Goal: Task Accomplishment & Management: Use online tool/utility

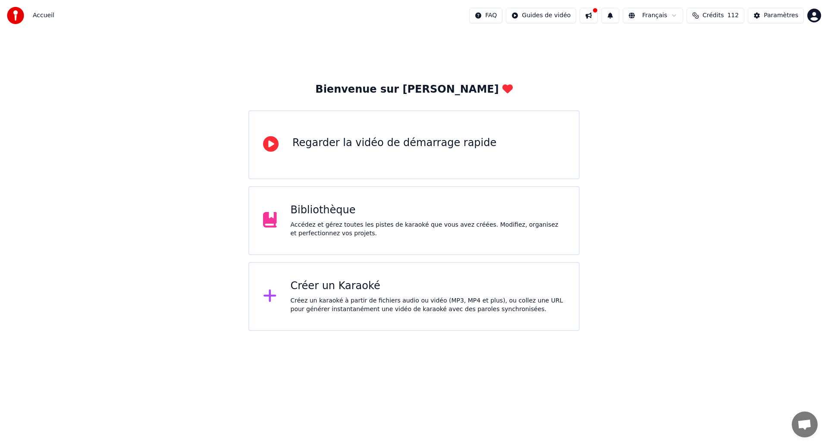
click at [500, 233] on div "Accédez et gérez toutes les pistes de karaoké que vous avez créées. Modifiez, o…" at bounding box center [428, 229] width 275 height 17
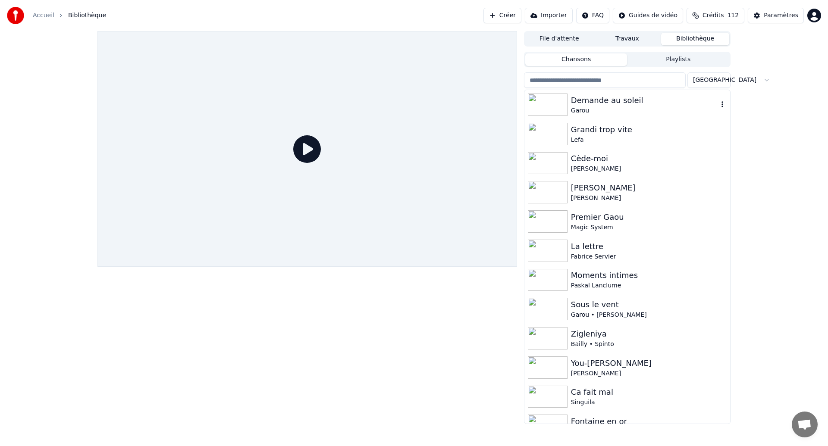
click at [613, 110] on div "Garou" at bounding box center [644, 111] width 147 height 9
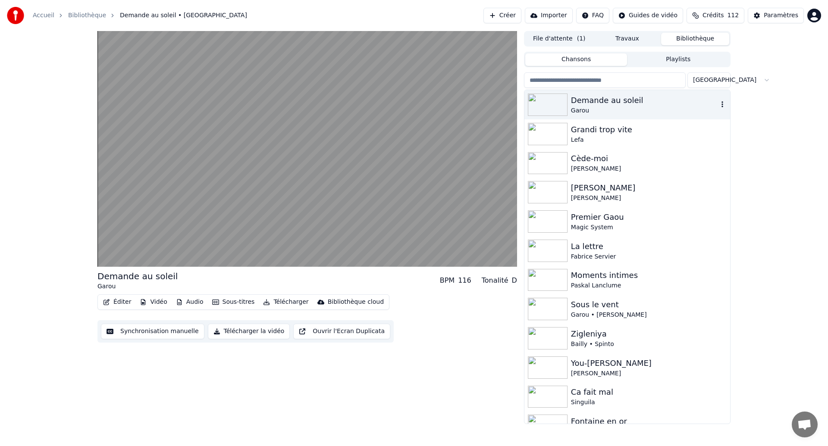
click at [613, 110] on div "Garou" at bounding box center [644, 111] width 147 height 9
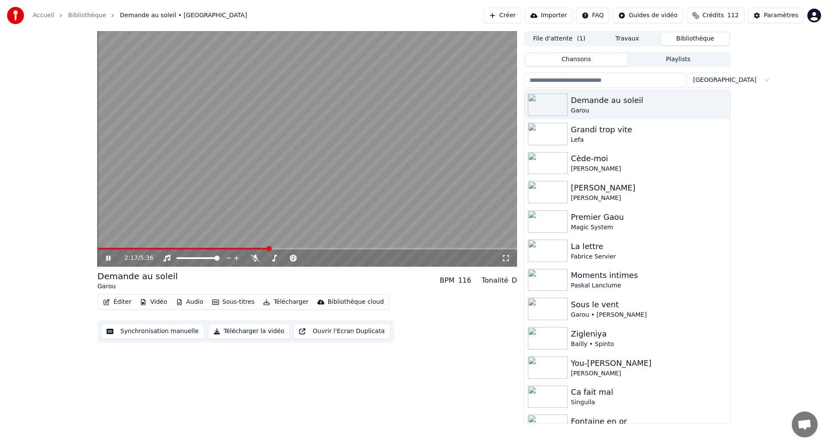
click at [269, 249] on span at bounding box center [182, 249] width 171 height 2
click at [158, 330] on button "Synchronisation manuelle" at bounding box center [153, 332] width 104 height 16
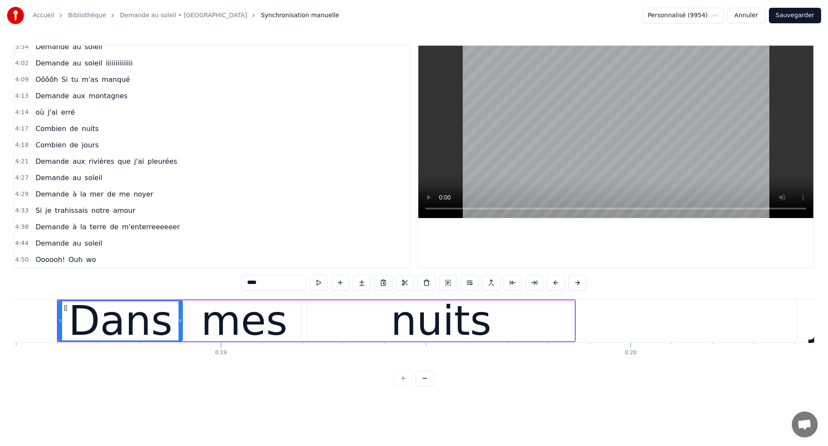
scroll to position [844, 0]
click at [43, 132] on span "Combien" at bounding box center [51, 128] width 32 height 10
type input "*******"
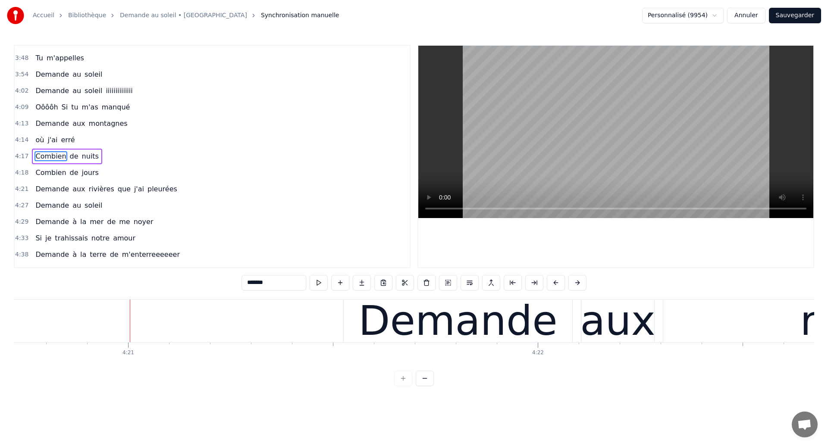
scroll to position [0, 106918]
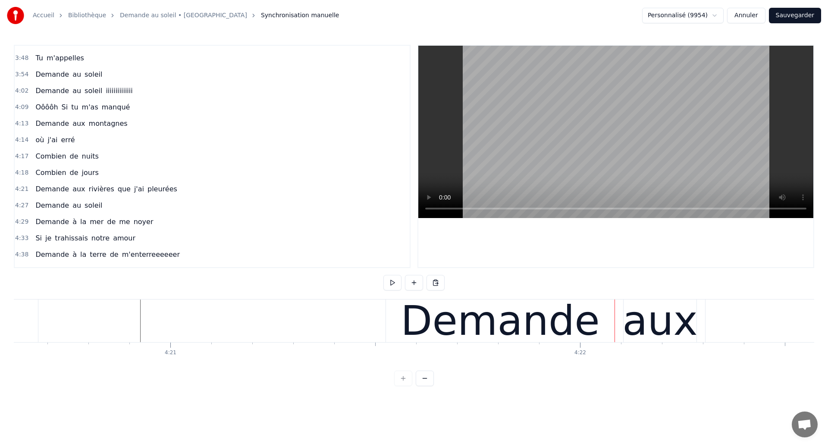
scroll to position [0, 106800]
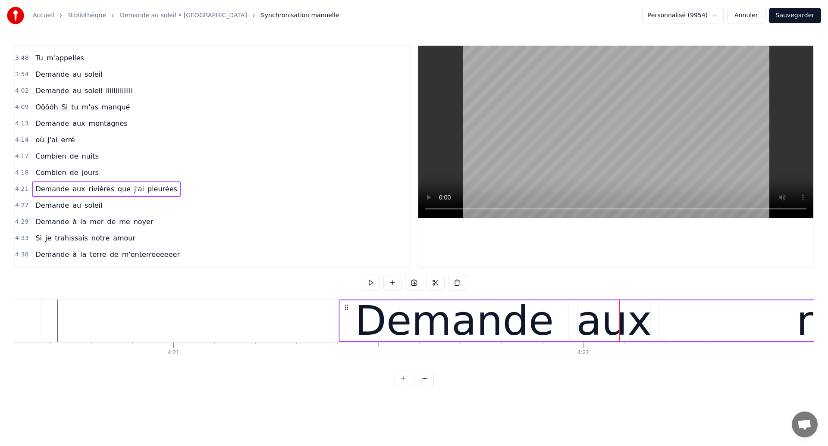
drag, startPoint x: 397, startPoint y: 305, endPoint x: 348, endPoint y: 317, distance: 51.2
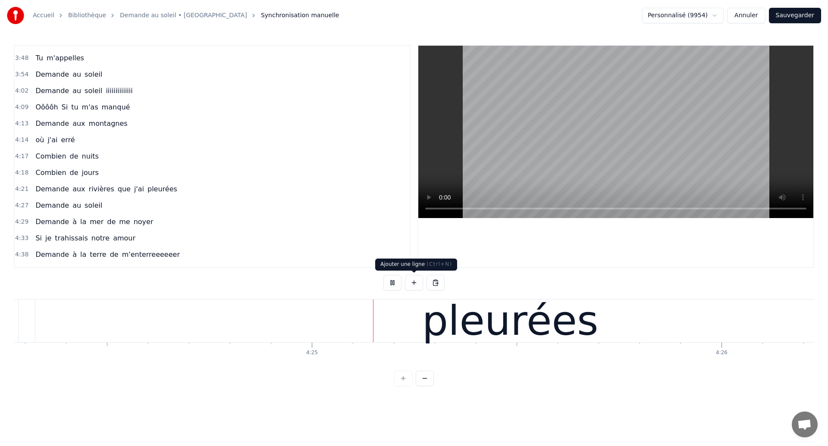
scroll to position [0, 108331]
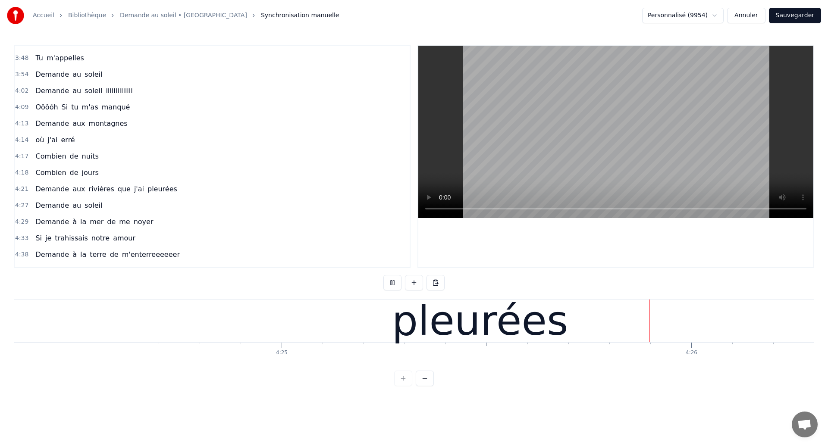
click at [382, 336] on div "pleurées" at bounding box center [480, 321] width 950 height 43
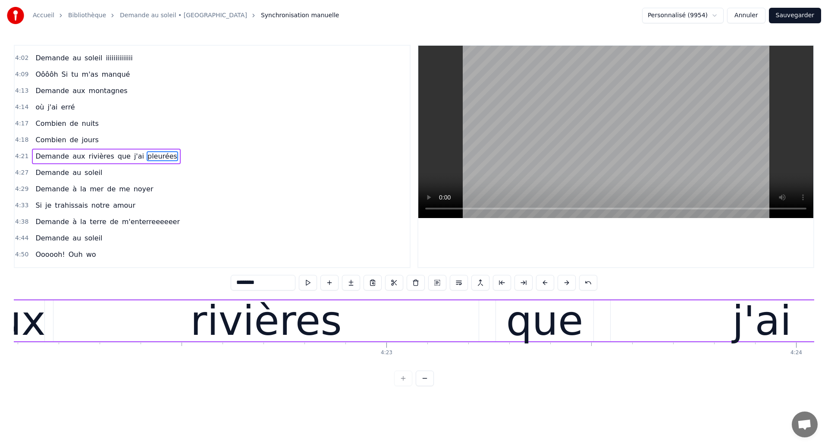
scroll to position [0, 107380]
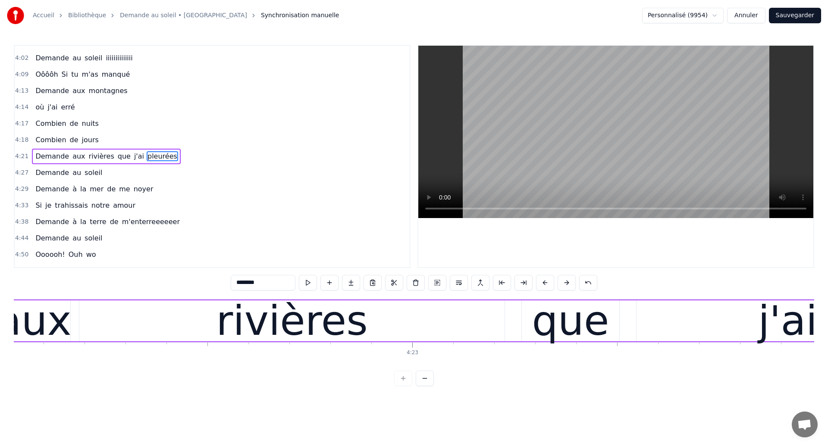
click at [159, 318] on div "rivières" at bounding box center [291, 321] width 425 height 41
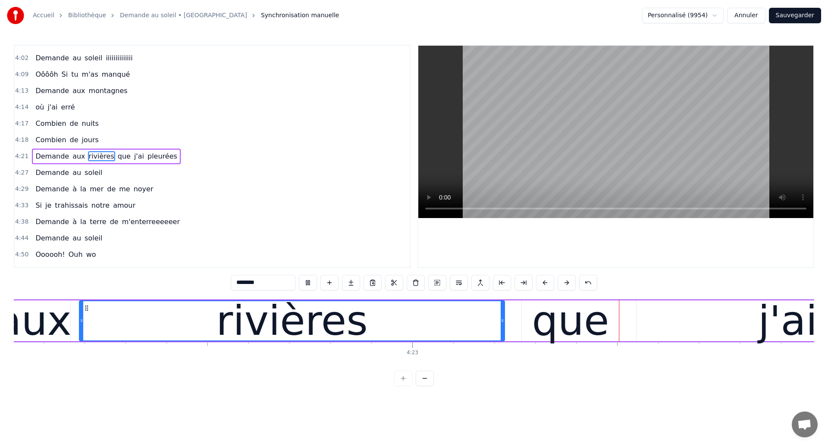
click at [446, 320] on div "rivières" at bounding box center [292, 321] width 424 height 39
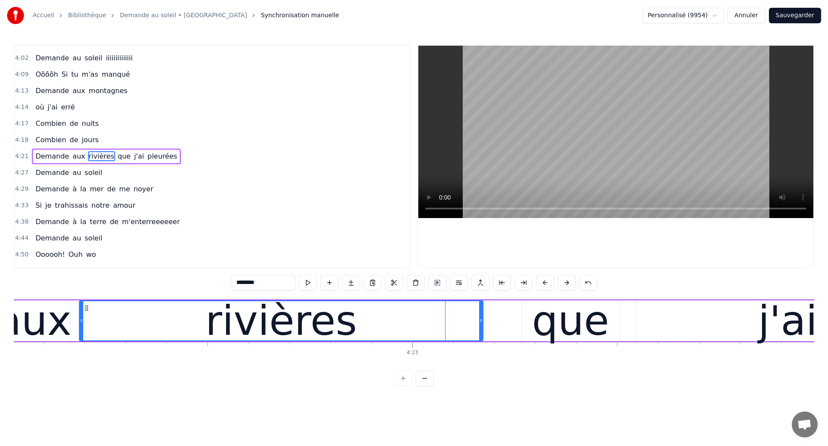
drag, startPoint x: 502, startPoint y: 331, endPoint x: 481, endPoint y: 333, distance: 21.6
click at [481, 333] on div at bounding box center [480, 321] width 3 height 39
click at [528, 328] on div "que" at bounding box center [570, 321] width 97 height 41
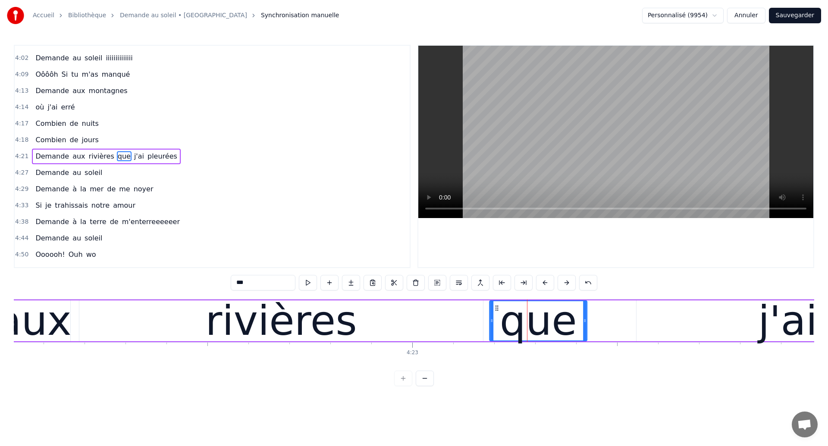
drag, startPoint x: 528, startPoint y: 308, endPoint x: 496, endPoint y: 319, distance: 33.8
click at [496, 319] on div "que" at bounding box center [538, 321] width 97 height 39
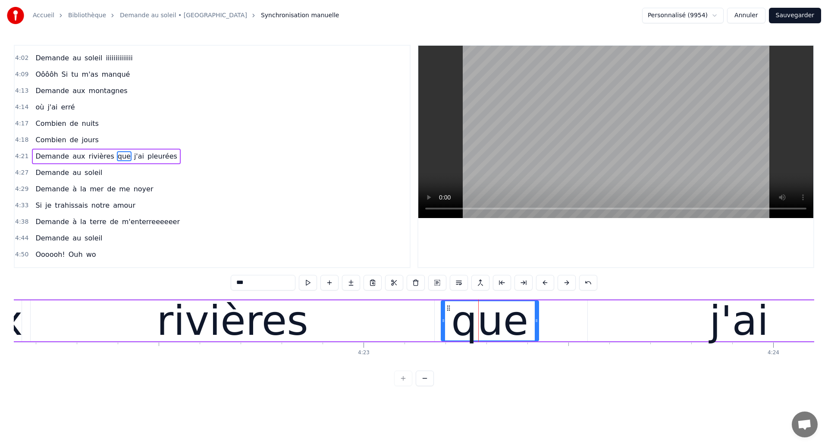
scroll to position [0, 107440]
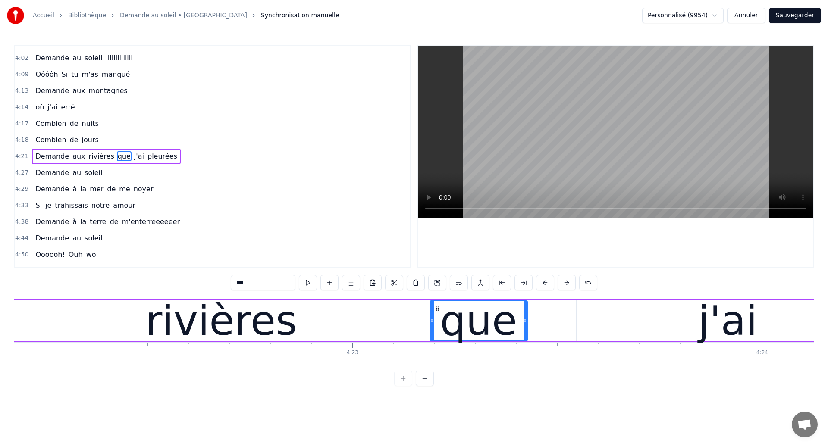
click at [278, 334] on div "rivières" at bounding box center [220, 321] width 151 height 62
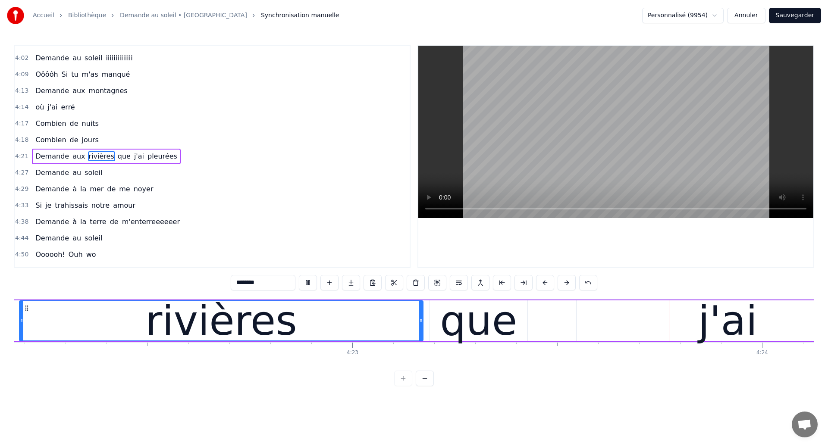
click at [479, 331] on div "que" at bounding box center [478, 321] width 77 height 62
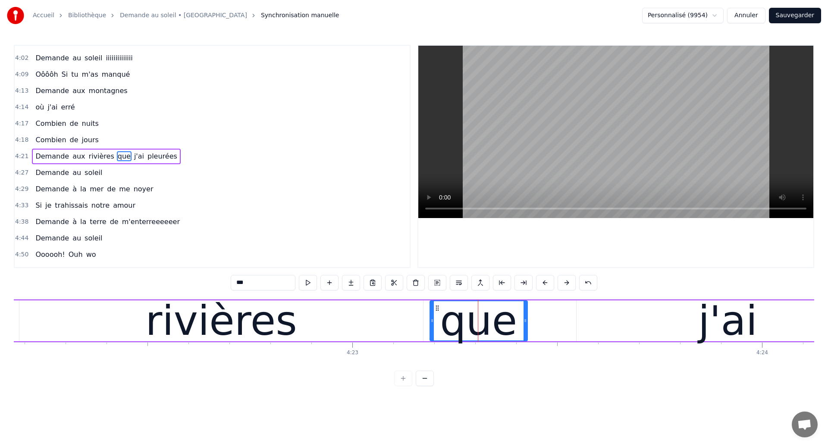
click at [234, 317] on div "rivières" at bounding box center [220, 321] width 151 height 62
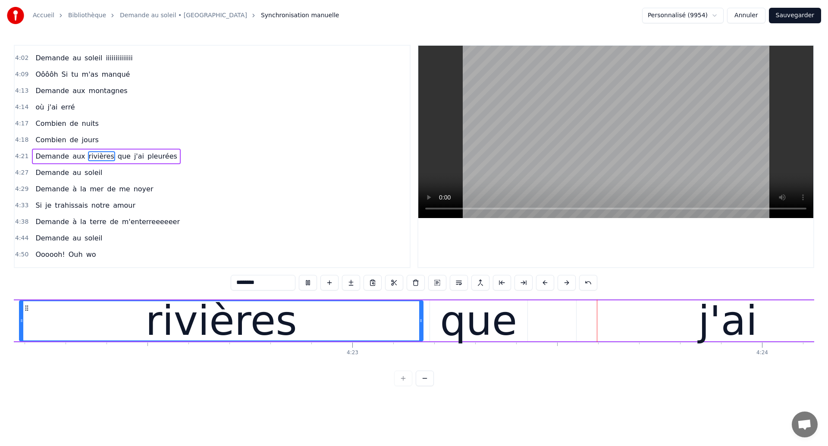
click at [476, 337] on div "que" at bounding box center [478, 321] width 77 height 62
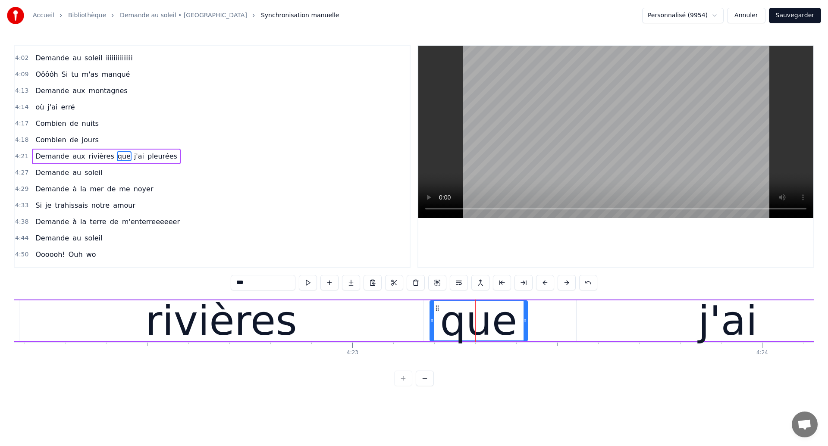
click at [607, 324] on div "j'ai" at bounding box center [728, 321] width 302 height 41
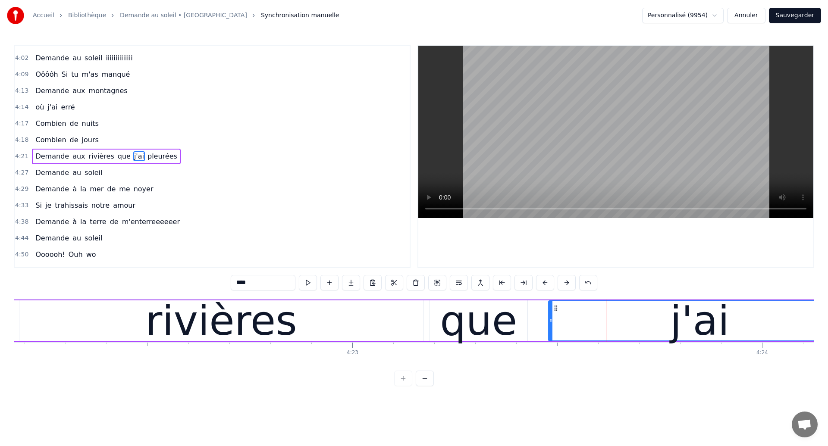
drag, startPoint x: 584, startPoint y: 306, endPoint x: 556, endPoint y: 321, distance: 31.1
click at [556, 321] on div "j'ai" at bounding box center [700, 321] width 302 height 39
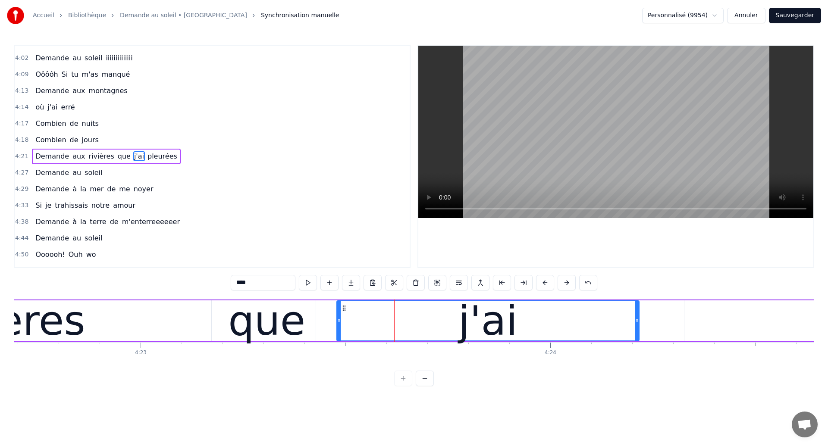
scroll to position [0, 107848]
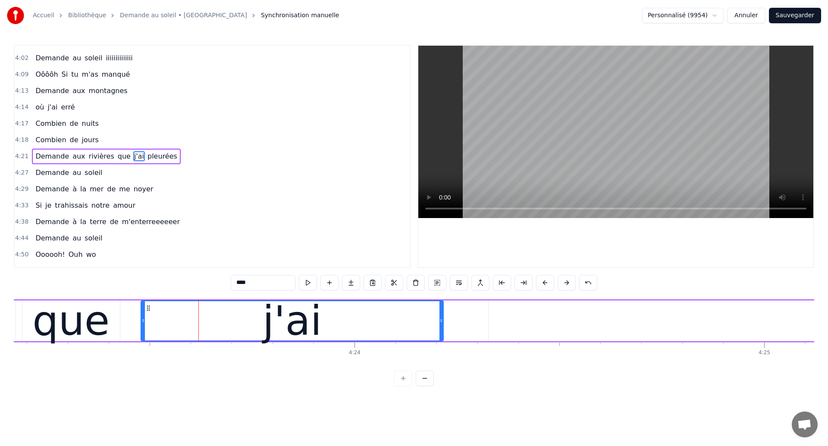
click at [217, 317] on div "j'ai" at bounding box center [292, 321] width 302 height 39
click at [393, 325] on div "j'ai" at bounding box center [292, 321] width 302 height 39
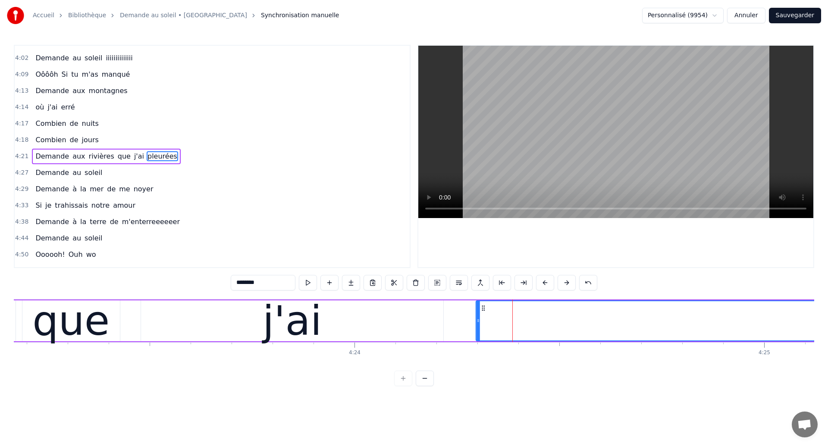
drag, startPoint x: 495, startPoint y: 305, endPoint x: 482, endPoint y: 307, distance: 13.1
click at [482, 307] on icon at bounding box center [483, 308] width 7 height 7
click at [208, 315] on div "j'ai" at bounding box center [292, 321] width 302 height 41
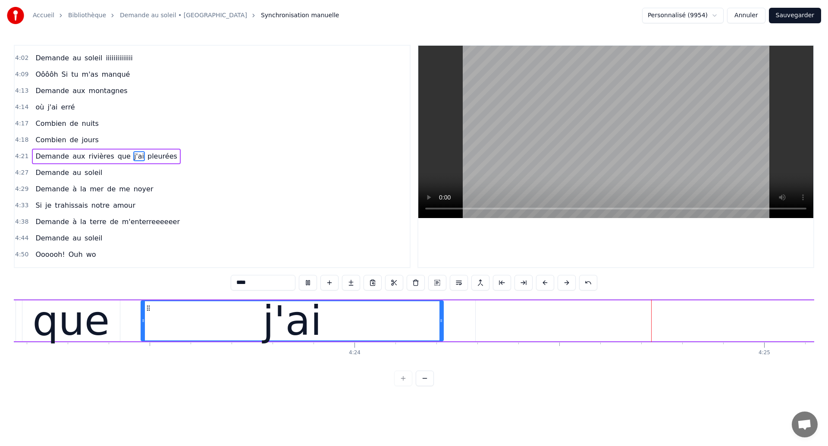
click at [412, 318] on div "j'ai" at bounding box center [292, 321] width 302 height 39
type input "********"
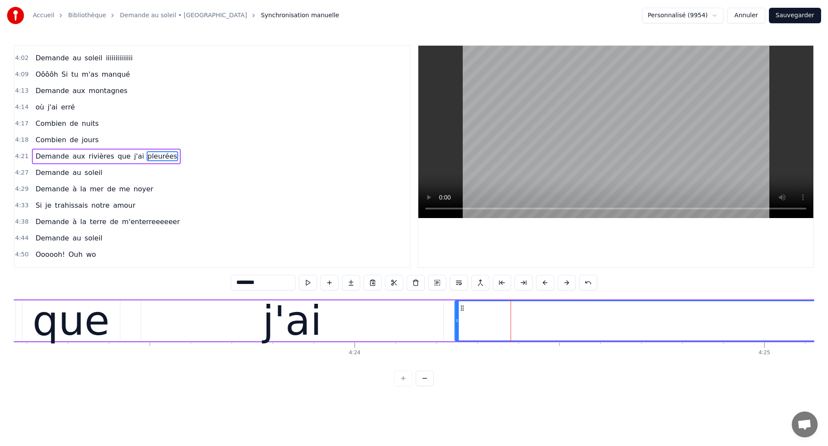
drag, startPoint x: 484, startPoint y: 308, endPoint x: 463, endPoint y: 317, distance: 22.6
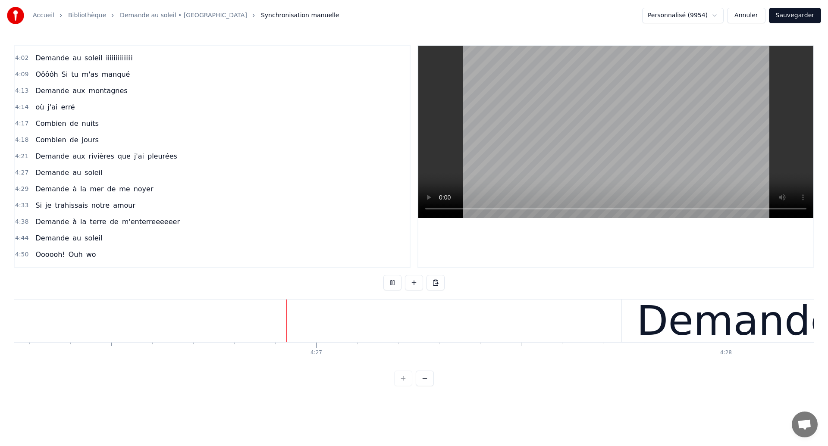
scroll to position [0, 109119]
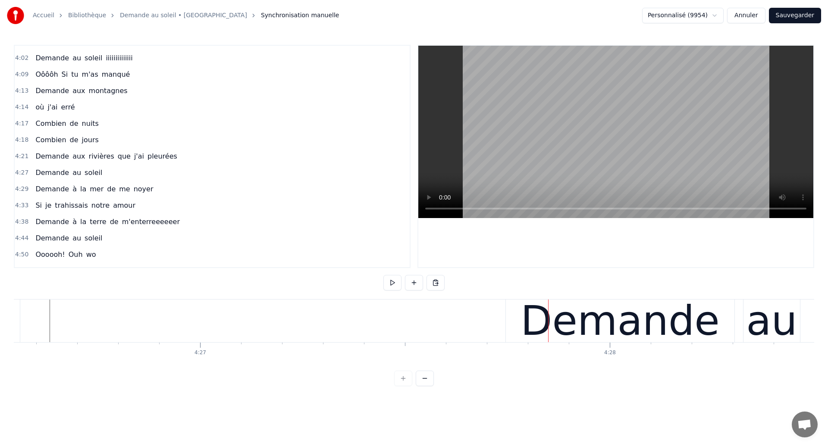
scroll to position [0, 109252]
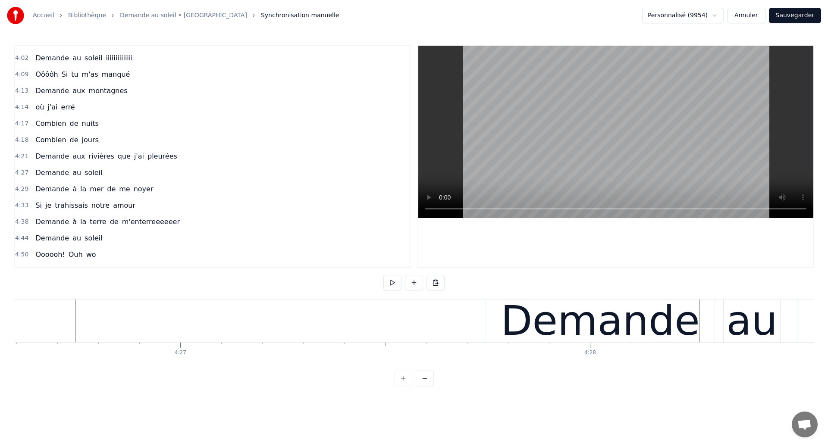
click at [722, 330] on div "Demande au soleil" at bounding box center [828, 321] width 682 height 43
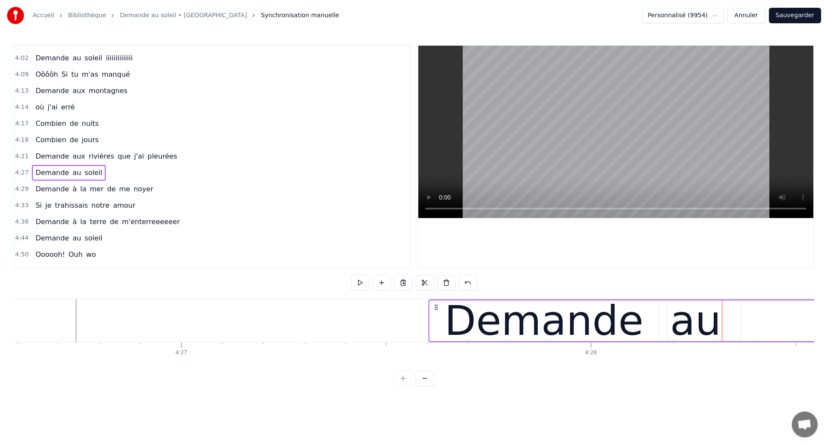
drag, startPoint x: 495, startPoint y: 307, endPoint x: 437, endPoint y: 322, distance: 59.9
click at [437, 322] on div "Demande au soleil" at bounding box center [770, 321] width 682 height 43
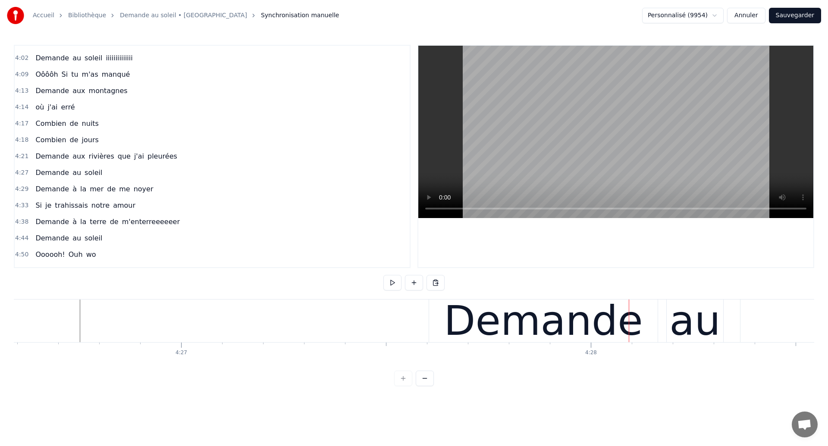
click at [662, 333] on div "Demande au soleil" at bounding box center [770, 321] width 682 height 43
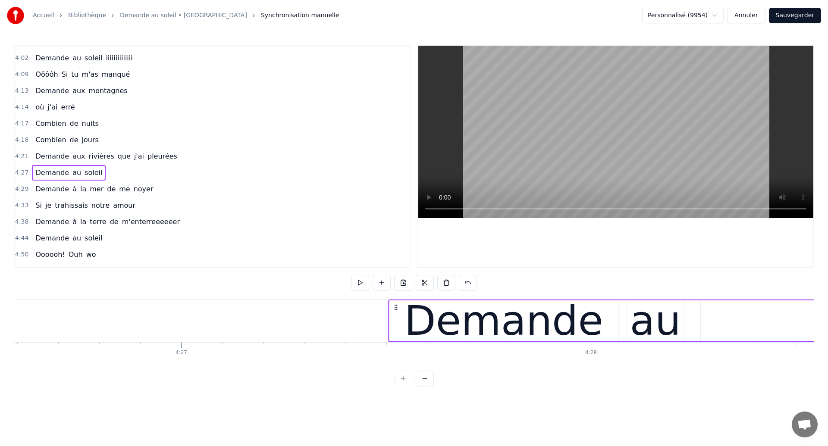
drag, startPoint x: 439, startPoint y: 308, endPoint x: 399, endPoint y: 321, distance: 42.2
click at [399, 321] on div "Demande au soleil" at bounding box center [729, 321] width 682 height 43
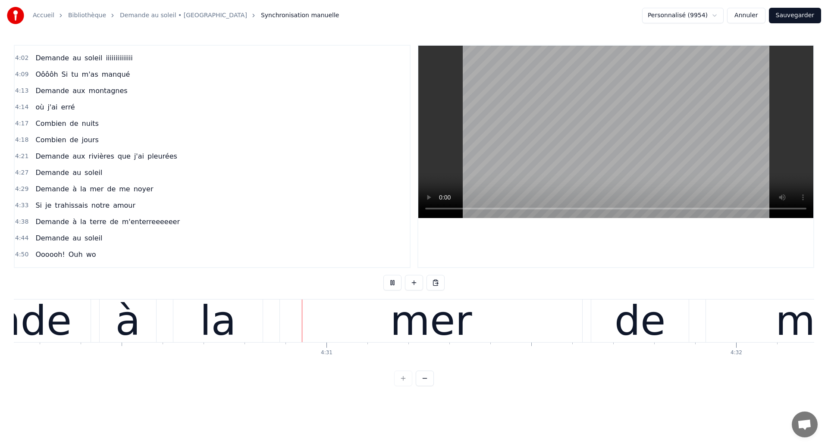
scroll to position [0, 110746]
click at [403, 315] on div "mer" at bounding box center [430, 321] width 82 height 62
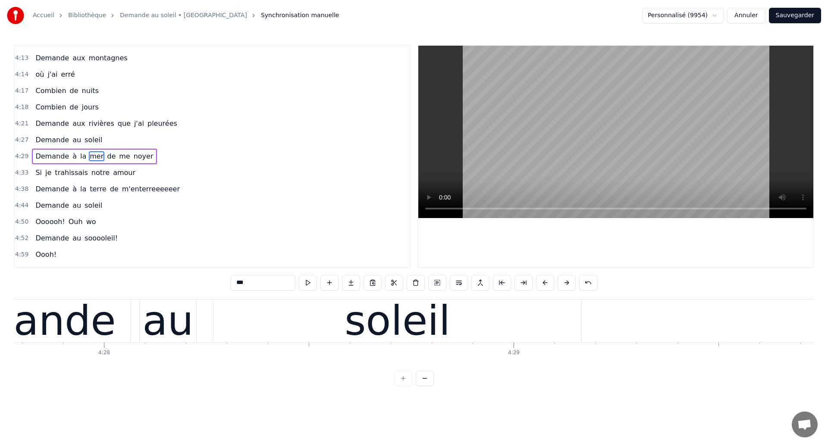
scroll to position [0, 109586]
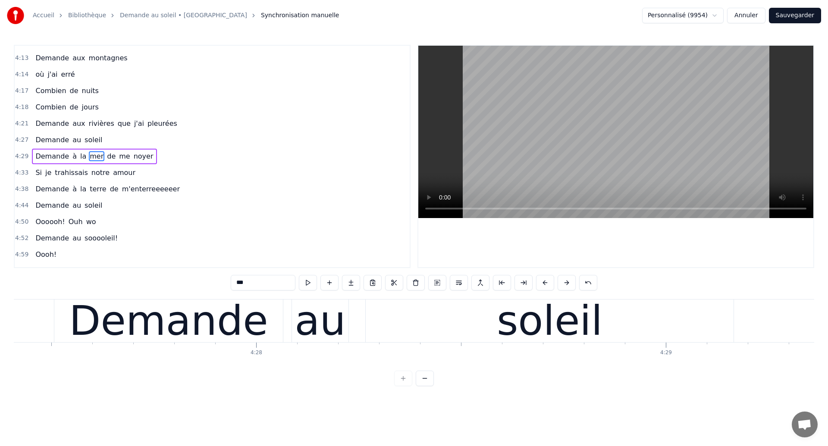
click at [180, 307] on div "Demande" at bounding box center [168, 321] width 199 height 62
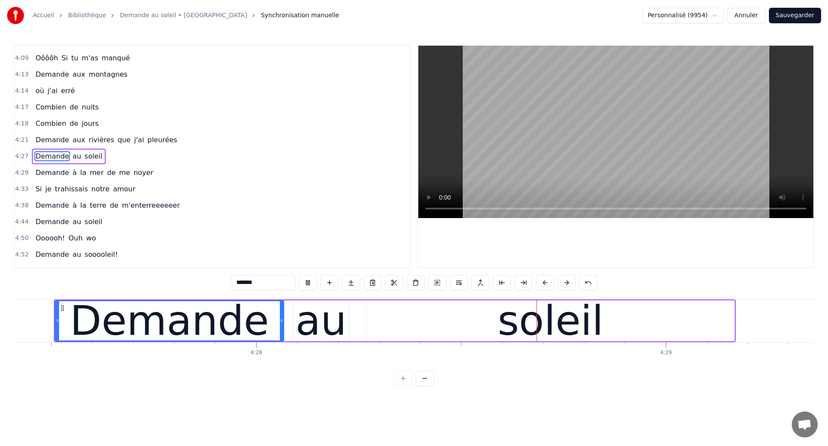
click at [459, 303] on div "soleil" at bounding box center [551, 321] width 368 height 41
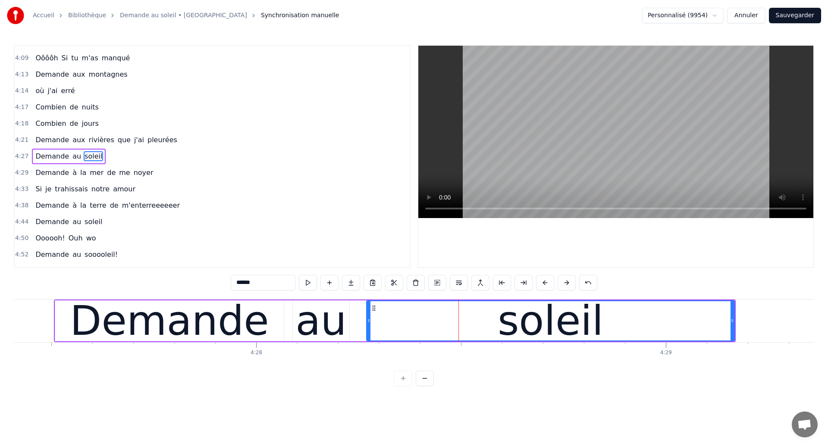
click at [56, 310] on div "Demande" at bounding box center [169, 321] width 229 height 41
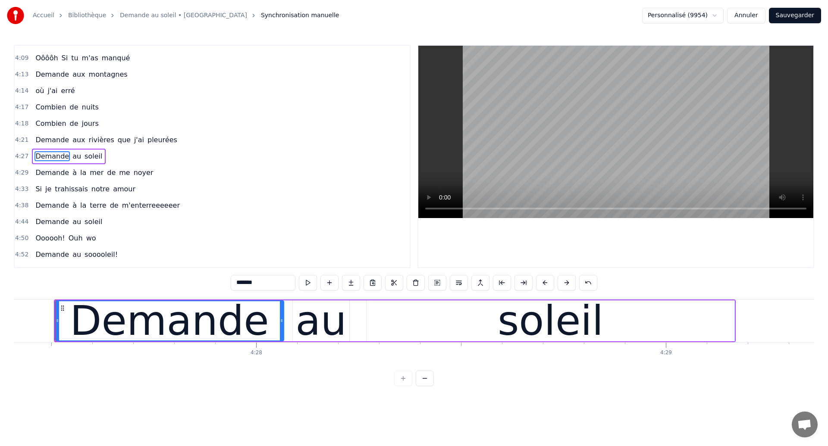
scroll to position [0, 109584]
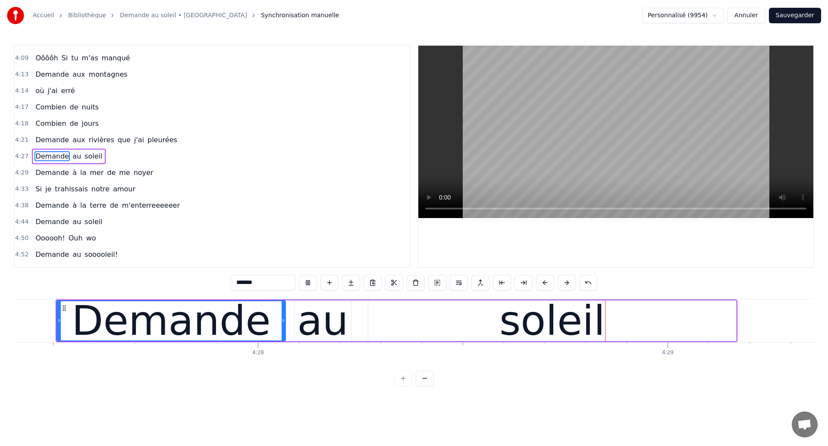
click at [424, 315] on div "soleil" at bounding box center [552, 321] width 368 height 41
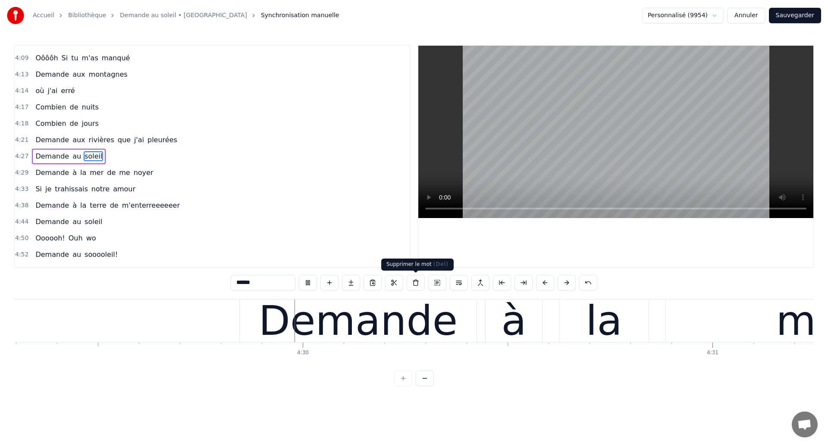
scroll to position [0, 110359]
click at [308, 333] on div "Demande" at bounding box center [357, 321] width 199 height 62
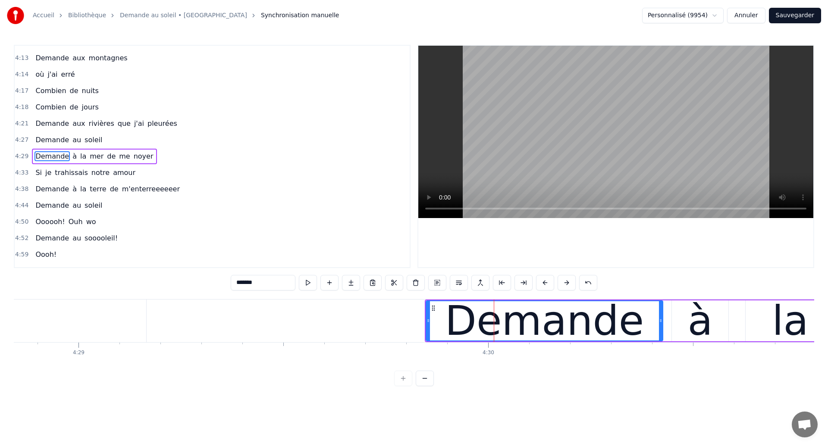
scroll to position [0, 110168]
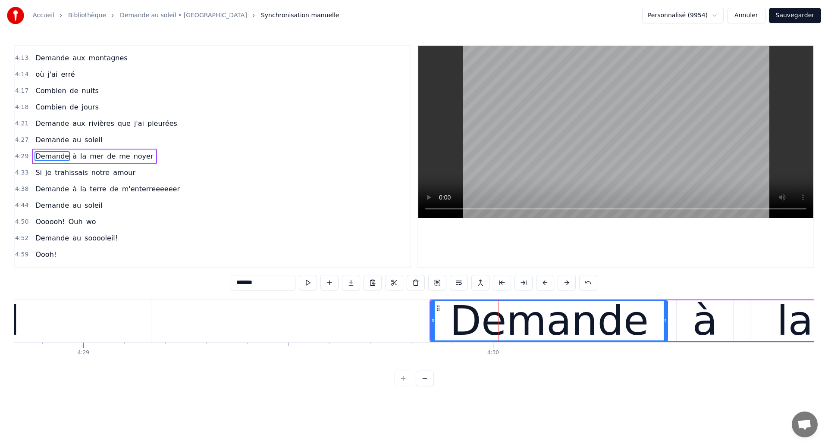
type input "******"
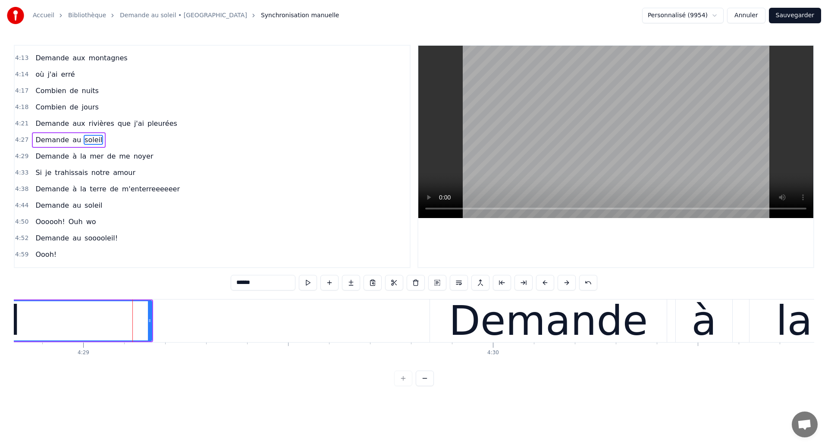
scroll to position [864, 0]
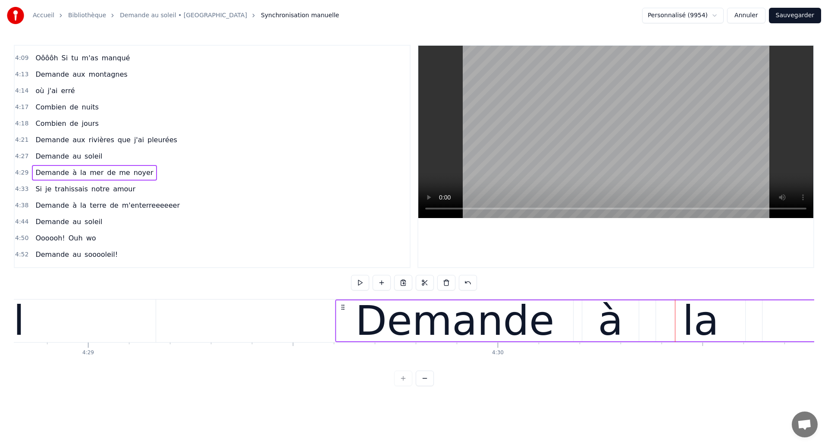
drag, startPoint x: 443, startPoint y: 305, endPoint x: 344, endPoint y: 329, distance: 102.1
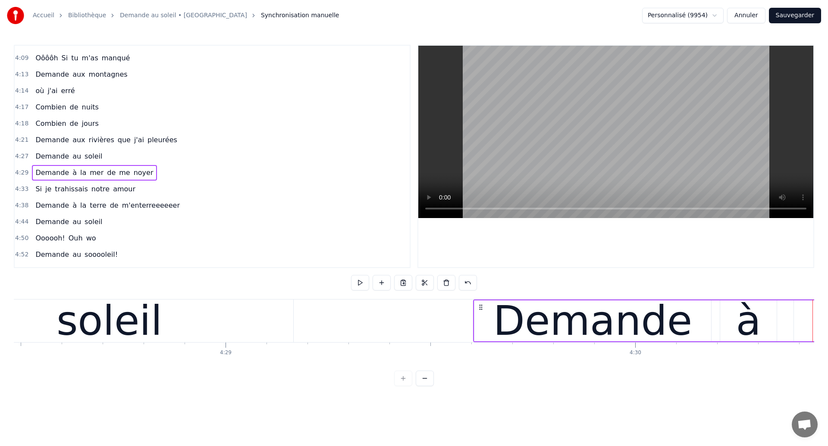
scroll to position [0, 109930]
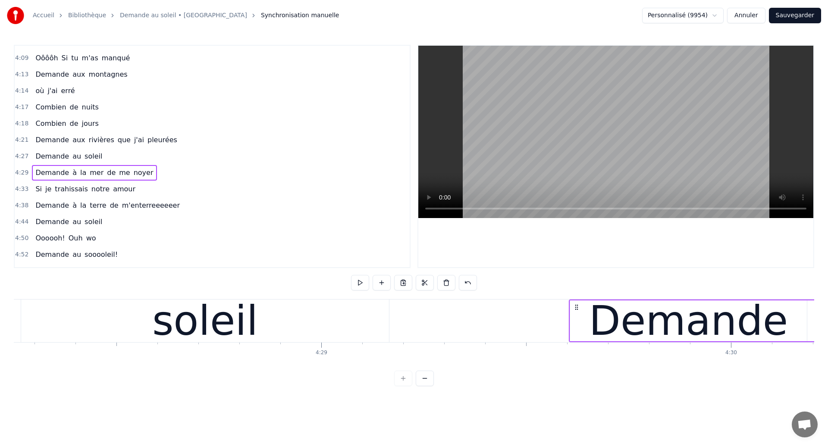
click at [295, 330] on div "soleil" at bounding box center [205, 321] width 368 height 43
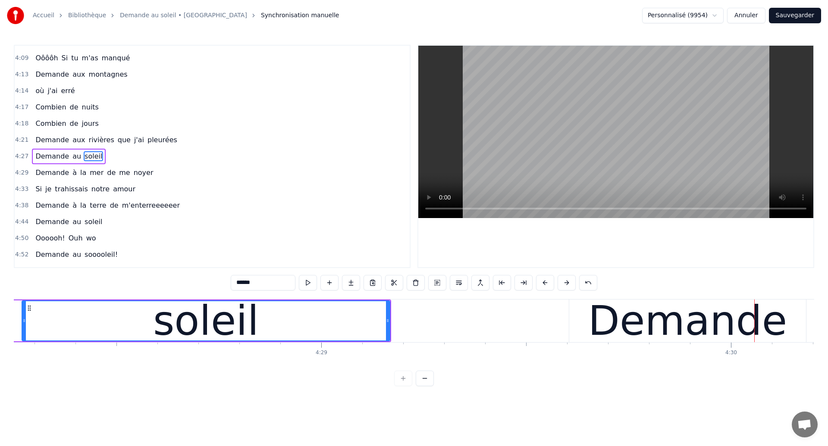
click at [814, 326] on div "Accueil Bibliothèque Demande au soleil • Garou Synchronisation manuelle Personn…" at bounding box center [414, 193] width 828 height 387
click at [653, 309] on div "Demande" at bounding box center [687, 321] width 199 height 62
type input "*******"
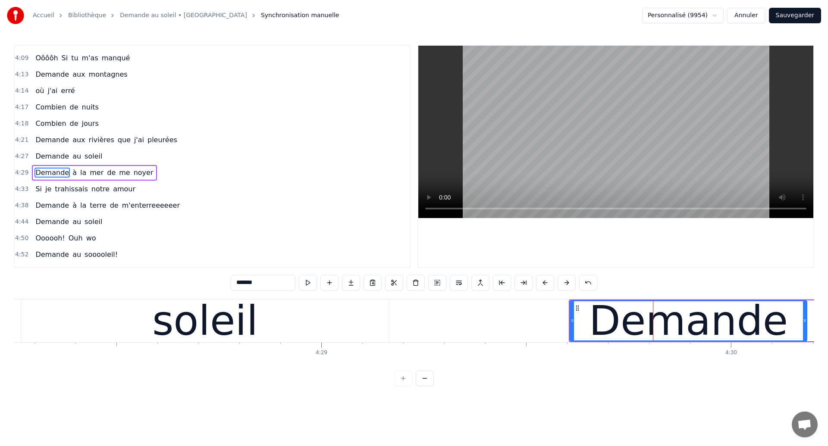
scroll to position [881, 0]
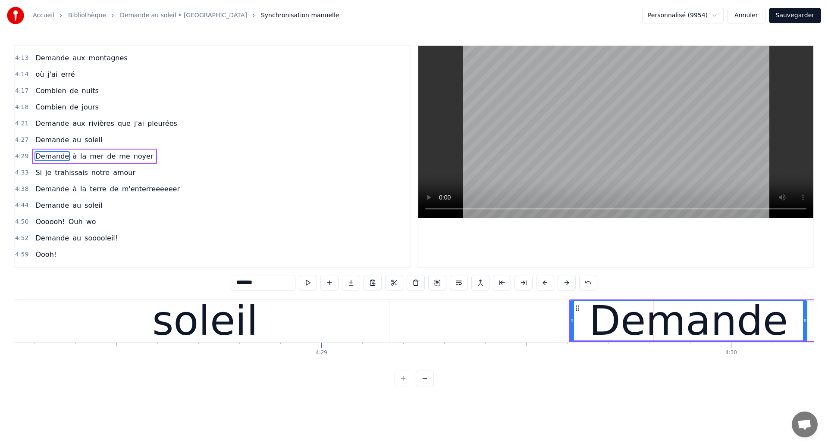
click at [127, 163] on div "Demande à la mer de me noyer" at bounding box center [94, 157] width 125 height 16
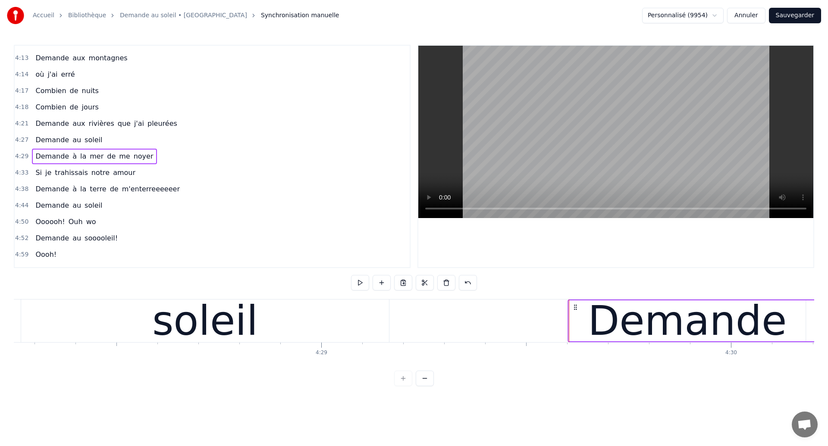
click at [577, 307] on icon at bounding box center [575, 307] width 7 height 7
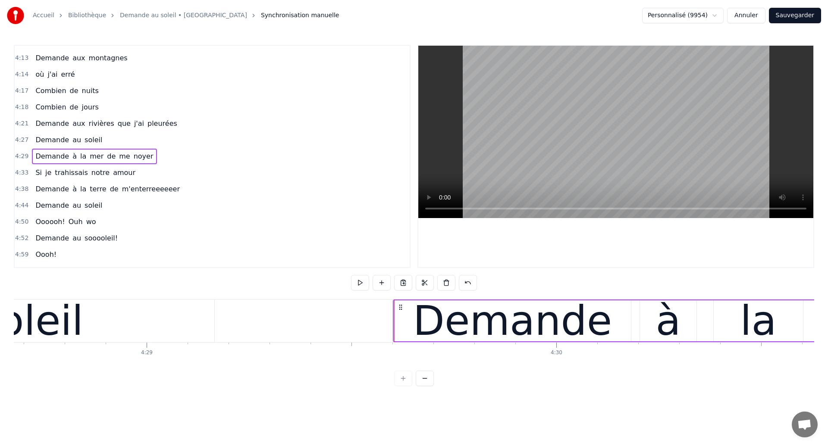
scroll to position [0, 110113]
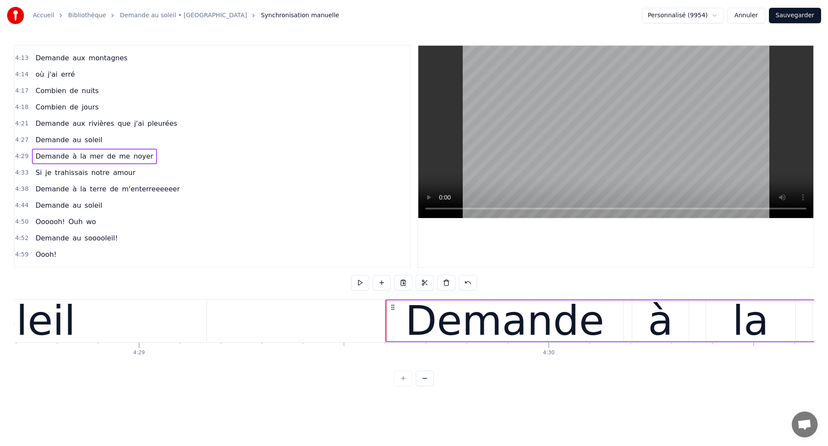
click at [163, 330] on div "soleil" at bounding box center [23, 321] width 368 height 43
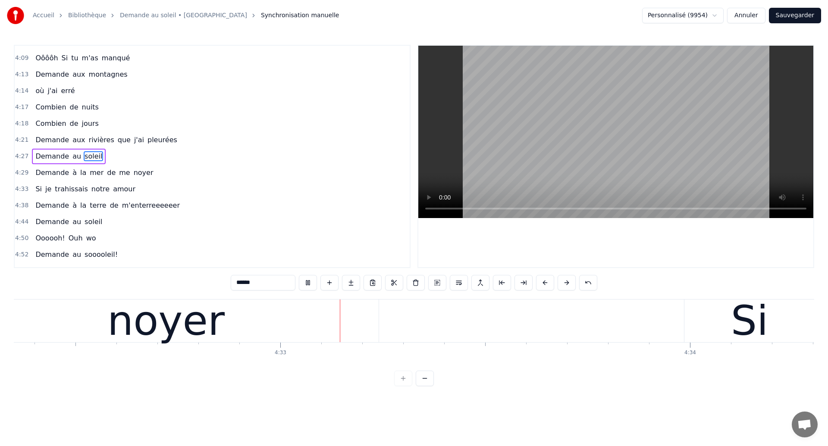
scroll to position [0, 111611]
click at [301, 328] on div "noyer" at bounding box center [165, 321] width 425 height 43
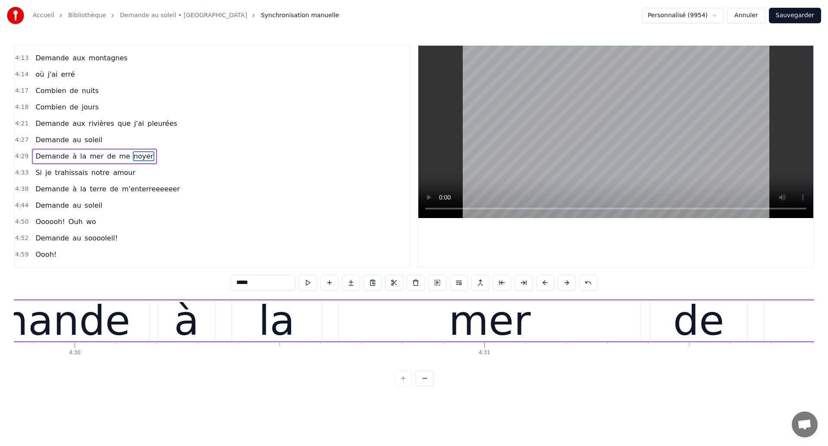
scroll to position [0, 110580]
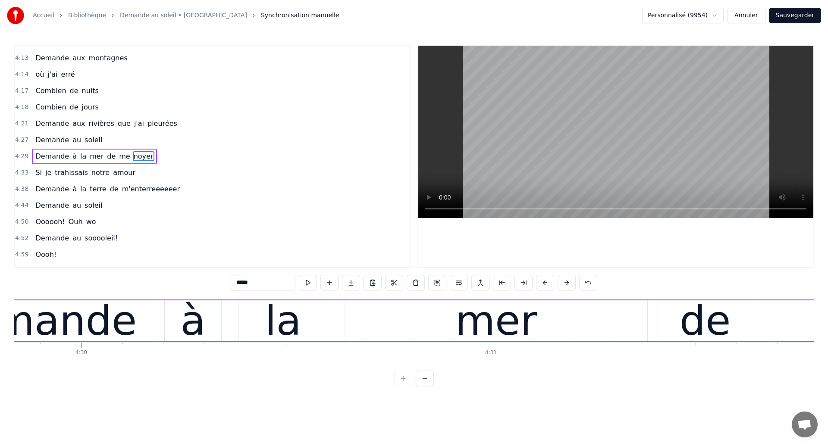
click at [70, 324] on div "Demande" at bounding box center [37, 321] width 199 height 62
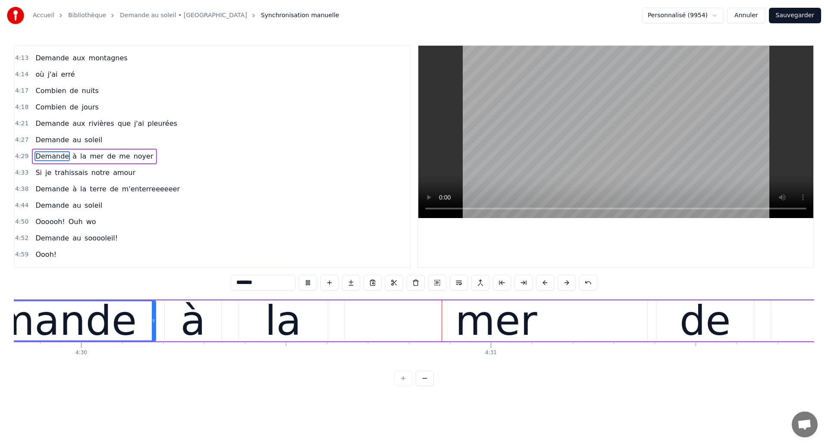
click at [298, 325] on div "la" at bounding box center [283, 321] width 89 height 41
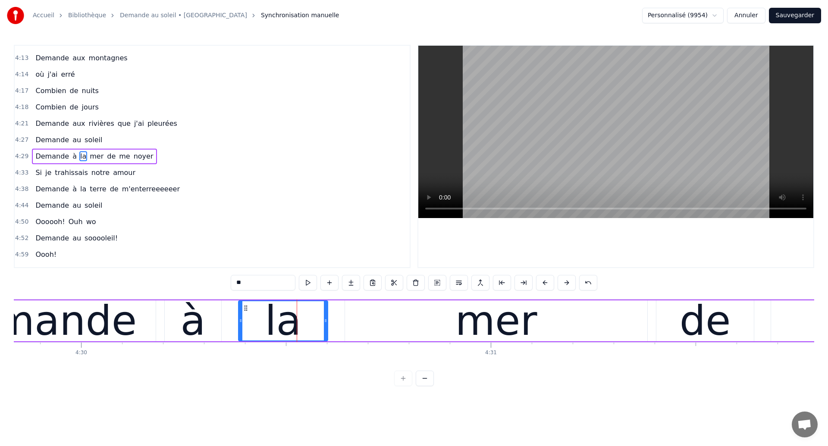
click at [142, 321] on div "Demande" at bounding box center [37, 321] width 237 height 41
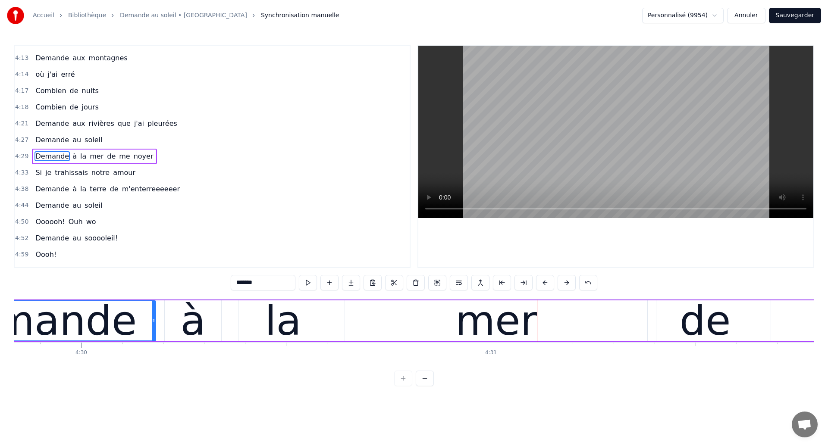
click at [261, 336] on div "la" at bounding box center [283, 321] width 89 height 41
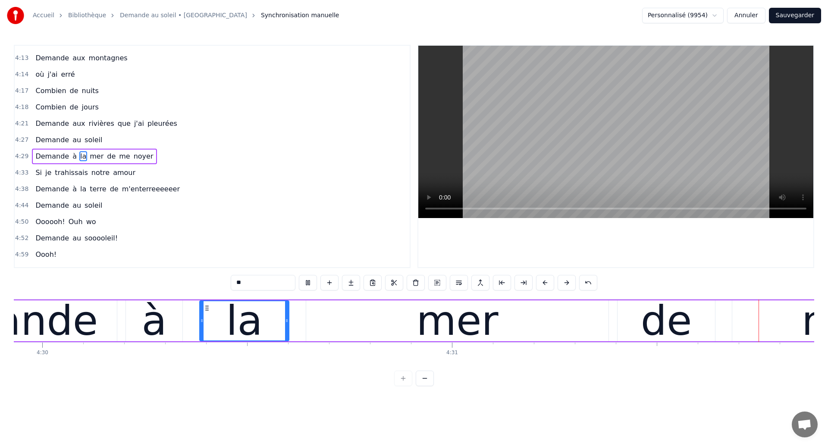
click at [457, 317] on div "mer" at bounding box center [457, 321] width 302 height 41
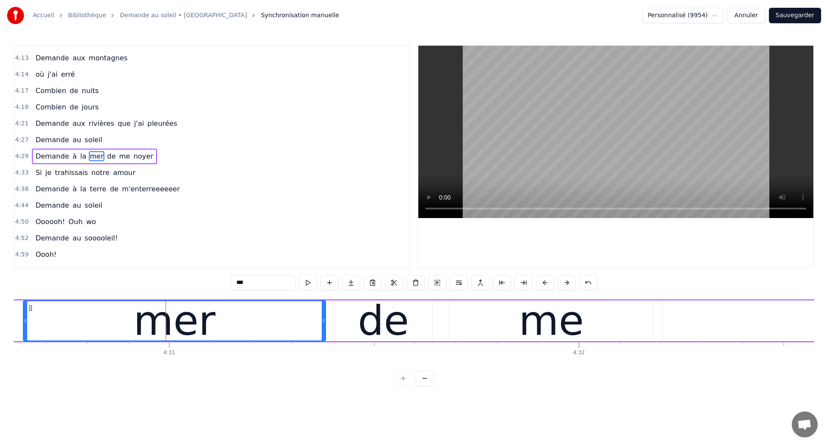
scroll to position [0, 110845]
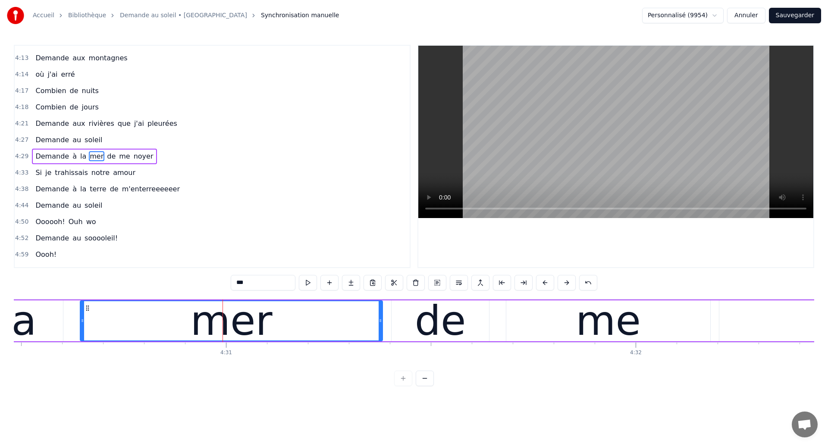
click at [153, 321] on div "mer" at bounding box center [232, 321] width 302 height 39
click at [419, 306] on div "de" at bounding box center [440, 321] width 51 height 62
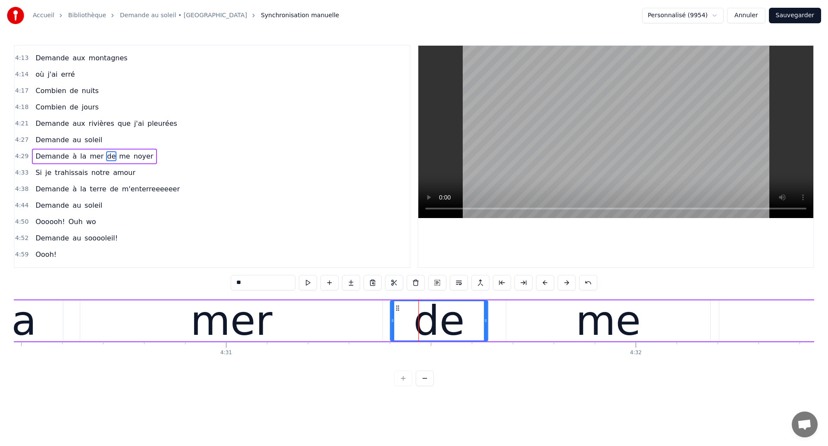
click at [398, 308] on icon at bounding box center [397, 308] width 7 height 7
click at [155, 334] on div "mer" at bounding box center [231, 321] width 302 height 41
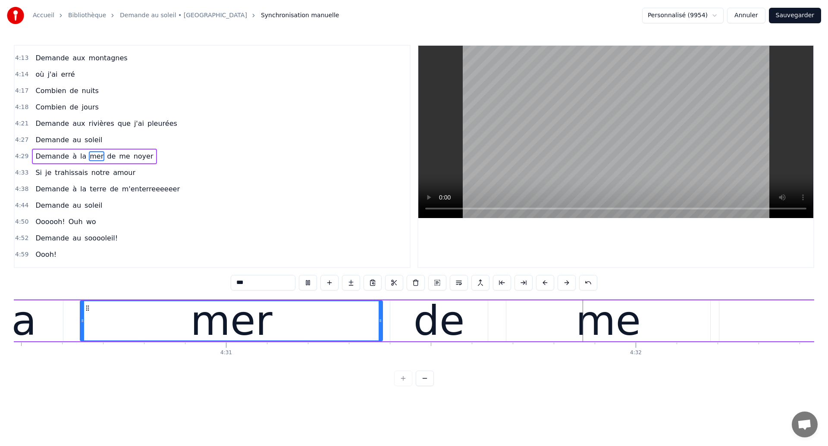
click at [468, 335] on div "de" at bounding box center [438, 321] width 97 height 41
type input "**"
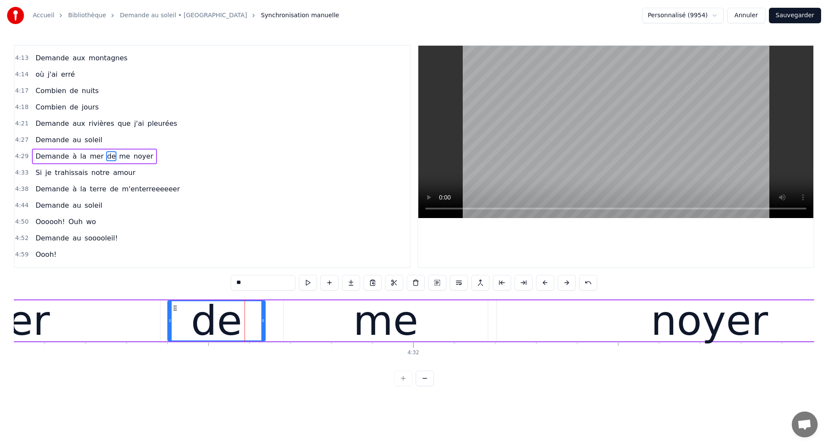
scroll to position [0, 111082]
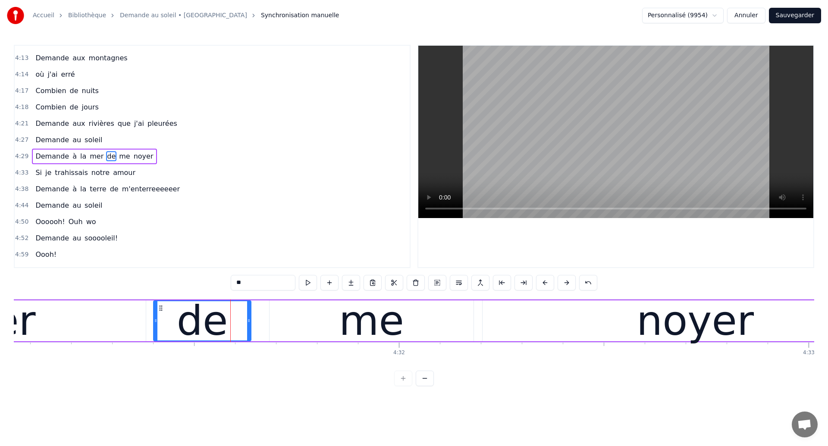
click at [261, 325] on div "Demande à la mer de me noyer" at bounding box center [162, 321] width 1493 height 43
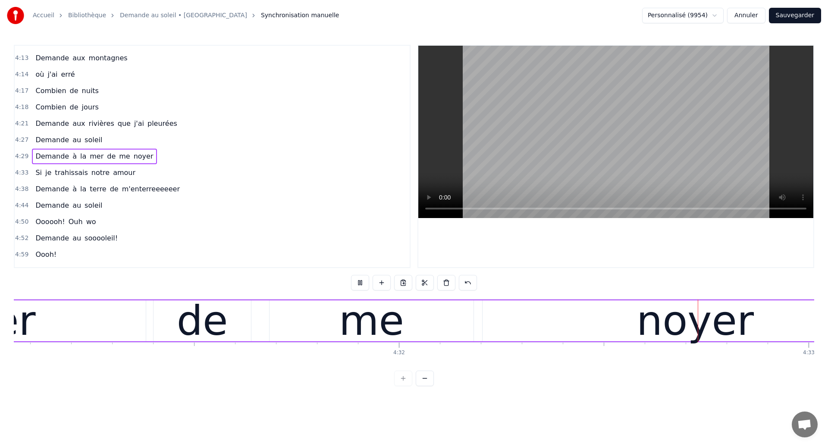
click at [431, 314] on div "me" at bounding box center [372, 321] width 204 height 41
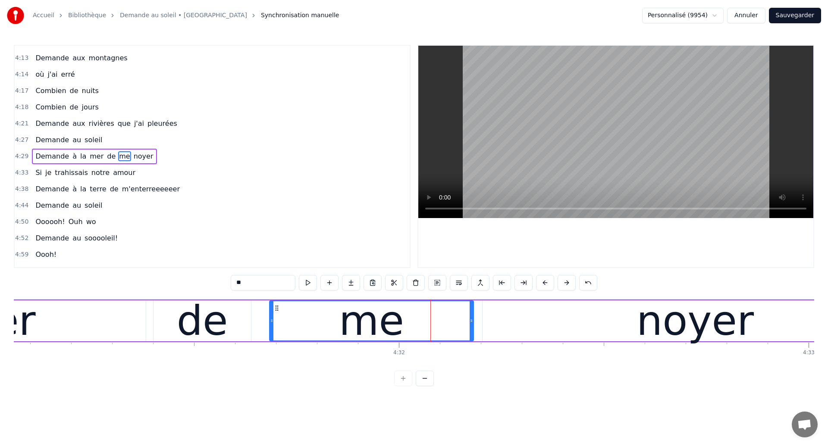
click at [517, 327] on div "noyer" at bounding box center [695, 321] width 425 height 41
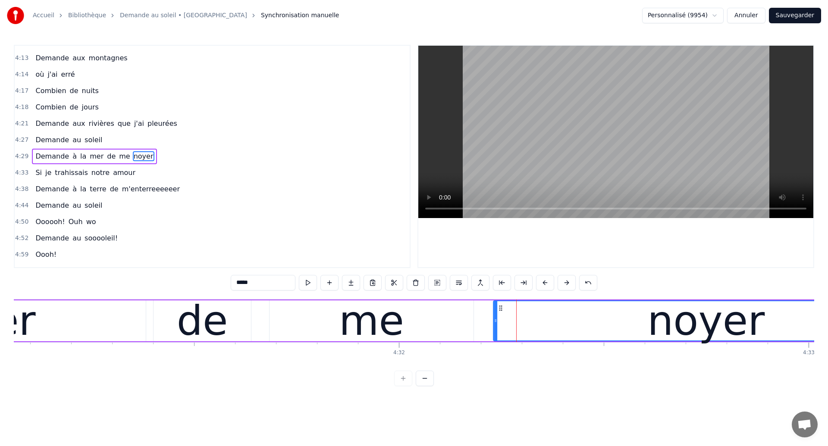
drag, startPoint x: 490, startPoint y: 310, endPoint x: 501, endPoint y: 313, distance: 10.9
click at [501, 313] on div "noyer" at bounding box center [706, 321] width 424 height 39
click at [280, 325] on div "me" at bounding box center [372, 321] width 204 height 41
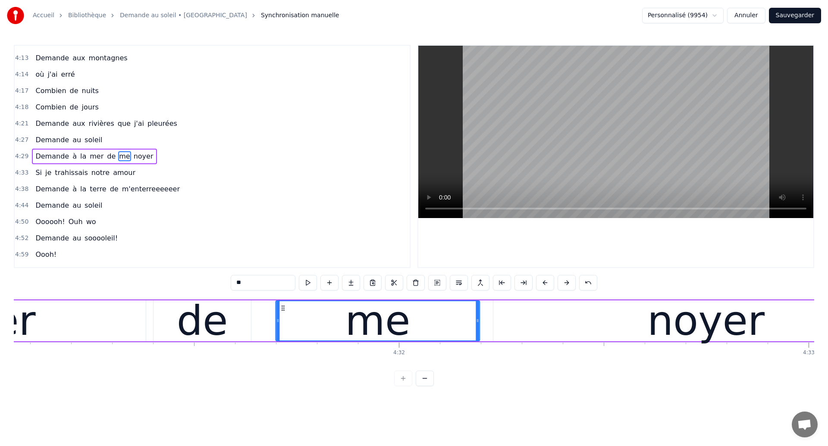
drag, startPoint x: 276, startPoint y: 307, endPoint x: 282, endPoint y: 308, distance: 6.5
click at [282, 308] on icon at bounding box center [283, 308] width 7 height 7
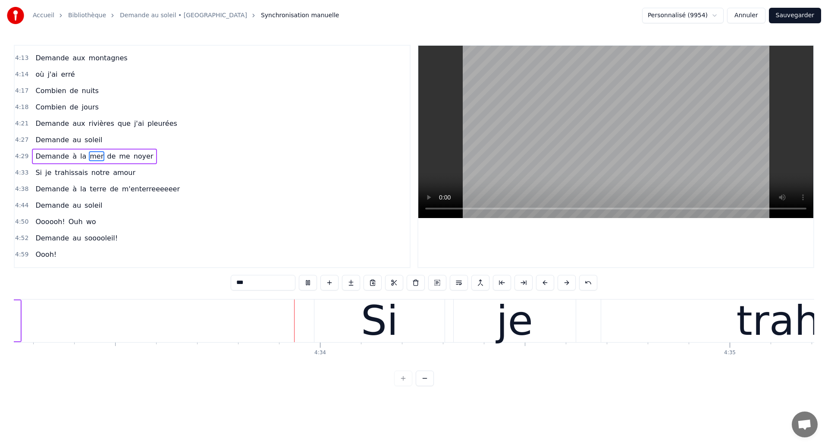
scroll to position [0, 111981]
click at [330, 321] on div "Si" at bounding box center [379, 321] width 130 height 43
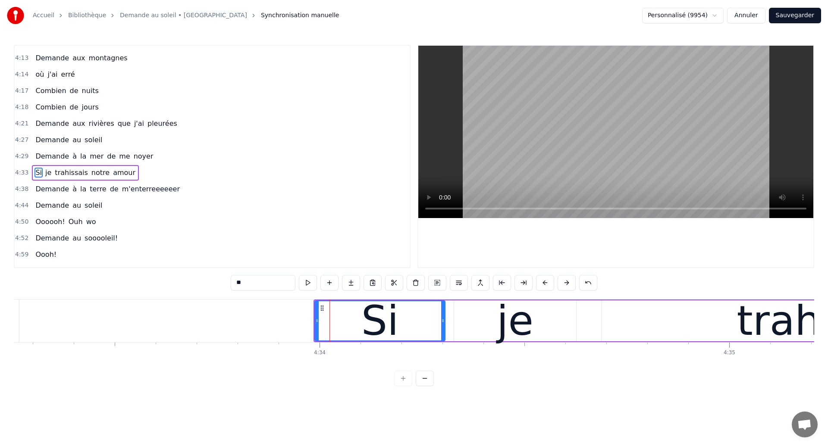
scroll to position [897, 0]
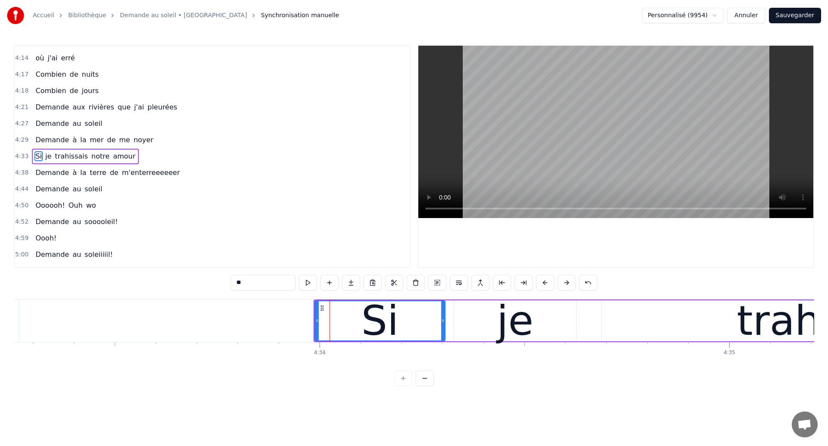
click at [38, 141] on span "Demande" at bounding box center [52, 140] width 35 height 10
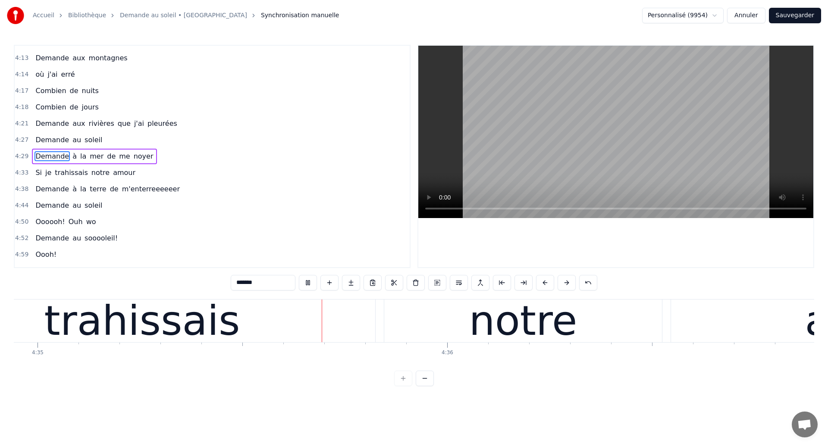
scroll to position [0, 112694]
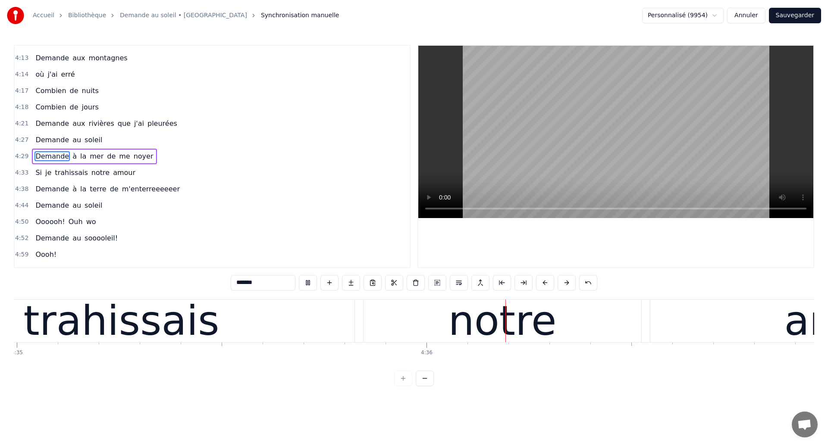
click at [313, 334] on div "trahissais" at bounding box center [121, 321] width 466 height 43
type input "**********"
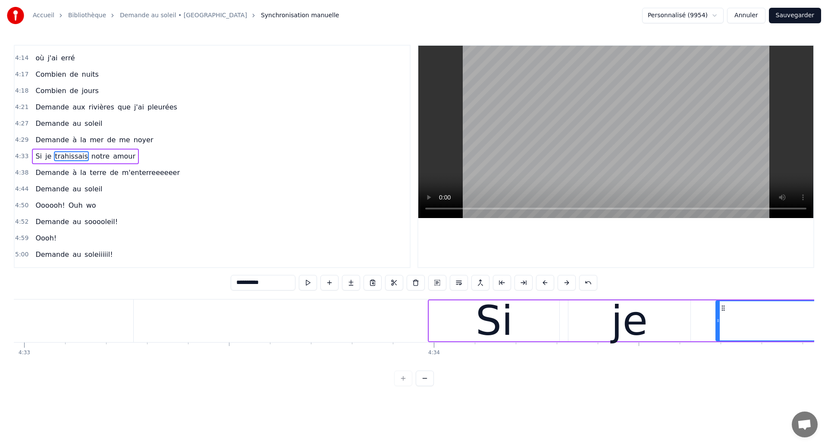
scroll to position [0, 111865]
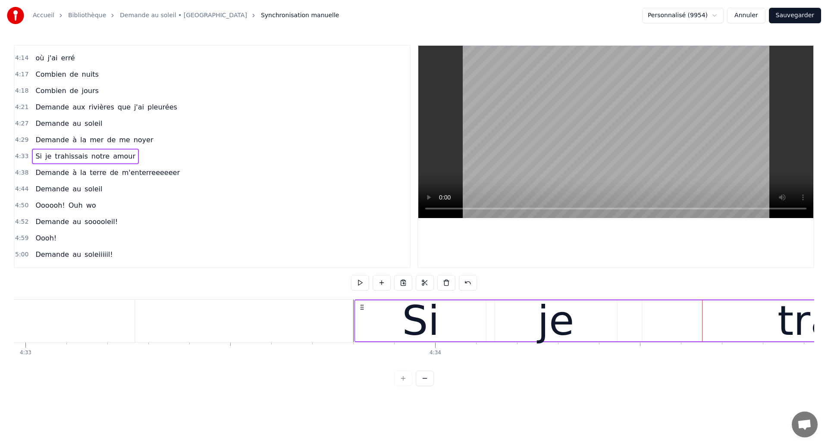
drag, startPoint x: 437, startPoint y: 308, endPoint x: 362, endPoint y: 340, distance: 81.3
click at [360, 309] on icon at bounding box center [361, 307] width 7 height 7
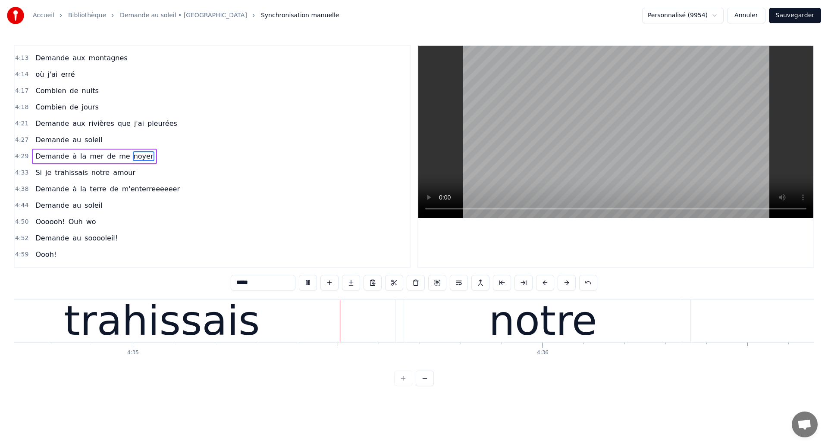
scroll to position [0, 112616]
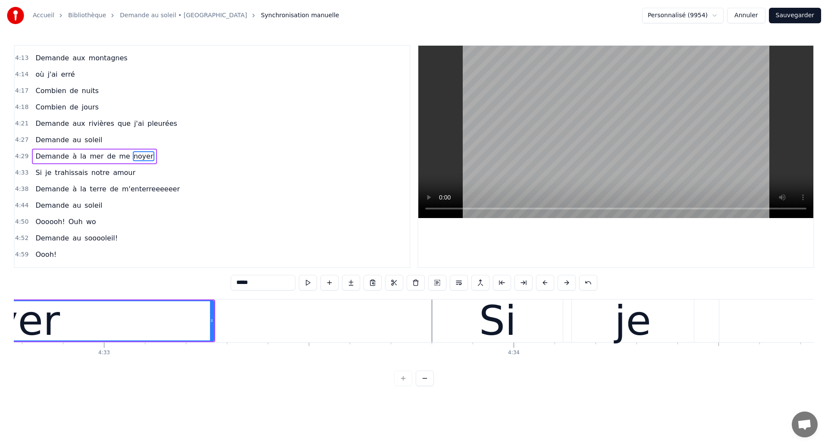
click at [43, 336] on div "noyer" at bounding box center [1, 321] width 117 height 62
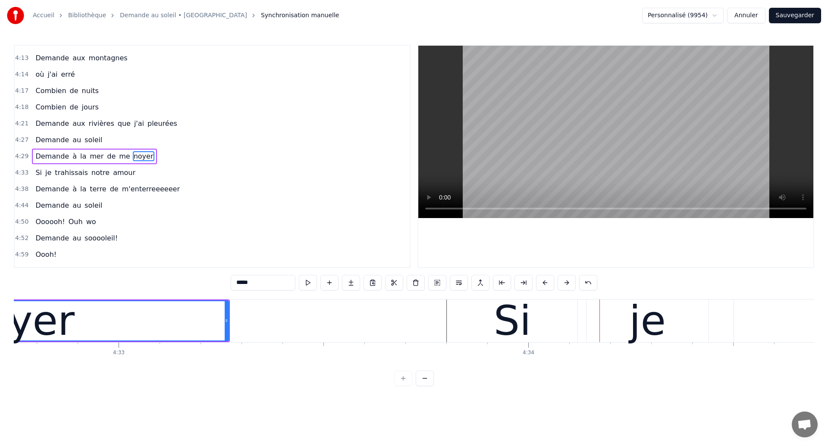
click at [58, 331] on div "noyer" at bounding box center [15, 321] width 117 height 62
click at [48, 322] on div "noyer" at bounding box center [15, 321] width 117 height 62
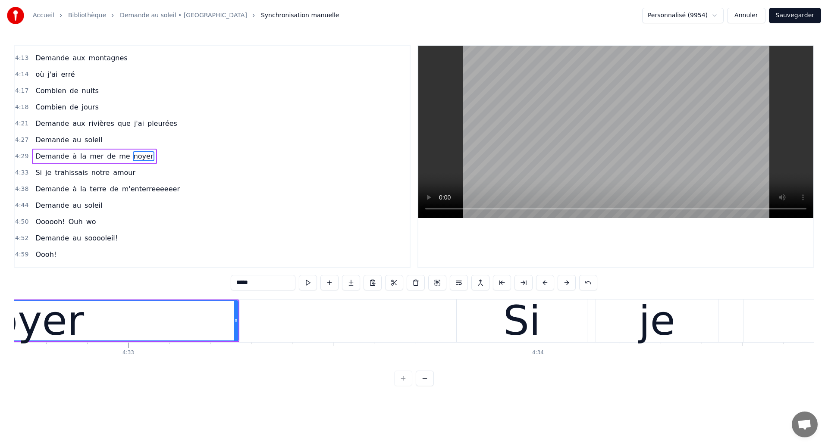
click at [35, 337] on div "noyer" at bounding box center [25, 321] width 117 height 62
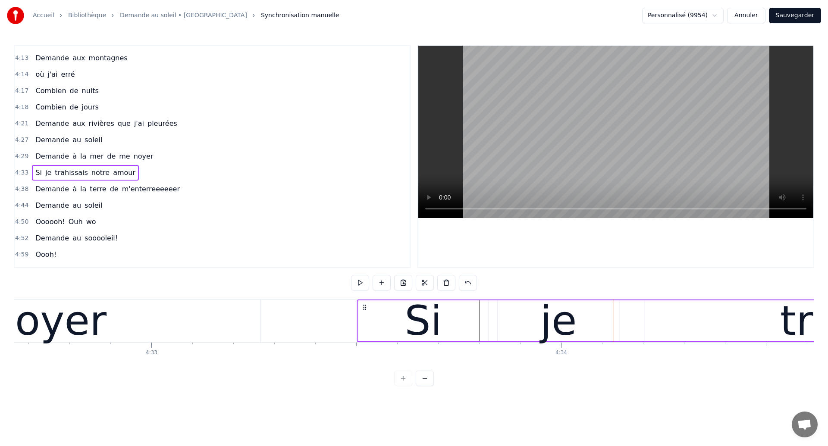
drag, startPoint x: 488, startPoint y: 307, endPoint x: 365, endPoint y: 342, distance: 127.5
click at [365, 342] on div "Dans mes nuits Je vois des murs de feu Je traverse des océans de sang Je croise…" at bounding box center [414, 331] width 801 height 65
click at [101, 333] on div "noyer" at bounding box center [47, 321] width 425 height 43
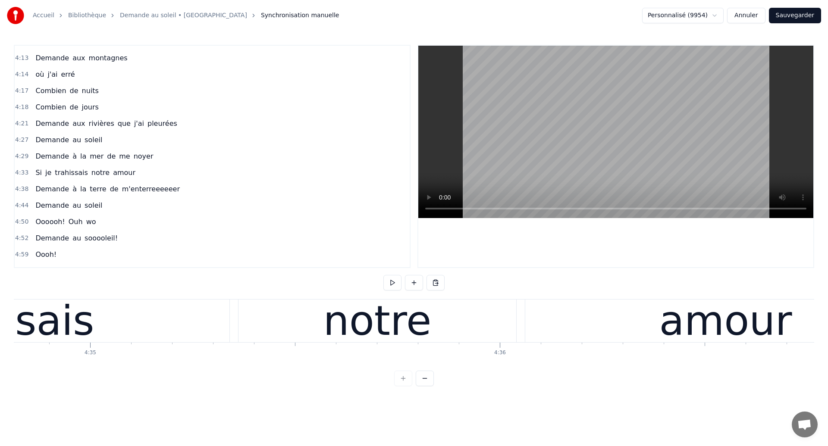
scroll to position [0, 112602]
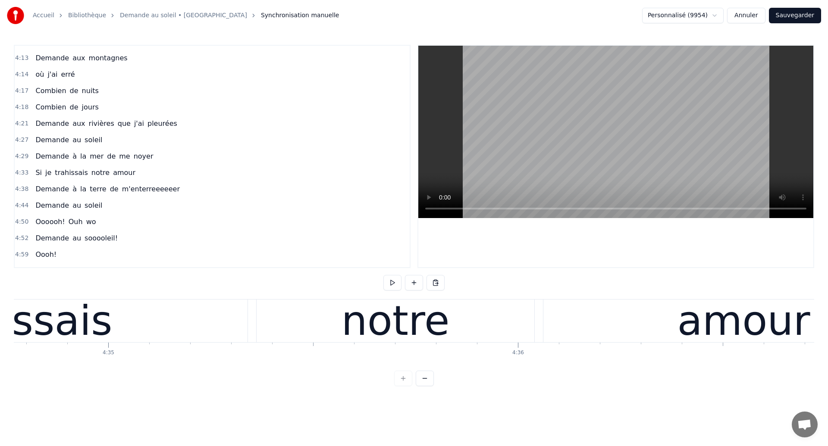
click at [167, 327] on div "trahissais" at bounding box center [14, 321] width 466 height 43
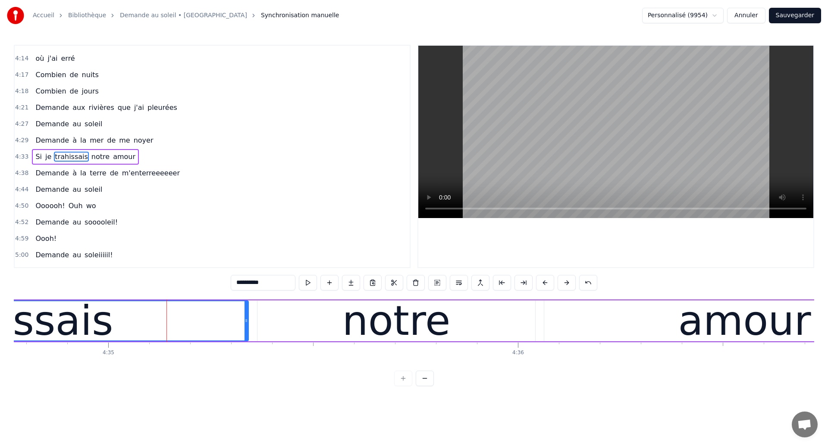
scroll to position [897, 0]
click at [427, 329] on div "notre" at bounding box center [397, 321] width 108 height 62
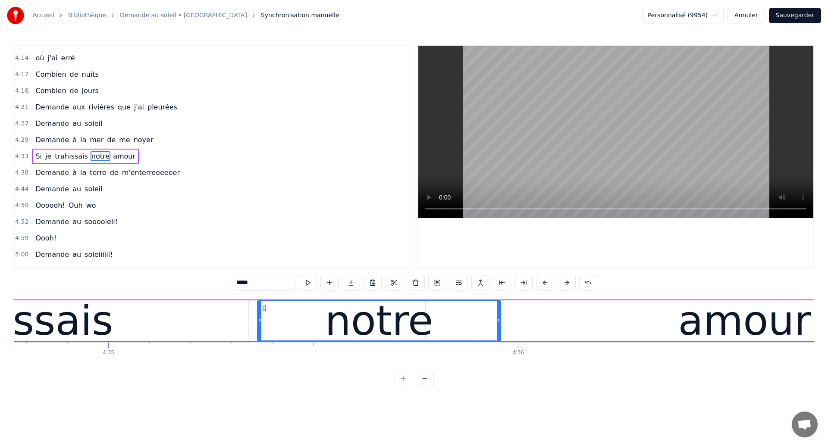
drag, startPoint x: 532, startPoint y: 327, endPoint x: 497, endPoint y: 330, distance: 34.6
click at [497, 330] on div at bounding box center [498, 321] width 3 height 39
click at [591, 324] on div "amour" at bounding box center [744, 321] width 401 height 41
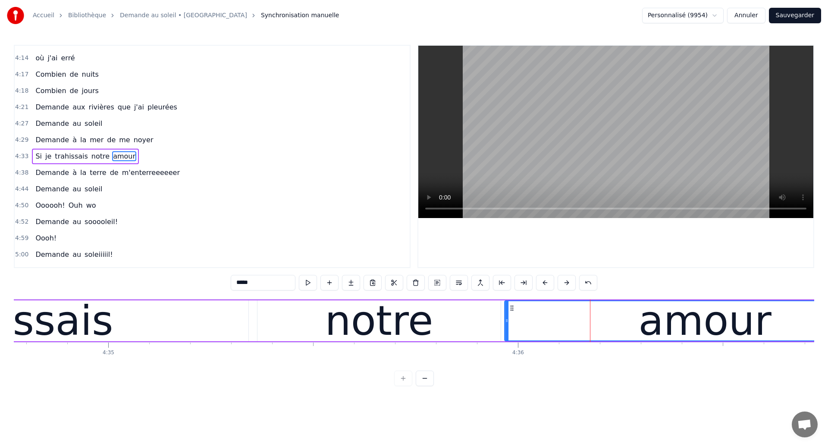
drag, startPoint x: 551, startPoint y: 307, endPoint x: 511, endPoint y: 316, distance: 40.6
click at [511, 316] on div "amour" at bounding box center [705, 321] width 400 height 39
click at [66, 326] on div "trahissais" at bounding box center [15, 321] width 196 height 62
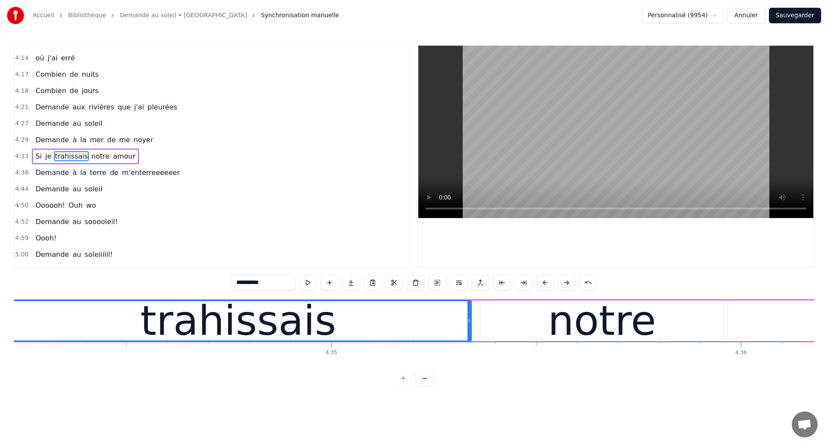
scroll to position [0, 112327]
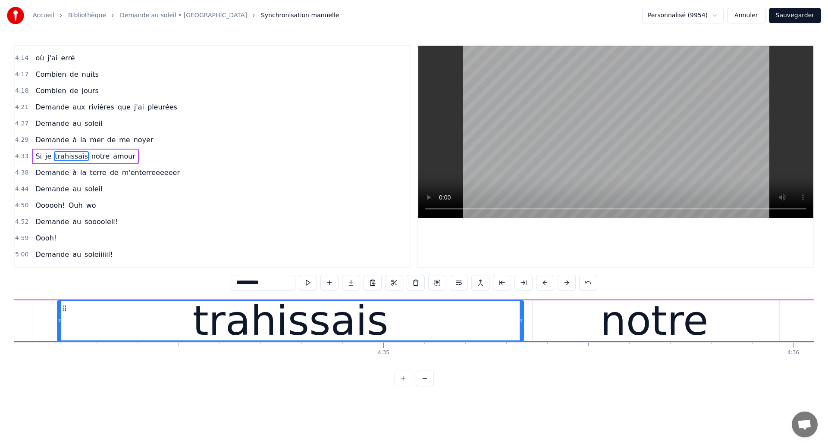
click at [182, 326] on div "trahissais" at bounding box center [290, 321] width 465 height 39
click at [411, 334] on div "trahissais" at bounding box center [290, 321] width 465 height 39
click at [258, 310] on div "trahissais" at bounding box center [290, 321] width 196 height 62
click at [491, 339] on div "trahissais" at bounding box center [290, 321] width 465 height 39
click at [236, 325] on div "trahissais" at bounding box center [290, 321] width 196 height 62
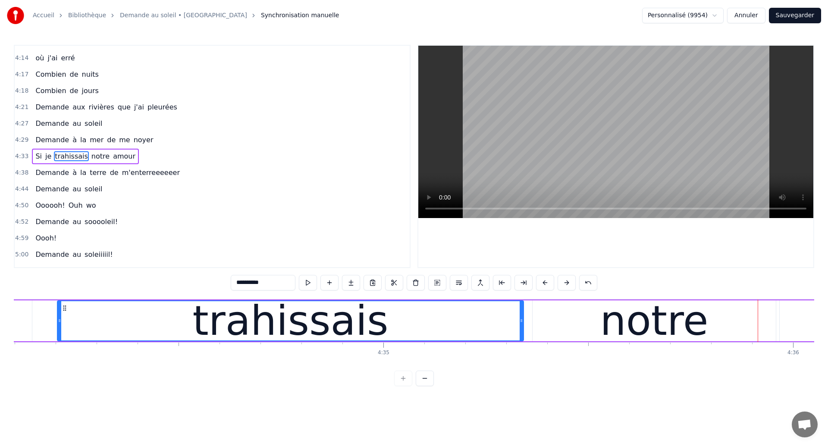
click at [552, 324] on div "notre" at bounding box center [654, 321] width 243 height 41
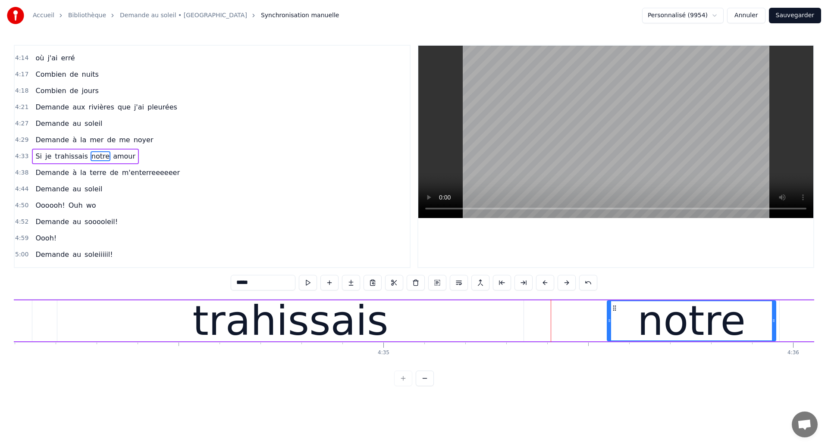
drag, startPoint x: 535, startPoint y: 324, endPoint x: 610, endPoint y: 339, distance: 76.1
click at [610, 339] on div at bounding box center [609, 321] width 3 height 39
click at [487, 325] on div "trahissais" at bounding box center [290, 321] width 466 height 41
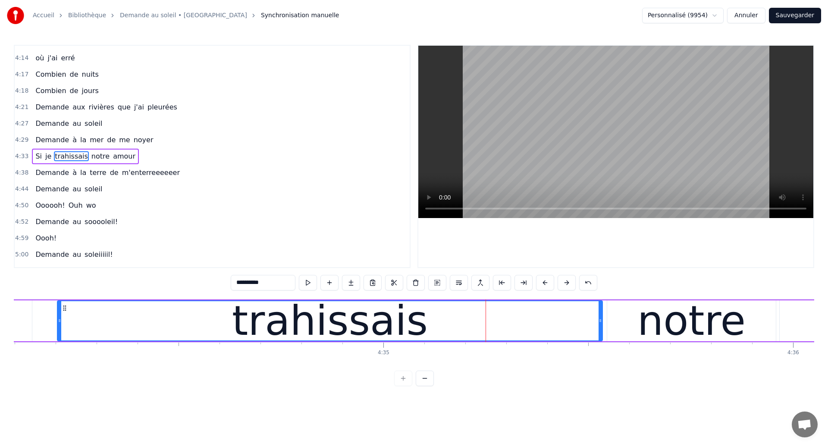
drag, startPoint x: 521, startPoint y: 323, endPoint x: 599, endPoint y: 338, distance: 79.9
click at [600, 338] on div at bounding box center [600, 321] width 3 height 39
click at [145, 318] on div "trahissais" at bounding box center [330, 321] width 544 height 39
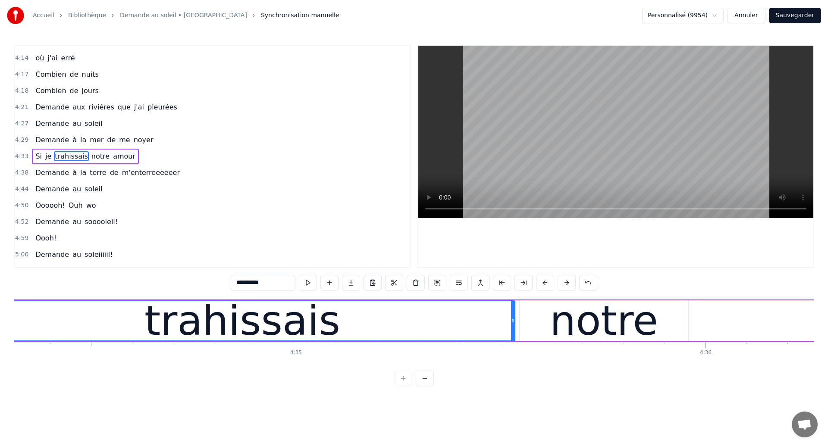
scroll to position [0, 112399]
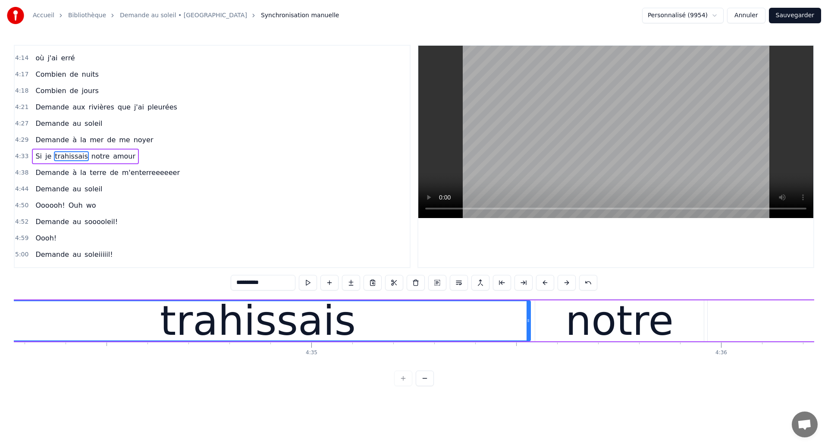
click at [209, 324] on div "trahissais" at bounding box center [258, 321] width 196 height 62
click at [446, 321] on div "trahissais" at bounding box center [258, 321] width 544 height 39
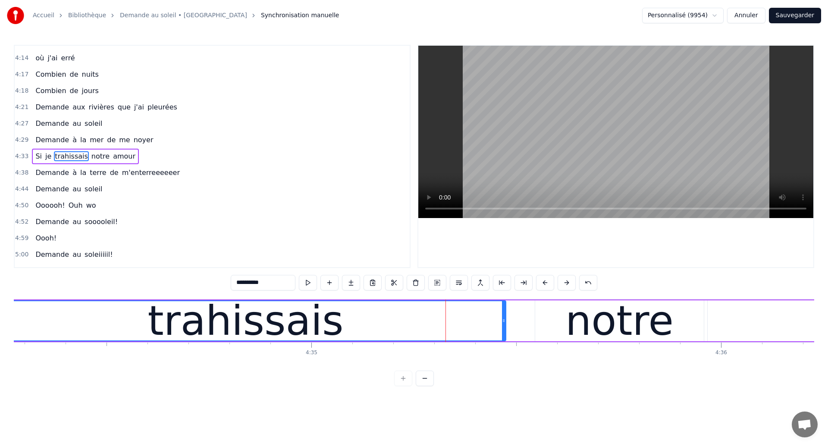
drag, startPoint x: 527, startPoint y: 327, endPoint x: 503, endPoint y: 329, distance: 24.7
click at [503, 329] on div at bounding box center [503, 321] width 3 height 39
click at [535, 337] on div "notre" at bounding box center [619, 321] width 169 height 41
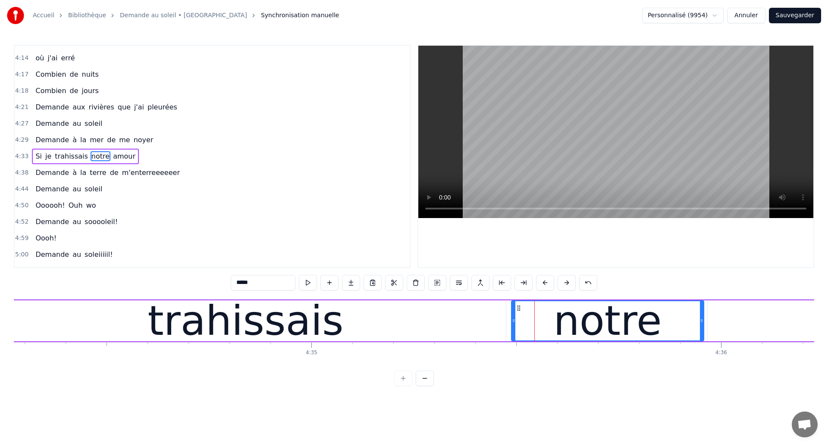
drag, startPoint x: 537, startPoint y: 333, endPoint x: 513, endPoint y: 333, distance: 23.7
click at [513, 333] on div at bounding box center [513, 321] width 3 height 39
click at [106, 313] on div "trahissais" at bounding box center [245, 321] width 521 height 41
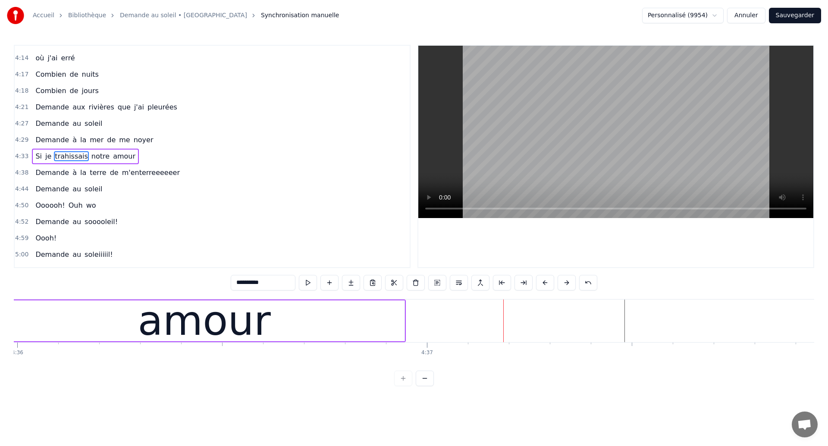
scroll to position [0, 113102]
click at [161, 325] on div "amour" at bounding box center [205, 321] width 133 height 62
type input "*****"
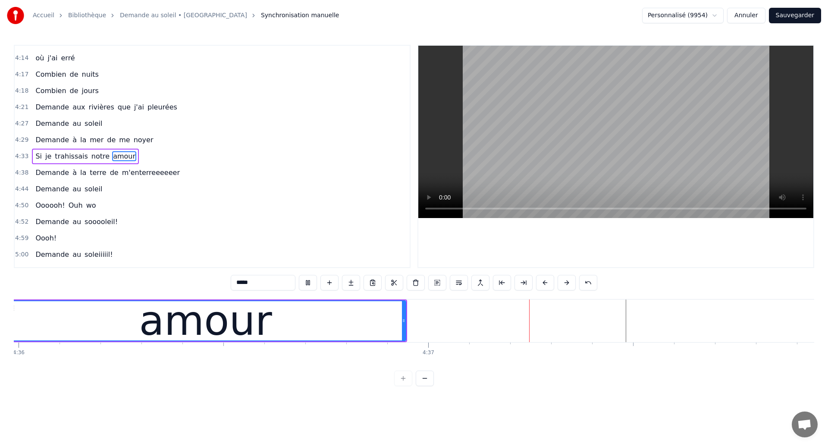
click at [377, 327] on div "amour" at bounding box center [206, 321] width 400 height 39
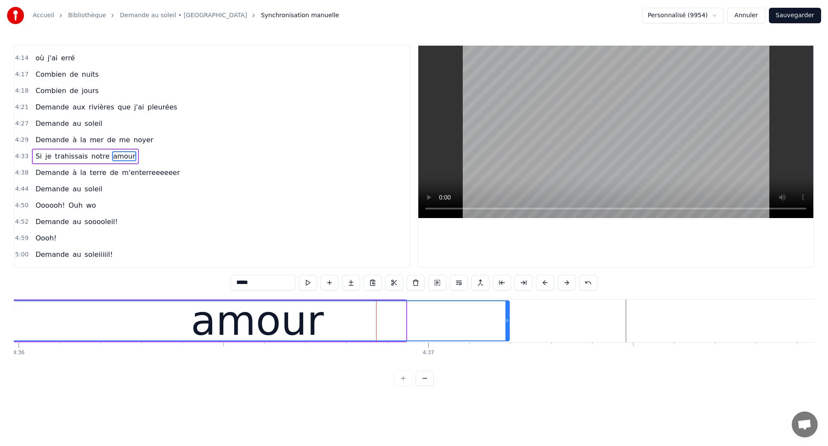
drag, startPoint x: 404, startPoint y: 325, endPoint x: 508, endPoint y: 342, distance: 105.0
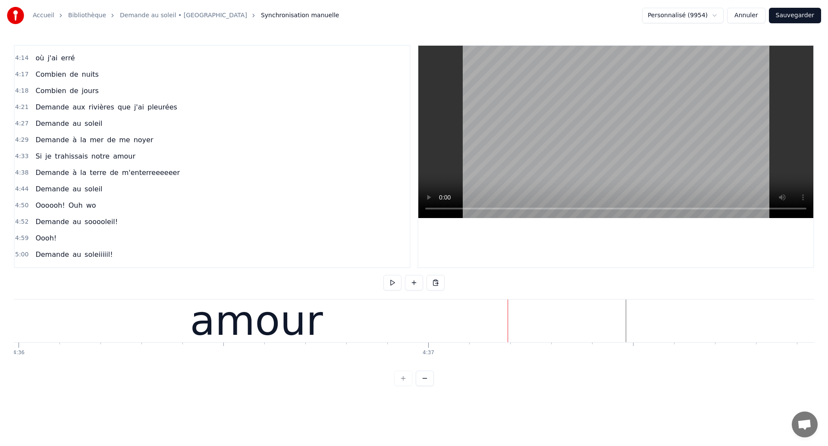
click at [66, 328] on div "amour" at bounding box center [256, 321] width 504 height 43
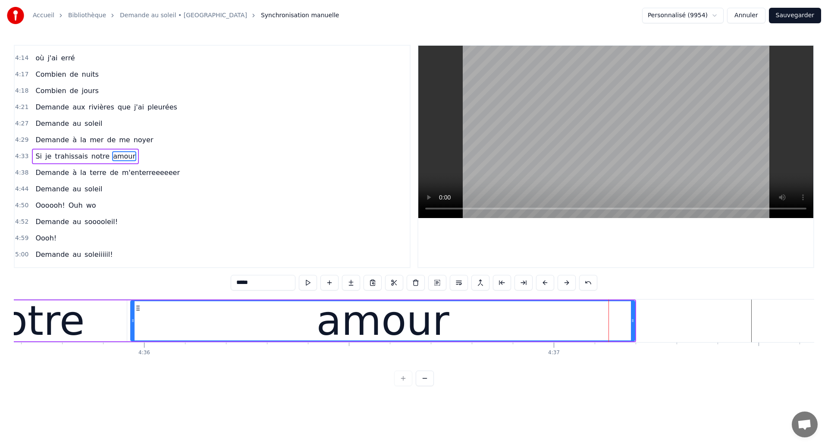
scroll to position [0, 112950]
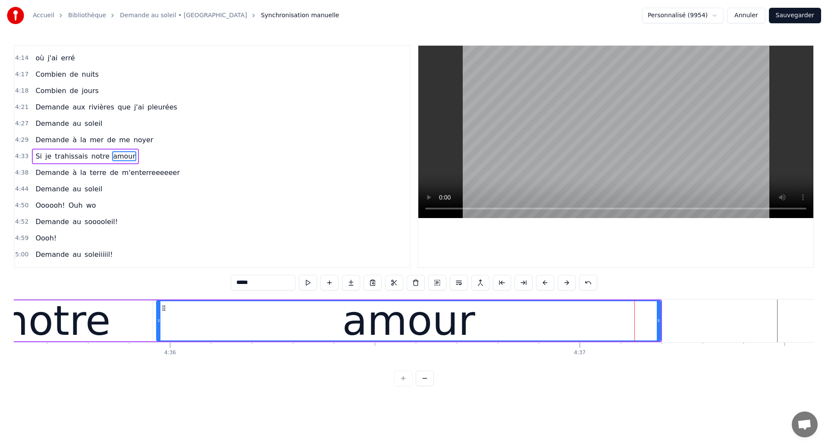
click at [61, 325] on div "notre" at bounding box center [57, 321] width 108 height 62
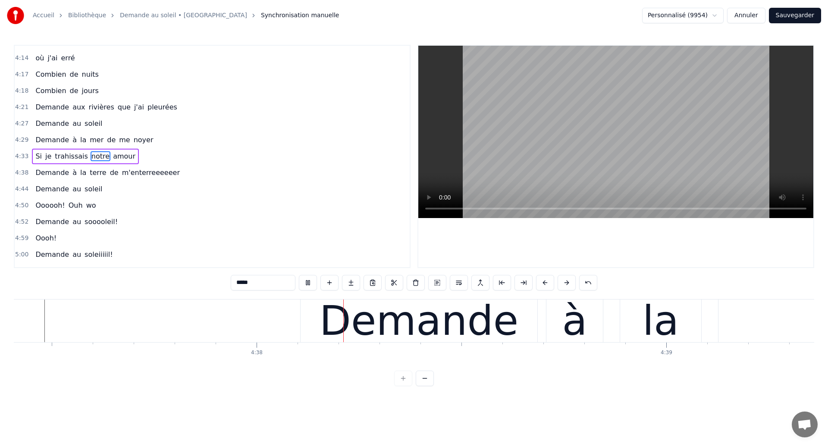
scroll to position [0, 113684]
click at [363, 336] on div "Demande" at bounding box center [417, 321] width 199 height 62
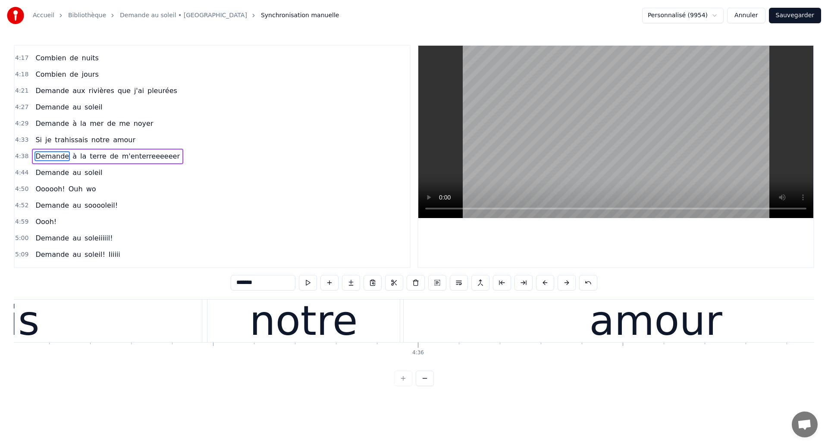
scroll to position [0, 112616]
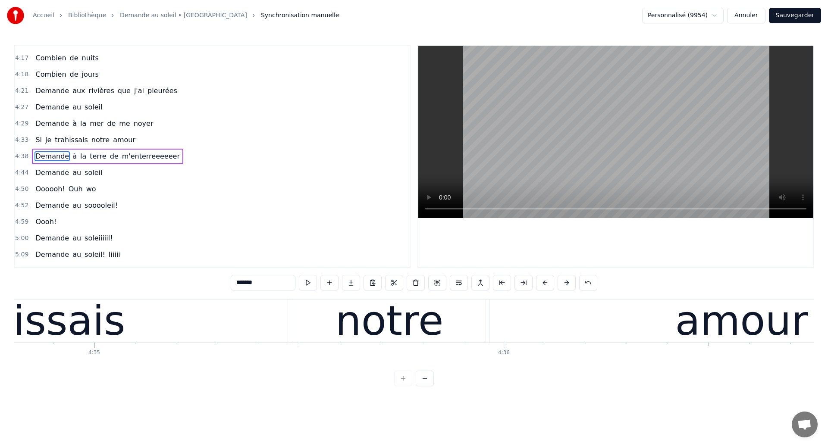
click at [97, 321] on div "trahissais" at bounding box center [27, 321] width 196 height 62
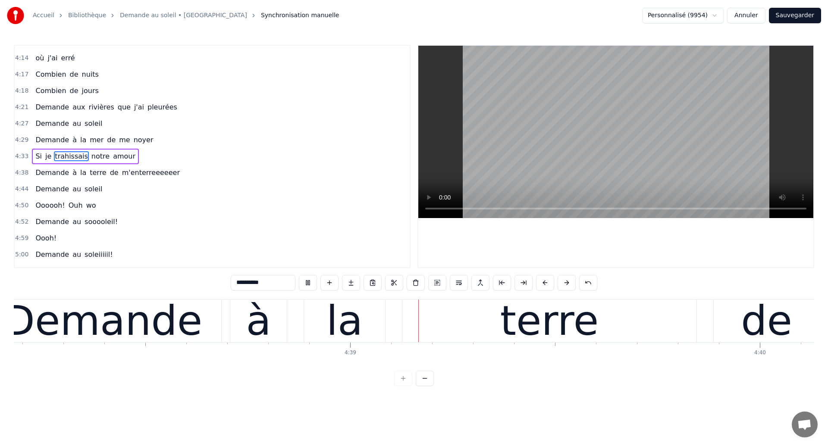
scroll to position [0, 114151]
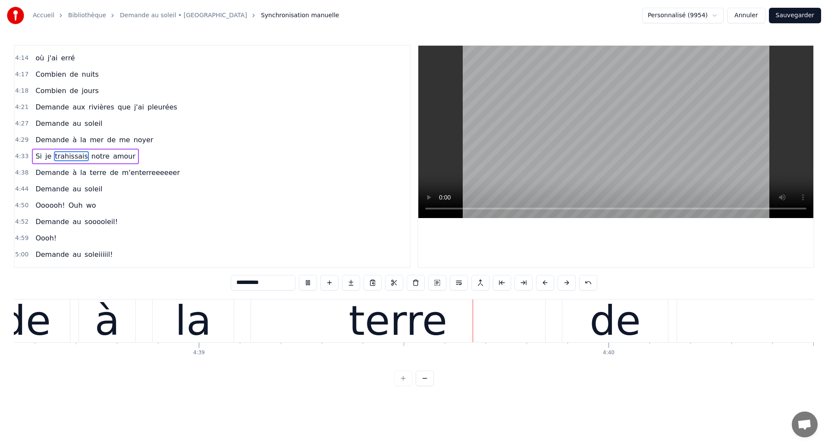
click at [356, 331] on div "terre" at bounding box center [398, 321] width 294 height 43
type input "*****"
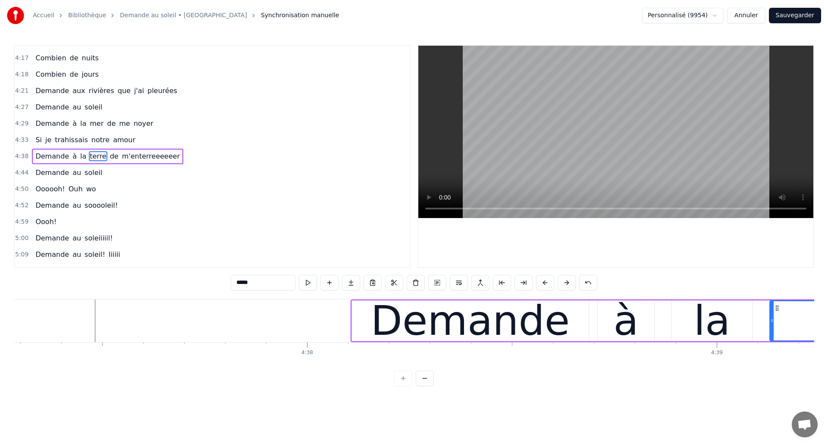
scroll to position [0, 113605]
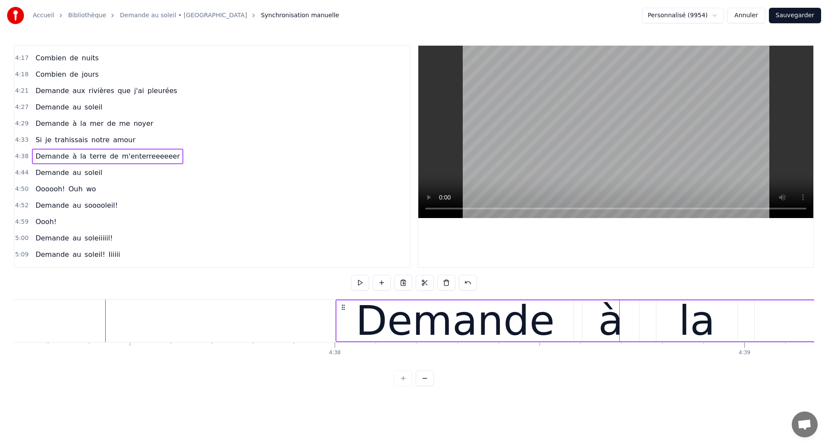
drag, startPoint x: 387, startPoint y: 308, endPoint x: 344, endPoint y: 320, distance: 44.4
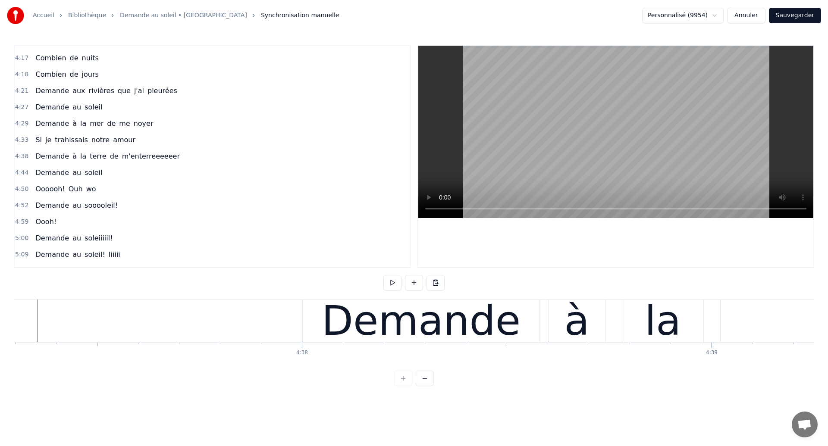
scroll to position [0, 113575]
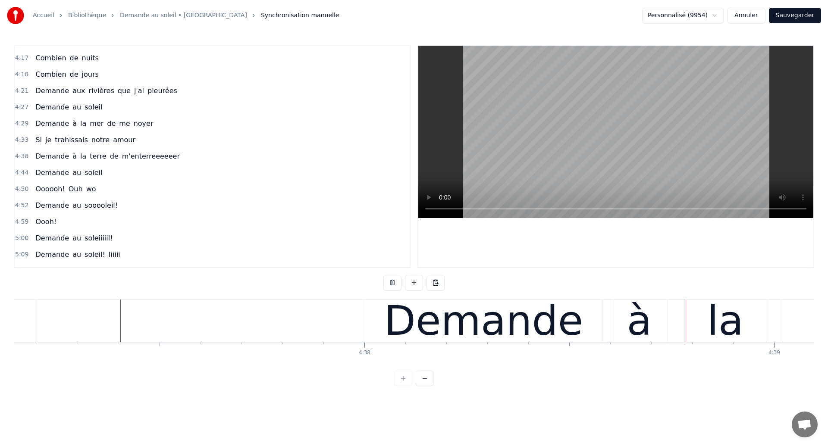
click at [490, 324] on div "Demande" at bounding box center [483, 321] width 199 height 62
click at [498, 317] on div "Demande" at bounding box center [483, 321] width 199 height 62
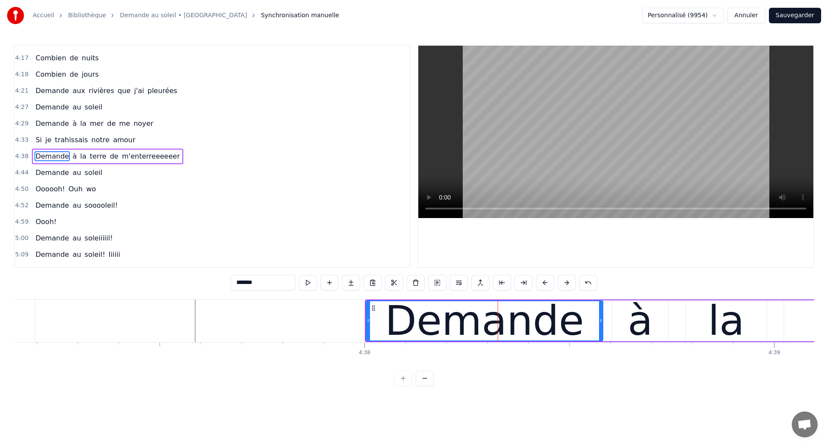
click at [657, 334] on div "à" at bounding box center [640, 321] width 57 height 41
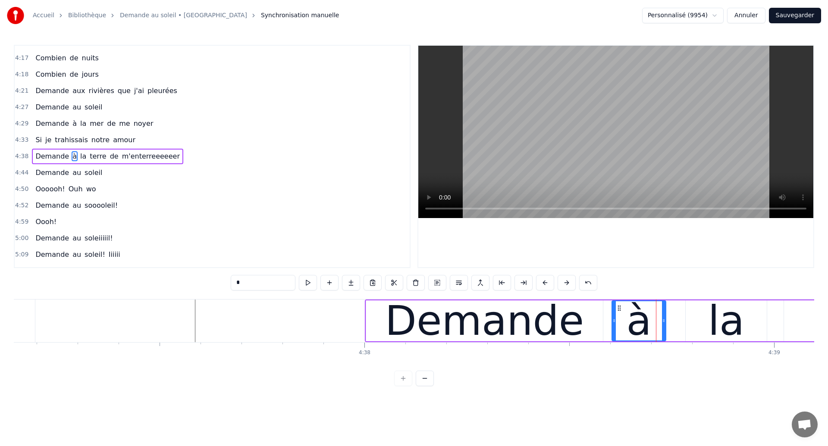
click at [665, 336] on div at bounding box center [663, 321] width 3 height 39
click at [706, 326] on div "la" at bounding box center [726, 321] width 81 height 41
type input "**"
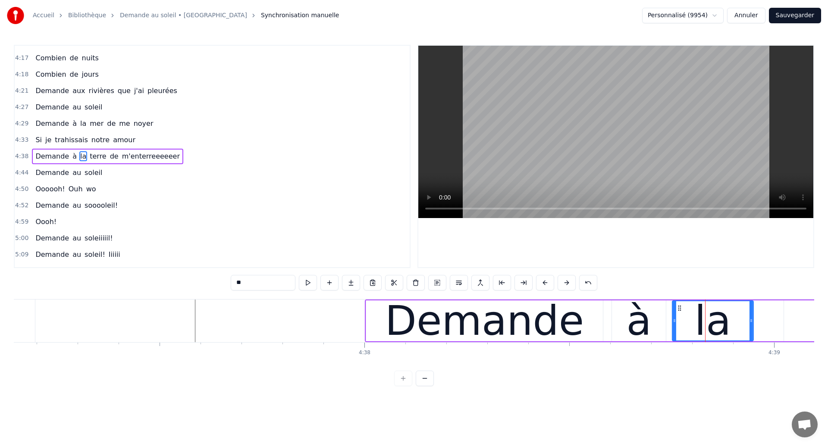
drag, startPoint x: 694, startPoint y: 306, endPoint x: 681, endPoint y: 316, distance: 16.4
click at [681, 316] on div "la" at bounding box center [713, 321] width 80 height 39
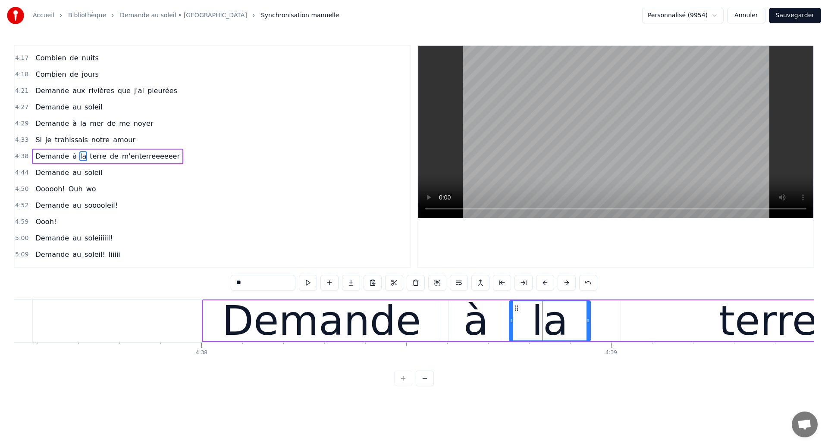
scroll to position [0, 113743]
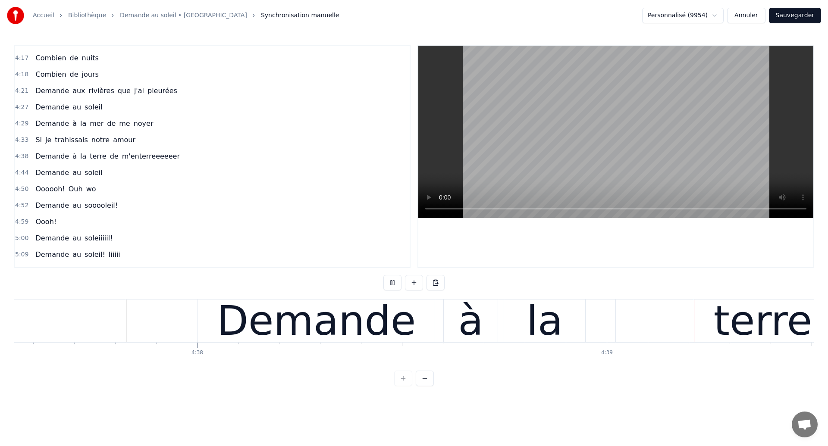
click at [533, 333] on div "la" at bounding box center [545, 321] width 37 height 62
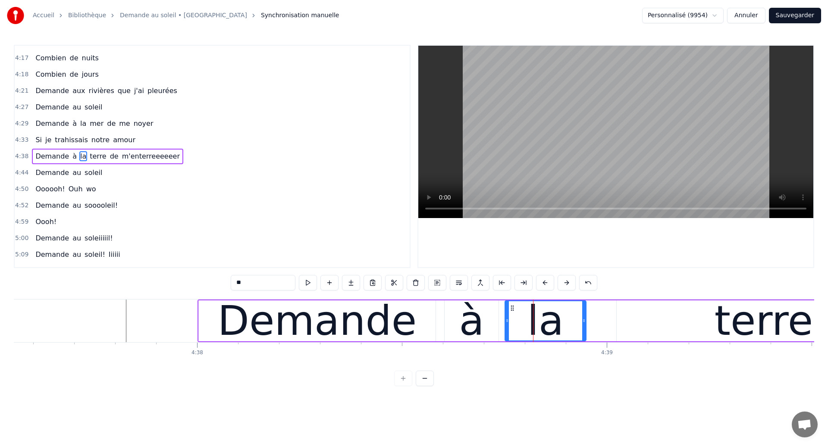
click at [638, 327] on div "terre" at bounding box center [764, 321] width 294 height 41
type input "*****"
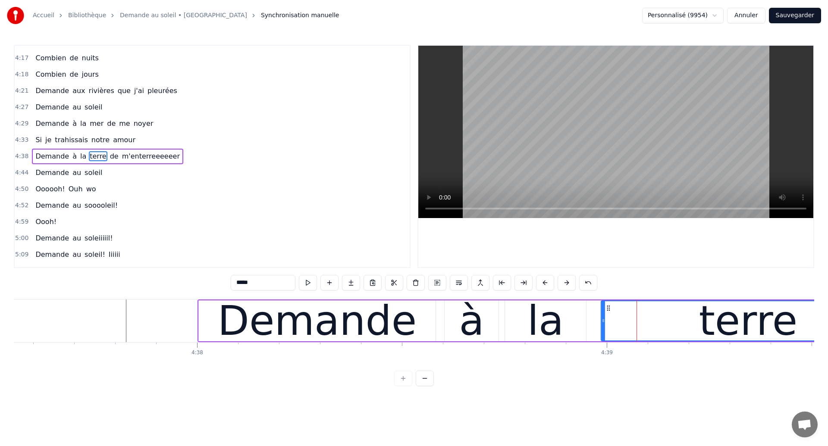
drag, startPoint x: 625, startPoint y: 309, endPoint x: 610, endPoint y: 318, distance: 17.4
click at [610, 318] on div "terre" at bounding box center [748, 321] width 293 height 39
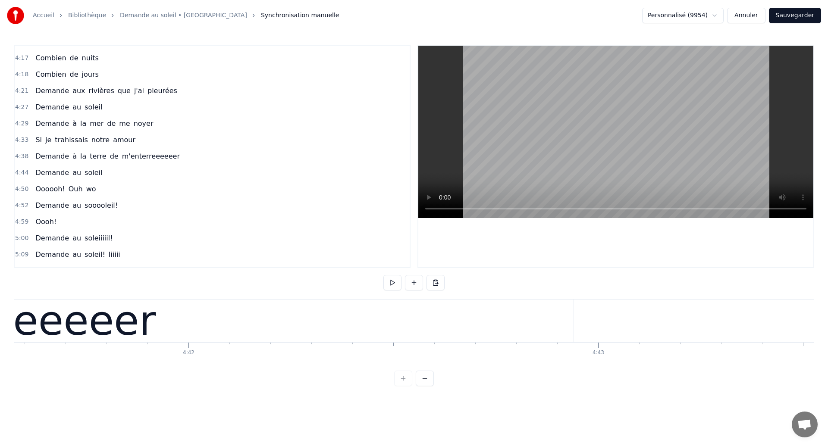
scroll to position [0, 115391]
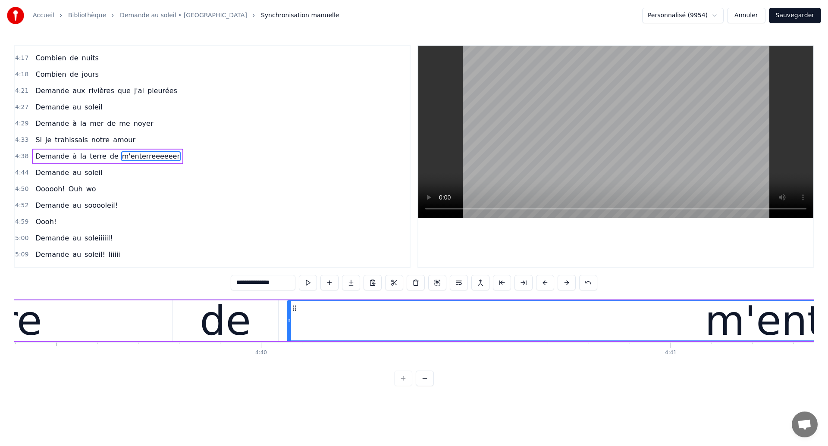
scroll to position [0, 114497]
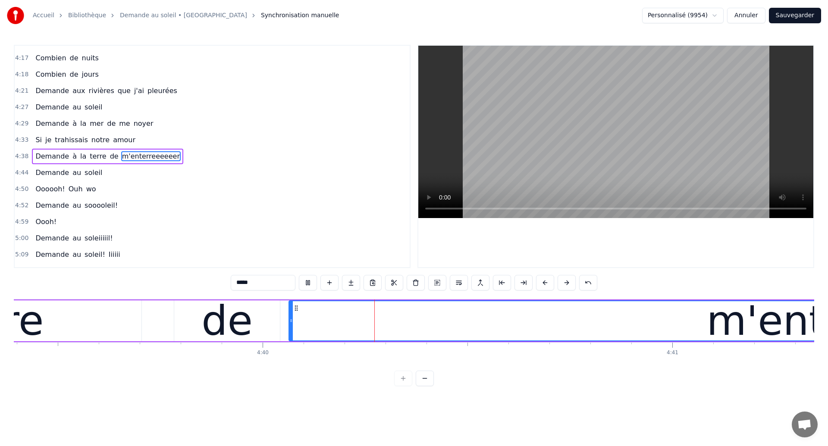
type input "**********"
click at [147, 324] on div "Demande à la terre de m'enterreeeeeer" at bounding box center [457, 321] width 2026 height 43
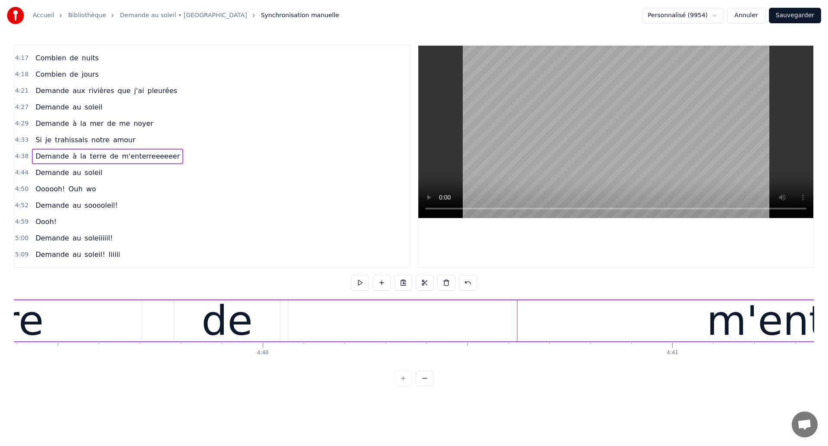
click at [209, 323] on div "de" at bounding box center [226, 321] width 51 height 62
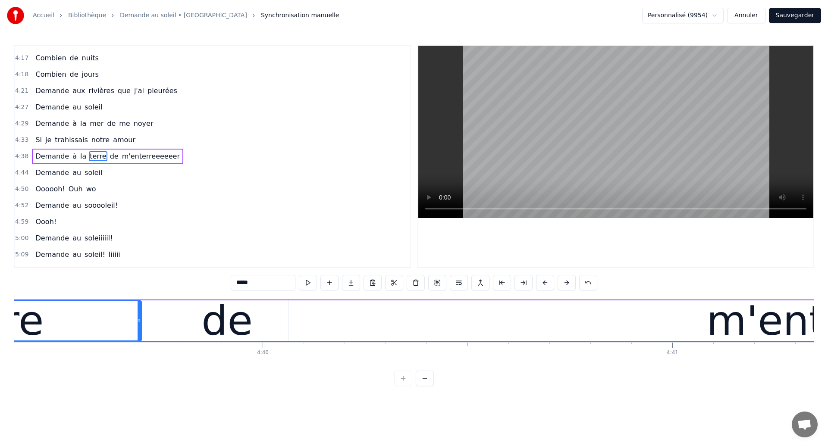
scroll to position [0, 114479]
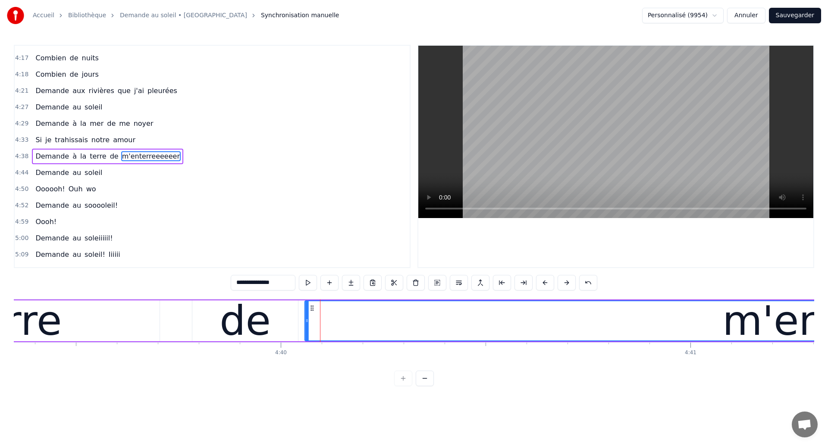
click at [313, 308] on circle at bounding box center [313, 308] width 0 height 0
click at [124, 332] on div "terre" at bounding box center [12, 321] width 294 height 41
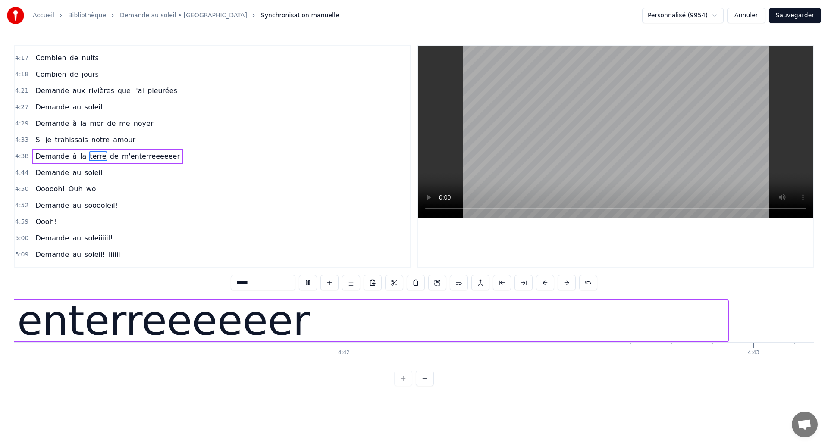
scroll to position [0, 115280]
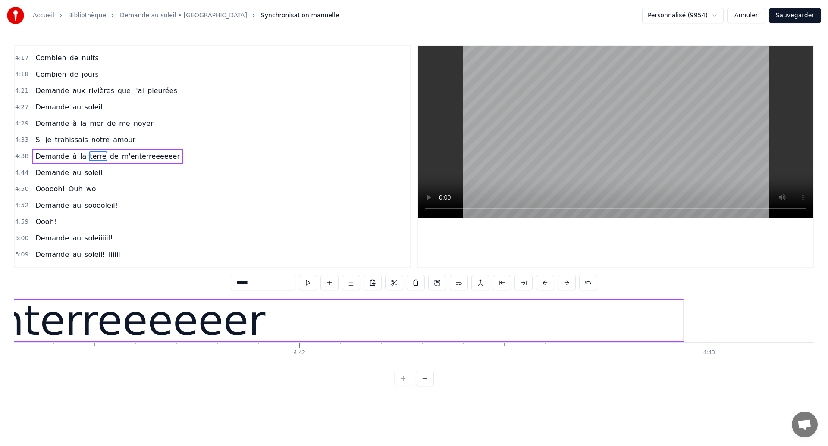
click at [75, 333] on div "m'enterreeeeeer" at bounding box center [93, 321] width 344 height 62
type input "**********"
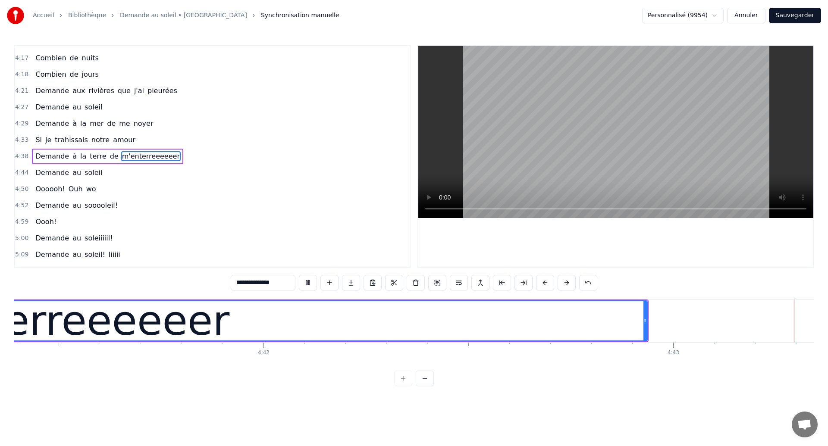
click at [613, 328] on div "m'enterreeeeeer" at bounding box center [58, 321] width 1179 height 39
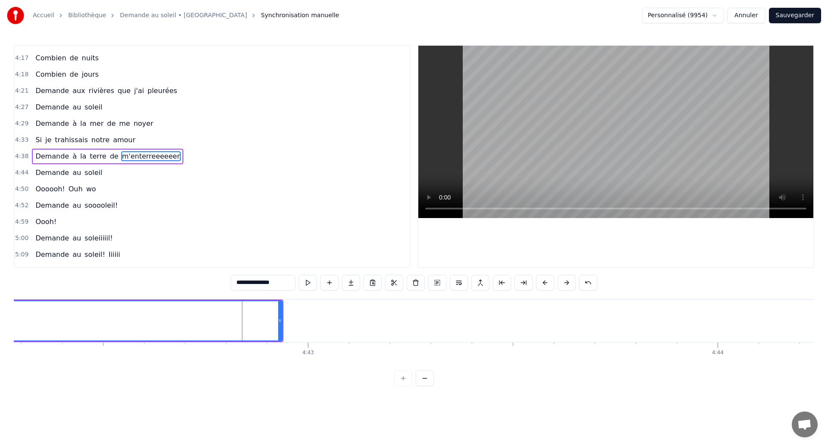
scroll to position [0, 115671]
click at [295, 330] on div at bounding box center [293, 321] width 3 height 39
click at [790, 19] on button "Sauvegarder" at bounding box center [795, 16] width 52 height 16
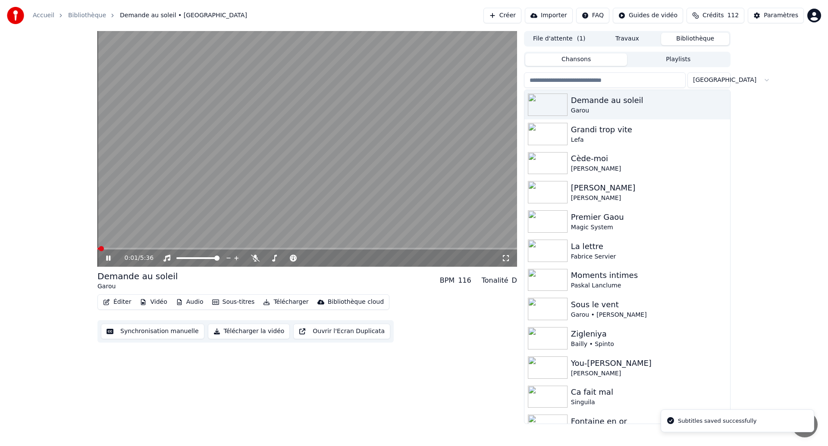
click at [110, 261] on icon at bounding box center [114, 258] width 20 height 7
click at [163, 330] on button "Synchronisation manuelle" at bounding box center [153, 332] width 104 height 16
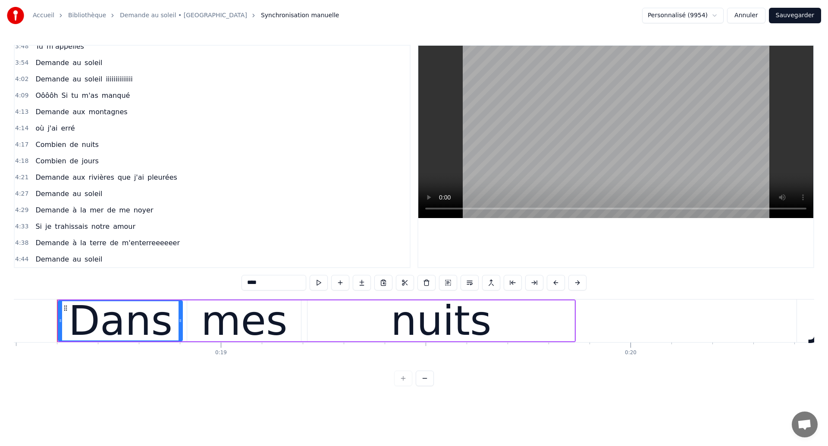
scroll to position [942, 0]
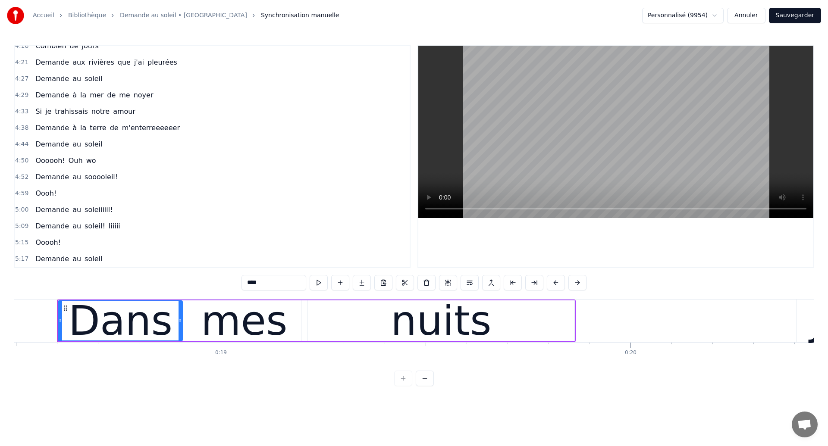
click at [72, 133] on span "à" at bounding box center [75, 128] width 6 height 10
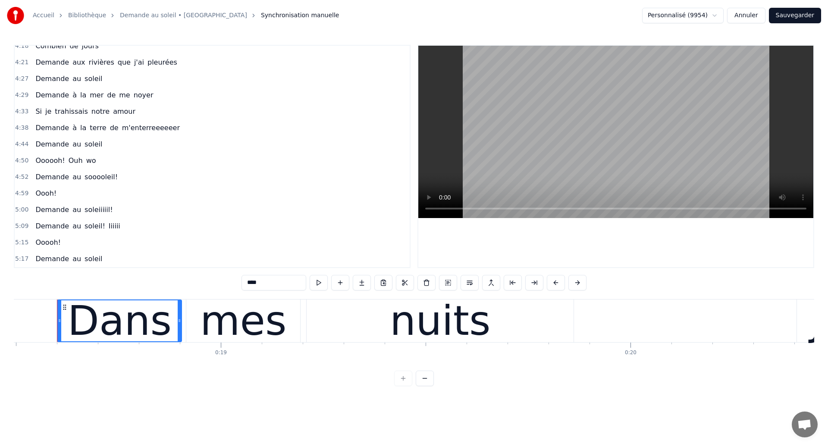
click at [49, 131] on span "Demande" at bounding box center [52, 128] width 35 height 10
type input "*******"
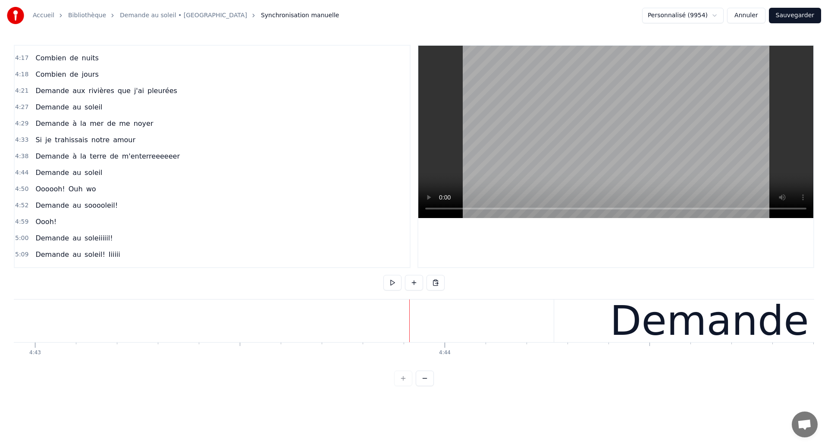
scroll to position [0, 115977]
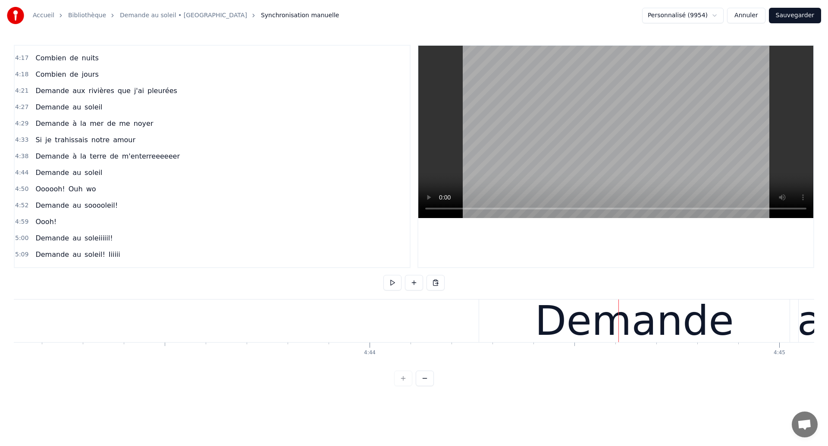
scroll to position [0, 116032]
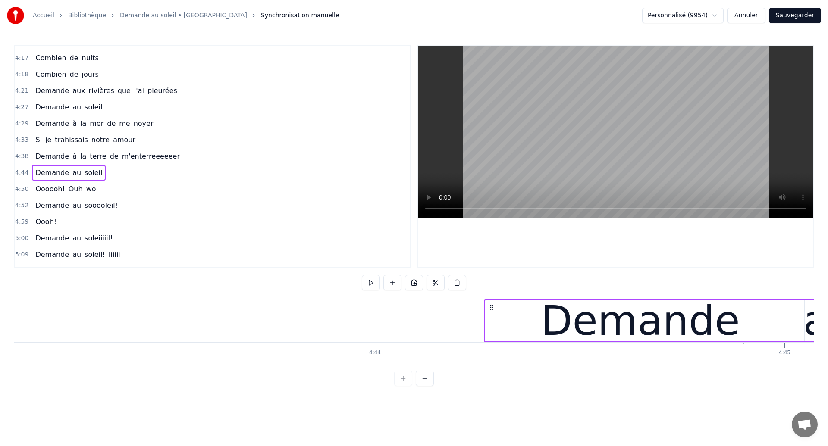
scroll to position [0, 116020]
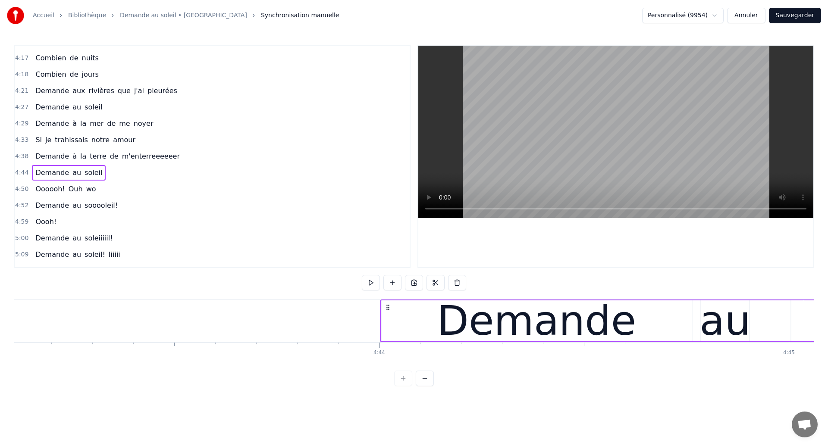
drag, startPoint x: 496, startPoint y: 304, endPoint x: 388, endPoint y: 331, distance: 111.1
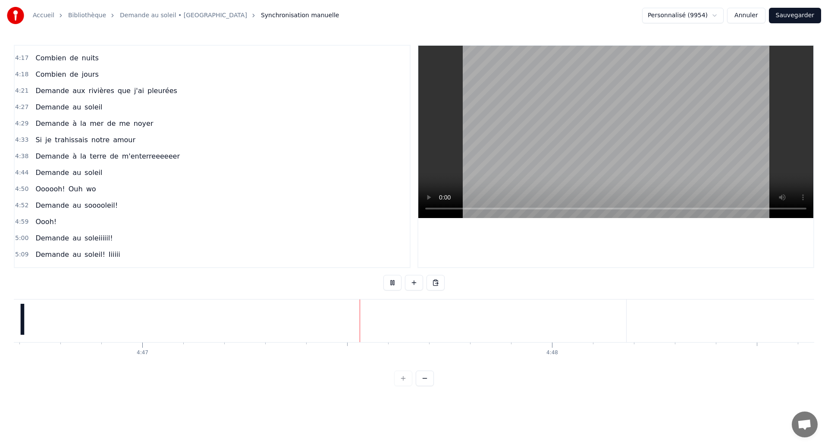
scroll to position [0, 117528]
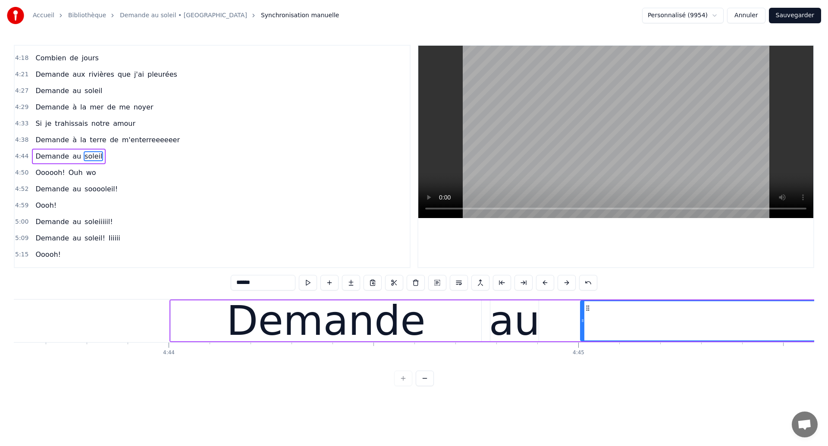
scroll to position [0, 116186]
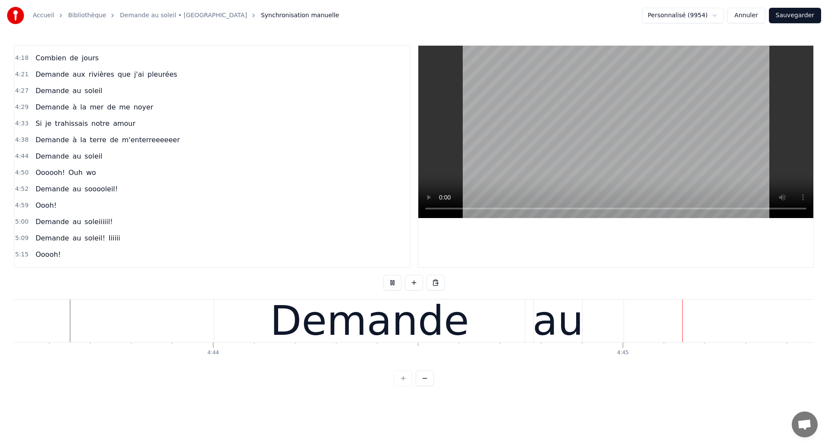
click at [438, 315] on div "Demande" at bounding box center [369, 321] width 199 height 62
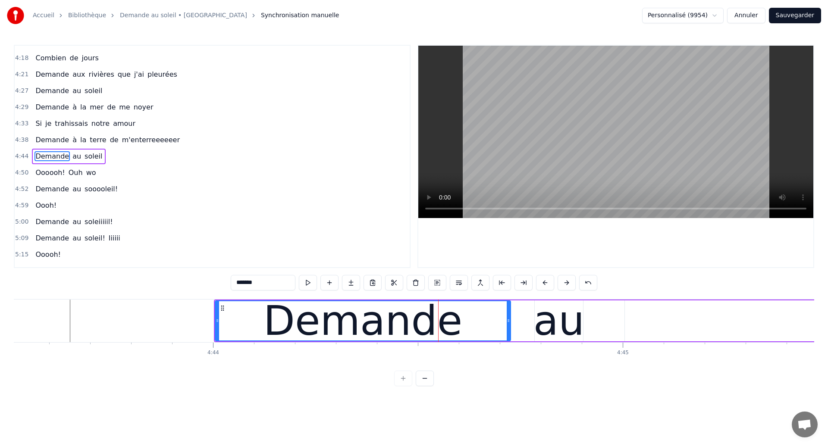
drag, startPoint x: 524, startPoint y: 325, endPoint x: 509, endPoint y: 330, distance: 16.1
click at [509, 330] on div at bounding box center [508, 321] width 3 height 39
click at [553, 321] on div "au" at bounding box center [559, 321] width 51 height 62
type input "**"
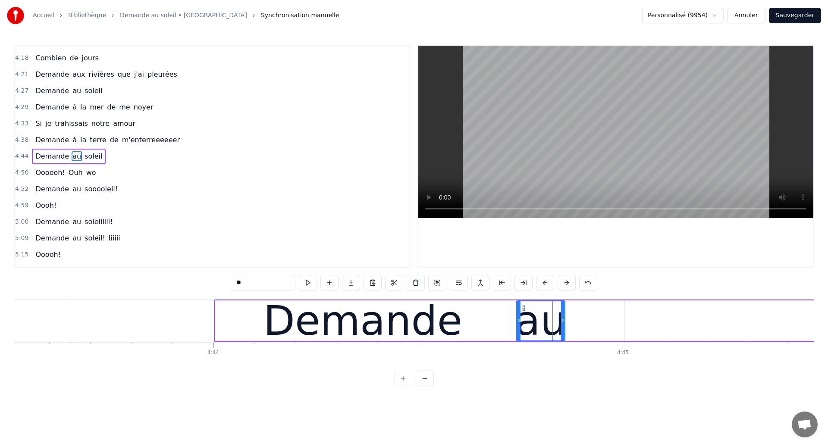
drag, startPoint x: 542, startPoint y: 308, endPoint x: 524, endPoint y: 317, distance: 20.3
click at [524, 317] on div "au" at bounding box center [540, 321] width 47 height 39
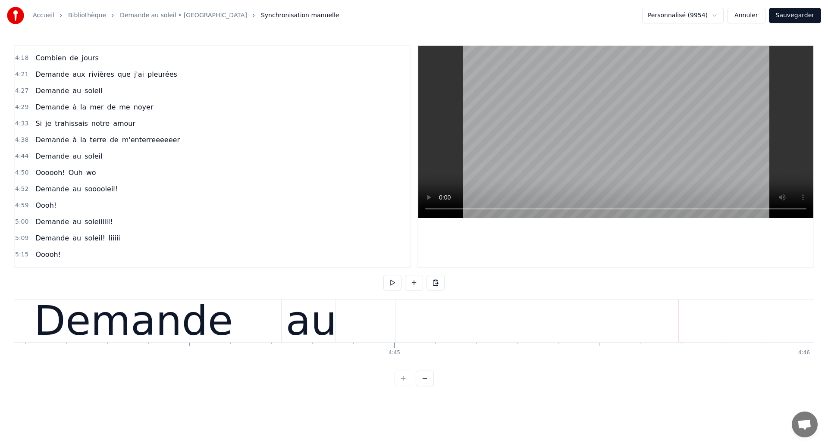
scroll to position [0, 116403]
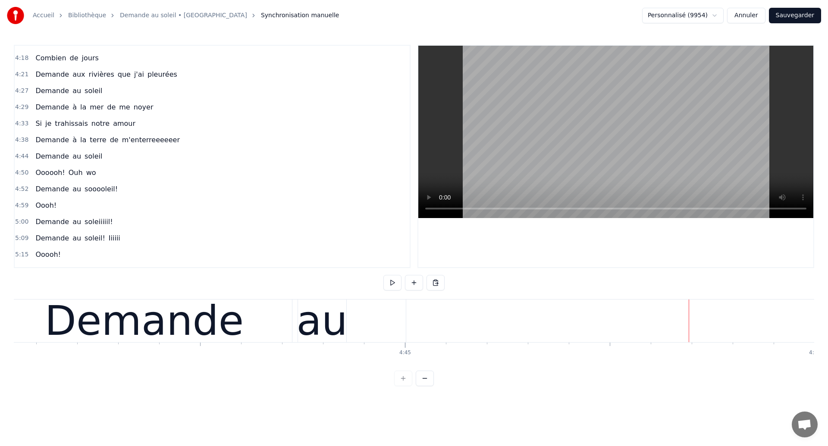
click at [96, 341] on div "Demande" at bounding box center [144, 321] width 199 height 62
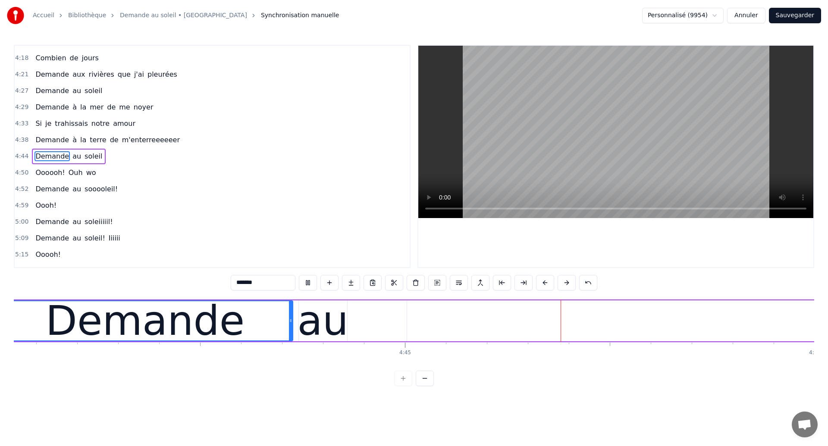
click at [325, 315] on div "au" at bounding box center [323, 321] width 51 height 62
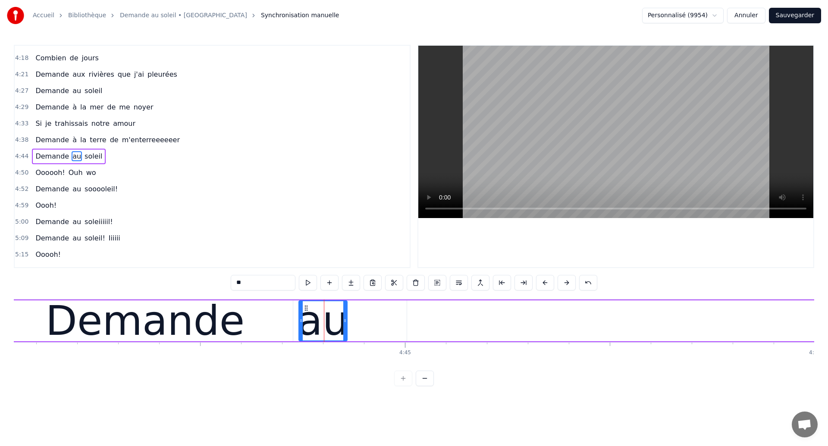
click at [193, 324] on div "Demande" at bounding box center [145, 321] width 199 height 62
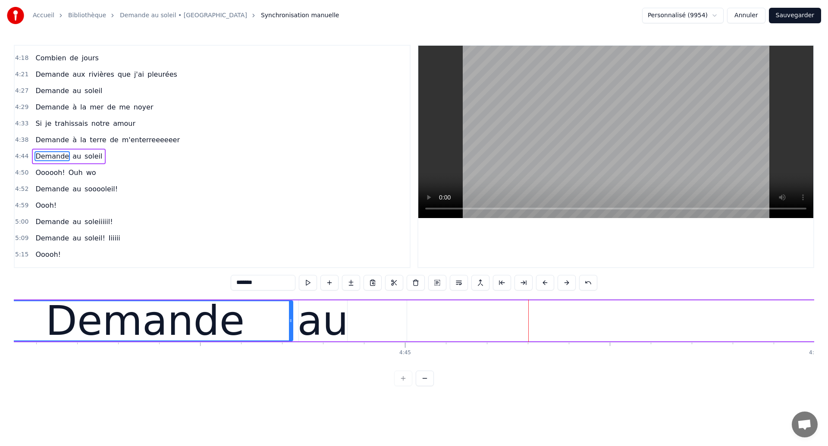
click at [193, 309] on div "Demande" at bounding box center [145, 321] width 199 height 62
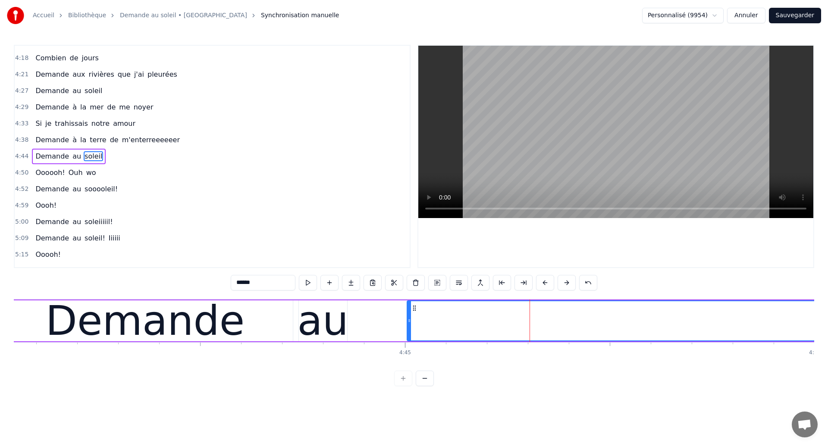
drag, startPoint x: 415, startPoint y: 309, endPoint x: 500, endPoint y: 317, distance: 85.8
click at [117, 334] on div "Demande" at bounding box center [145, 321] width 199 height 62
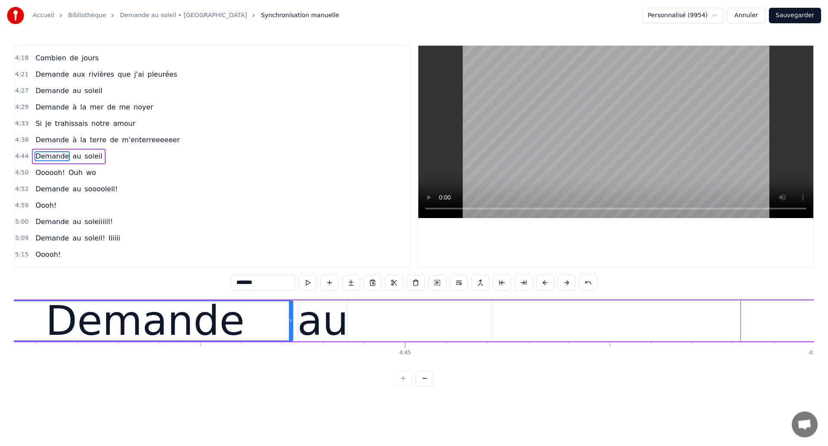
click at [337, 311] on div "au" at bounding box center [323, 321] width 51 height 62
type input "**"
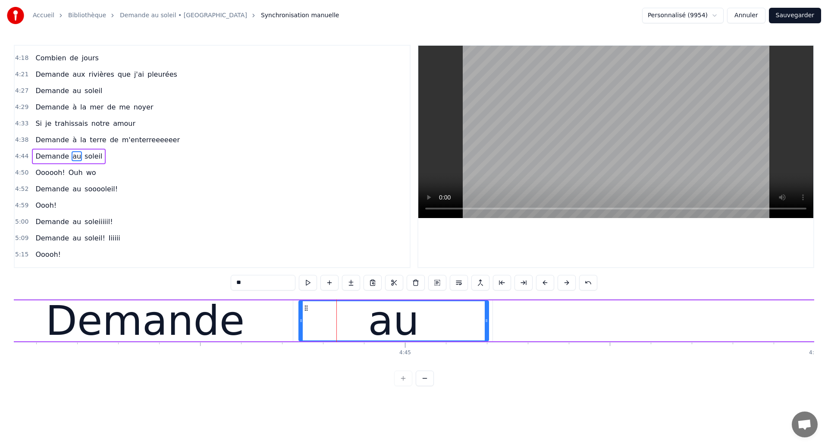
drag, startPoint x: 345, startPoint y: 322, endPoint x: 487, endPoint y: 327, distance: 141.6
click at [487, 327] on div at bounding box center [486, 321] width 3 height 39
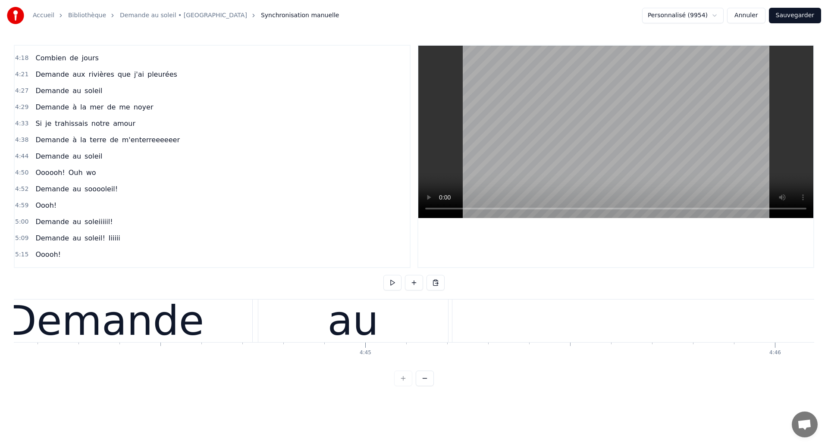
scroll to position [0, 116433]
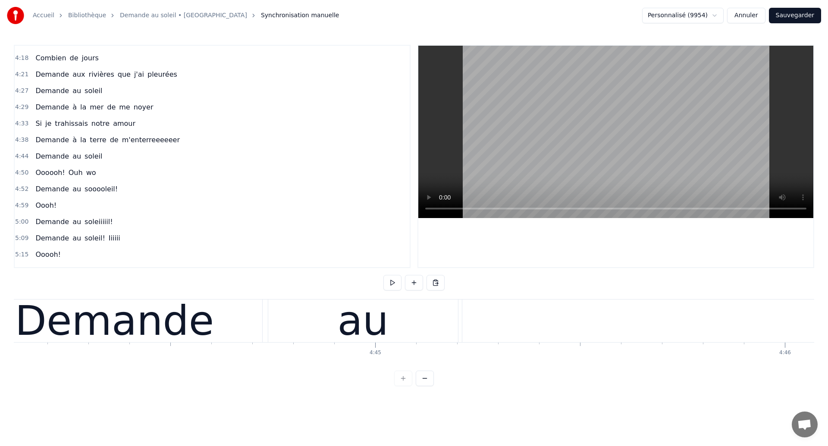
click at [64, 328] on div "Demande" at bounding box center [114, 321] width 199 height 62
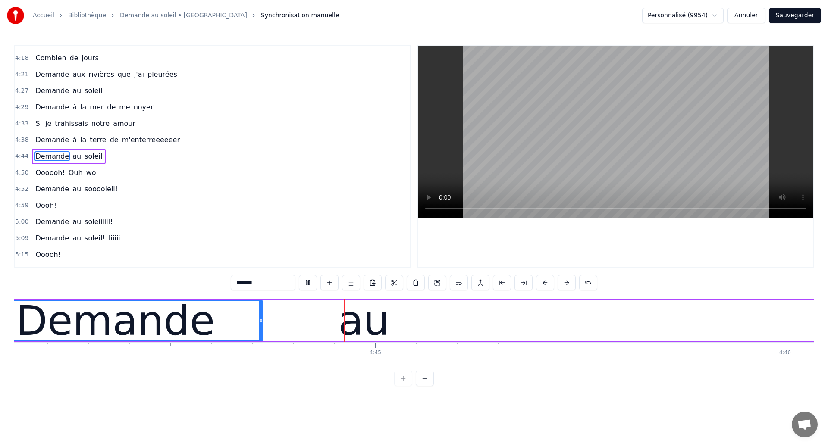
click at [314, 327] on div "au" at bounding box center [364, 321] width 190 height 41
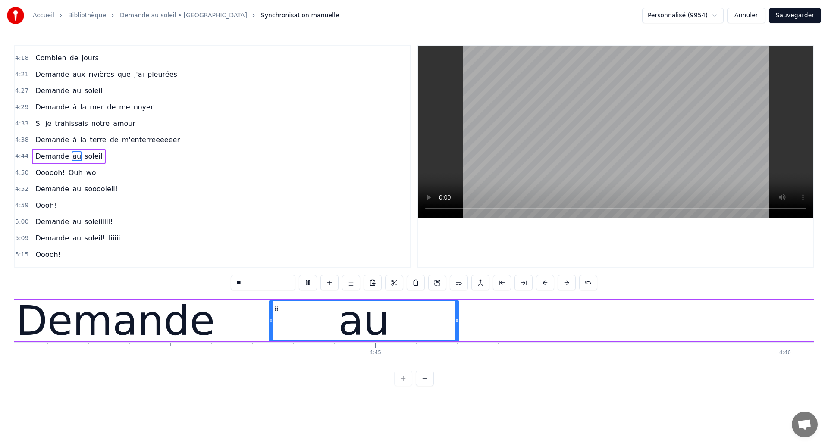
type input "**"
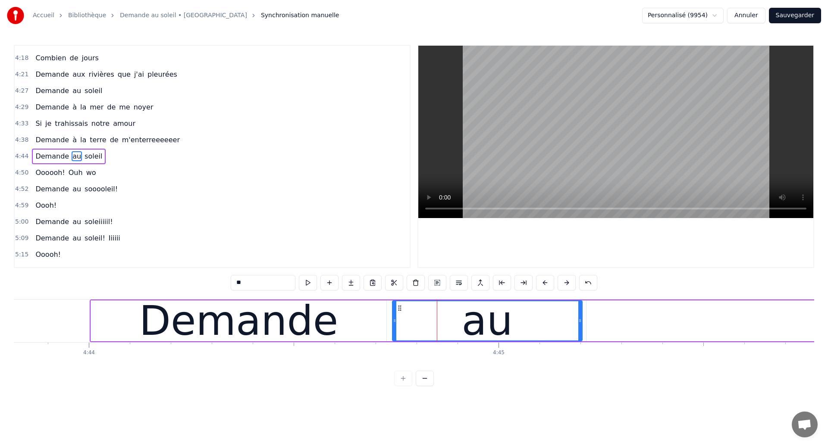
scroll to position [0, 116306]
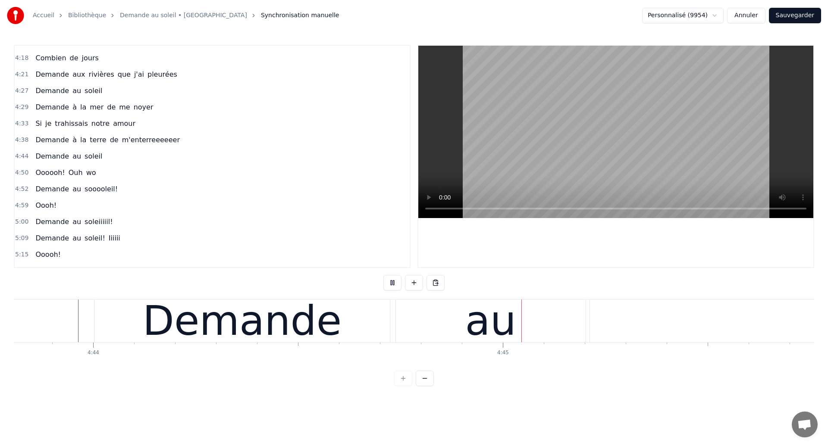
click at [421, 331] on div "au" at bounding box center [491, 321] width 190 height 43
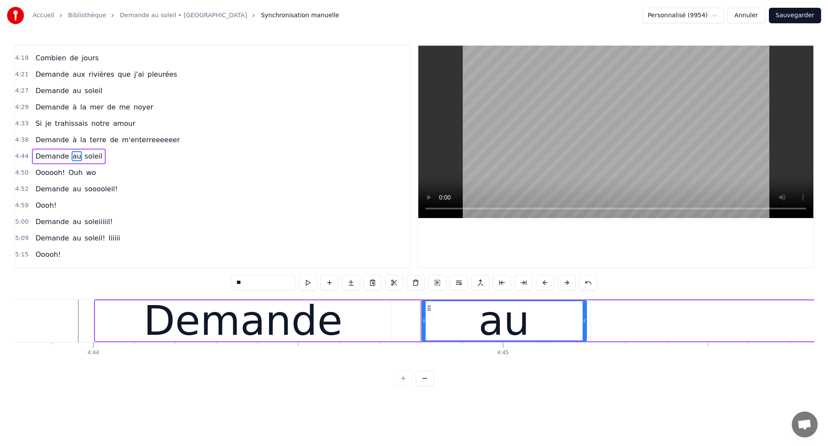
drag, startPoint x: 397, startPoint y: 321, endPoint x: 422, endPoint y: 327, distance: 25.6
click at [422, 327] on div at bounding box center [423, 321] width 3 height 39
click at [337, 340] on div "Demande" at bounding box center [242, 321] width 295 height 41
type input "*******"
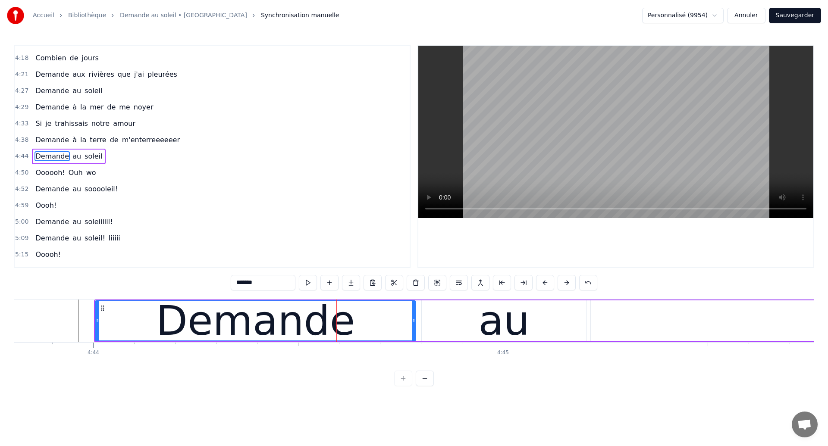
drag, startPoint x: 388, startPoint y: 326, endPoint x: 413, endPoint y: 332, distance: 25.6
click at [413, 332] on div at bounding box center [413, 321] width 3 height 39
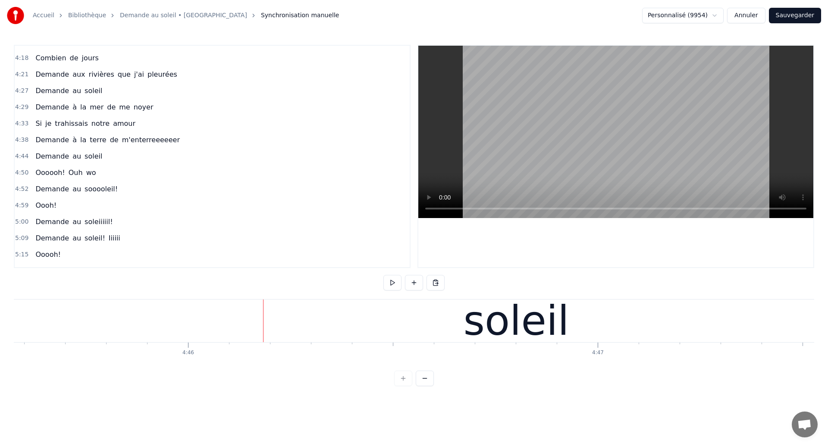
scroll to position [0, 117032]
click at [292, 322] on div "soleil" at bounding box center [515, 321] width 1302 height 43
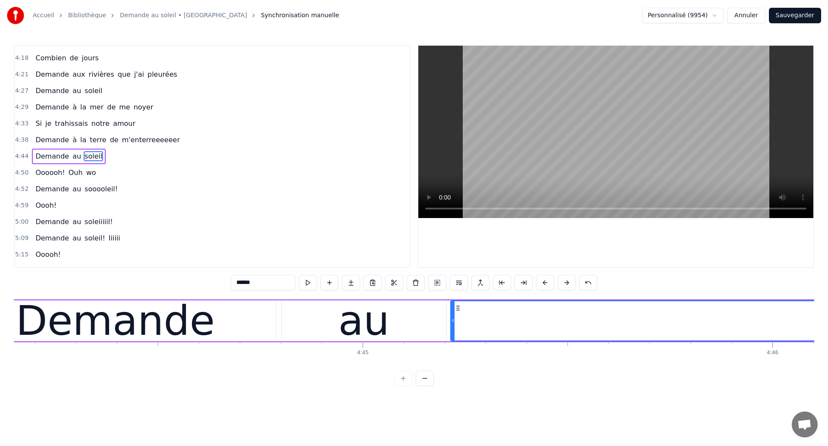
scroll to position [0, 116439]
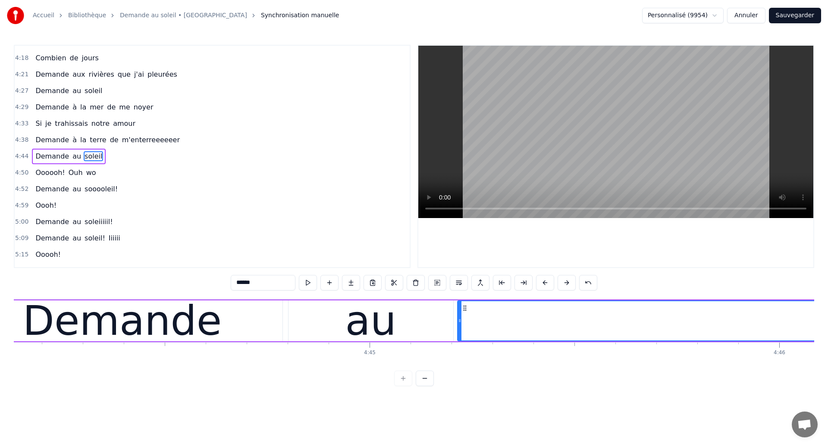
click at [94, 331] on div "Demande" at bounding box center [122, 321] width 199 height 62
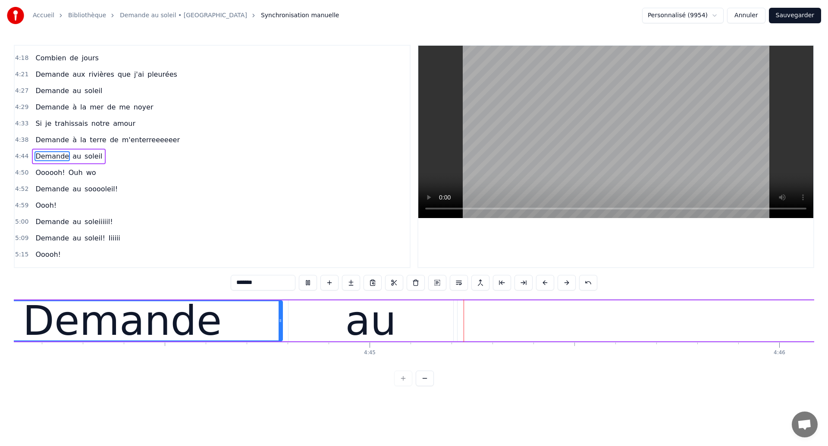
click at [350, 323] on div "au" at bounding box center [371, 321] width 51 height 62
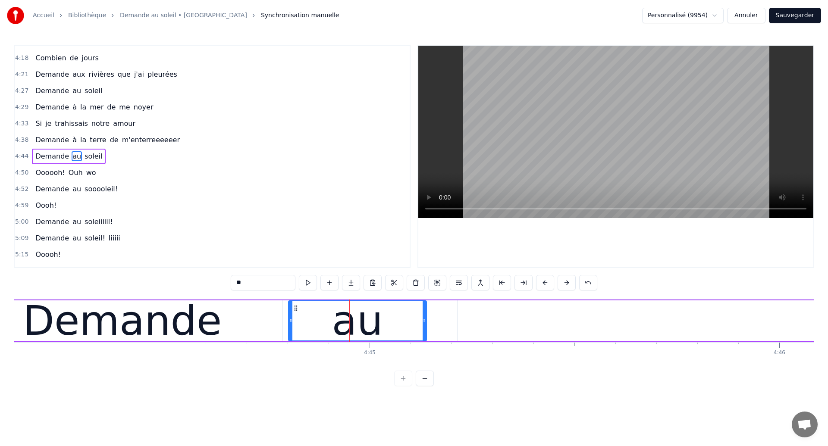
drag, startPoint x: 451, startPoint y: 320, endPoint x: 424, endPoint y: 322, distance: 26.4
click at [424, 322] on icon at bounding box center [424, 320] width 3 height 7
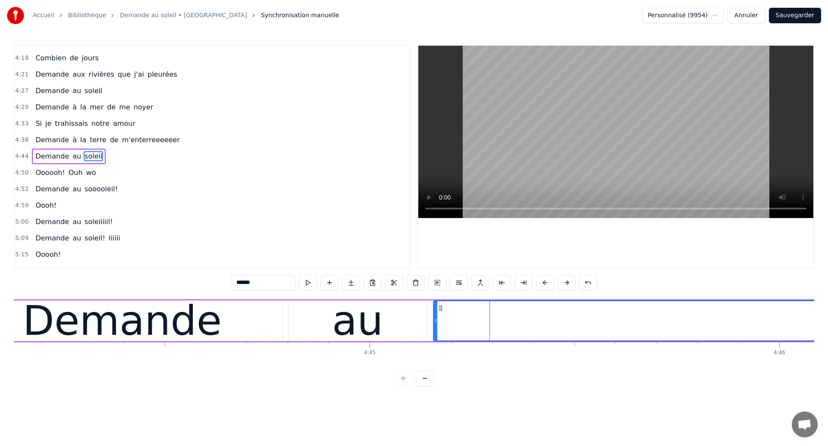
drag, startPoint x: 460, startPoint y: 323, endPoint x: 436, endPoint y: 324, distance: 24.2
click at [436, 324] on icon at bounding box center [435, 320] width 3 height 7
click at [54, 327] on div "Demande" at bounding box center [122, 321] width 199 height 62
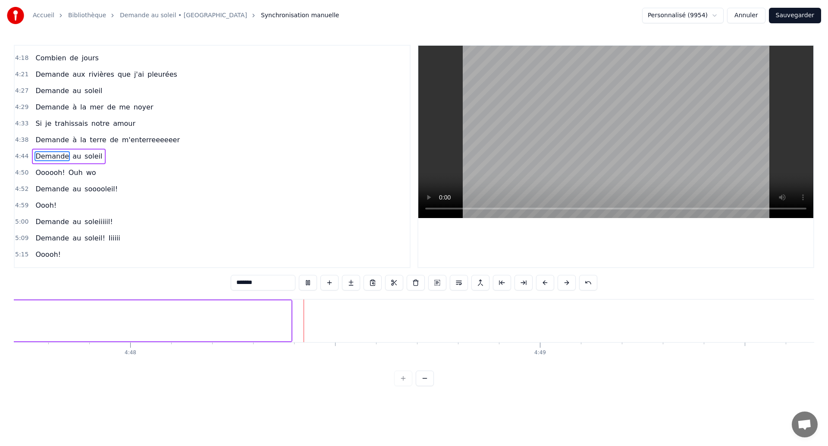
scroll to position [0, 117950]
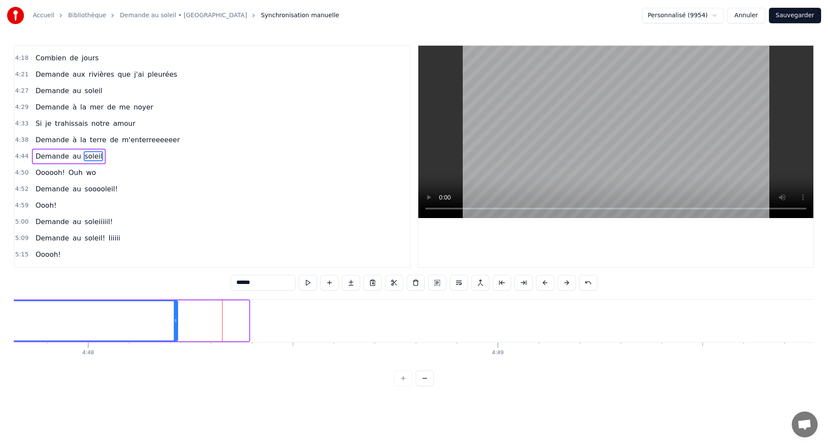
drag, startPoint x: 246, startPoint y: 324, endPoint x: 175, endPoint y: 330, distance: 71.5
click at [175, 330] on div at bounding box center [175, 321] width 3 height 39
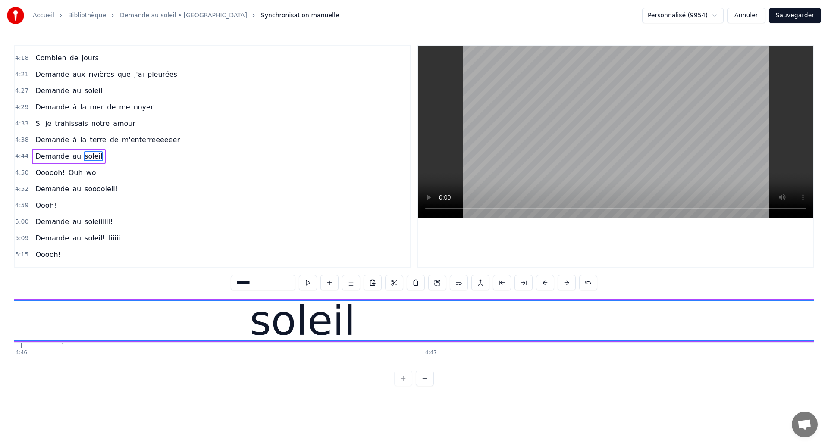
scroll to position [0, 117184]
click at [62, 331] on div "soleil" at bounding box center [316, 321] width 1254 height 39
click at [118, 333] on div "soleil" at bounding box center [316, 321] width 1254 height 39
click at [42, 157] on span "Demande" at bounding box center [52, 156] width 35 height 10
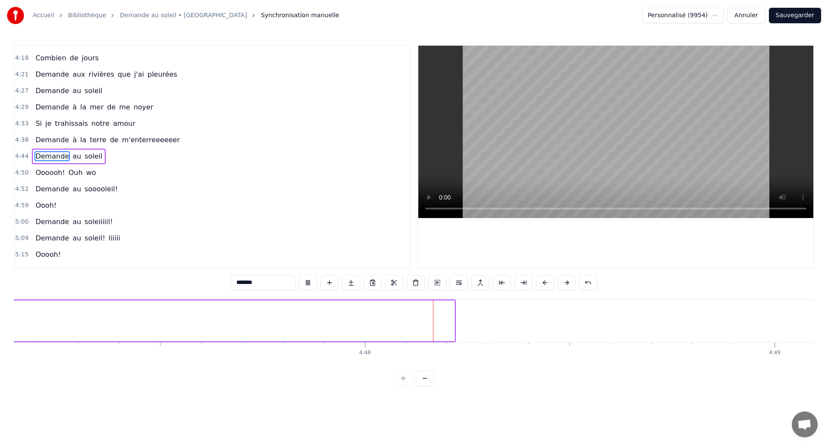
scroll to position [0, 117849]
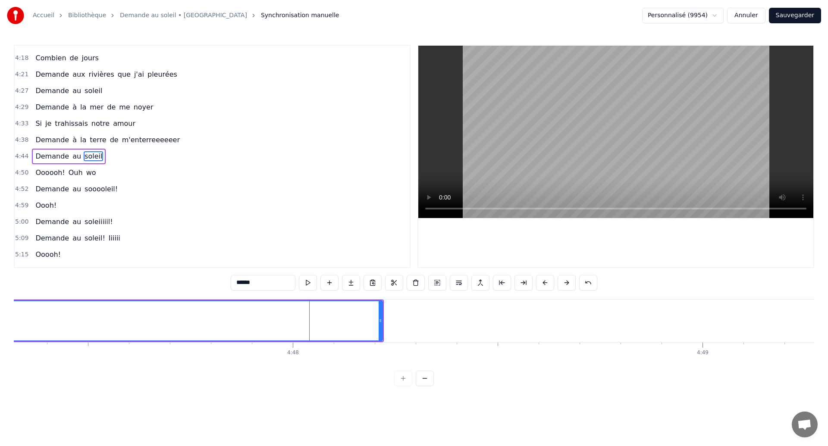
scroll to position [0, 117735]
drag, startPoint x: 390, startPoint y: 321, endPoint x: 309, endPoint y: 334, distance: 81.7
click at [309, 334] on div at bounding box center [309, 321] width 3 height 39
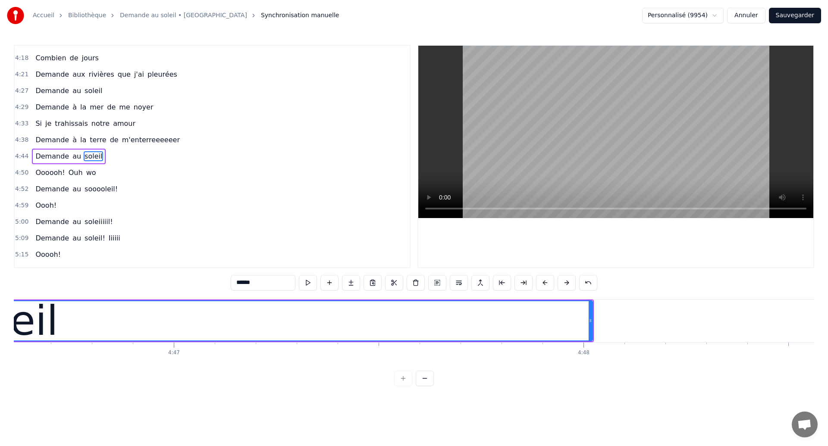
scroll to position [0, 117453]
click at [37, 157] on span "Demande" at bounding box center [52, 156] width 35 height 10
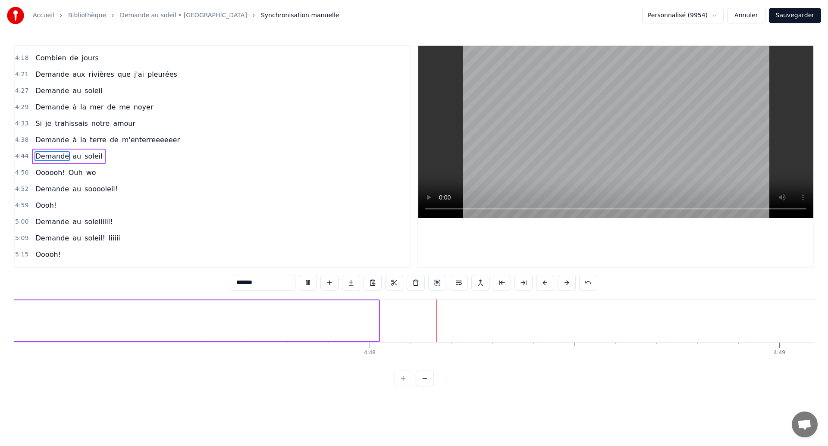
scroll to position [0, 117845]
type input "******"
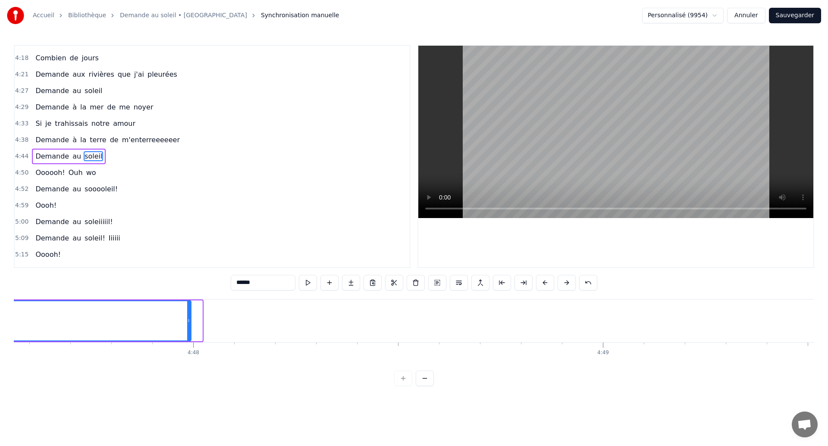
drag, startPoint x: 201, startPoint y: 323, endPoint x: 190, endPoint y: 333, distance: 15.0
click at [190, 333] on div at bounding box center [188, 321] width 3 height 39
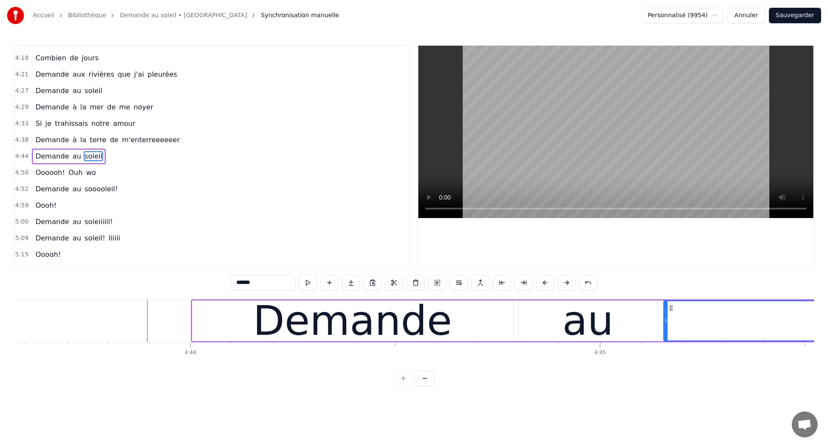
scroll to position [0, 116200]
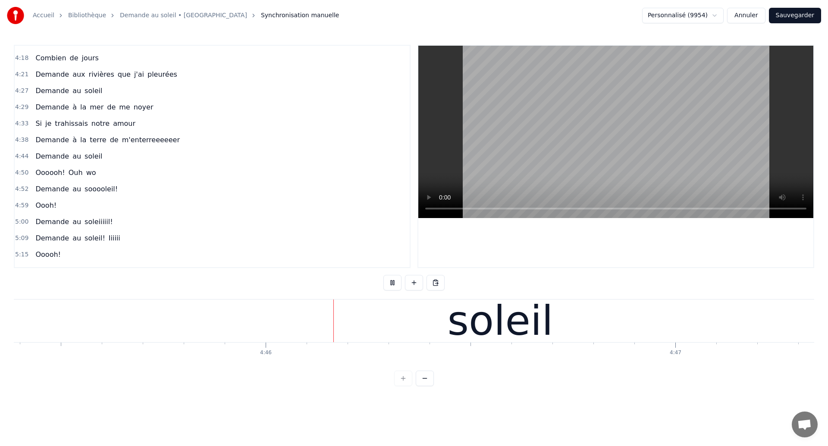
scroll to position [0, 116960]
click at [352, 318] on div "soleil" at bounding box center [493, 321] width 1163 height 43
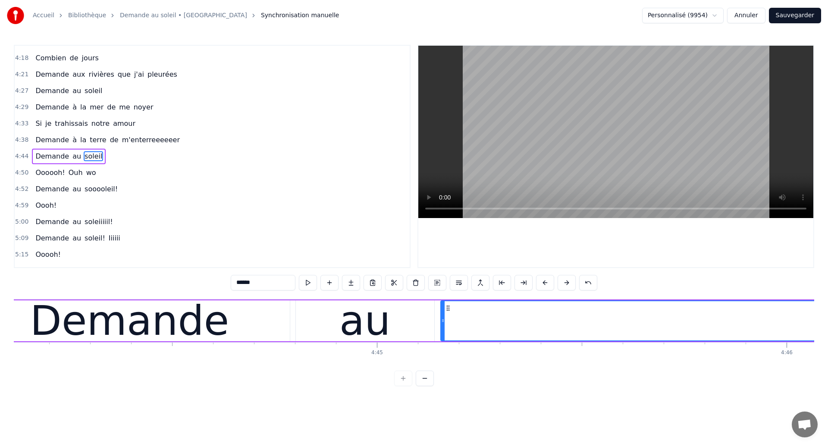
scroll to position [0, 116415]
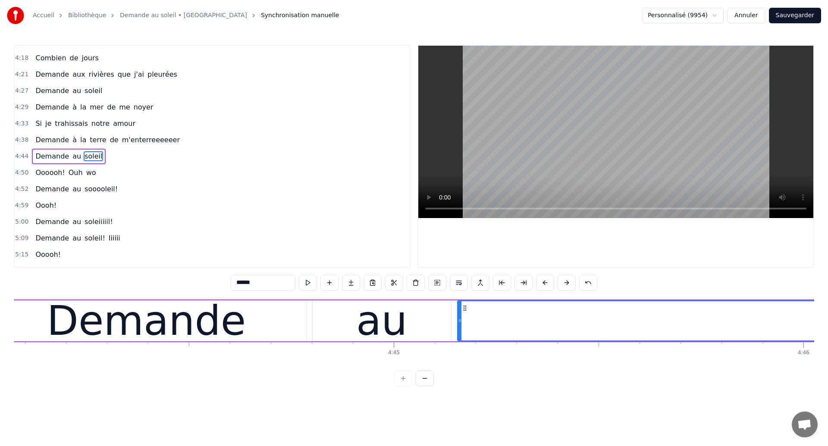
click at [97, 323] on div "Demande" at bounding box center [146, 321] width 199 height 62
type input "*******"
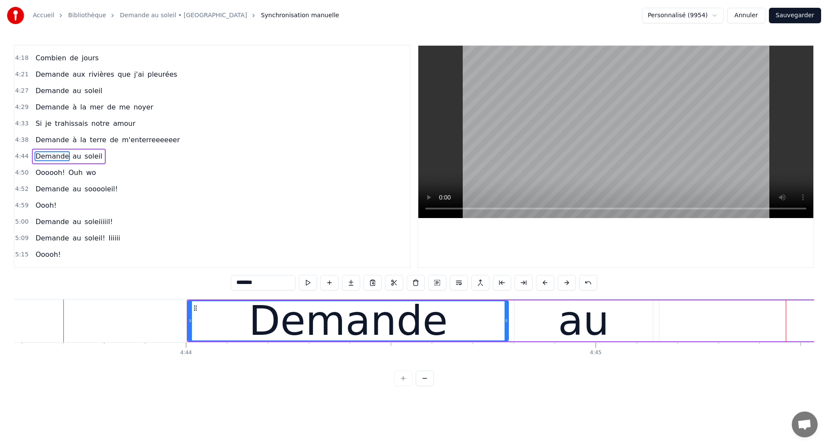
scroll to position [0, 116207]
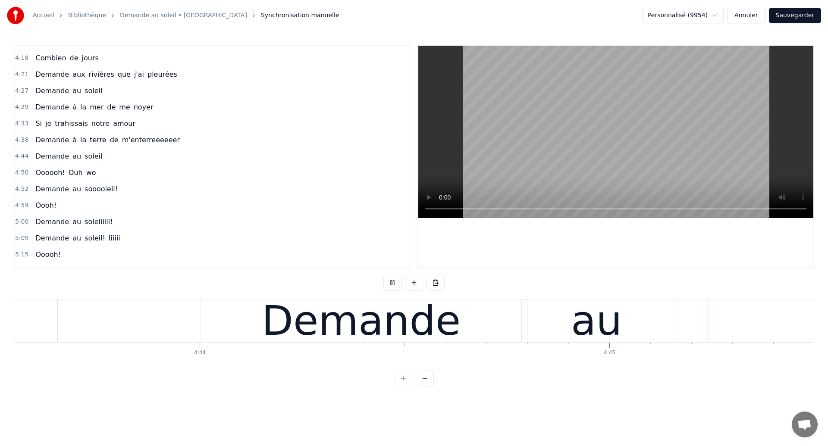
click at [563, 333] on div "au" at bounding box center [597, 321] width 138 height 43
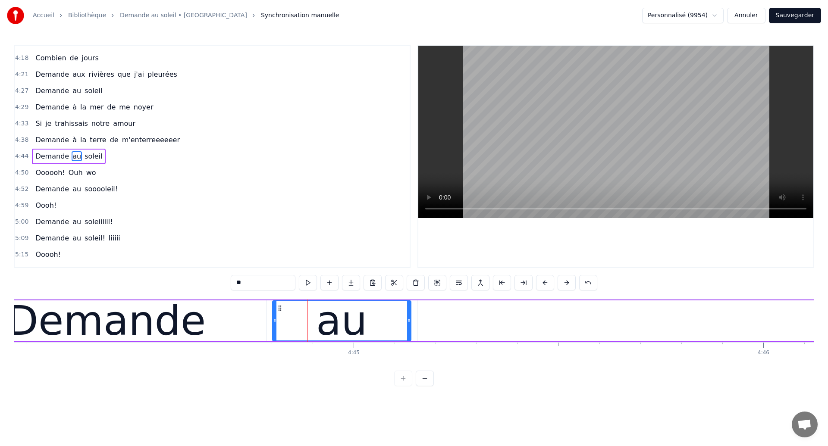
scroll to position [0, 116429]
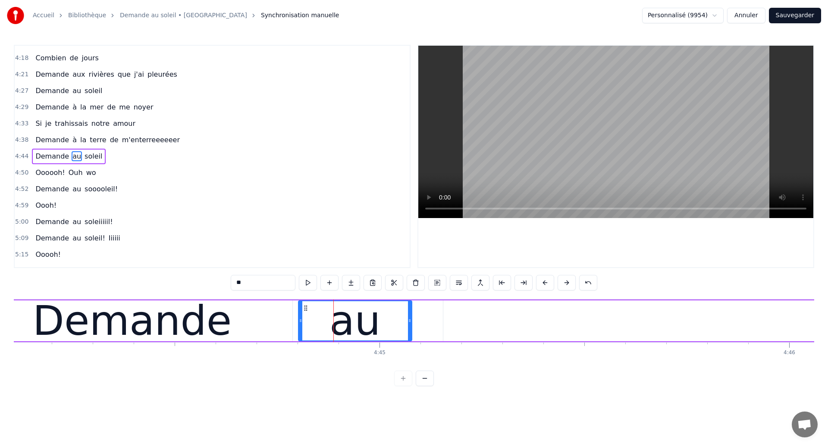
drag, startPoint x: 435, startPoint y: 330, endPoint x: 410, endPoint y: 336, distance: 25.7
click at [410, 336] on div at bounding box center [409, 321] width 3 height 39
type input "******"
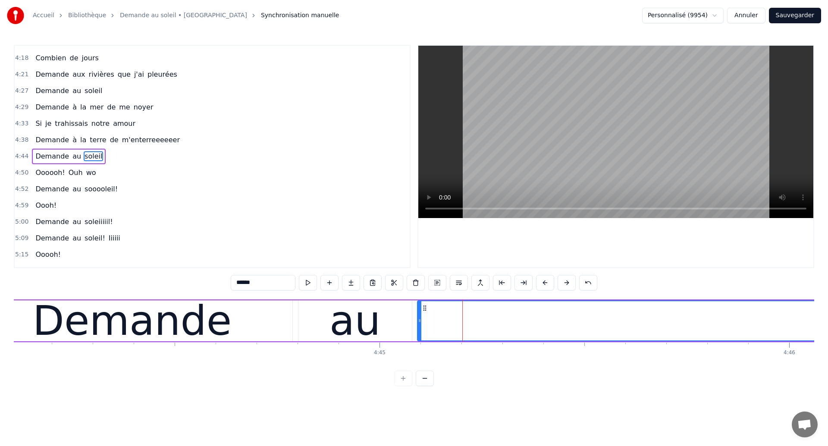
drag, startPoint x: 445, startPoint y: 324, endPoint x: 419, endPoint y: 326, distance: 26.0
click at [419, 326] on div at bounding box center [419, 321] width 3 height 39
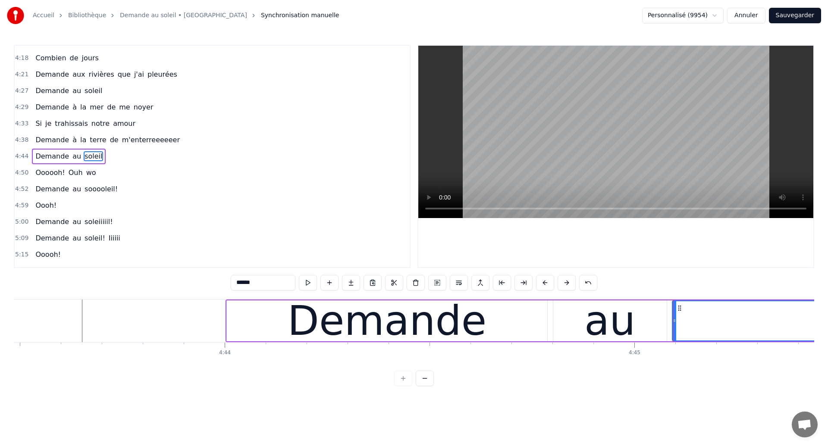
scroll to position [0, 116138]
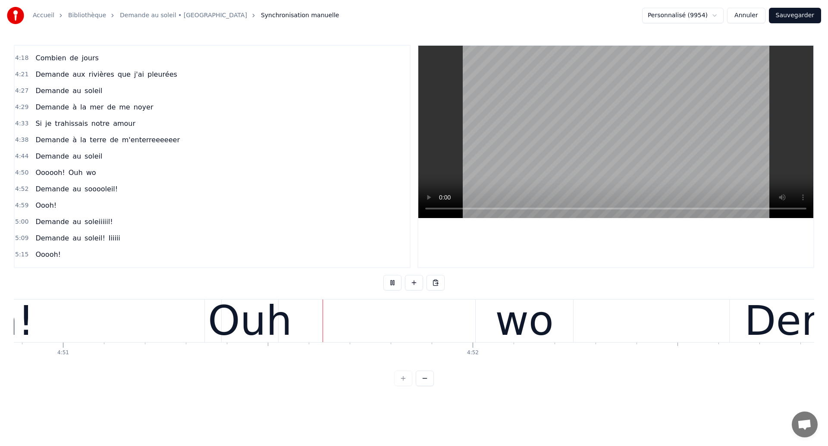
scroll to position [0, 119208]
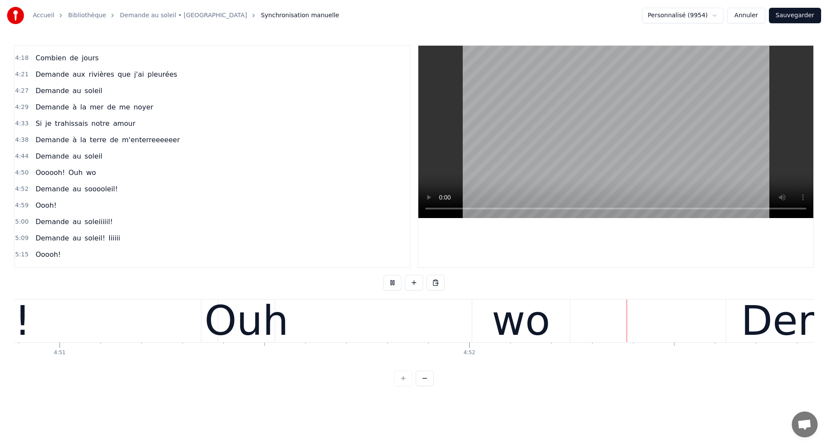
click at [349, 312] on div "Oooooh! Ouh wo" at bounding box center [128, 321] width 887 height 43
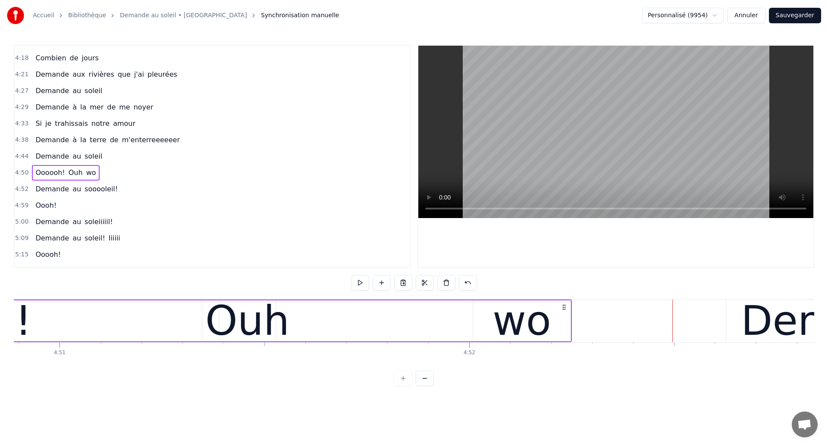
click at [785, 19] on button "Sauvegarder" at bounding box center [795, 16] width 52 height 16
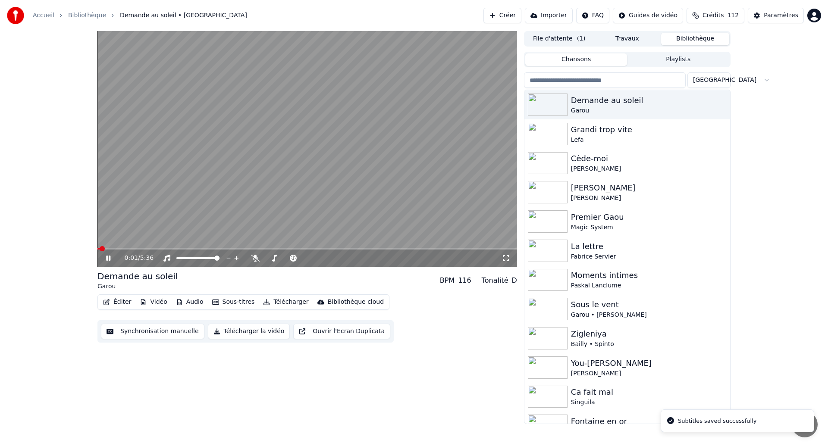
click at [108, 260] on icon at bounding box center [108, 258] width 4 height 5
click at [139, 328] on button "Synchronisation manuelle" at bounding box center [153, 332] width 104 height 16
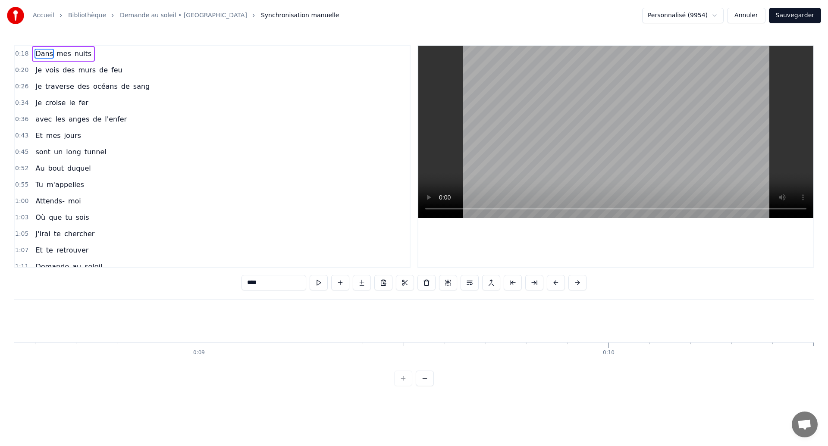
scroll to position [942, 0]
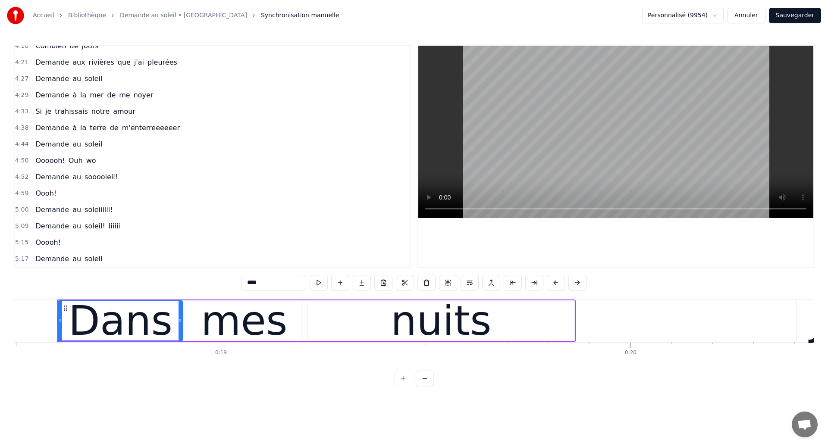
click at [48, 145] on span "Demande" at bounding box center [52, 144] width 35 height 10
type input "*******"
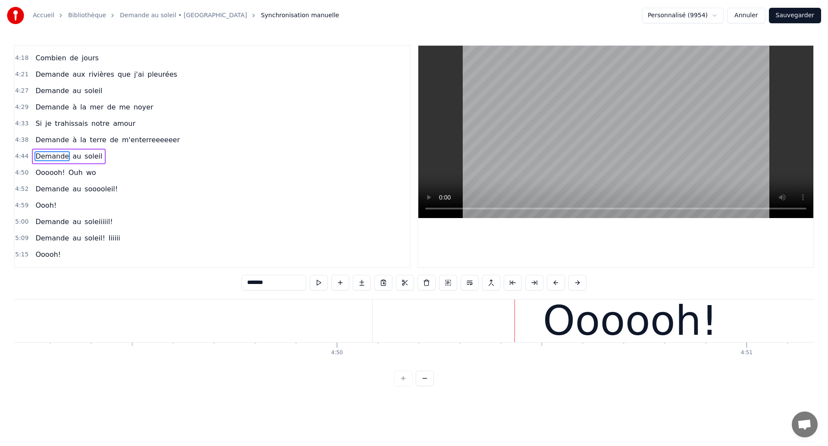
scroll to position [0, 118518]
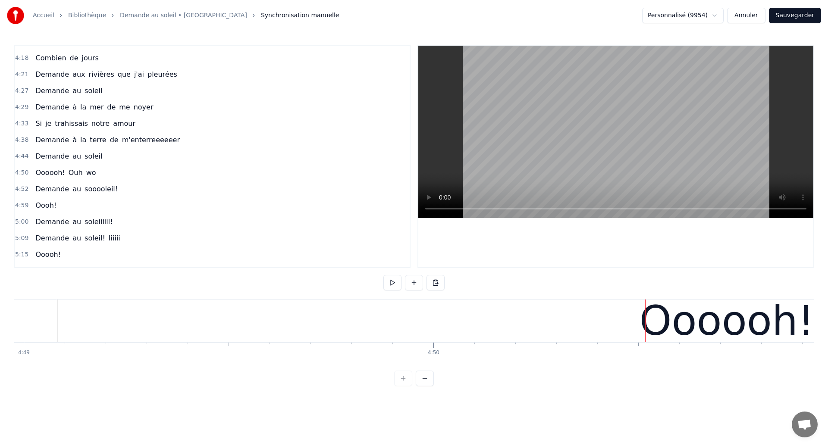
click at [551, 327] on div "Oooooh!" at bounding box center [726, 321] width 515 height 43
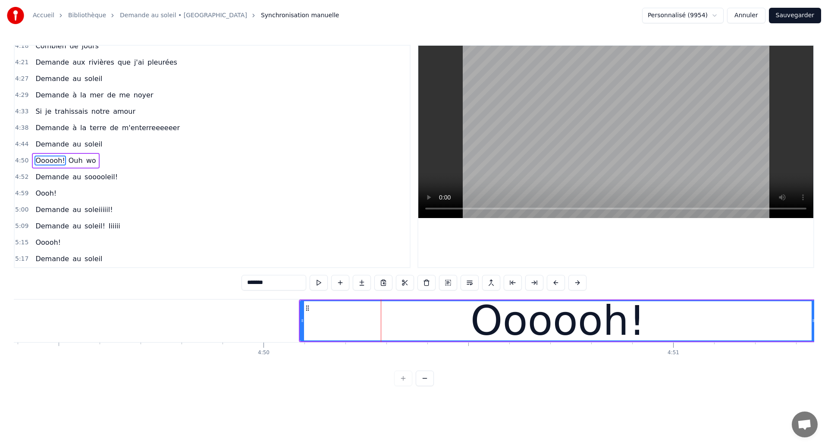
scroll to position [0, 118592]
click at [82, 168] on div "Oooooh! Ouh wo" at bounding box center [65, 161] width 67 height 16
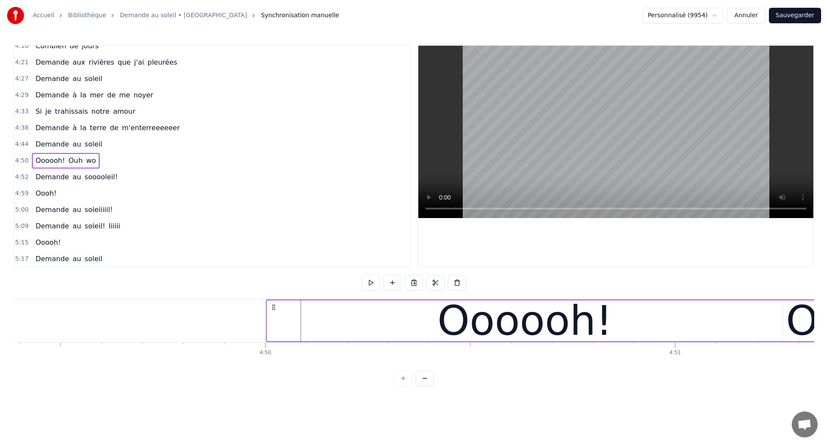
drag, startPoint x: 309, startPoint y: 308, endPoint x: 274, endPoint y: 323, distance: 37.3
click at [274, 323] on div "Oooooh! Ouh wo" at bounding box center [709, 321] width 887 height 43
click at [273, 308] on icon at bounding box center [273, 307] width 7 height 7
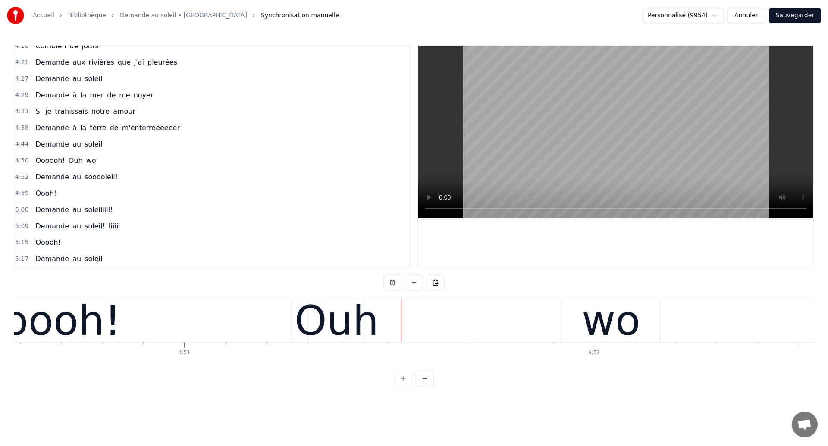
scroll to position [0, 119240]
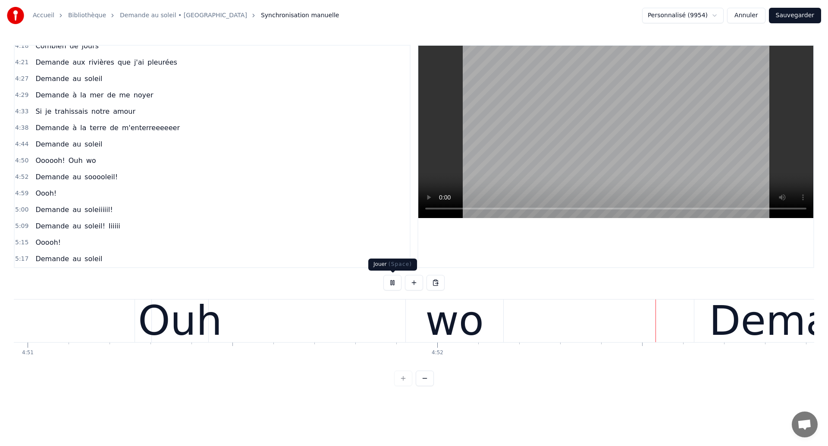
click at [383, 313] on div "Oooooh! Ouh wo" at bounding box center [62, 321] width 887 height 43
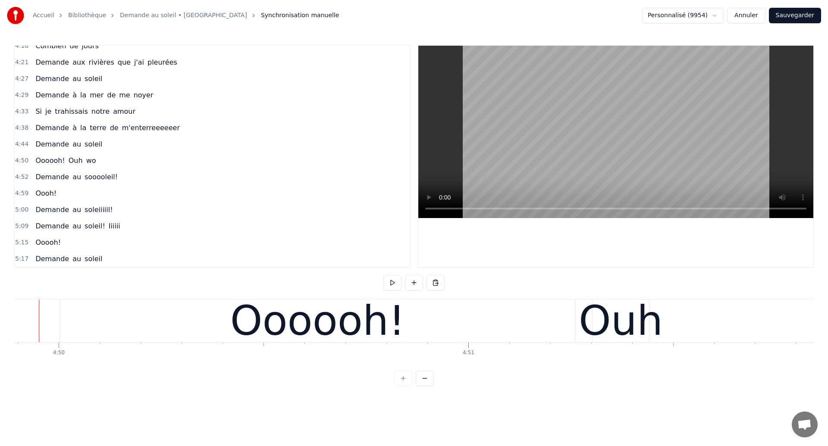
scroll to position [0, 118781]
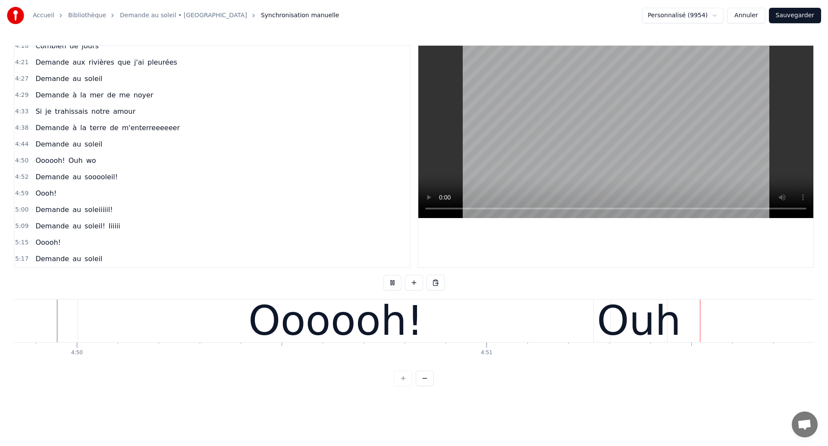
click at [382, 317] on div "Oooooh!" at bounding box center [335, 321] width 175 height 62
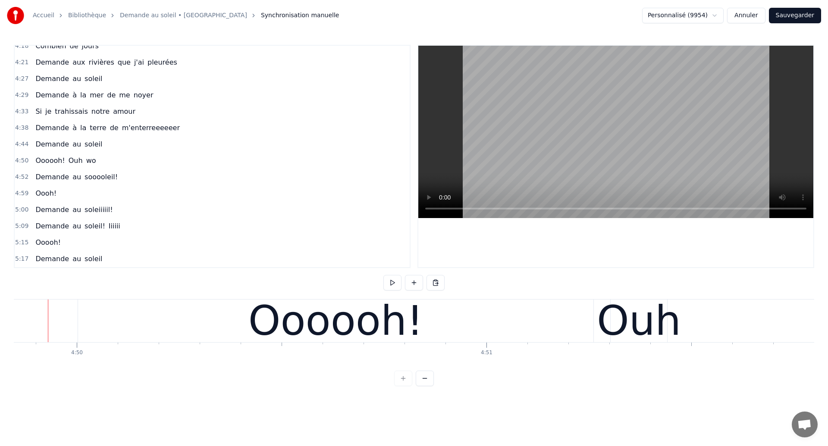
scroll to position [0, 118772]
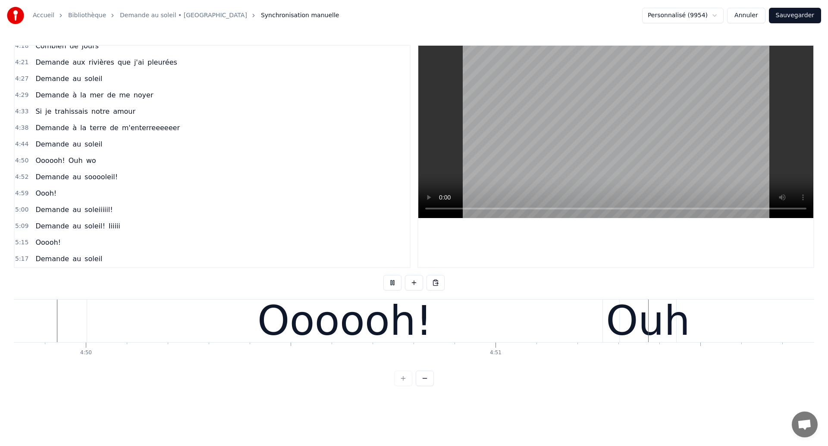
click at [517, 327] on div "Oooooh!" at bounding box center [344, 321] width 515 height 43
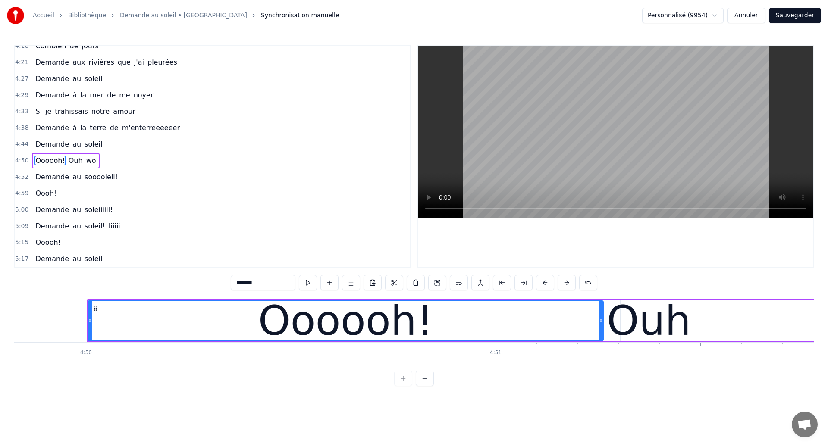
click at [550, 324] on div "Oooooh!" at bounding box center [345, 321] width 515 height 39
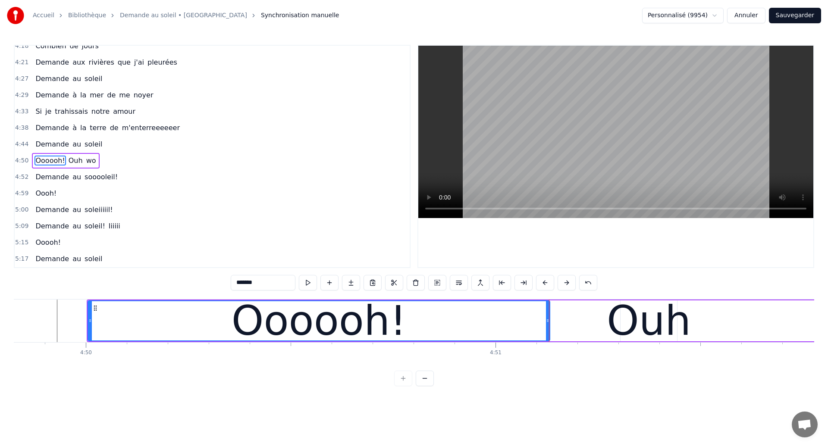
drag, startPoint x: 601, startPoint y: 326, endPoint x: 547, endPoint y: 339, distance: 55.1
click at [547, 339] on div at bounding box center [547, 321] width 3 height 39
drag, startPoint x: 547, startPoint y: 330, endPoint x: 542, endPoint y: 331, distance: 5.0
click at [542, 331] on div at bounding box center [542, 321] width 3 height 39
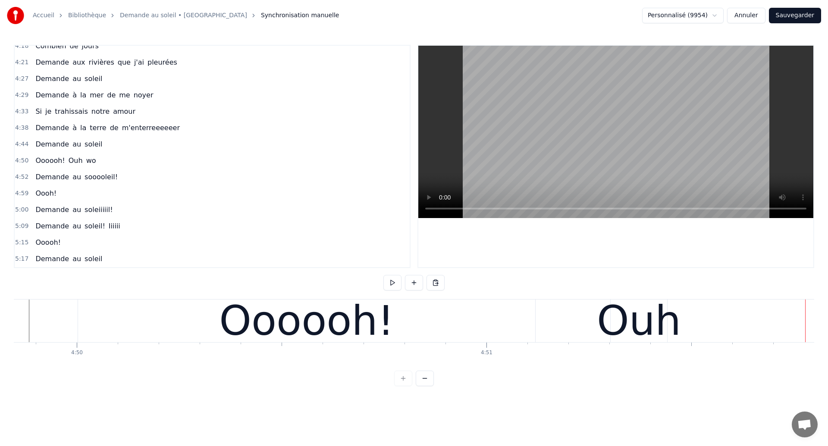
scroll to position [0, 118752]
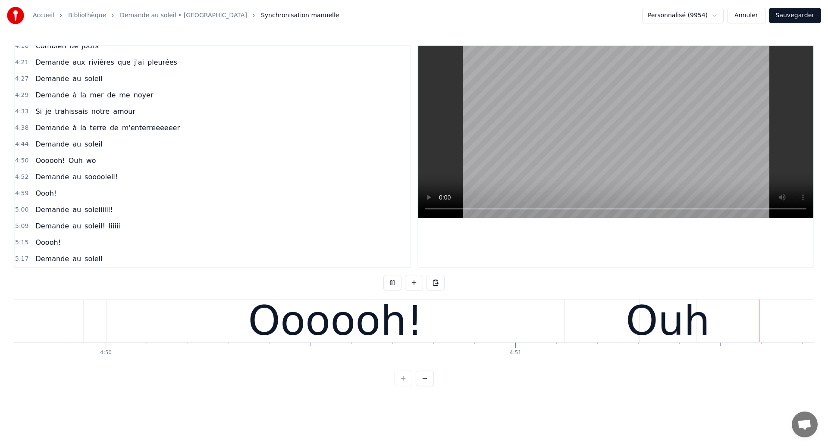
click at [588, 330] on div "Oooooh! Ouh wo" at bounding box center [550, 321] width 887 height 43
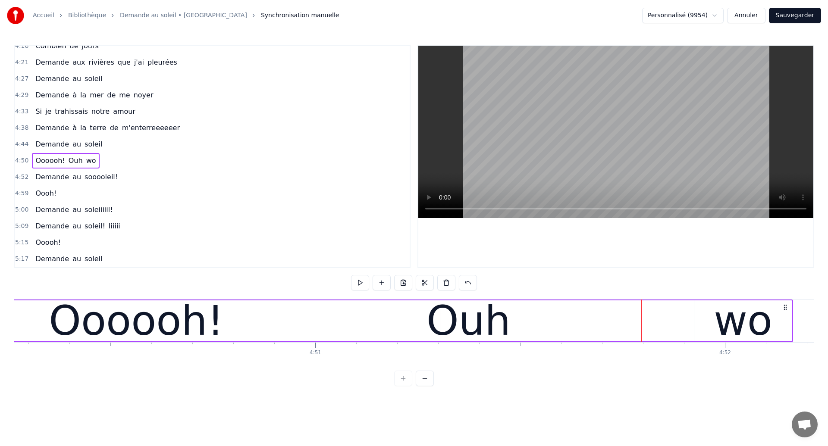
scroll to position [0, 118916]
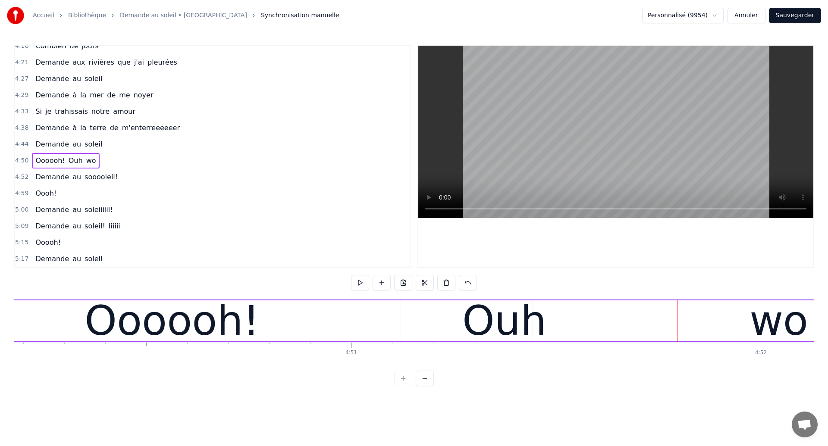
click at [480, 325] on div "Ouh" at bounding box center [504, 321] width 84 height 62
click at [503, 311] on div "Ouh" at bounding box center [504, 321] width 84 height 62
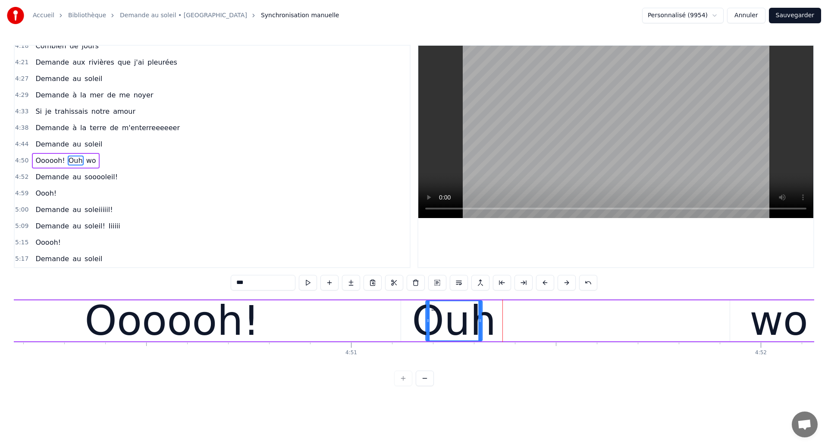
drag, startPoint x: 483, startPoint y: 308, endPoint x: 433, endPoint y: 323, distance: 52.6
click at [433, 323] on div "Ouh" at bounding box center [454, 321] width 56 height 39
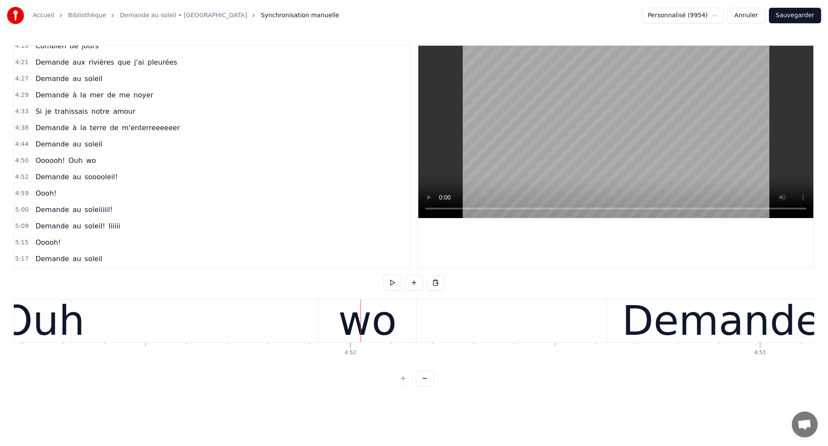
scroll to position [0, 119294]
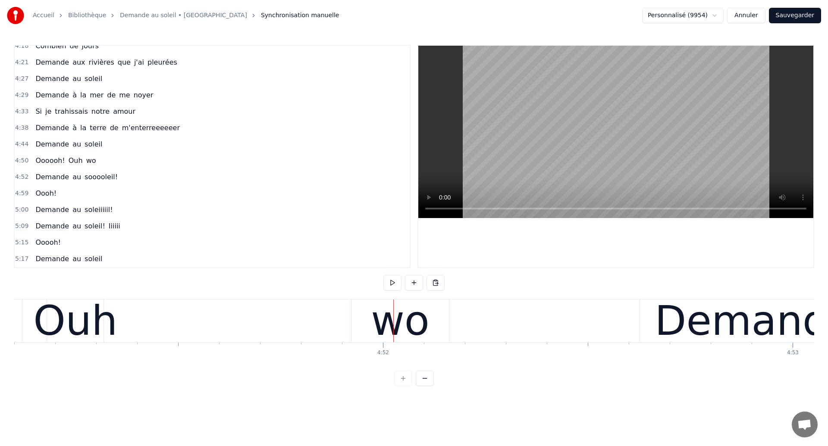
click at [116, 330] on div "Oooooh! Ouh wo" at bounding box center [7, 321] width 887 height 43
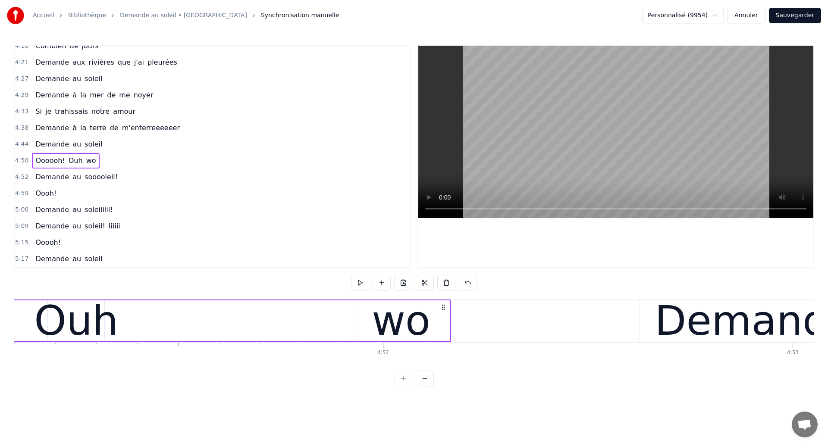
click at [390, 318] on div "wo" at bounding box center [401, 321] width 59 height 62
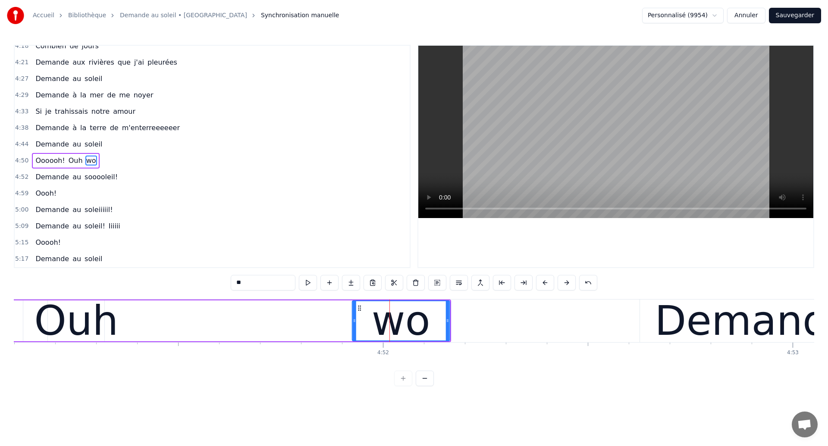
click at [361, 308] on icon at bounding box center [359, 308] width 7 height 7
click at [57, 340] on div "Ouh" at bounding box center [76, 321] width 84 height 62
type input "***"
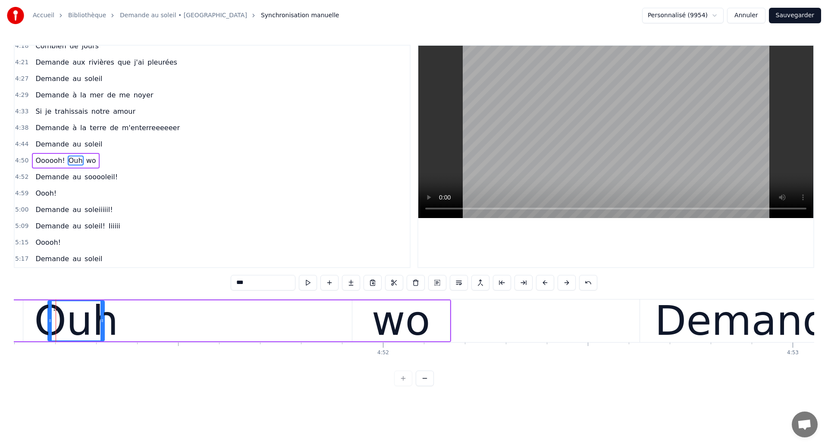
scroll to position [0, 119293]
click at [198, 326] on div "Oooooh! Ouh wo" at bounding box center [9, 321] width 887 height 43
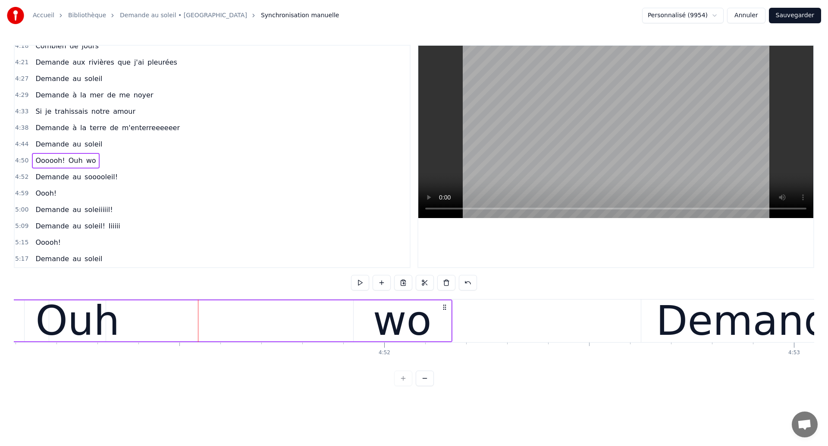
click at [412, 319] on div "wo" at bounding box center [402, 321] width 59 height 62
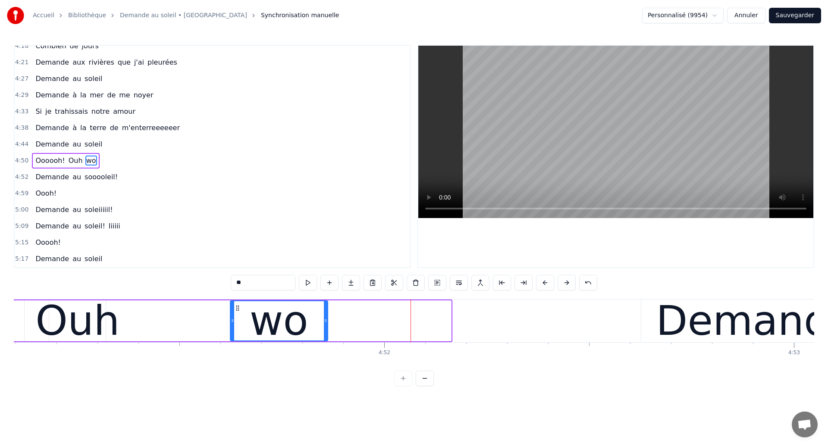
drag, startPoint x: 360, startPoint y: 311, endPoint x: 237, endPoint y: 338, distance: 126.4
click at [237, 338] on div "wo" at bounding box center [279, 321] width 97 height 39
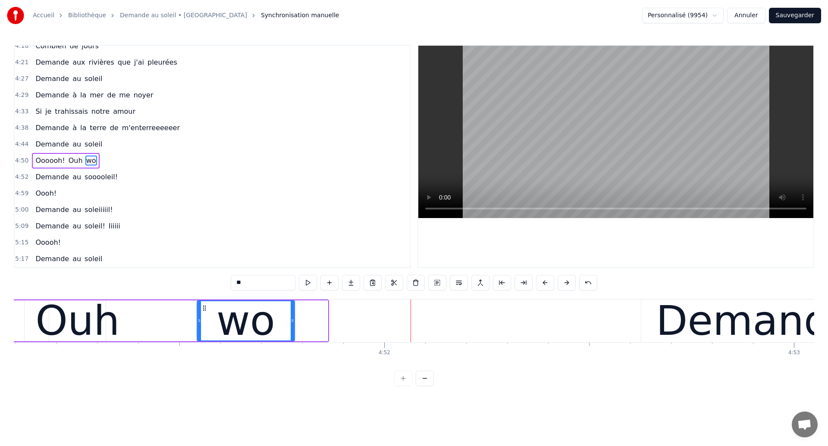
drag, startPoint x: 238, startPoint y: 308, endPoint x: 205, endPoint y: 312, distance: 33.1
click at [205, 312] on div "wo" at bounding box center [246, 321] width 97 height 39
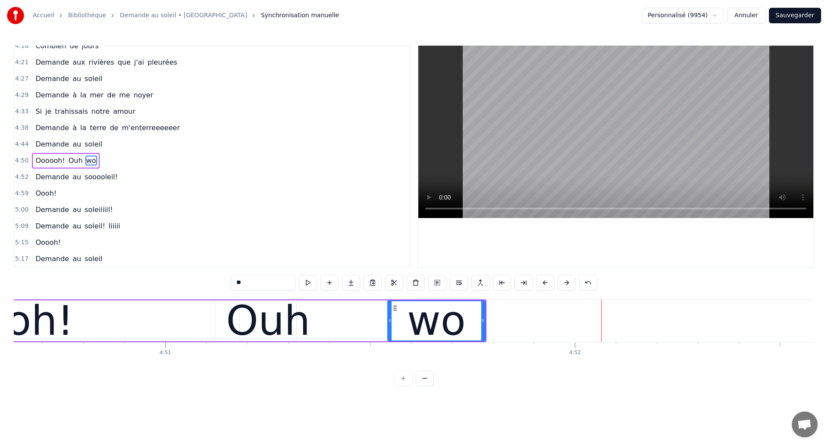
scroll to position [0, 119085]
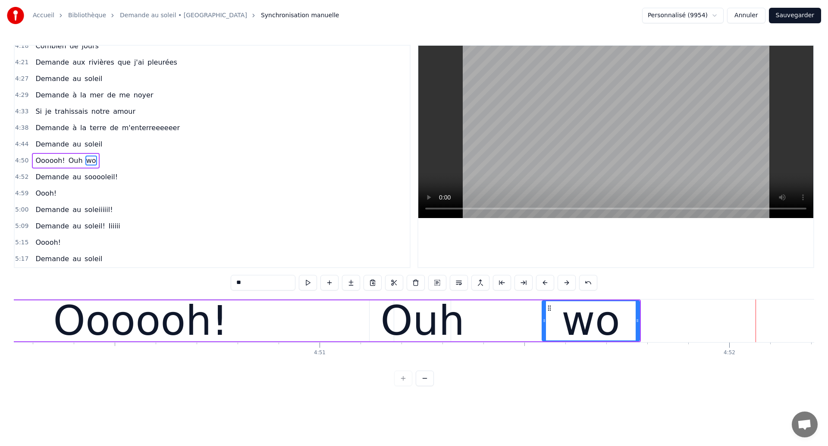
click at [45, 320] on div "Oooooh!" at bounding box center [140, 321] width 457 height 41
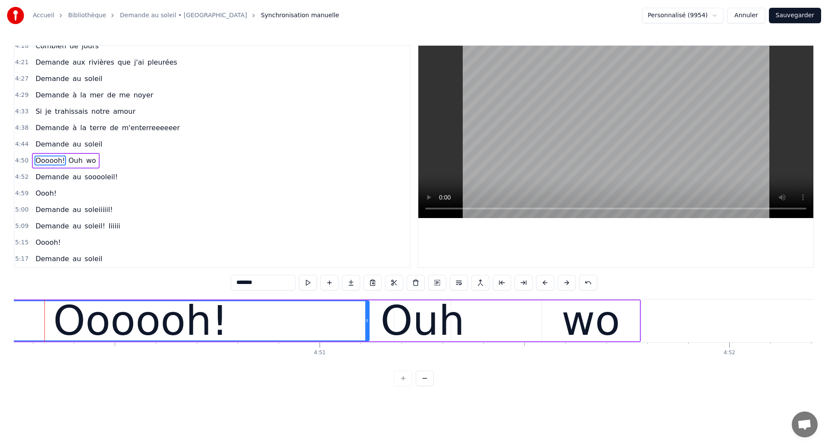
scroll to position [0, 118935]
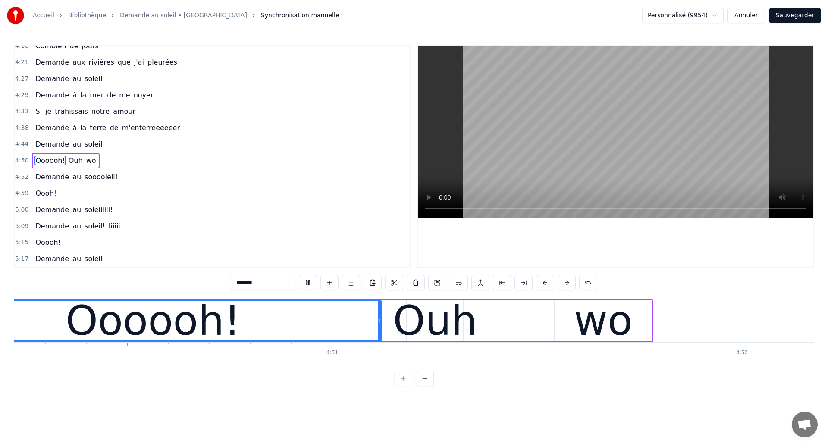
click at [593, 322] on div "wo" at bounding box center [603, 321] width 59 height 62
type input "**"
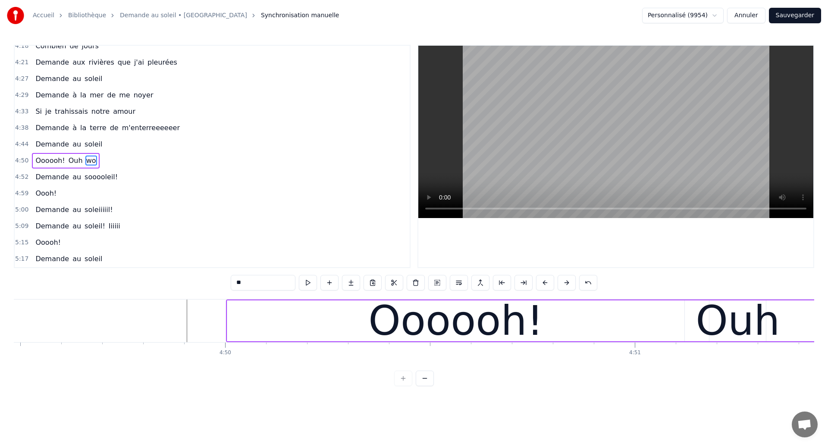
scroll to position [0, 118621]
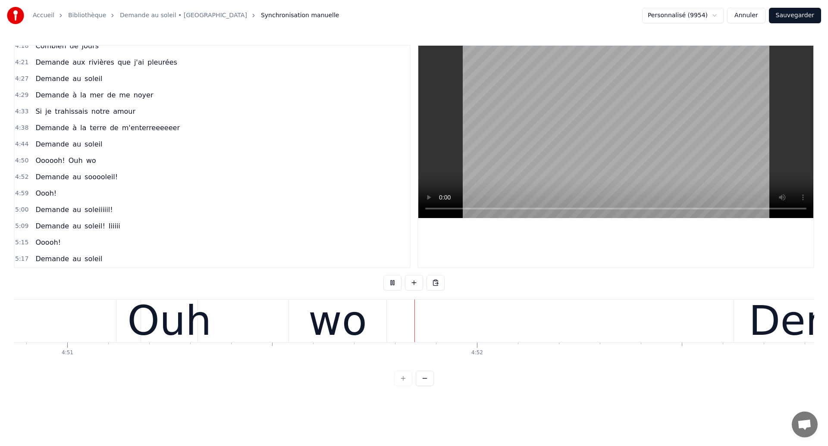
scroll to position [0, 119361]
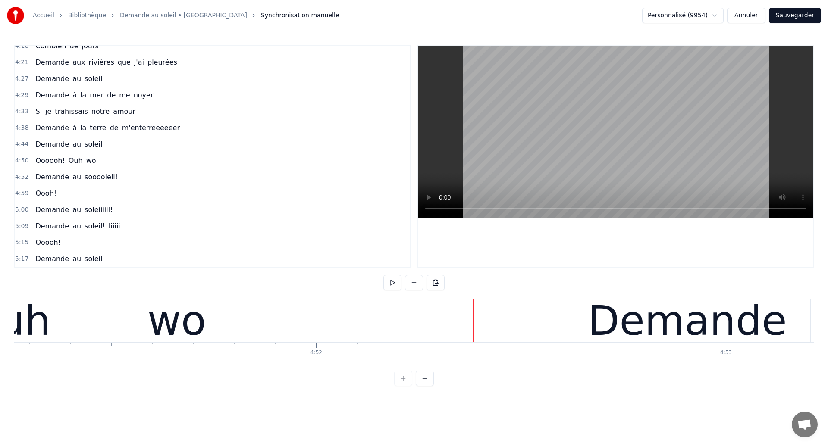
click at [195, 322] on div "wo" at bounding box center [177, 321] width 59 height 62
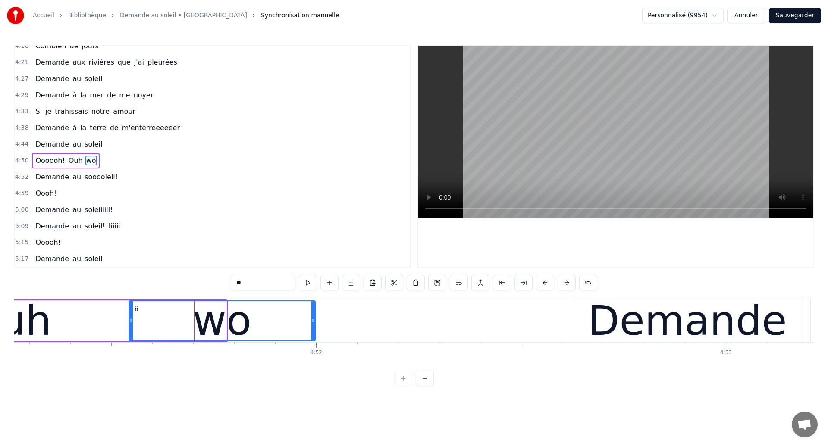
drag, startPoint x: 224, startPoint y: 321, endPoint x: 321, endPoint y: 324, distance: 96.7
click at [315, 324] on div at bounding box center [312, 321] width 3 height 39
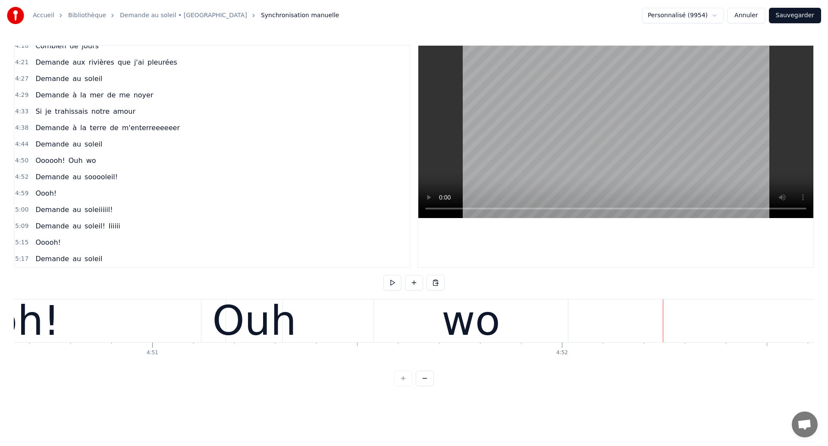
scroll to position [0, 119109]
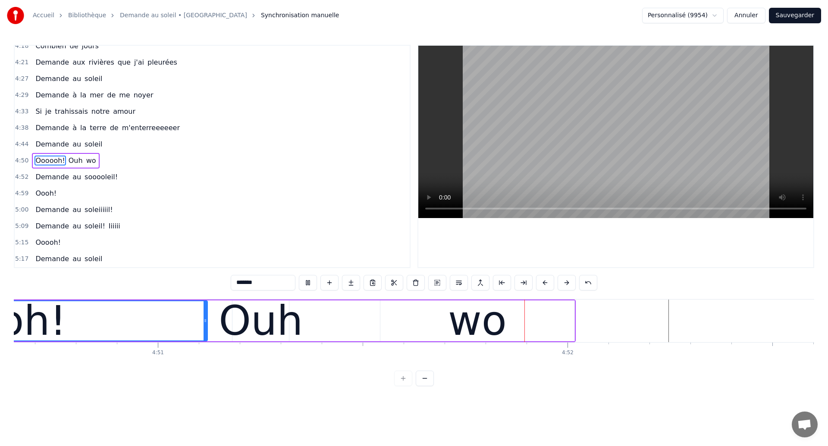
click at [369, 323] on div "Oooooh! Ouh wo" at bounding box center [162, 321] width 827 height 43
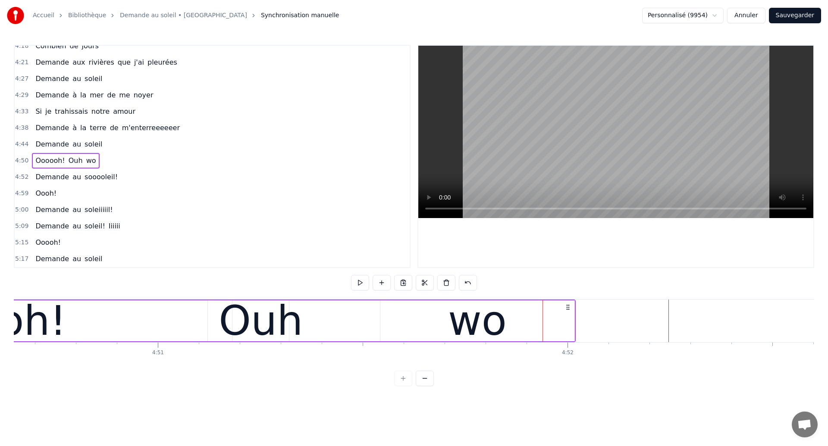
click at [446, 321] on div "wo" at bounding box center [477, 321] width 194 height 41
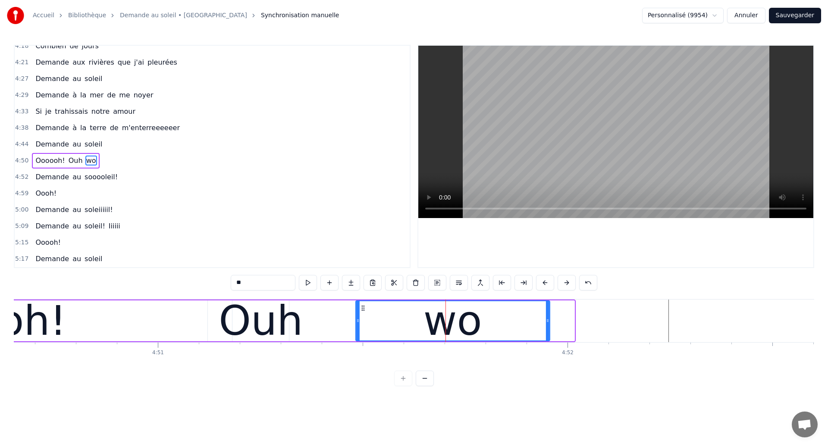
drag, startPoint x: 389, startPoint y: 307, endPoint x: 364, endPoint y: 316, distance: 26.2
click at [364, 316] on div "wo" at bounding box center [452, 321] width 193 height 39
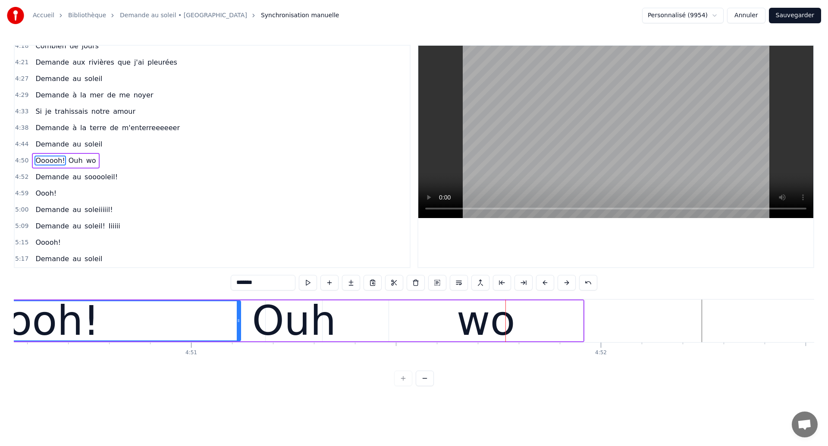
click at [428, 330] on div "wo" at bounding box center [486, 321] width 194 height 41
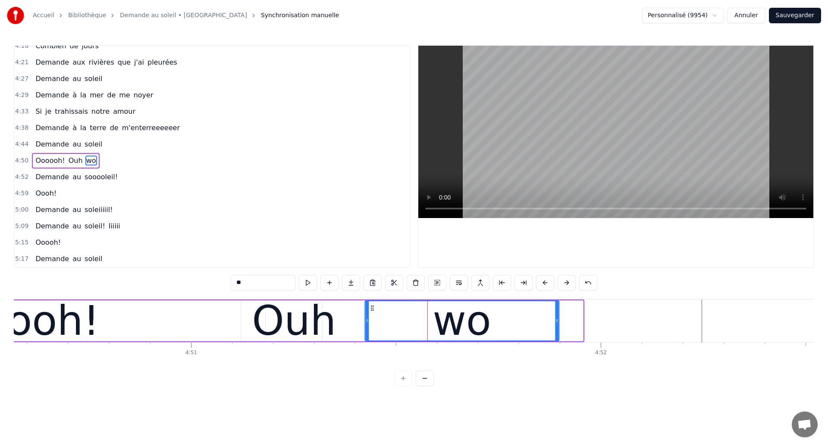
drag, startPoint x: 396, startPoint y: 310, endPoint x: 372, endPoint y: 322, distance: 27.2
click at [372, 322] on div "wo" at bounding box center [461, 321] width 193 height 39
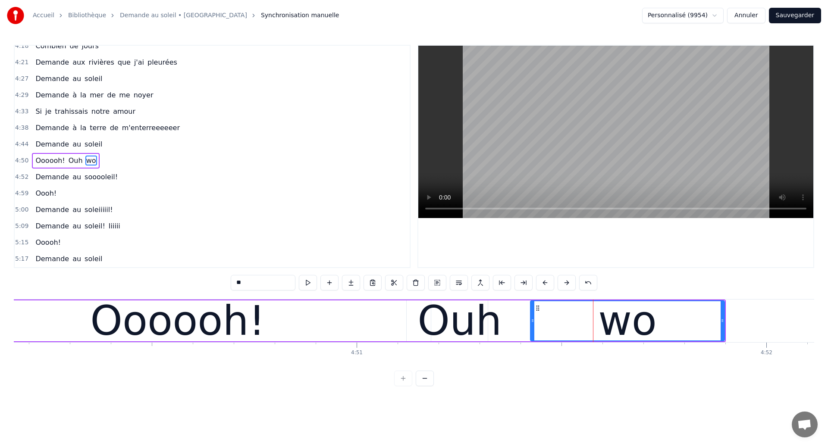
click at [31, 327] on div "Oooooh!" at bounding box center [177, 321] width 457 height 41
type input "*******"
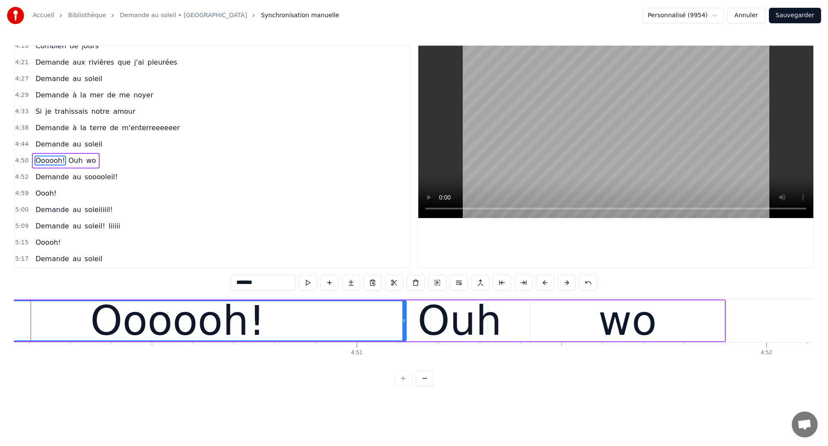
scroll to position [0, 118884]
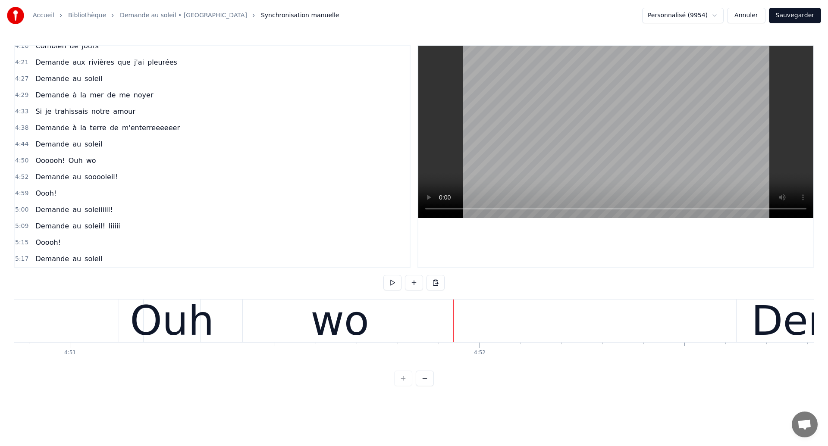
scroll to position [0, 119191]
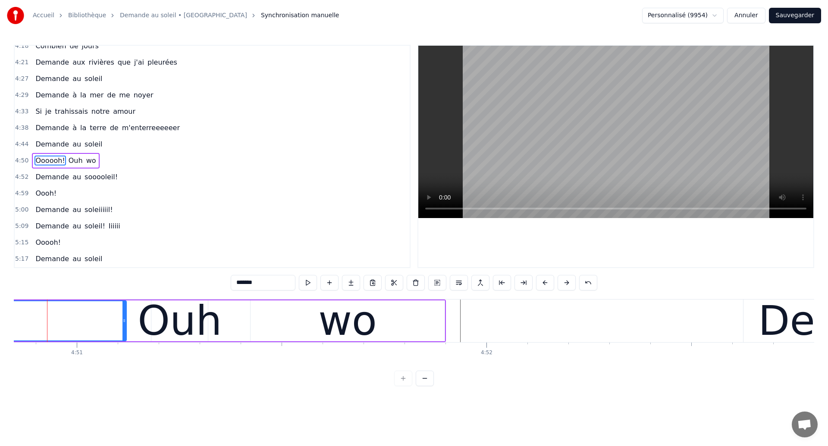
scroll to position [0, 119181]
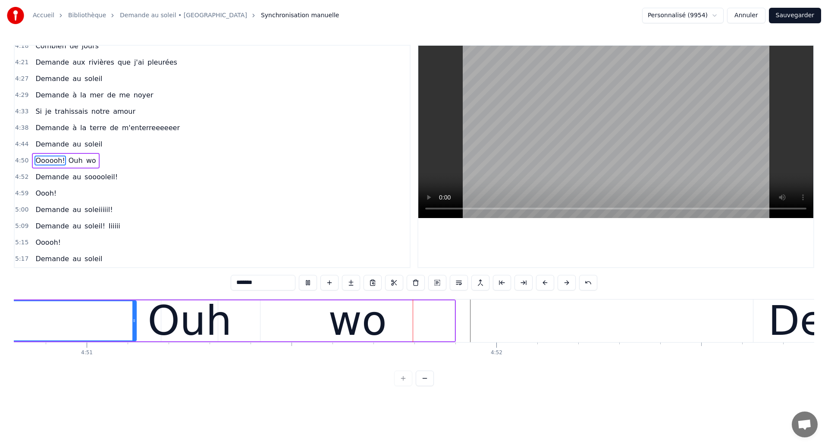
click at [364, 322] on div "wo" at bounding box center [357, 321] width 59 height 62
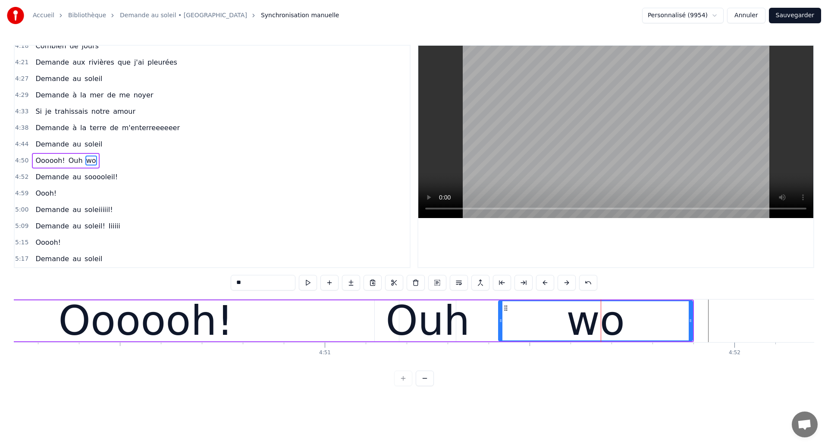
scroll to position [0, 118933]
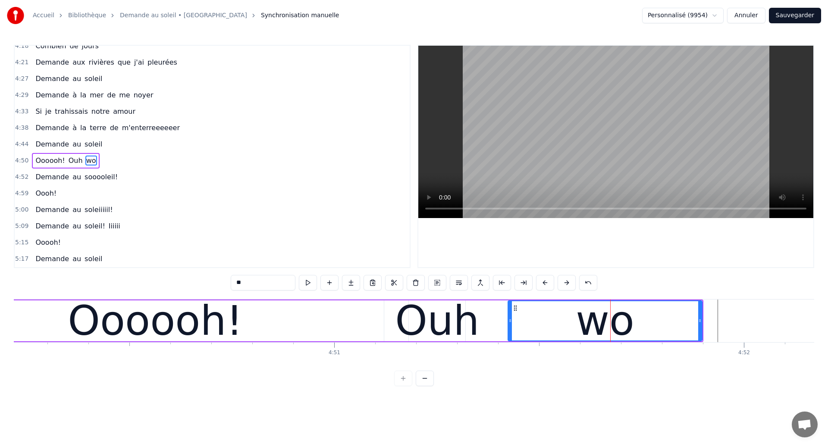
click at [146, 326] on div "Oooooh!" at bounding box center [155, 321] width 175 height 62
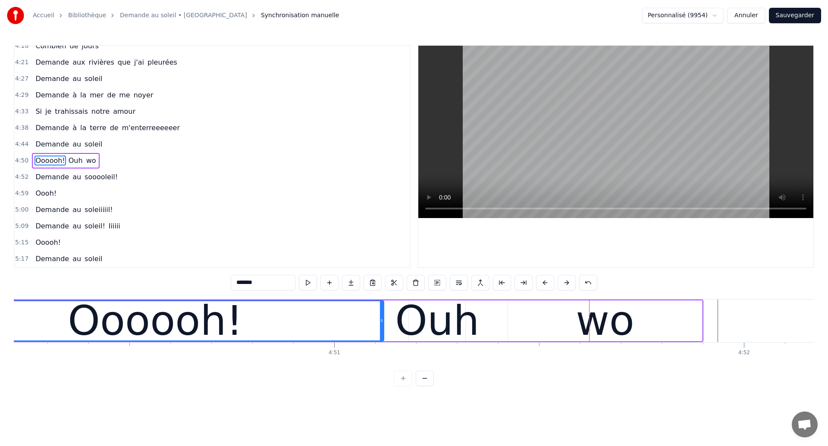
click at [120, 343] on div "Oooooh!" at bounding box center [155, 321] width 175 height 62
click at [438, 319] on div "Ouh" at bounding box center [437, 321] width 84 height 62
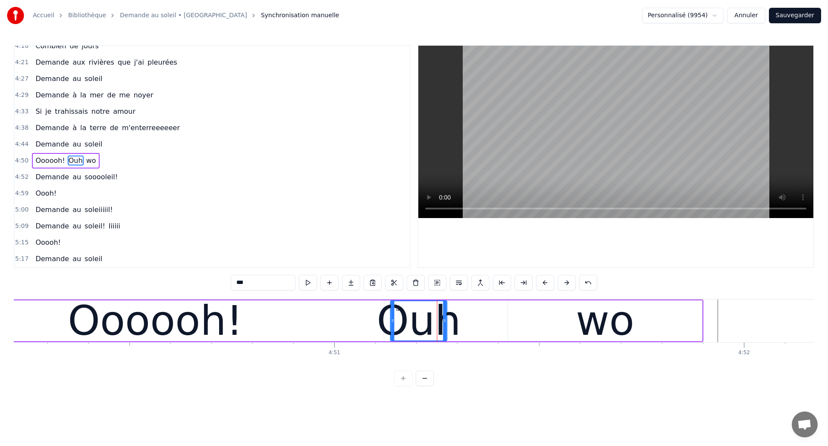
drag, startPoint x: 417, startPoint y: 305, endPoint x: 398, endPoint y: 317, distance: 22.1
click at [398, 317] on div "Ouh" at bounding box center [419, 321] width 56 height 39
drag, startPoint x: 398, startPoint y: 308, endPoint x: 397, endPoint y: 313, distance: 4.4
click at [397, 313] on div "Ouh" at bounding box center [418, 321] width 56 height 39
click at [100, 327] on div "Oooooh!" at bounding box center [155, 321] width 175 height 62
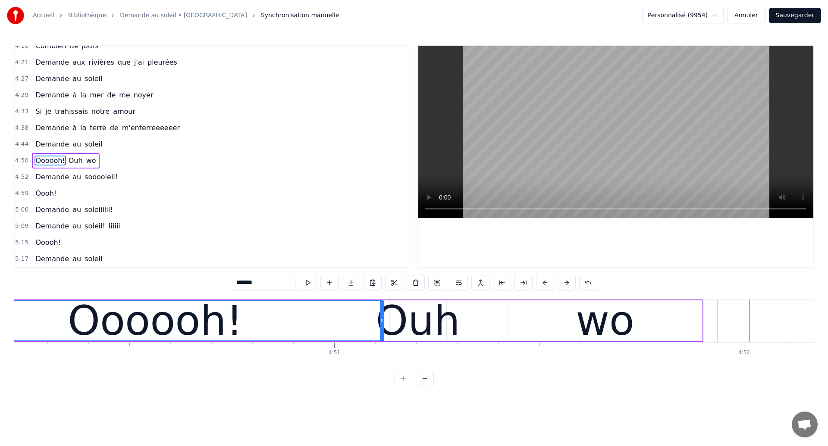
click at [133, 326] on div "Oooooh!" at bounding box center [155, 321] width 175 height 62
click at [101, 341] on div "Oooooh!" at bounding box center [155, 321] width 175 height 62
click at [537, 330] on div "wo" at bounding box center [605, 321] width 194 height 41
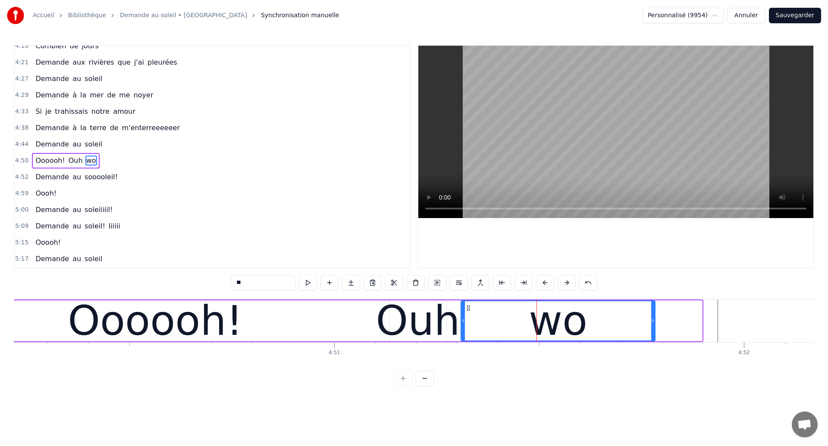
drag, startPoint x: 515, startPoint y: 307, endPoint x: 468, endPoint y: 324, distance: 49.8
click at [468, 324] on div "wo" at bounding box center [558, 321] width 193 height 39
click at [44, 337] on div "Oooooh!" at bounding box center [155, 321] width 457 height 41
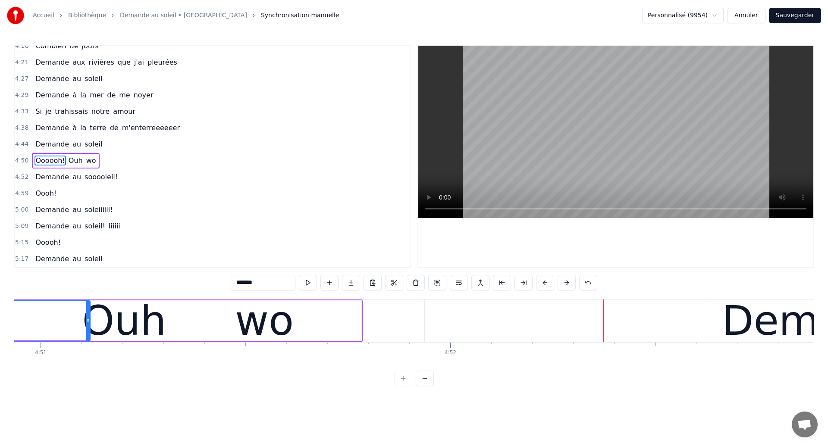
scroll to position [0, 119103]
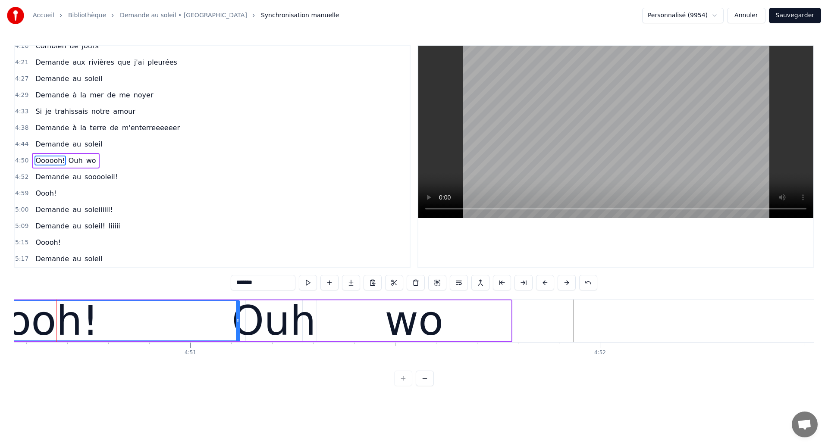
scroll to position [0, 119077]
click at [359, 336] on div "wo" at bounding box center [414, 321] width 194 height 41
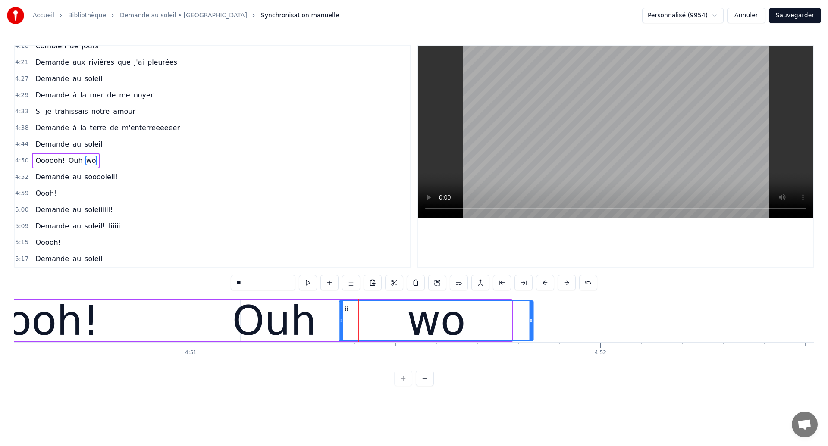
drag, startPoint x: 324, startPoint y: 308, endPoint x: 346, endPoint y: 317, distance: 23.4
click at [346, 317] on div "wo" at bounding box center [436, 321] width 193 height 39
click at [34, 327] on div "Oooooh!" at bounding box center [11, 321] width 175 height 62
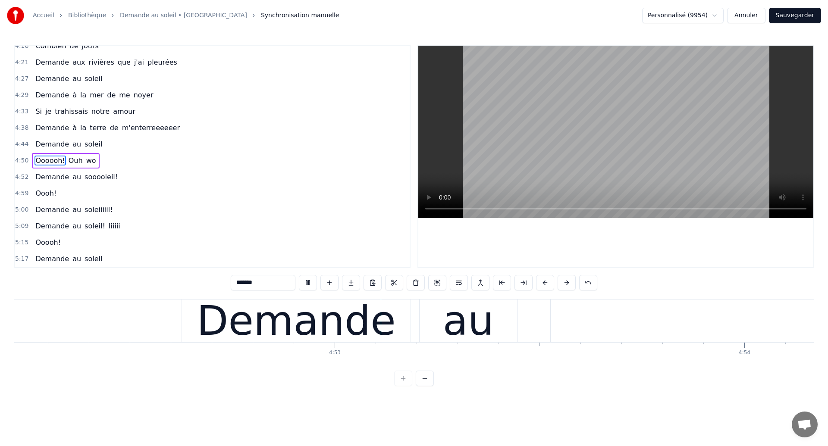
scroll to position [0, 119785]
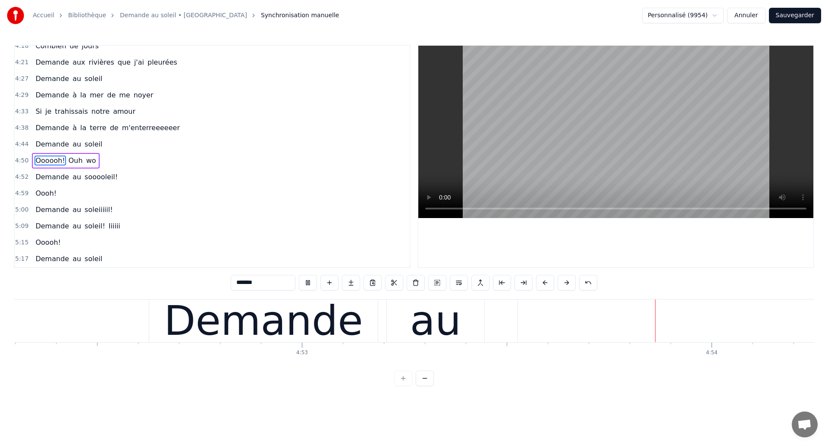
click at [230, 315] on div "Demande" at bounding box center [263, 321] width 199 height 62
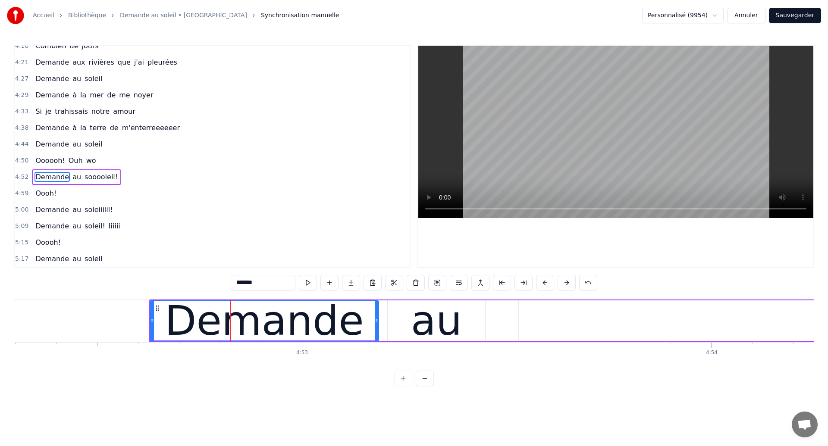
click at [85, 163] on span "wo" at bounding box center [91, 161] width 12 height 10
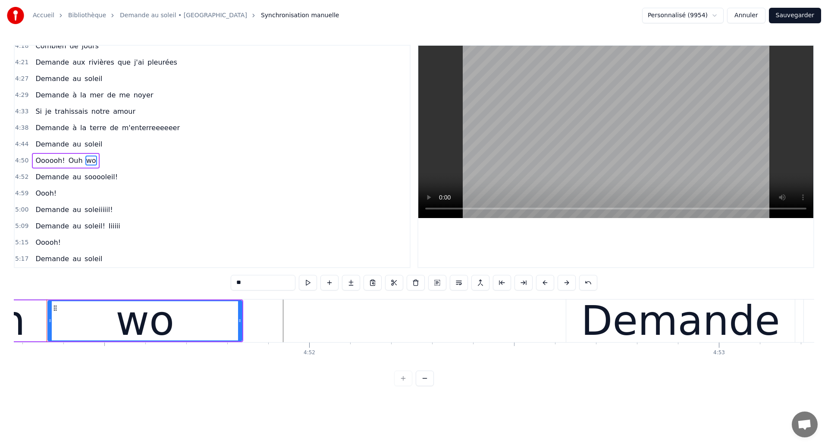
click at [255, 280] on input "**" at bounding box center [263, 283] width 65 height 16
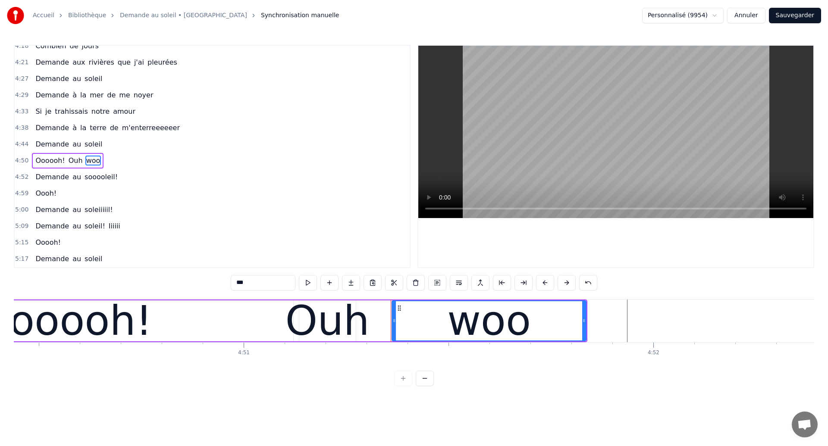
scroll to position [0, 119021]
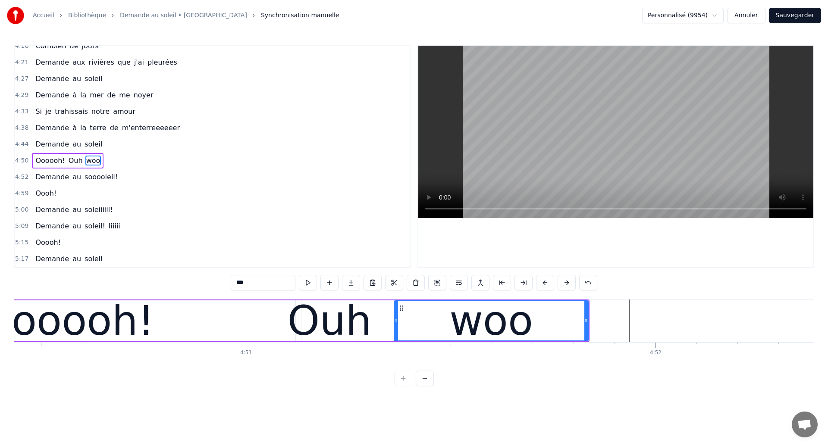
click at [43, 158] on span "Oooooh!" at bounding box center [50, 161] width 31 height 10
type input "*******"
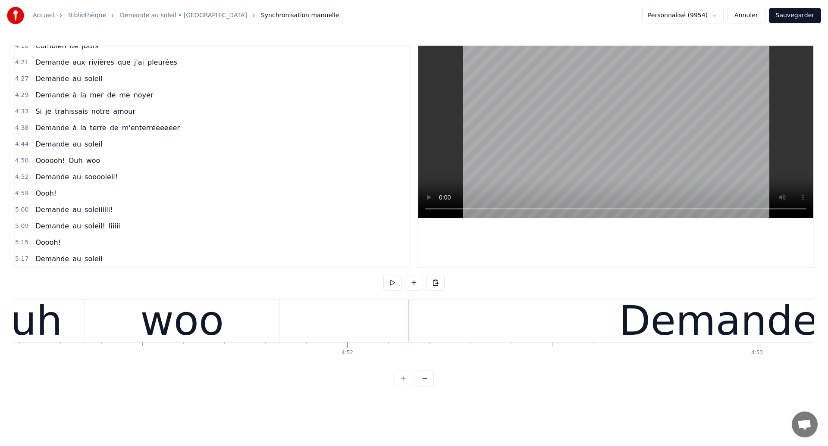
scroll to position [0, 119285]
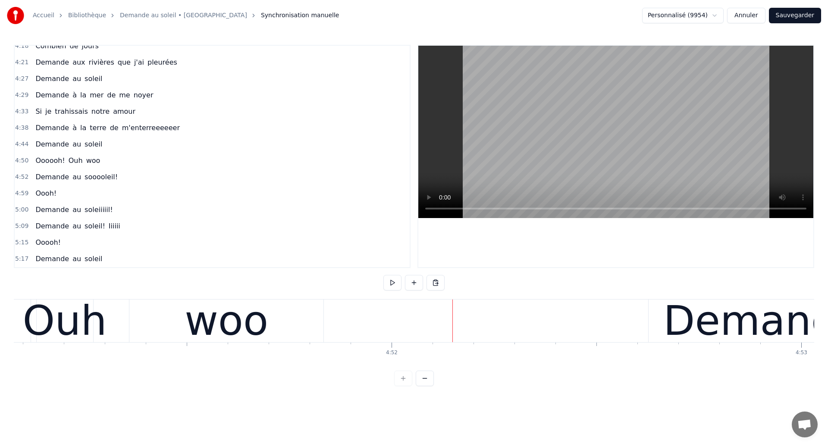
click at [153, 327] on div "woo" at bounding box center [226, 321] width 194 height 43
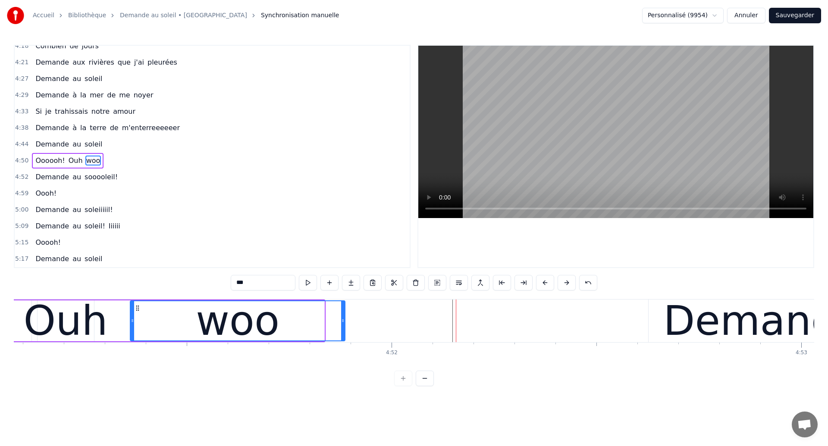
drag, startPoint x: 322, startPoint y: 326, endPoint x: 343, endPoint y: 332, distance: 21.7
click at [343, 332] on div at bounding box center [342, 321] width 3 height 39
click at [62, 318] on div "Ouh" at bounding box center [66, 321] width 84 height 62
type input "***"
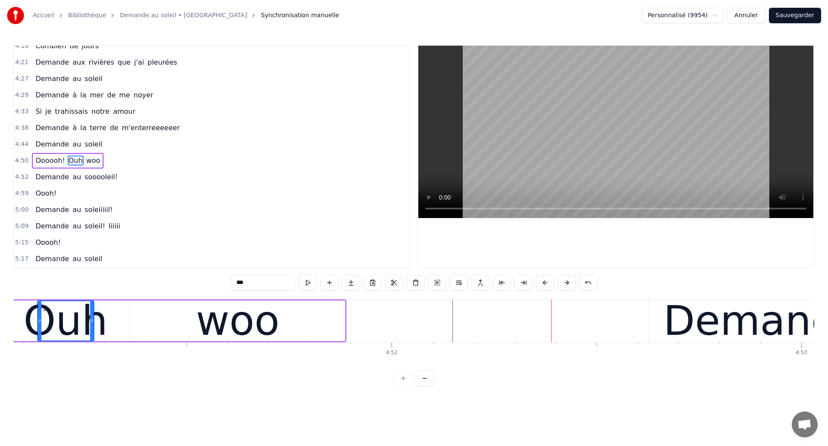
click at [97, 323] on div "Ouh" at bounding box center [66, 321] width 84 height 62
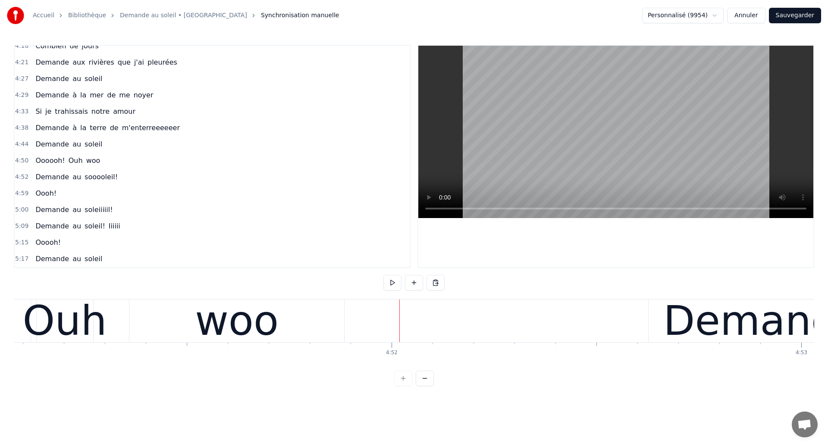
click at [309, 333] on div "woo" at bounding box center [236, 321] width 215 height 43
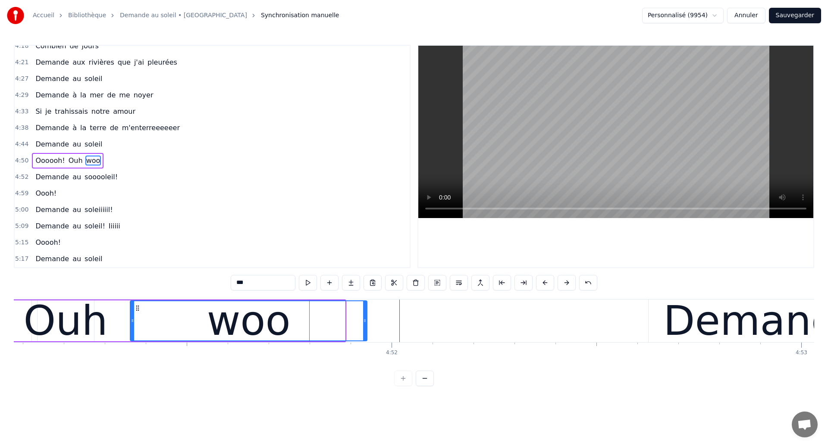
drag, startPoint x: 344, startPoint y: 325, endPoint x: 367, endPoint y: 329, distance: 22.8
click at [367, 329] on div at bounding box center [364, 321] width 3 height 39
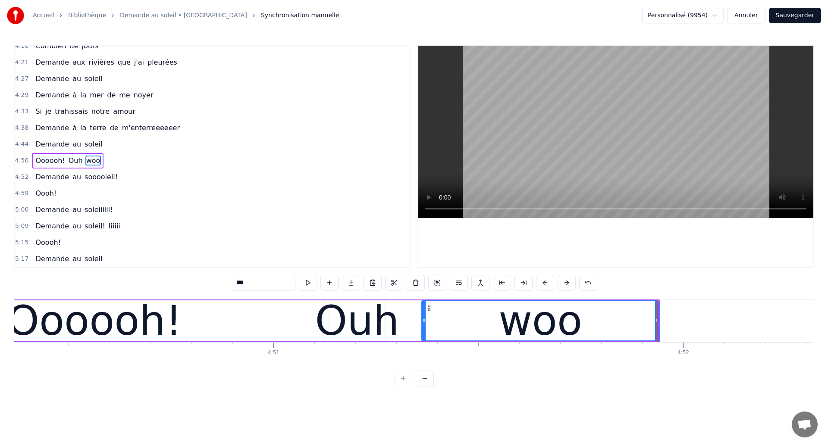
click at [39, 322] on div "Oooooh!" at bounding box center [94, 321] width 175 height 62
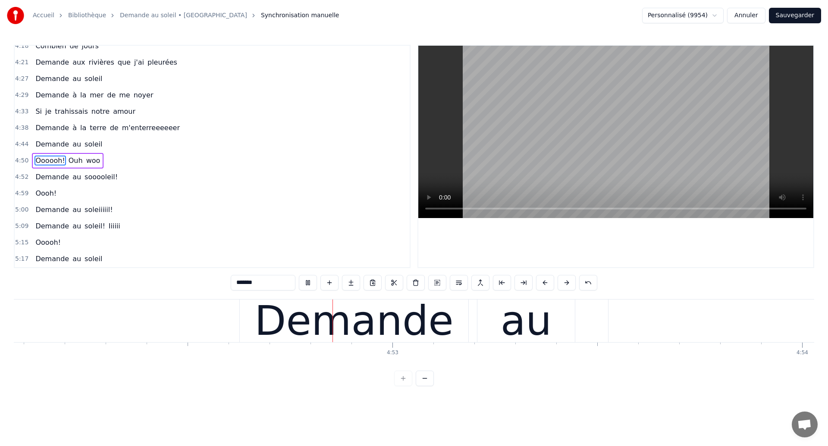
scroll to position [0, 119721]
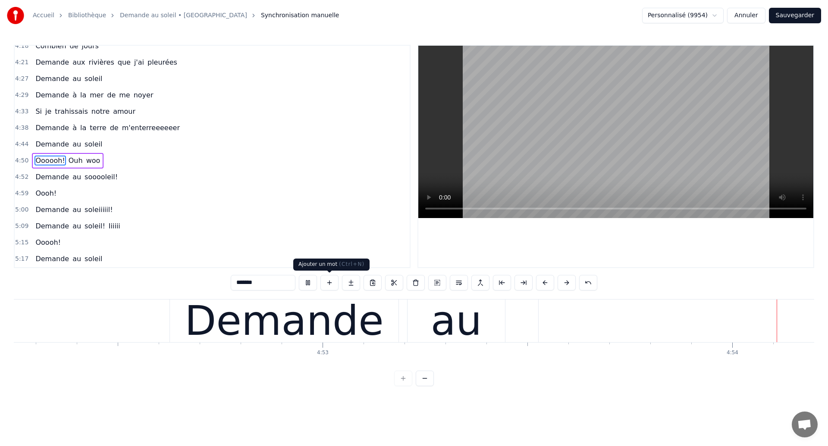
click at [321, 323] on div "Demande" at bounding box center [284, 321] width 199 height 62
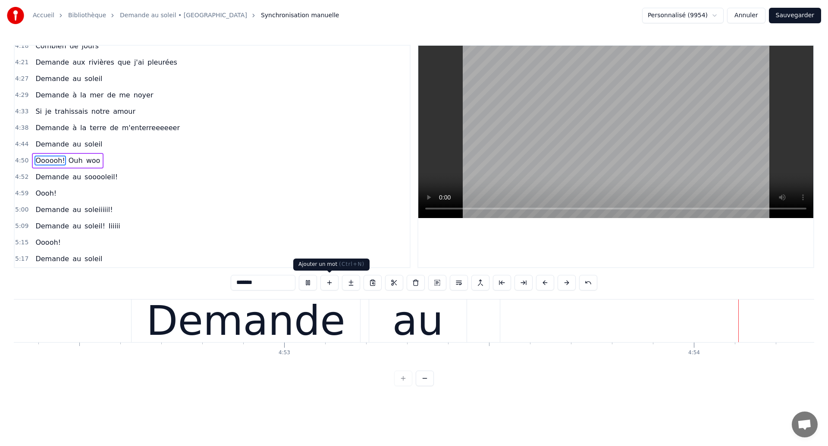
type input "*******"
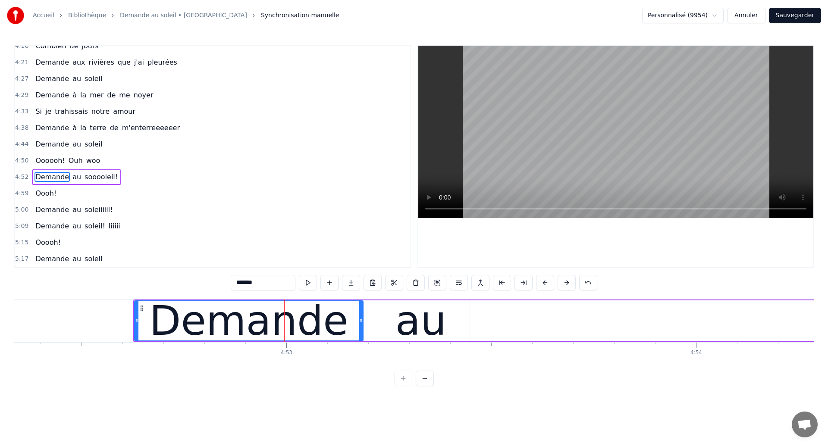
scroll to position [0, 119621]
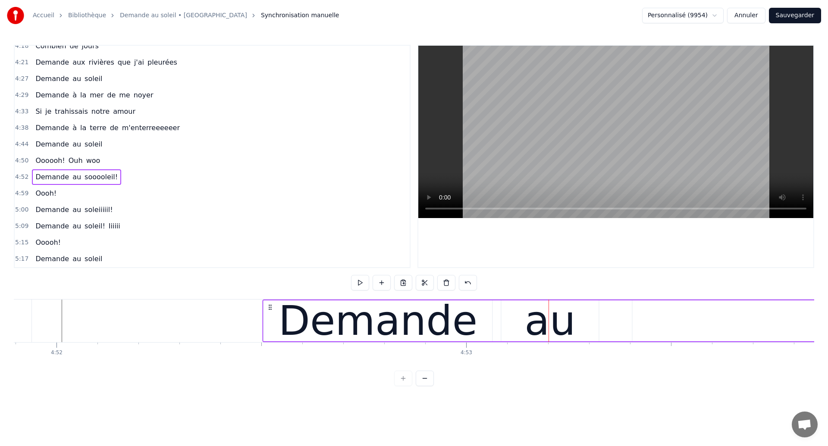
drag, startPoint x: 322, startPoint y: 306, endPoint x: 271, endPoint y: 316, distance: 51.8
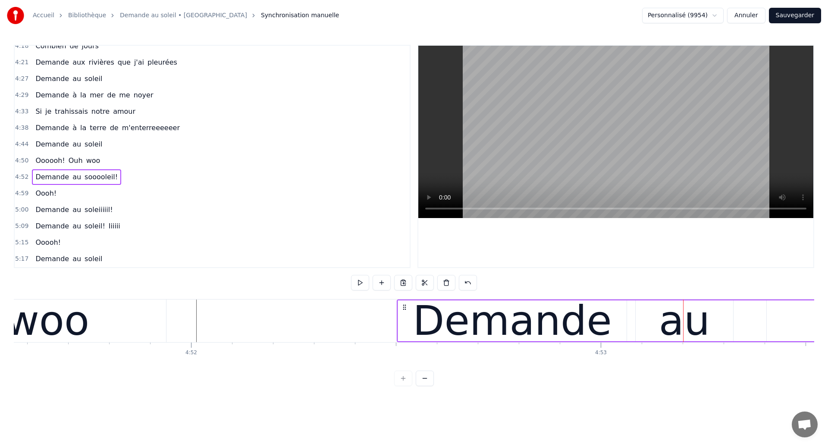
click at [20, 322] on div "woo" at bounding box center [48, 321] width 84 height 62
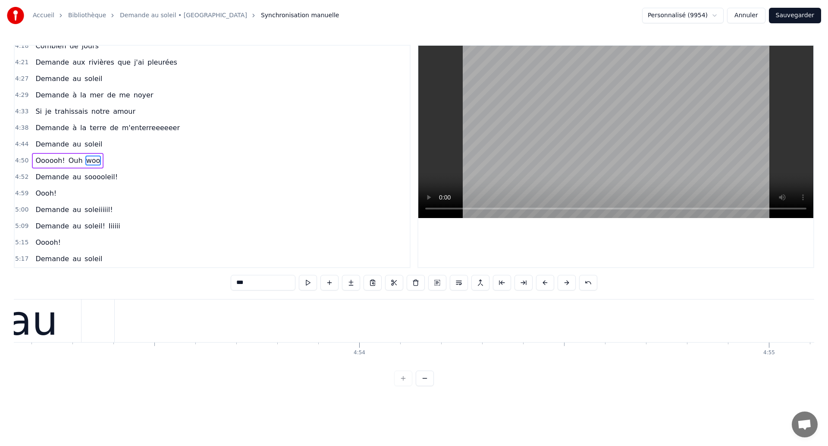
scroll to position [0, 120119]
click at [71, 330] on div "au" at bounding box center [50, 321] width 51 height 62
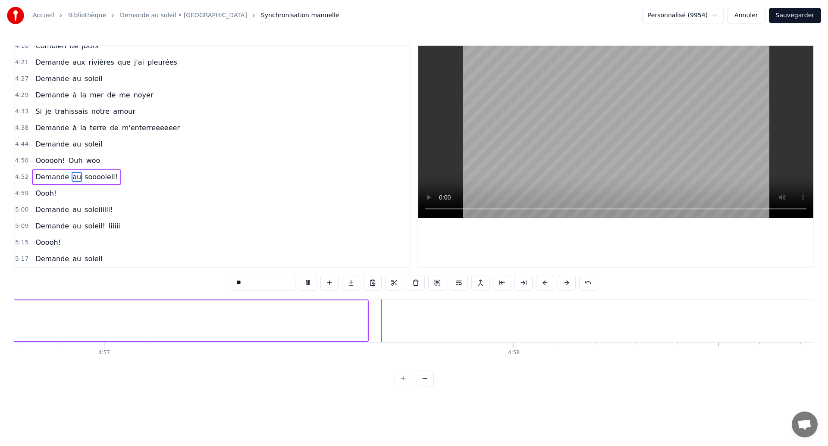
scroll to position [0, 121623]
type input "**********"
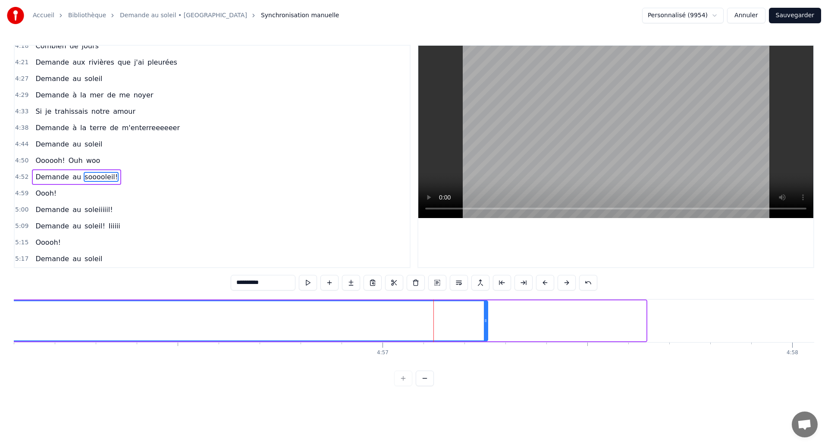
drag, startPoint x: 644, startPoint y: 327, endPoint x: 485, endPoint y: 356, distance: 160.9
click at [485, 356] on div "Dans mes nuits Je vois des murs de feu Je traverse des océans de sang Je croise…" at bounding box center [414, 331] width 801 height 65
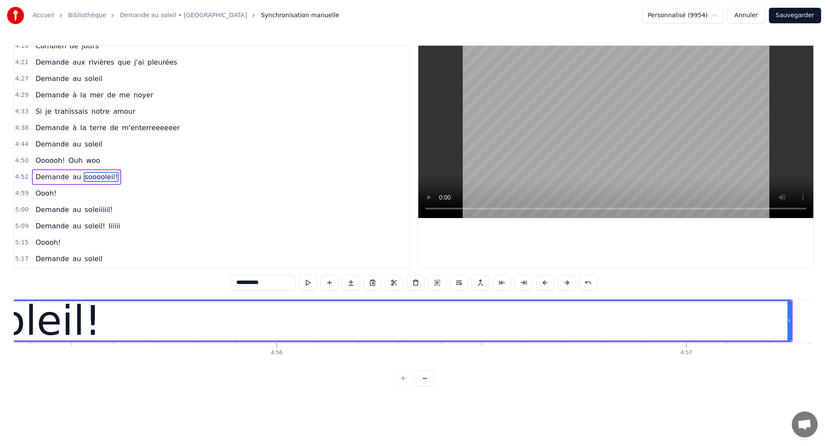
scroll to position [0, 121023]
click at [165, 325] on div "sooooleil!" at bounding box center [19, 321] width 1578 height 39
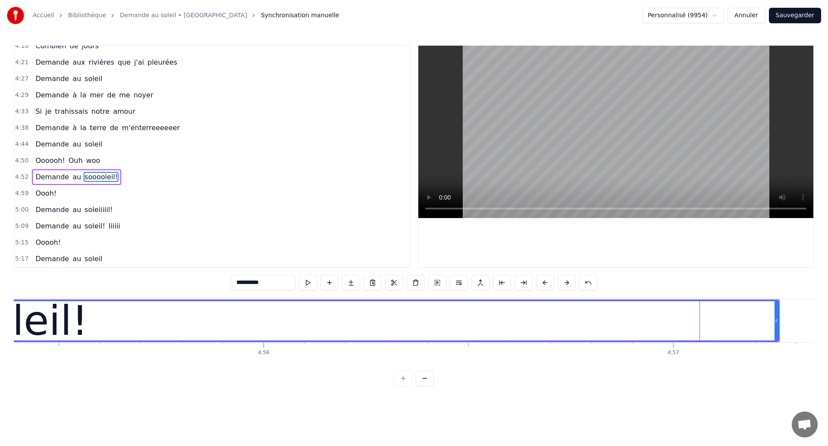
scroll to position [0, 120999]
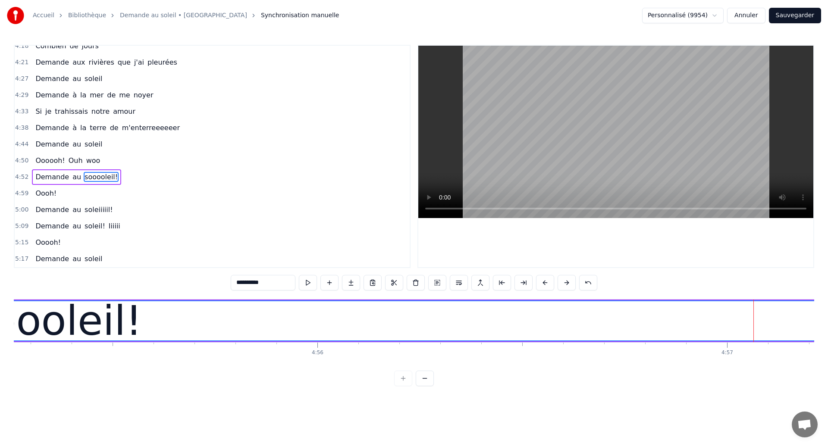
click at [27, 330] on div "sooooleil!" at bounding box center [44, 321] width 198 height 62
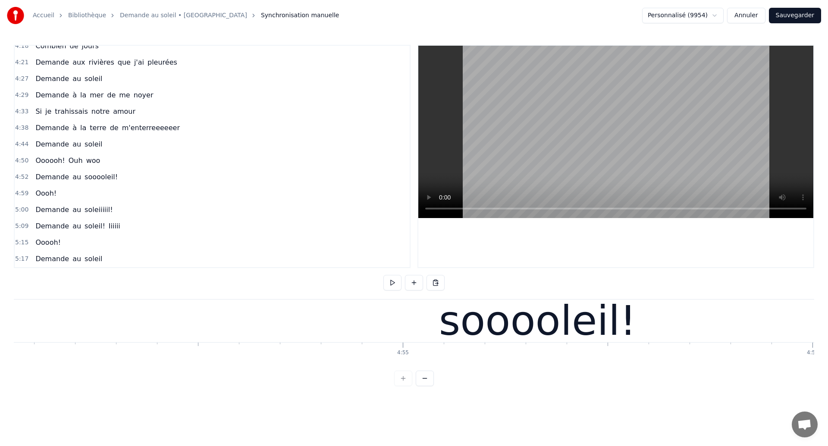
scroll to position [0, 120498]
click at [78, 324] on div "sooooleil!" at bounding box center [543, 321] width 1578 height 43
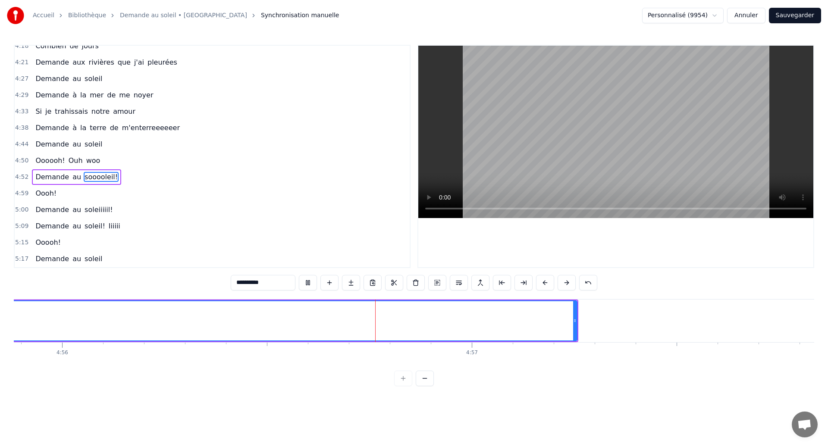
scroll to position [0, 121257]
click at [49, 176] on span "Demande" at bounding box center [52, 177] width 35 height 10
type input "*******"
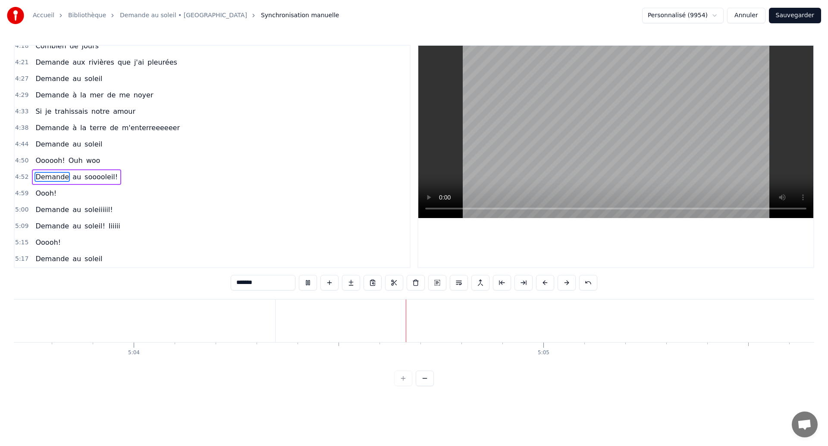
scroll to position [0, 124601]
click at [44, 175] on span "Demande" at bounding box center [52, 177] width 35 height 10
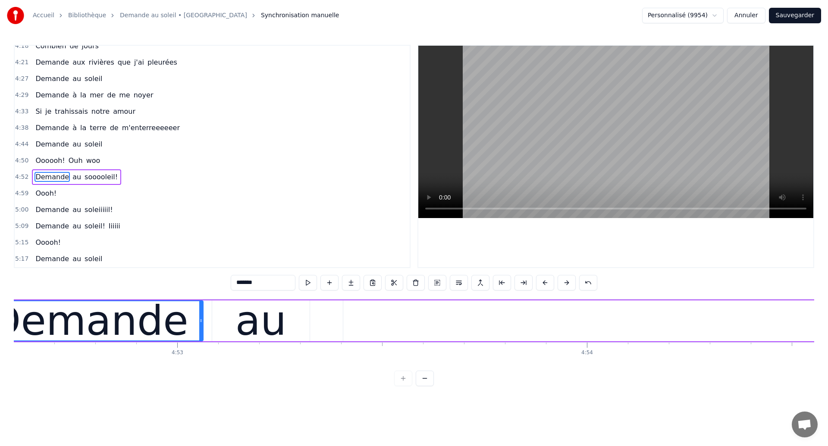
scroll to position [0, 119826]
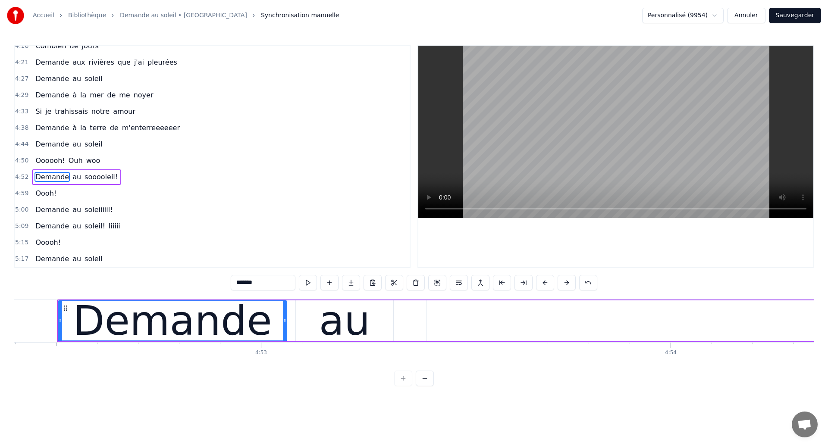
click at [47, 178] on span "Demande" at bounding box center [52, 177] width 35 height 10
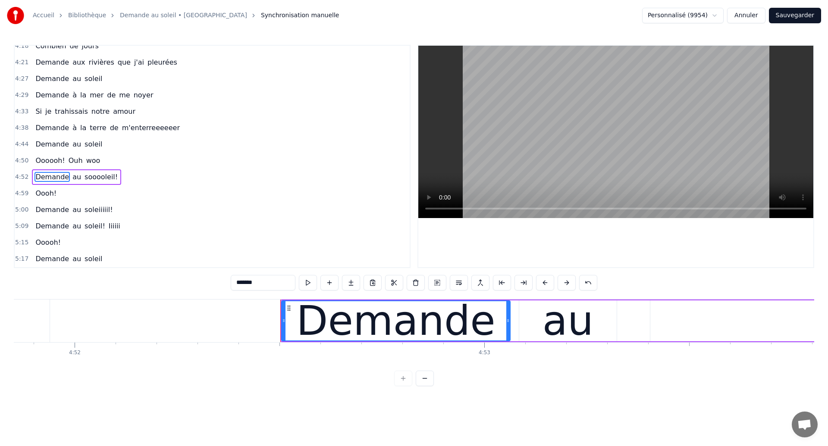
scroll to position [0, 119586]
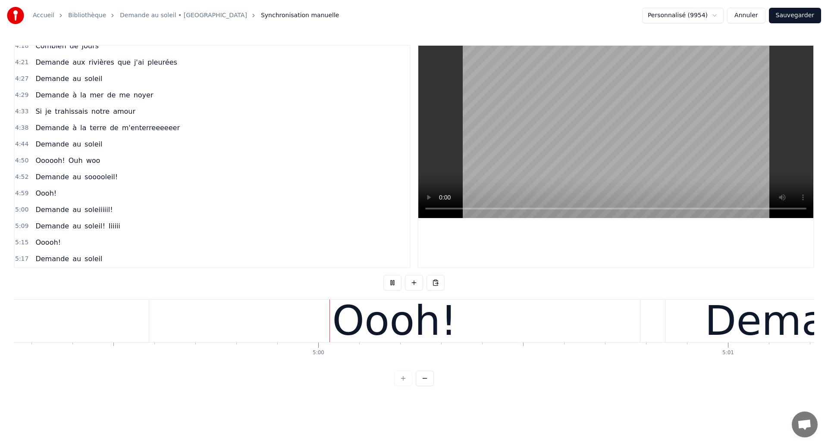
scroll to position [0, 122640]
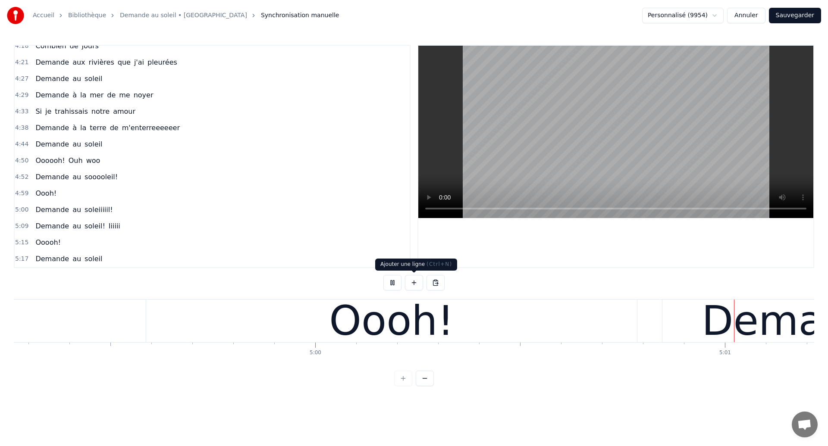
click at [412, 321] on div "Oooh!" at bounding box center [391, 321] width 125 height 62
click at [374, 311] on div "Oooh!" at bounding box center [390, 321] width 125 height 62
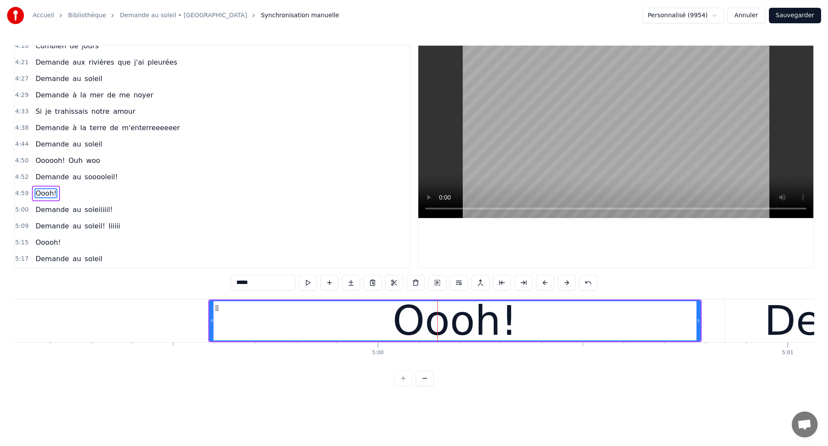
scroll to position [0, 122516]
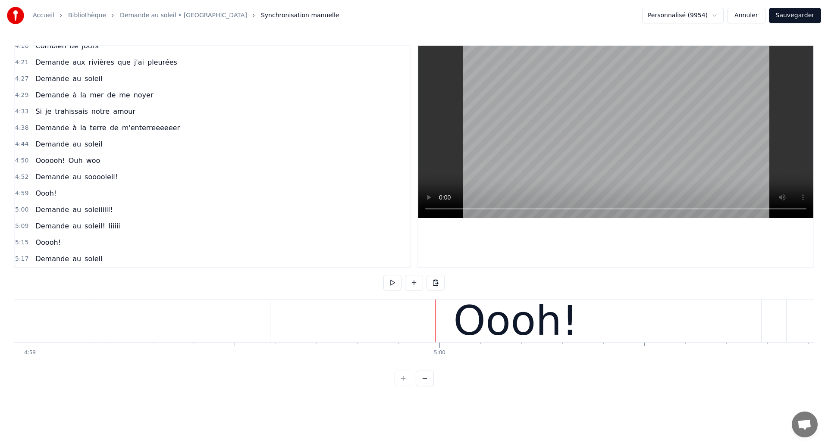
click at [679, 336] on div "Oooh!" at bounding box center [515, 321] width 491 height 43
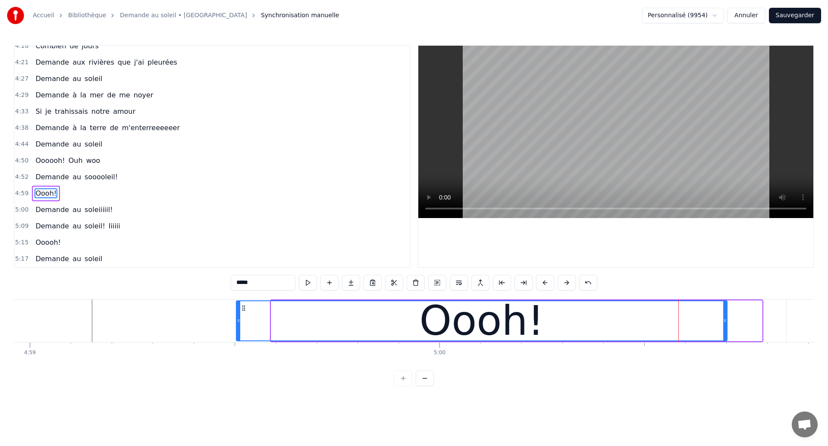
drag, startPoint x: 279, startPoint y: 307, endPoint x: 244, endPoint y: 317, distance: 36.6
click at [244, 317] on div "Oooh!" at bounding box center [482, 321] width 490 height 39
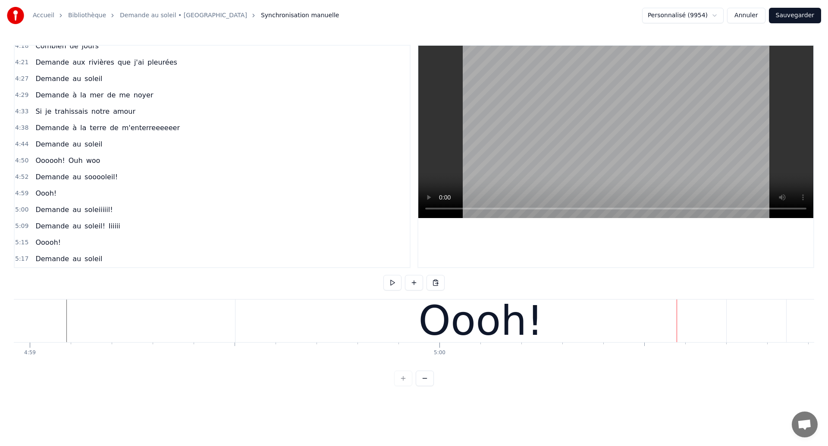
click at [568, 339] on div "Oooh!" at bounding box center [481, 321] width 491 height 43
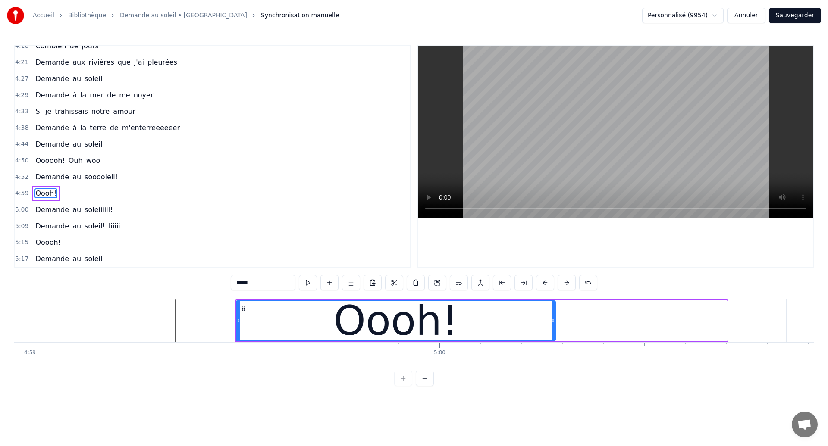
drag, startPoint x: 726, startPoint y: 321, endPoint x: 554, endPoint y: 357, distance: 175.4
click at [554, 357] on div "Dans mes nuits Je vois des murs de feu Je traverse des océans de sang Je croise…" at bounding box center [414, 331] width 801 height 65
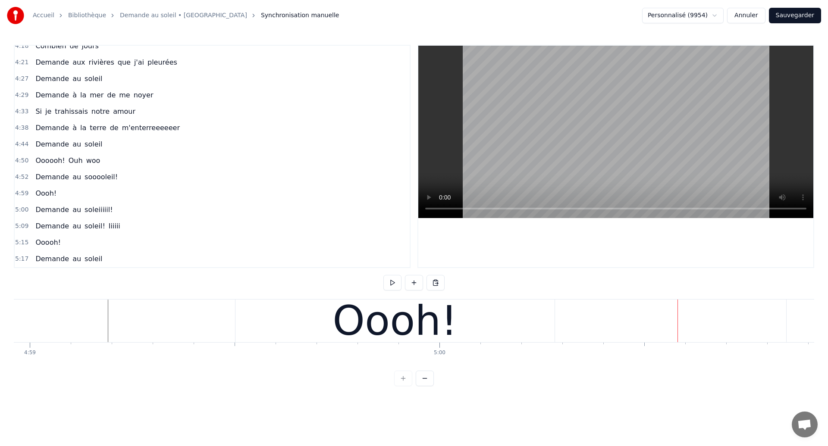
click at [413, 327] on div "Oooh!" at bounding box center [395, 321] width 125 height 62
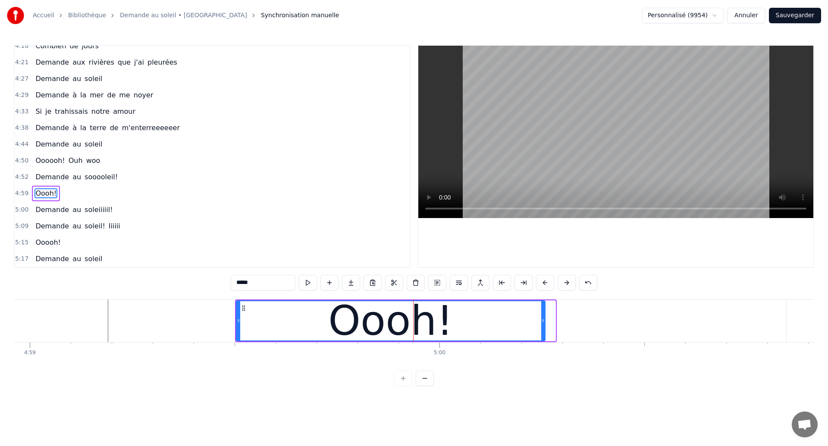
drag, startPoint x: 554, startPoint y: 321, endPoint x: 544, endPoint y: 327, distance: 11.8
click at [544, 327] on div at bounding box center [542, 321] width 3 height 39
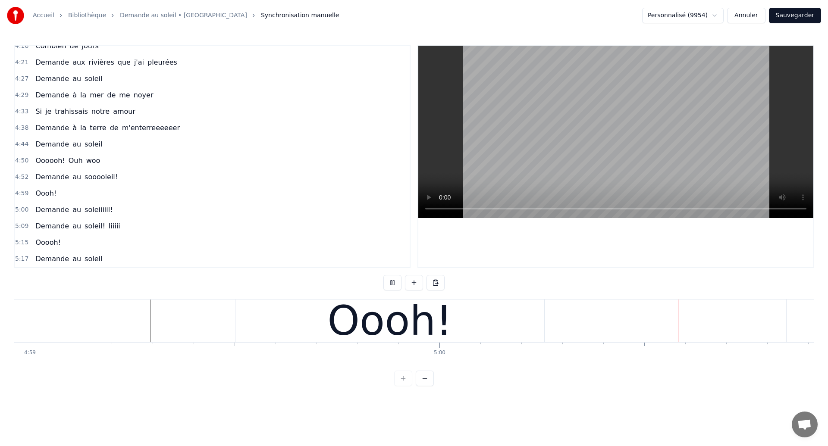
click at [512, 308] on div "Oooh!" at bounding box center [390, 321] width 309 height 43
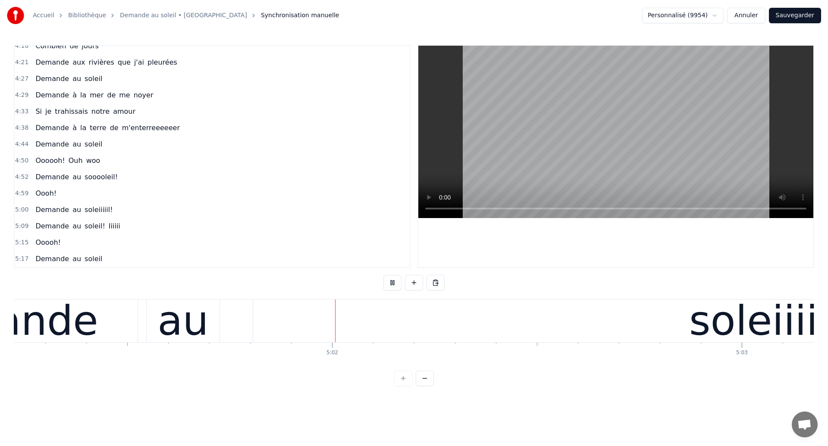
scroll to position [0, 123445]
click at [387, 330] on div "soleiiiiil!" at bounding box center [771, 321] width 1040 height 43
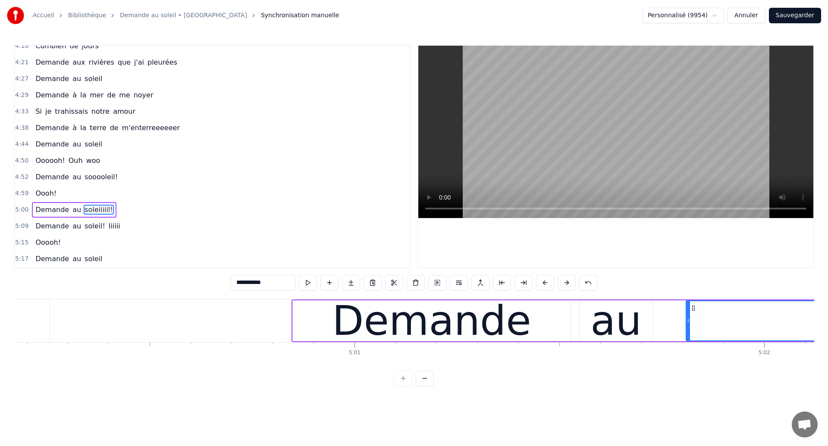
scroll to position [0, 123001]
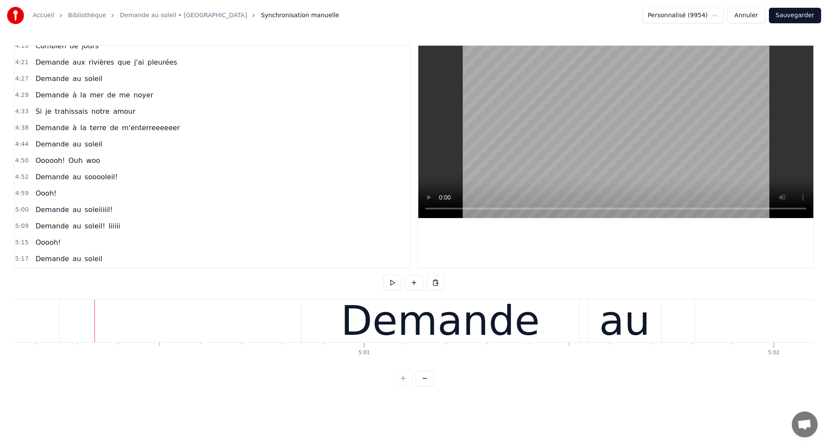
click at [94, 317] on div at bounding box center [94, 321] width 0 height 43
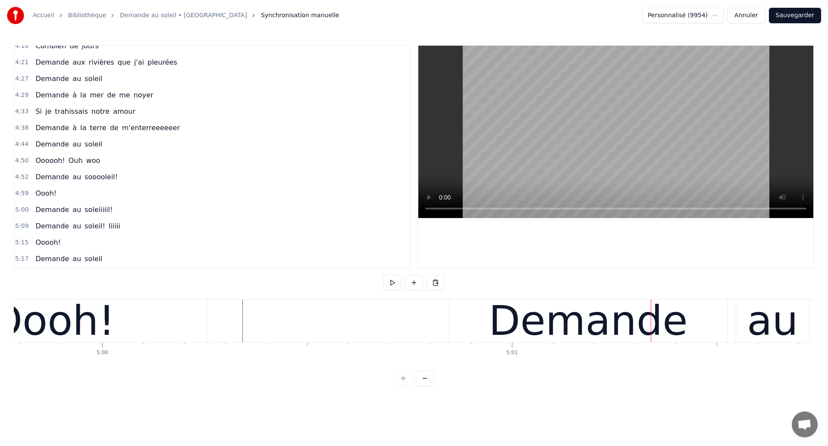
scroll to position [0, 122723]
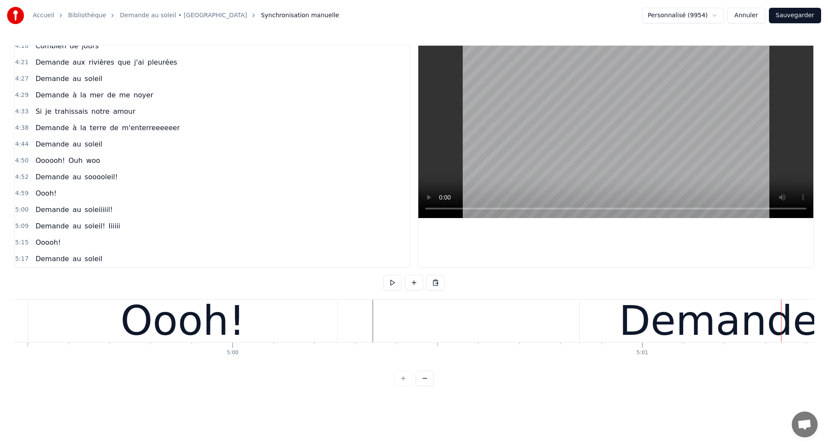
click at [170, 345] on div "Oooh!" at bounding box center [182, 321] width 125 height 62
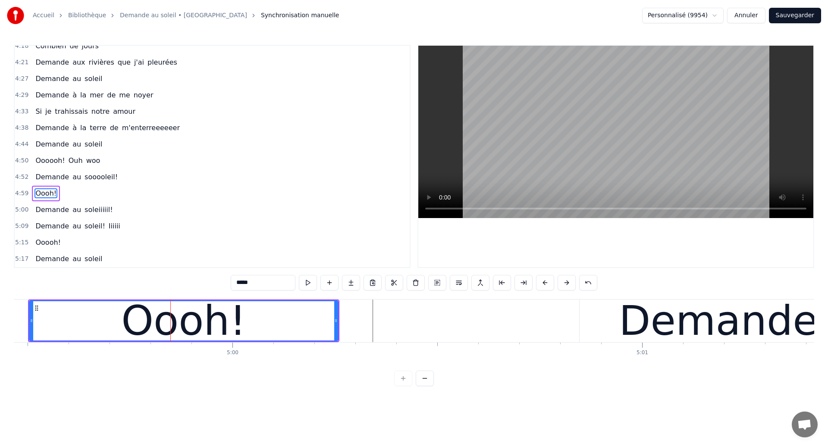
click at [161, 325] on div "Oooh!" at bounding box center [183, 321] width 125 height 62
click at [140, 321] on div "Oooh!" at bounding box center [183, 321] width 125 height 62
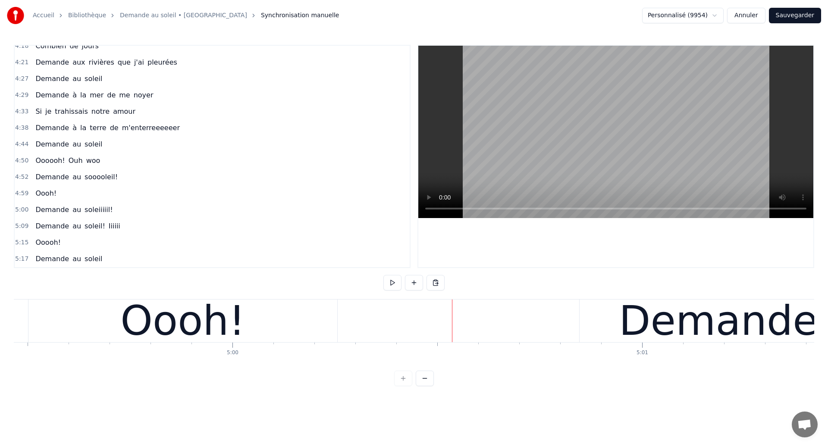
click at [111, 324] on div "Oooh!" at bounding box center [182, 321] width 309 height 43
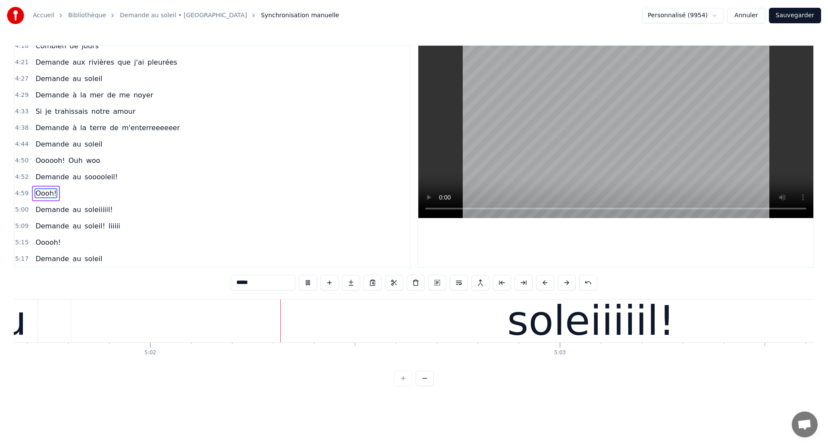
scroll to position [0, 123626]
click at [211, 336] on div "soleiiiiil!" at bounding box center [590, 321] width 1040 height 43
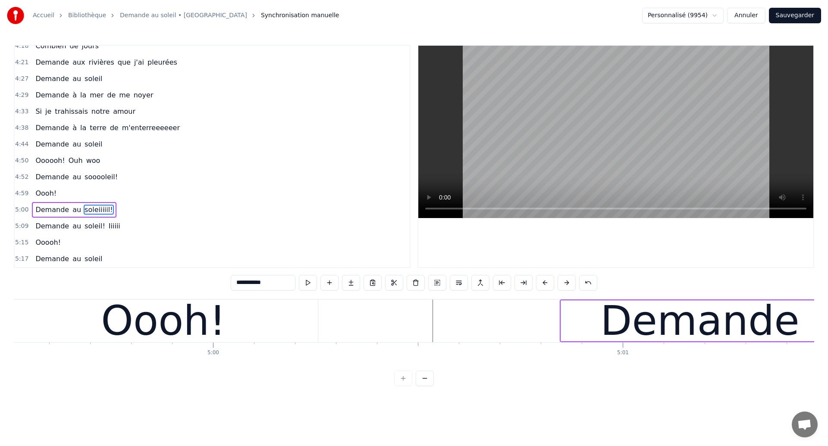
scroll to position [0, 122739]
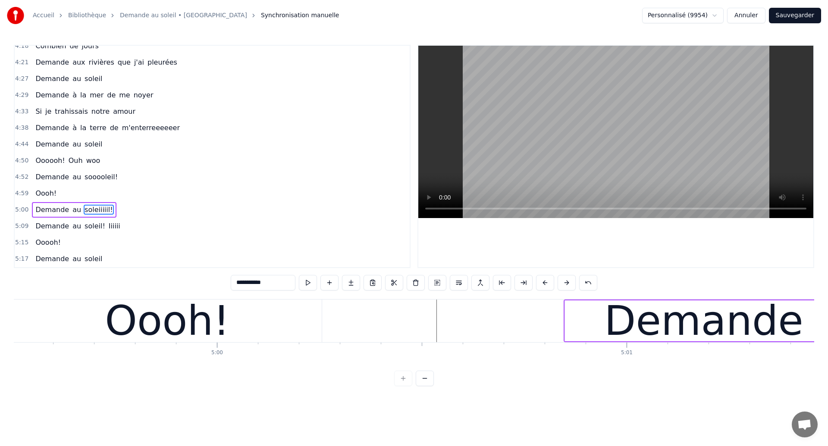
click at [88, 313] on div "Oooh!" at bounding box center [167, 321] width 309 height 43
type input "*****"
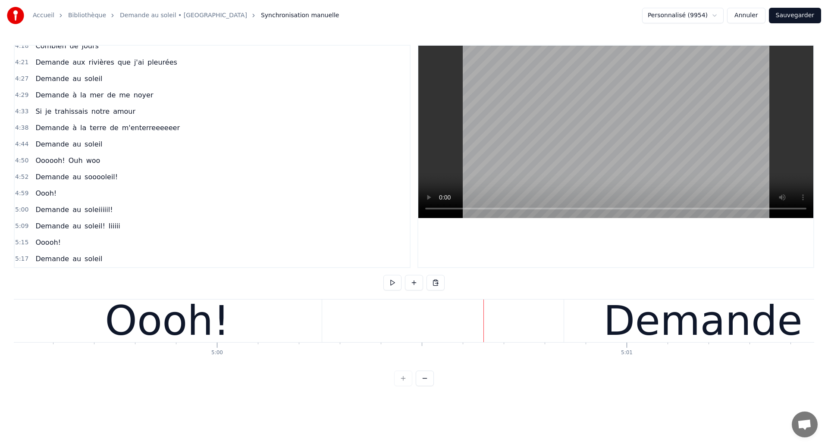
click at [610, 332] on div "Demande" at bounding box center [703, 321] width 278 height 43
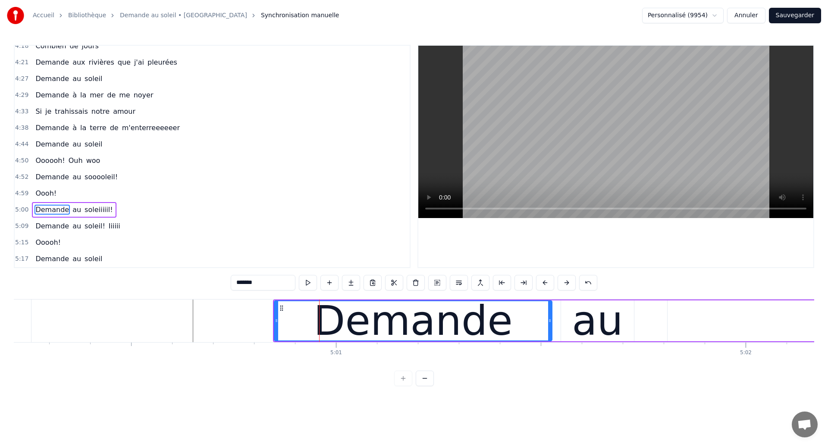
scroll to position [0, 123036]
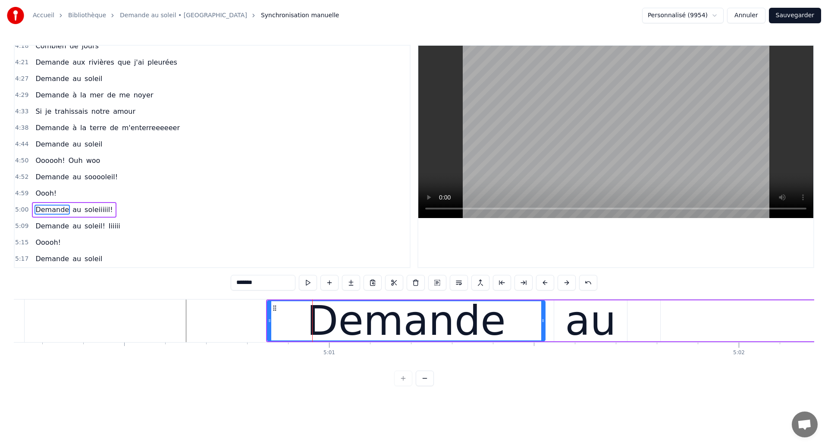
click at [77, 216] on div "Demande au soleiiiiil!" at bounding box center [74, 210] width 84 height 16
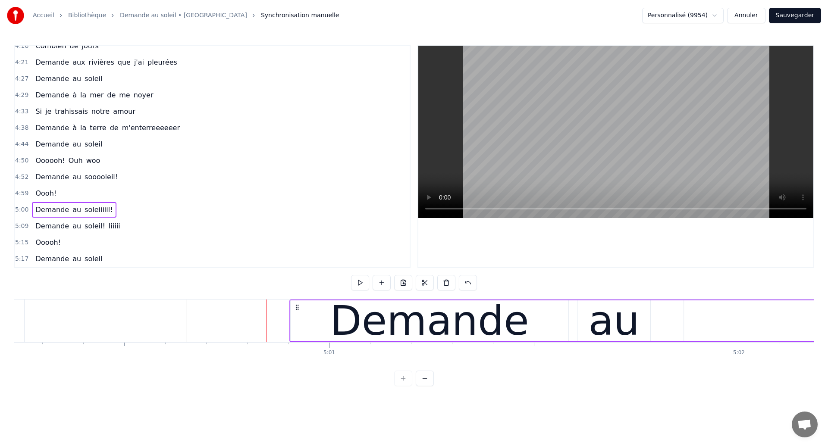
drag, startPoint x: 274, startPoint y: 305, endPoint x: 298, endPoint y: 310, distance: 23.7
click at [298, 310] on icon at bounding box center [297, 307] width 7 height 7
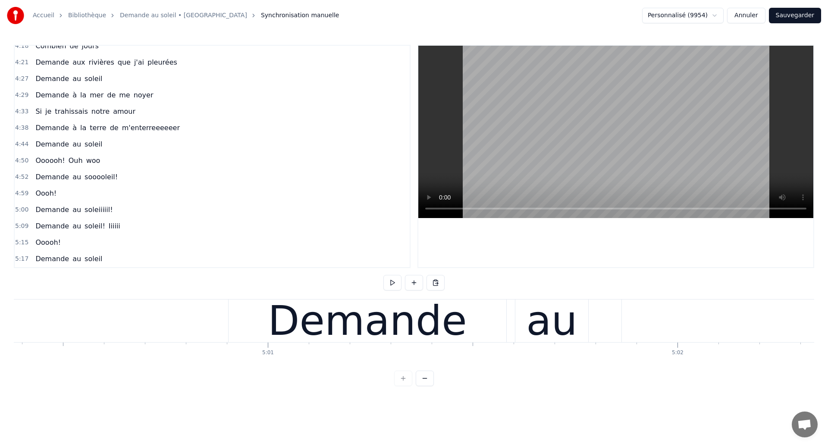
scroll to position [0, 123094]
click at [363, 330] on div "Demande" at bounding box center [370, 321] width 199 height 62
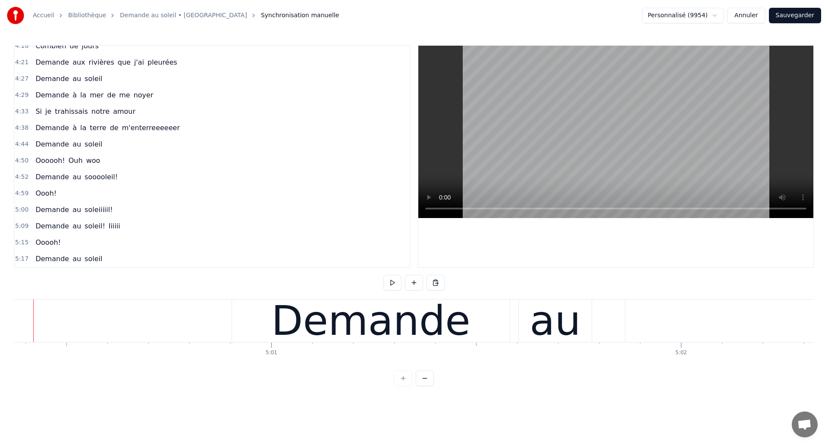
scroll to position [0, 123070]
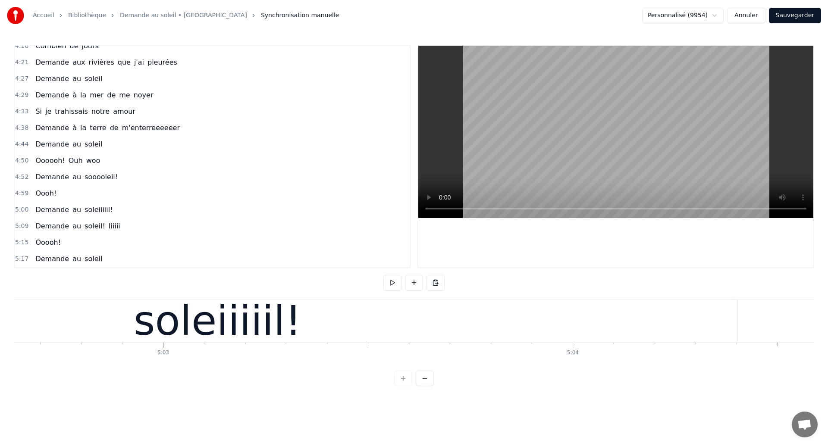
scroll to position [0, 124020]
click at [144, 324] on div "soleiiiiil!" at bounding box center [220, 321] width 1040 height 43
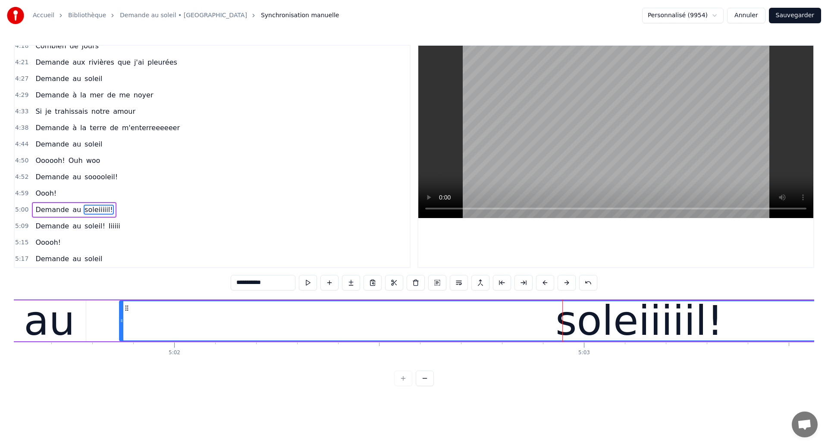
scroll to position [0, 123553]
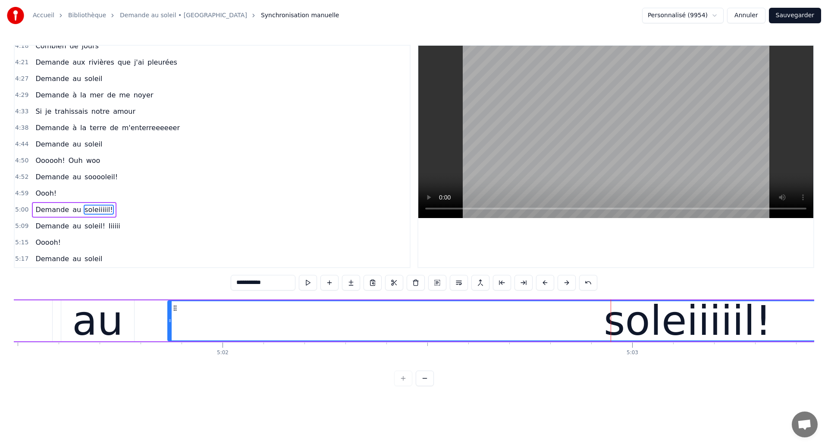
click at [128, 325] on div "au" at bounding box center [97, 321] width 73 height 41
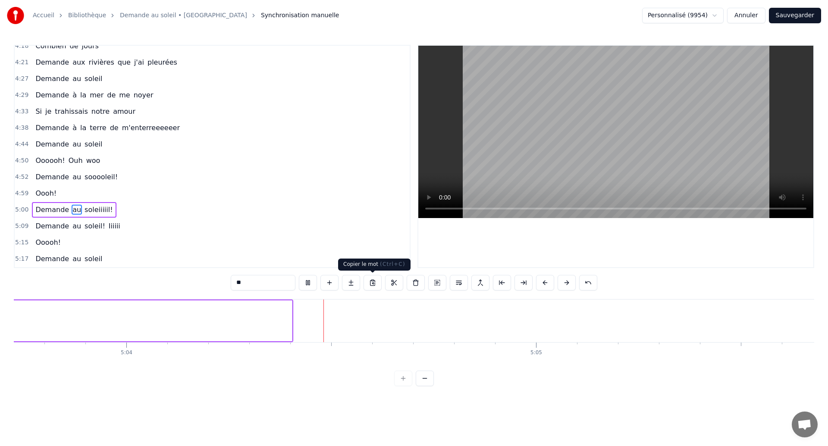
scroll to position [0, 124469]
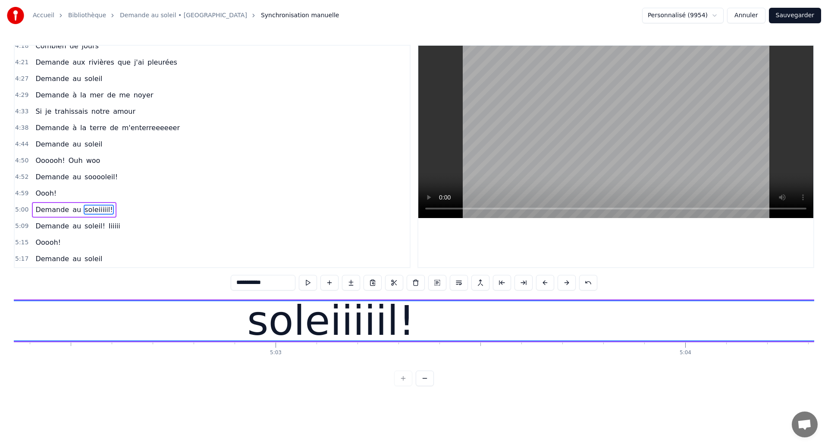
scroll to position [0, 123894]
click at [123, 322] on div "soleiiiiil!" at bounding box center [346, 321] width 1039 height 39
click at [93, 212] on span "soleiiiiil!" at bounding box center [99, 210] width 30 height 10
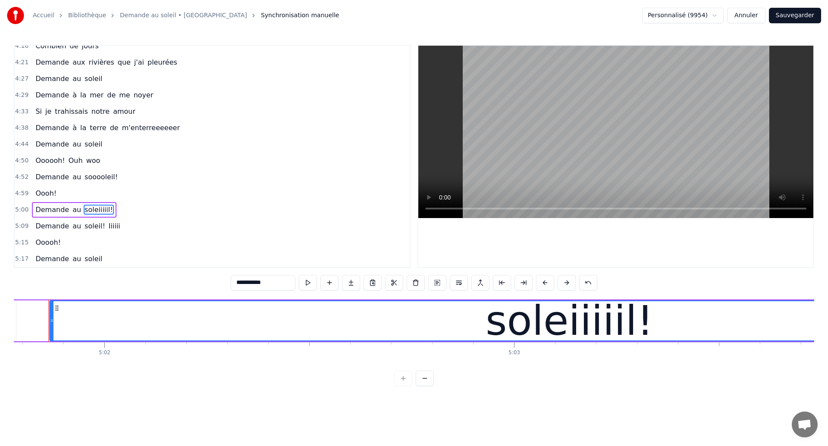
scroll to position [0, 123662]
click at [251, 283] on input "**********" at bounding box center [263, 283] width 65 height 16
click at [264, 283] on input "**********" at bounding box center [263, 283] width 65 height 16
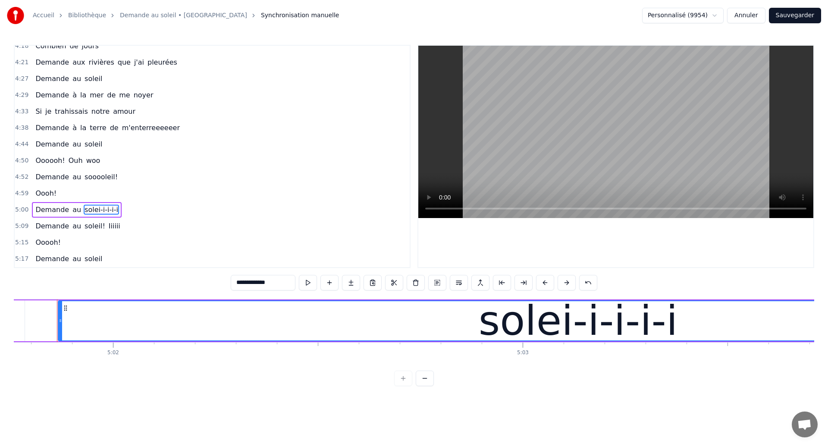
click at [249, 283] on input "**********" at bounding box center [263, 283] width 65 height 16
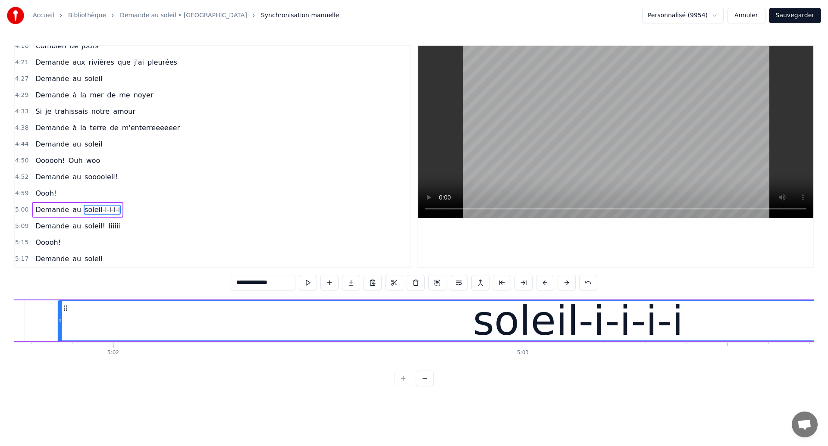
type input "**********"
click at [30, 324] on div "Demande au soleil-i-i-i-i" at bounding box center [382, 321] width 1436 height 43
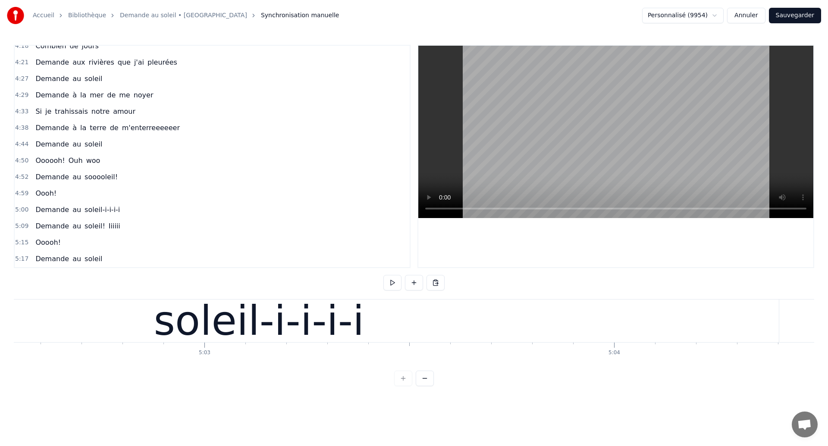
scroll to position [0, 123980]
click at [82, 327] on div "soleil-i-i-i-i" at bounding box center [260, 321] width 1040 height 43
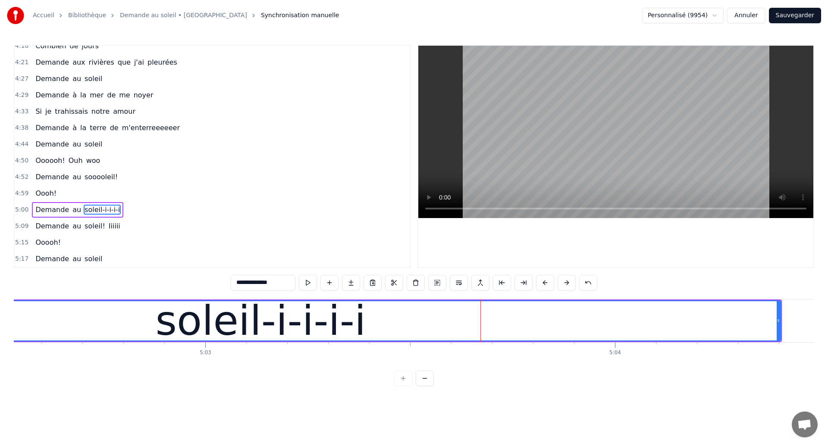
click at [69, 323] on div "soleil-i-i-i-i" at bounding box center [260, 321] width 1039 height 39
click at [89, 326] on div "soleil-i-i-i-i" at bounding box center [260, 321] width 1039 height 39
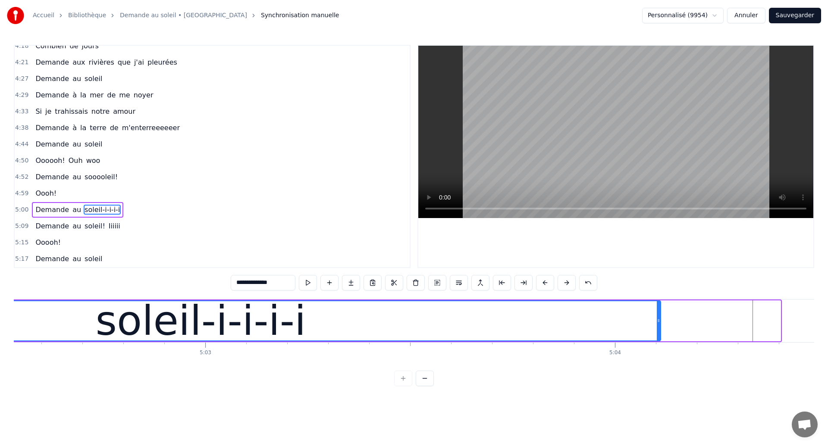
drag, startPoint x: 779, startPoint y: 324, endPoint x: 660, endPoint y: 342, distance: 121.2
click at [660, 342] on div "Demande au soleil-i-i-i-i" at bounding box center [64, 321] width 1436 height 43
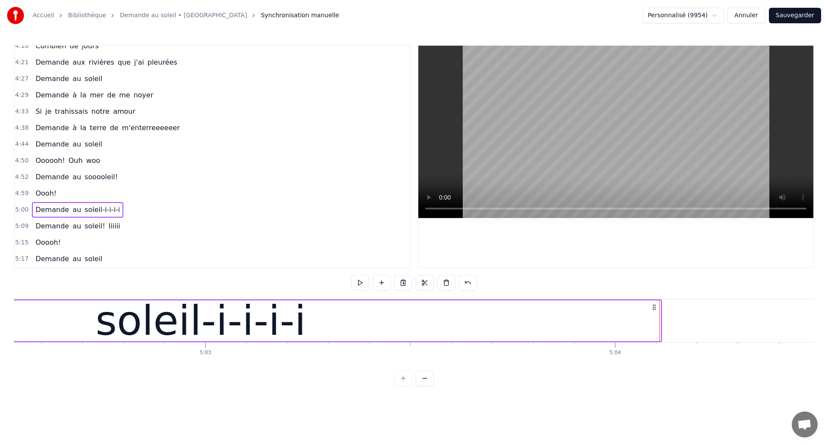
click at [75, 333] on div "soleil-i-i-i-i" at bounding box center [201, 321] width 920 height 41
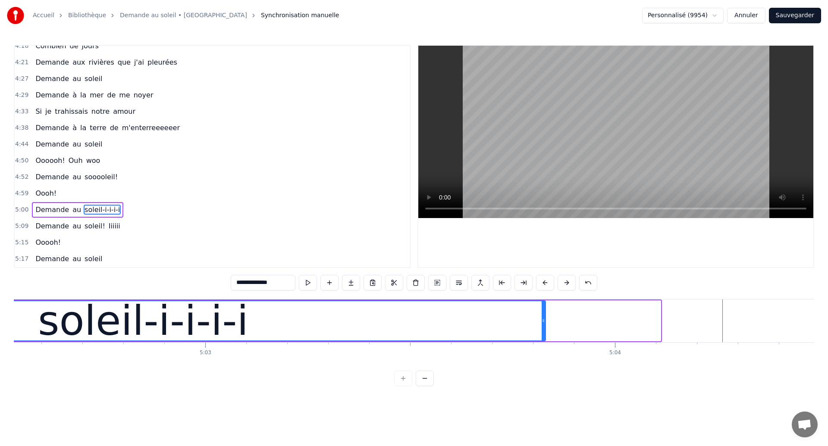
drag, startPoint x: 658, startPoint y: 325, endPoint x: 543, endPoint y: 343, distance: 116.5
click at [543, 343] on div "Dans mes nuits Je vois des murs de feu Je traverse des océans de sang Je croise…" at bounding box center [414, 331] width 801 height 65
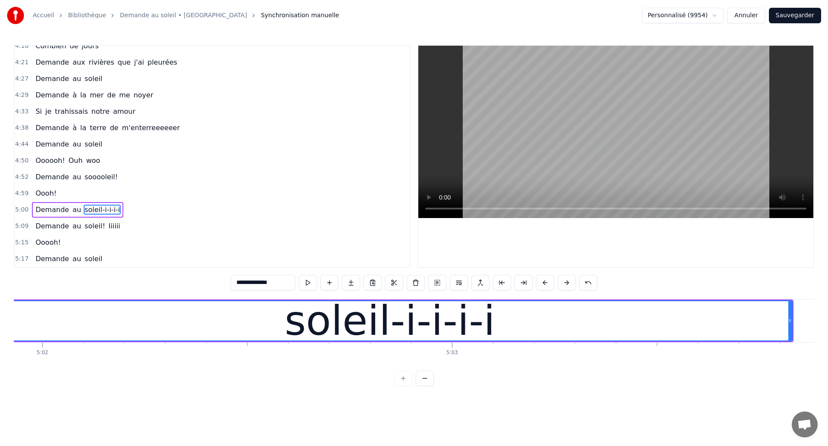
scroll to position [0, 123655]
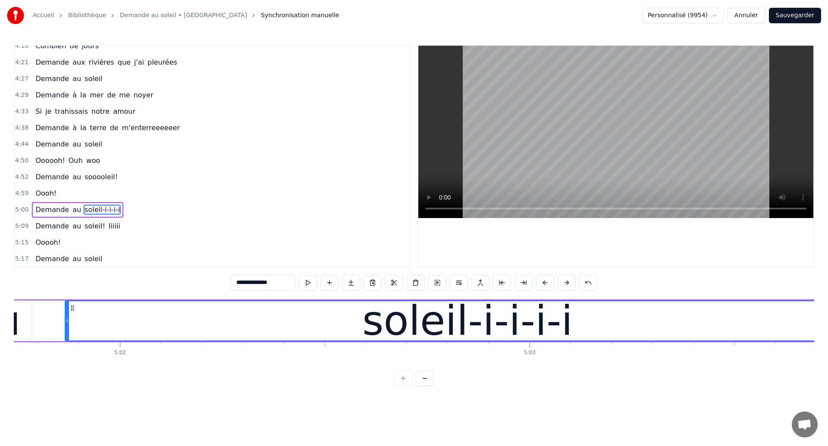
click at [268, 331] on div "soleil-i-i-i-i" at bounding box center [468, 321] width 804 height 39
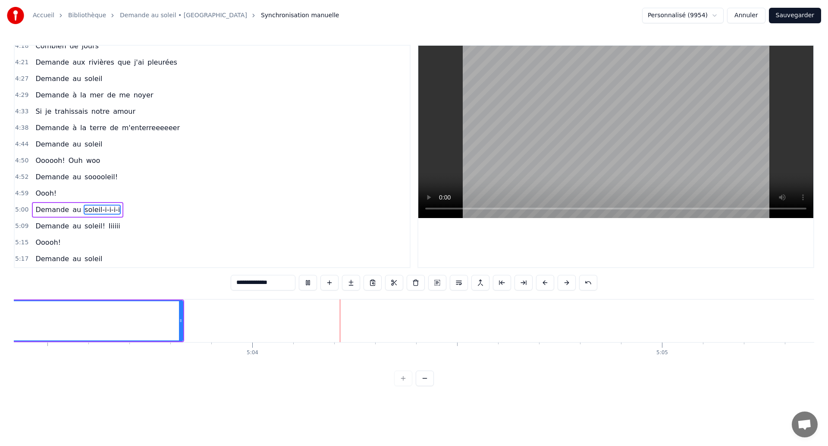
scroll to position [0, 124387]
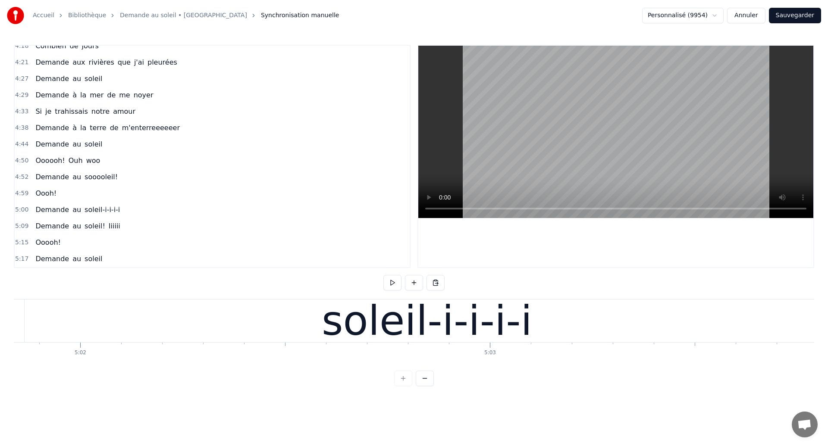
scroll to position [0, 123680]
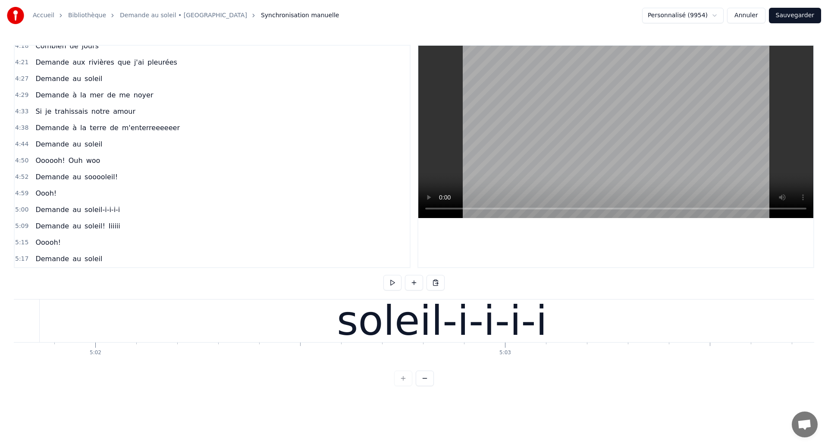
click at [97, 318] on div "soleil-i-i-i-i" at bounding box center [442, 321] width 805 height 43
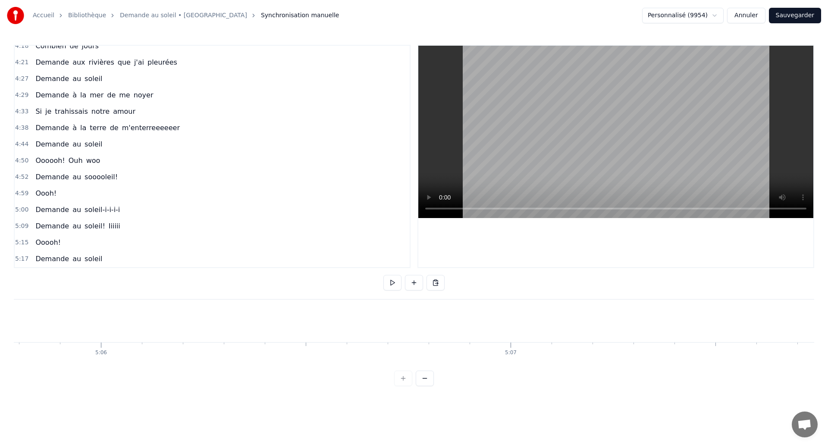
scroll to position [0, 125327]
click at [50, 212] on span "Demande" at bounding box center [52, 210] width 35 height 10
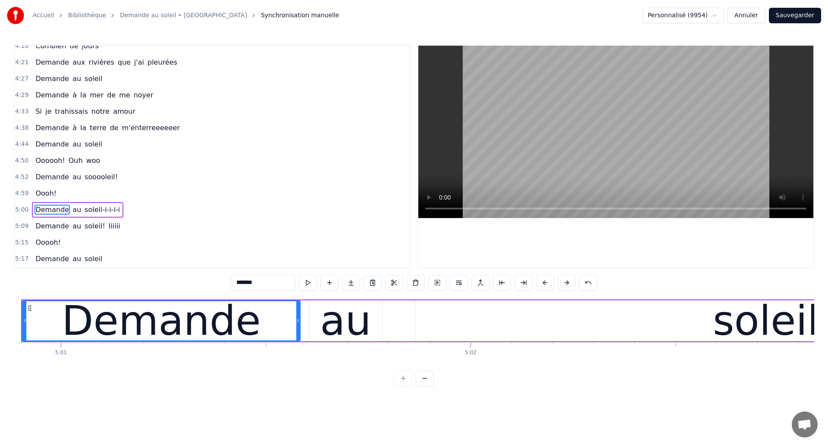
scroll to position [0, 123269]
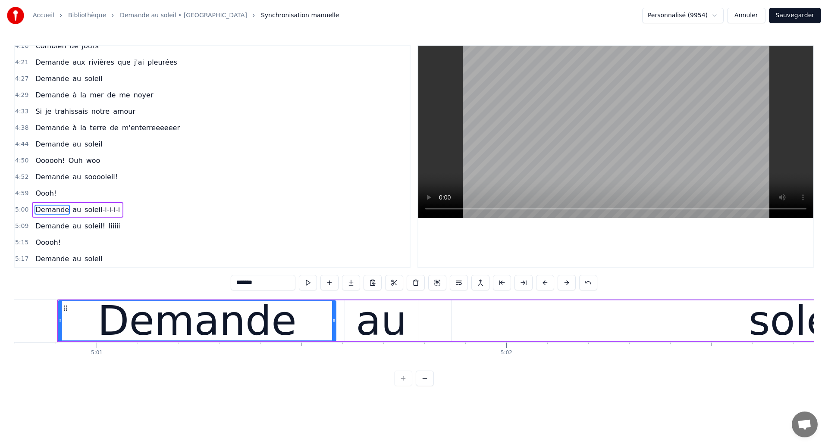
click at [776, 18] on button "Sauvegarder" at bounding box center [795, 16] width 52 height 16
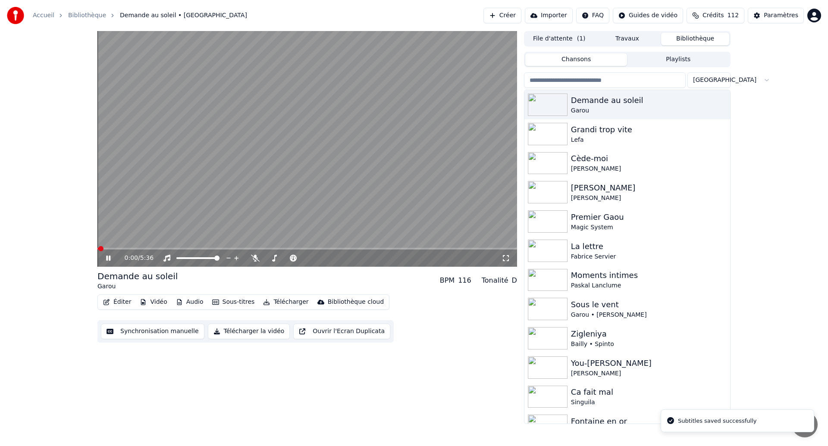
click at [110, 260] on icon at bounding box center [108, 258] width 4 height 5
click at [134, 330] on button "Synchronisation manuelle" at bounding box center [153, 332] width 104 height 16
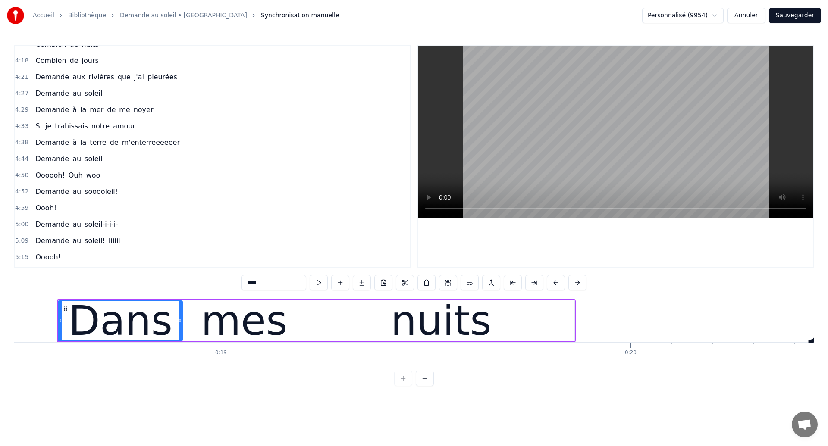
scroll to position [942, 0]
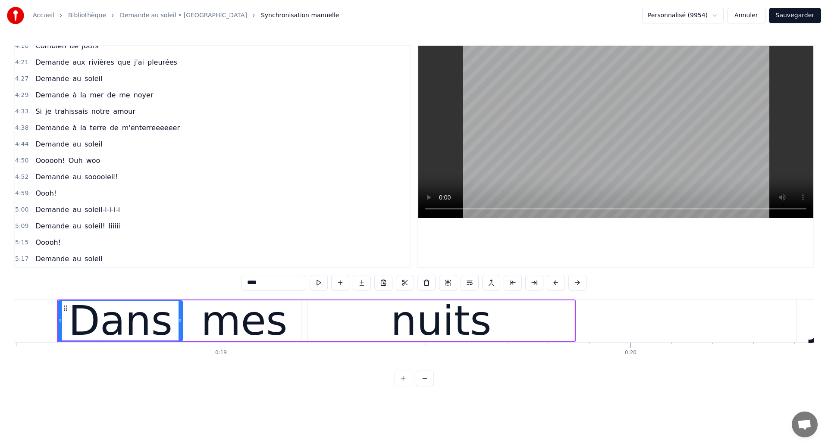
click at [43, 208] on span "Demande" at bounding box center [52, 210] width 35 height 10
type input "*******"
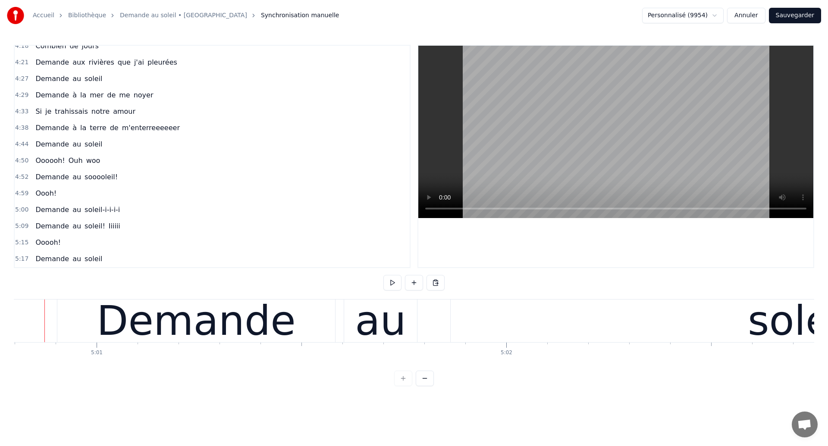
scroll to position [0, 123256]
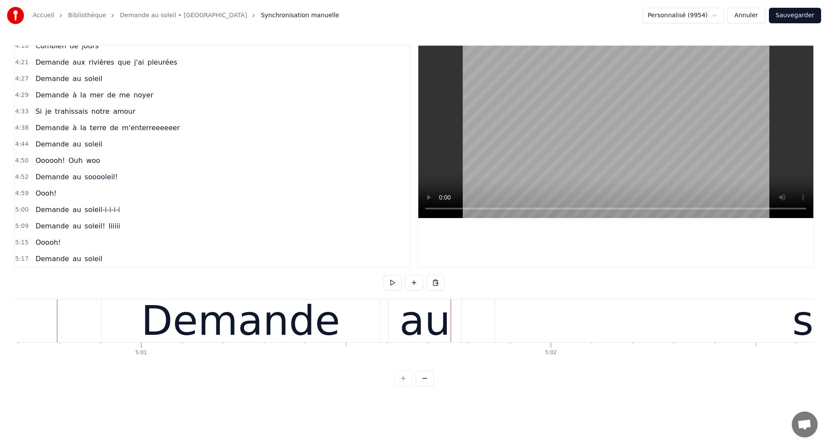
click at [356, 328] on div "Demande" at bounding box center [241, 321] width 278 height 43
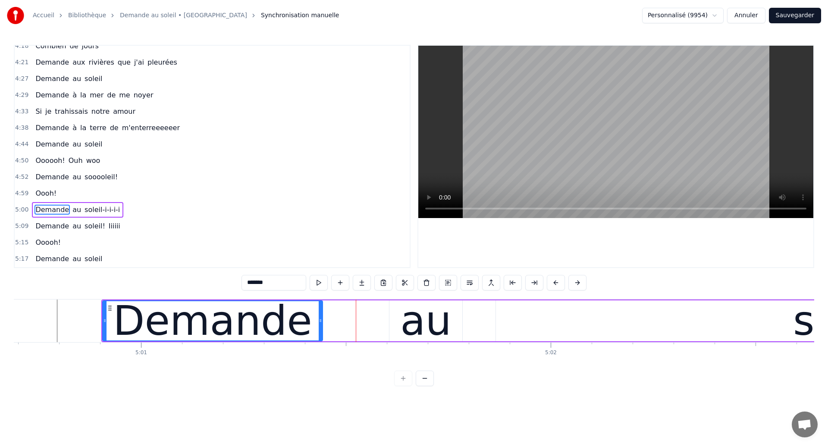
drag, startPoint x: 378, startPoint y: 328, endPoint x: 321, endPoint y: 334, distance: 58.1
click at [321, 334] on div at bounding box center [320, 321] width 3 height 39
click at [192, 340] on div "Demande" at bounding box center [212, 321] width 199 height 62
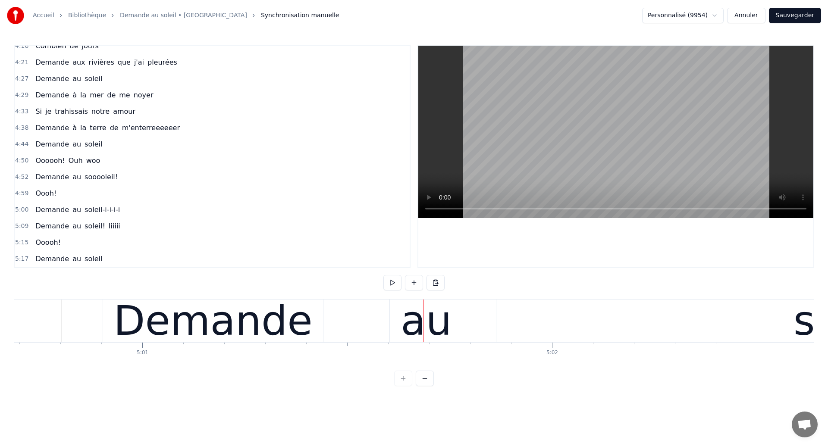
click at [299, 324] on div "Demande" at bounding box center [214, 321] width 220 height 43
click at [295, 333] on div "Demande" at bounding box center [213, 321] width 199 height 62
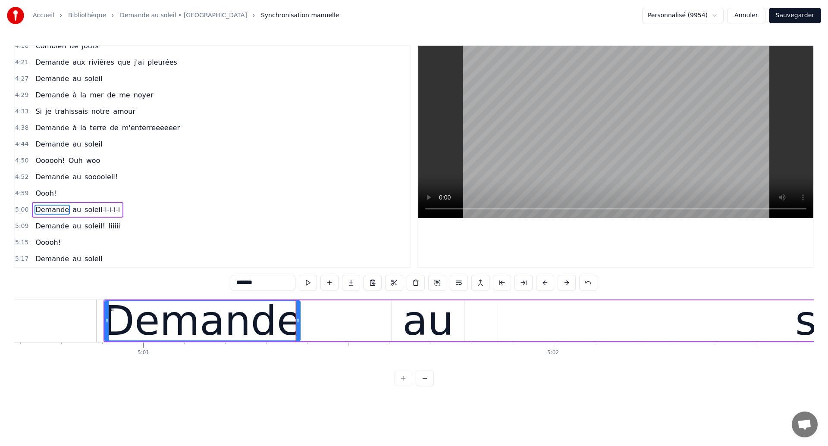
drag, startPoint x: 323, startPoint y: 327, endPoint x: 299, endPoint y: 330, distance: 24.8
click at [299, 330] on div at bounding box center [297, 321] width 3 height 39
click at [419, 319] on div "au" at bounding box center [427, 321] width 51 height 62
type input "**"
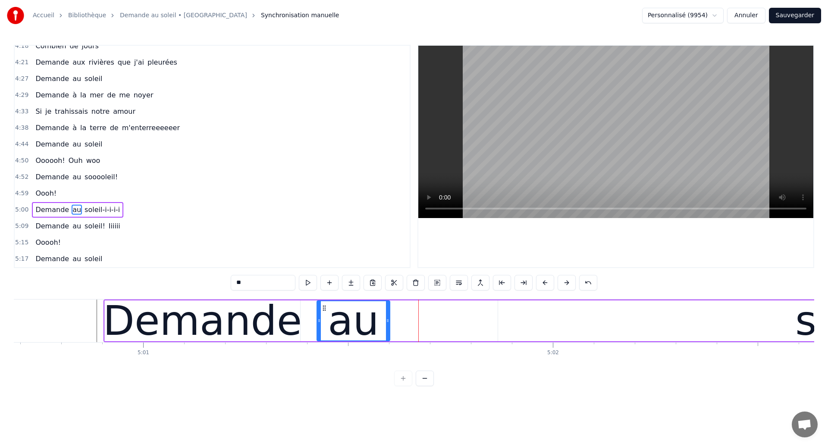
drag, startPoint x: 399, startPoint y: 310, endPoint x: 324, endPoint y: 320, distance: 75.3
click at [324, 320] on div "au" at bounding box center [353, 321] width 72 height 39
drag, startPoint x: 324, startPoint y: 308, endPoint x: 313, endPoint y: 311, distance: 11.3
click at [313, 311] on icon at bounding box center [313, 308] width 7 height 7
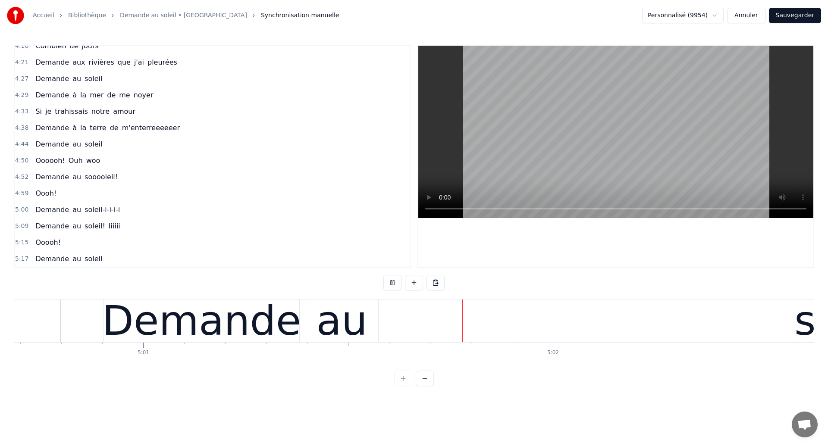
click at [359, 327] on div "au" at bounding box center [341, 321] width 51 height 62
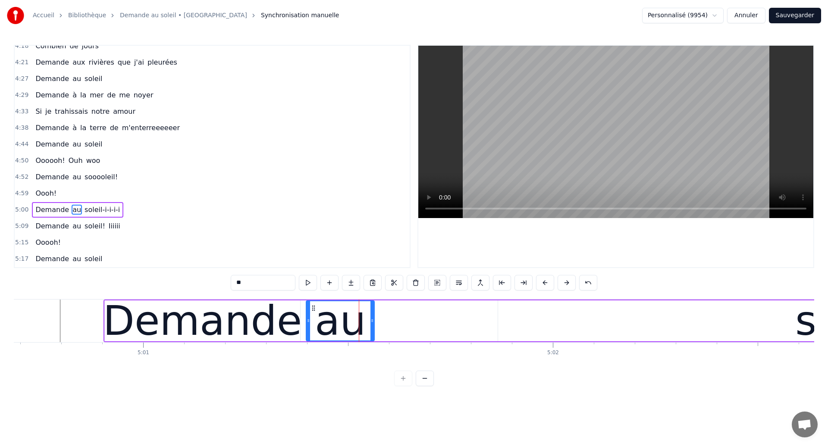
drag, startPoint x: 378, startPoint y: 329, endPoint x: 373, endPoint y: 330, distance: 5.0
click at [373, 330] on div at bounding box center [372, 321] width 3 height 39
type input "**********"
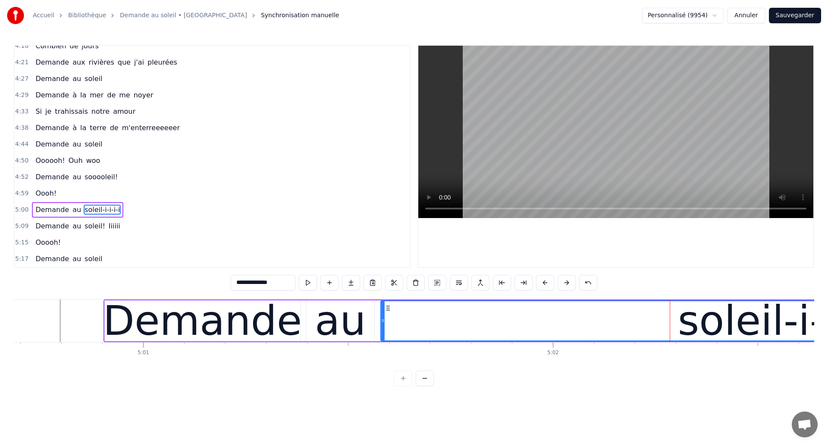
drag, startPoint x: 505, startPoint y: 310, endPoint x: 387, endPoint y: 333, distance: 119.5
click at [387, 333] on div "soleil-i-i-i-i" at bounding box center [783, 321] width 804 height 39
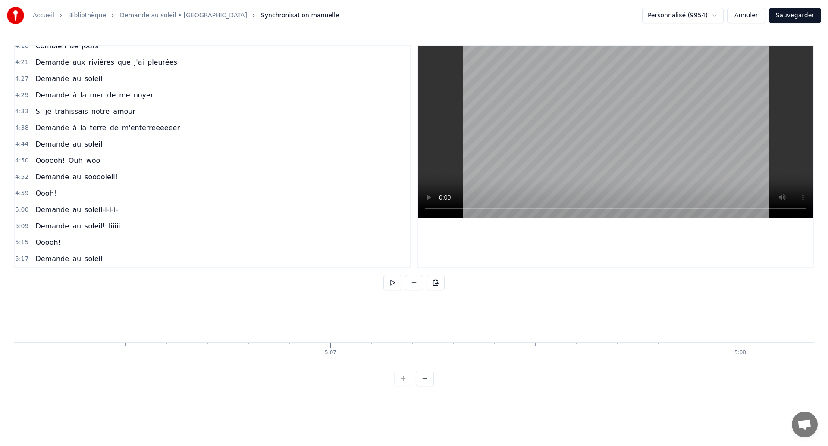
scroll to position [0, 125497]
click at [808, 16] on button "Sauvegarder" at bounding box center [795, 16] width 52 height 16
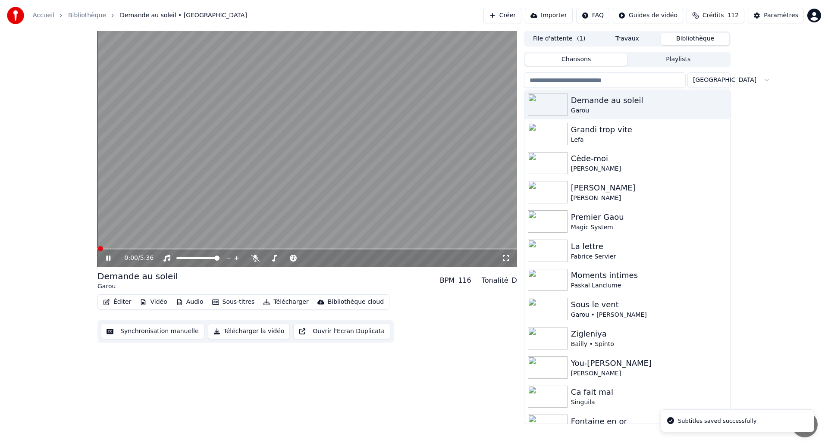
click at [107, 258] on icon at bounding box center [108, 258] width 4 height 5
click at [147, 333] on button "Synchronisation manuelle" at bounding box center [153, 332] width 104 height 16
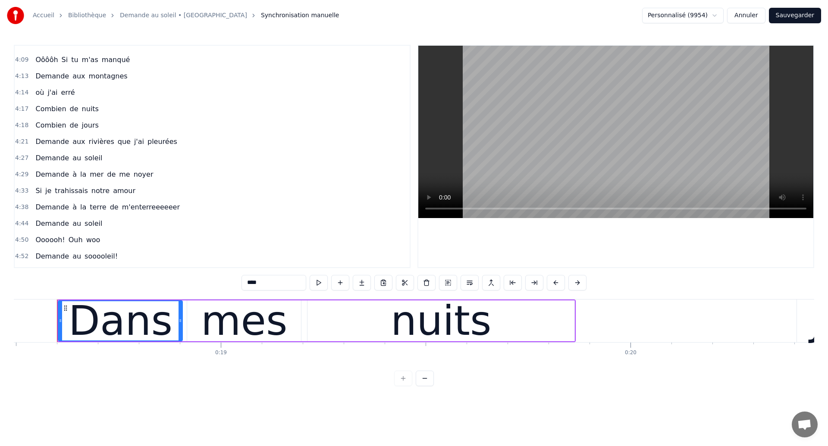
scroll to position [942, 0]
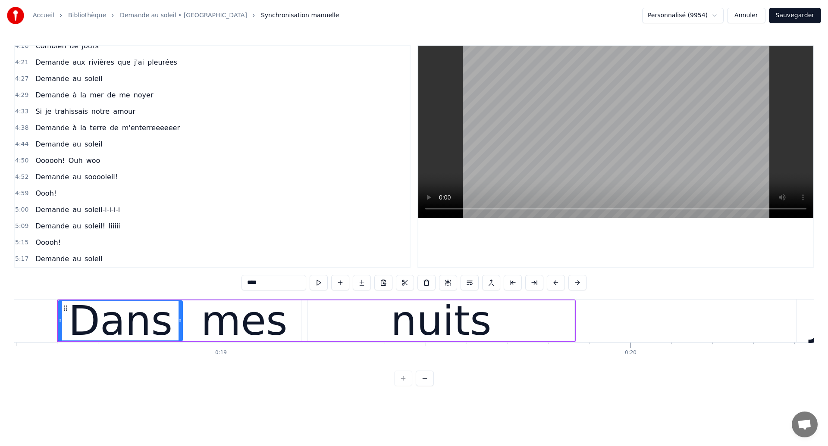
click at [41, 212] on span "Demande" at bounding box center [52, 210] width 35 height 10
type input "*******"
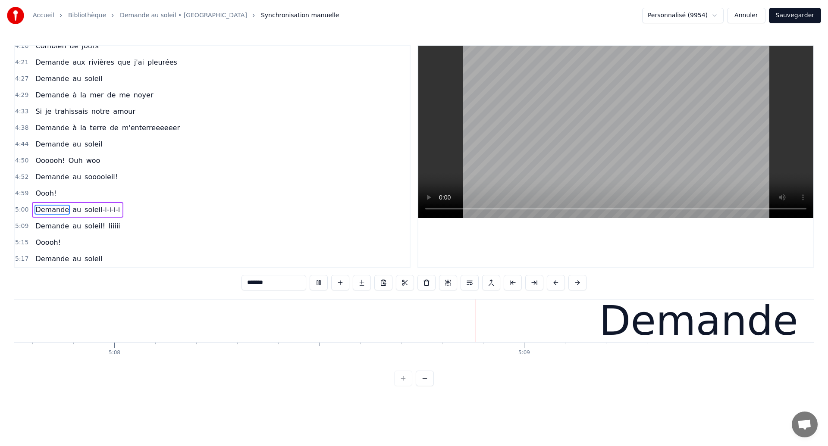
scroll to position [0, 126297]
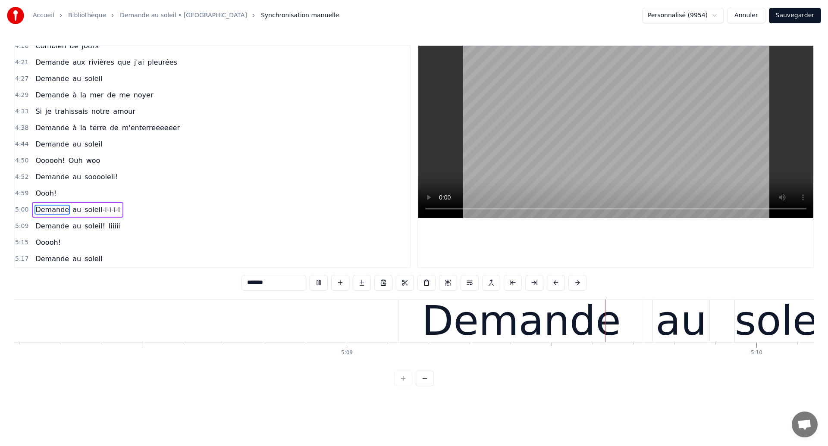
click at [405, 337] on div "Demande" at bounding box center [521, 321] width 245 height 43
click at [44, 226] on span "Demande" at bounding box center [52, 226] width 35 height 10
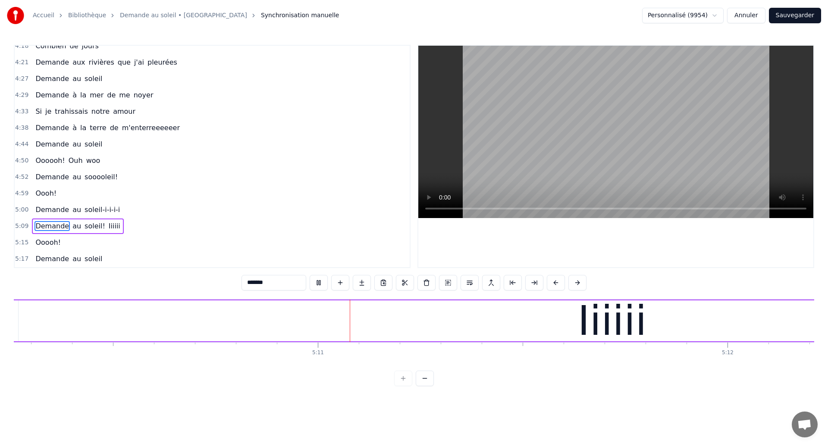
scroll to position [0, 127167]
click at [337, 310] on div "Iiiiii" at bounding box center [591, 321] width 1188 height 41
type input "******"
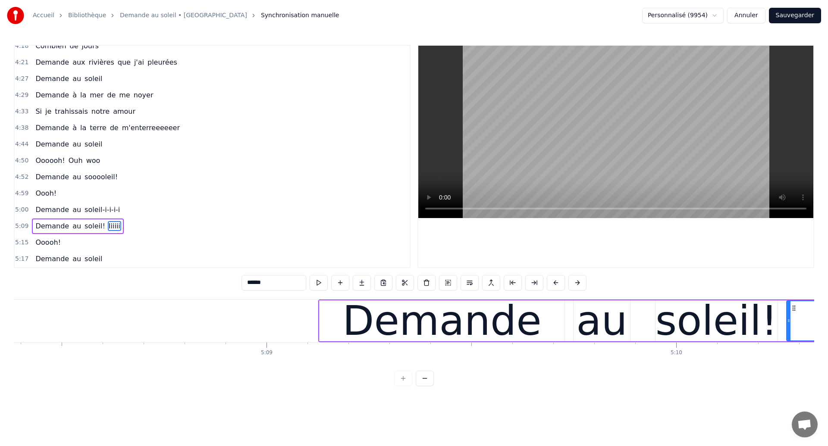
scroll to position [0, 126298]
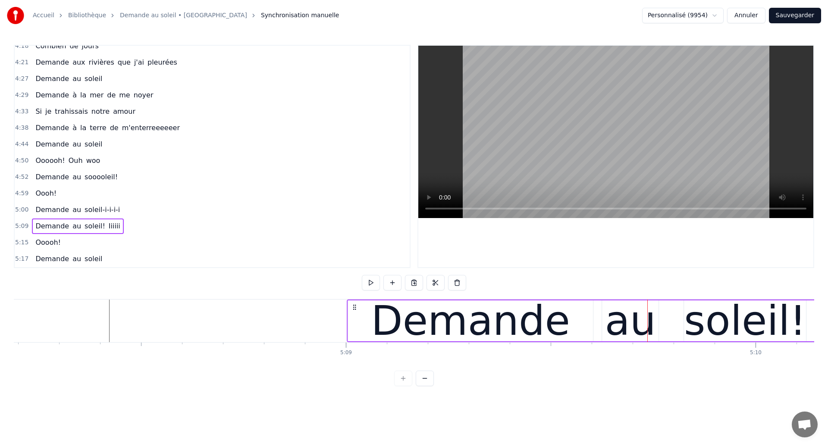
drag, startPoint x: 407, startPoint y: 308, endPoint x: 356, endPoint y: 328, distance: 54.8
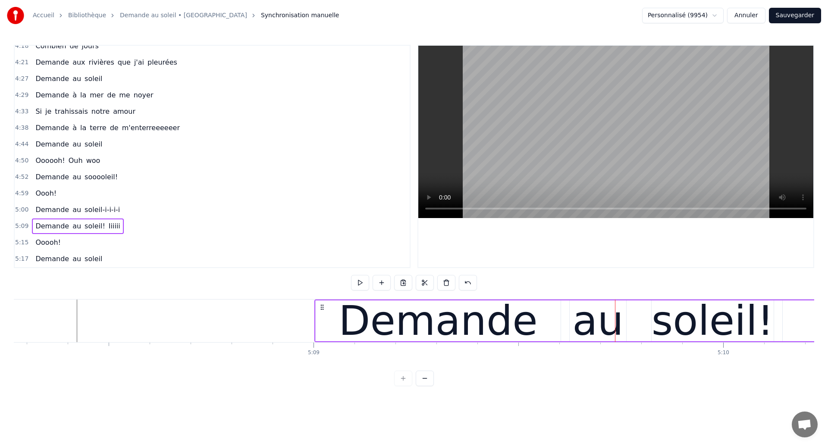
scroll to position [0, 126341]
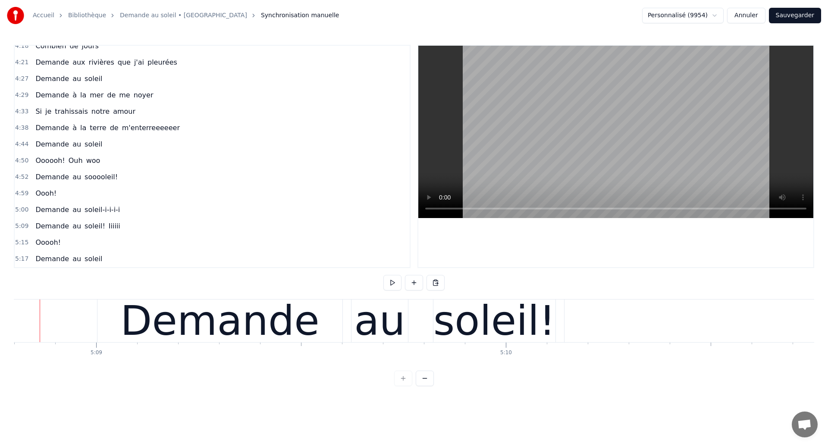
scroll to position [0, 126530]
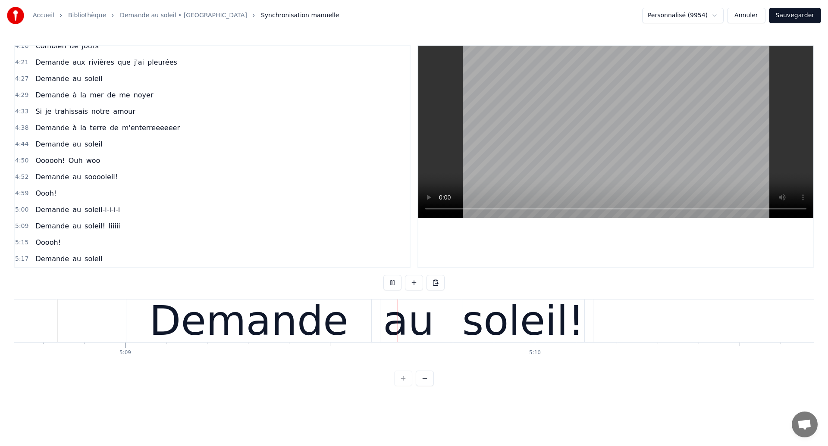
click at [418, 214] on div at bounding box center [616, 156] width 397 height 223
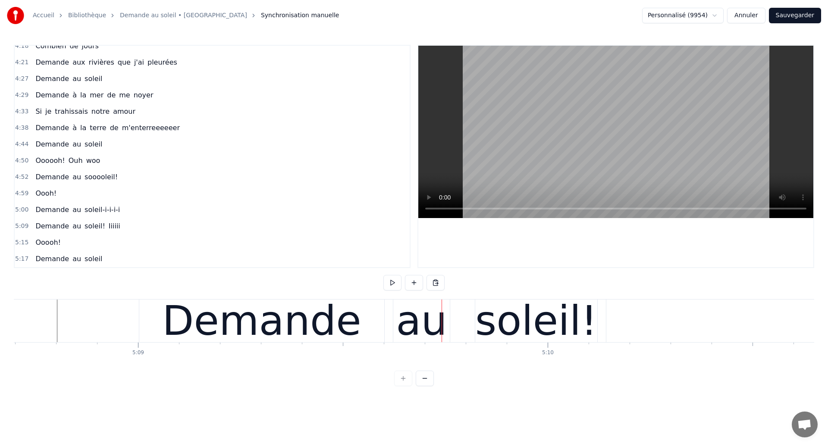
click at [332, 343] on div "Demande" at bounding box center [261, 321] width 199 height 62
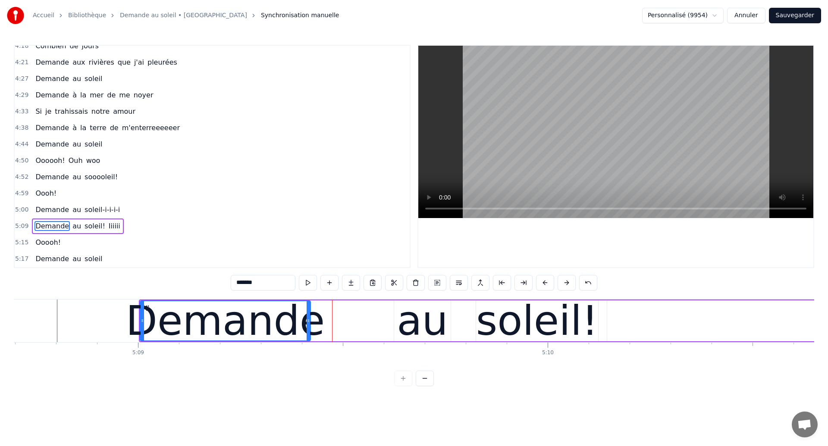
drag, startPoint x: 384, startPoint y: 323, endPoint x: 309, endPoint y: 341, distance: 76.7
click at [309, 341] on div "Demande" at bounding box center [225, 321] width 171 height 41
click at [418, 316] on div "au" at bounding box center [422, 321] width 51 height 62
type input "**"
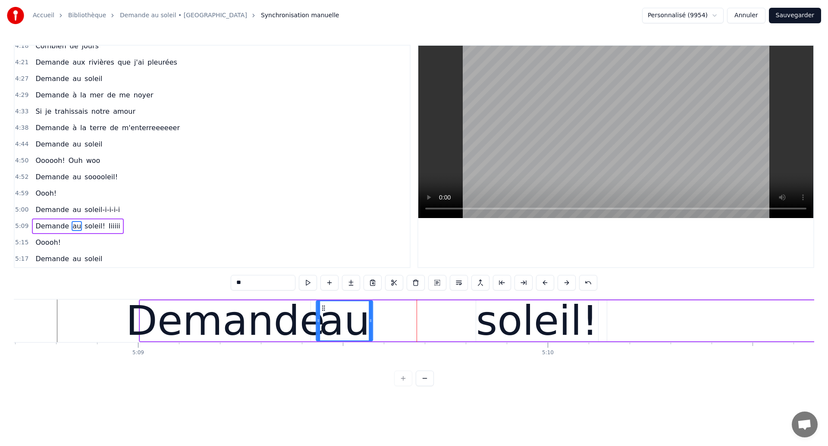
drag, startPoint x: 401, startPoint y: 308, endPoint x: 323, endPoint y: 318, distance: 78.8
click at [323, 318] on div "au" at bounding box center [345, 321] width 56 height 39
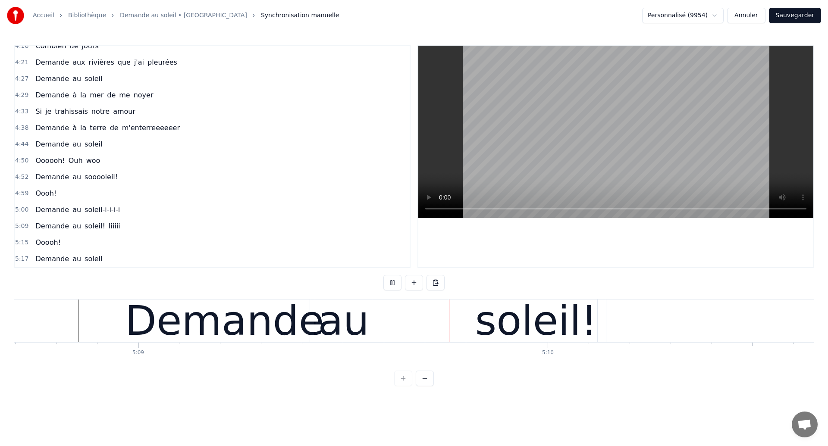
click at [364, 328] on div "au" at bounding box center [343, 321] width 51 height 62
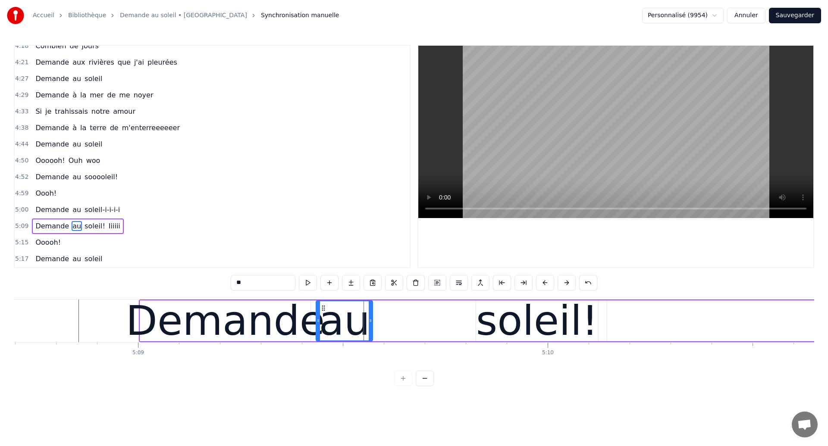
click at [486, 321] on div "soleil!" at bounding box center [537, 321] width 122 height 41
type input "*******"
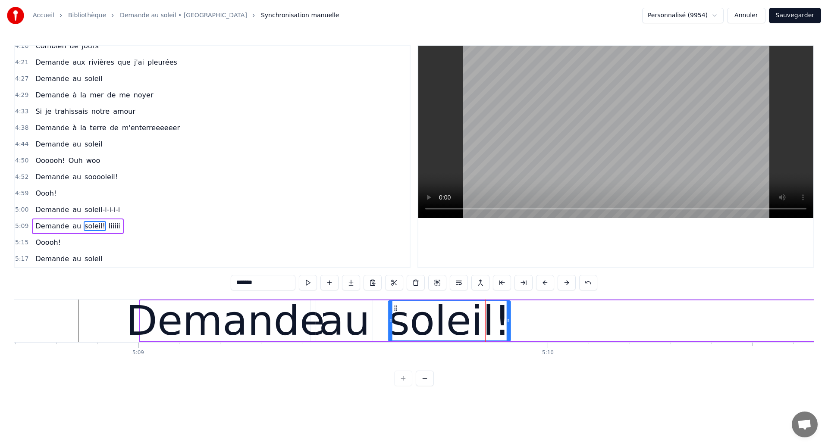
drag, startPoint x: 483, startPoint y: 309, endPoint x: 395, endPoint y: 318, distance: 88.0
click at [395, 318] on div "soleil!" at bounding box center [449, 321] width 121 height 39
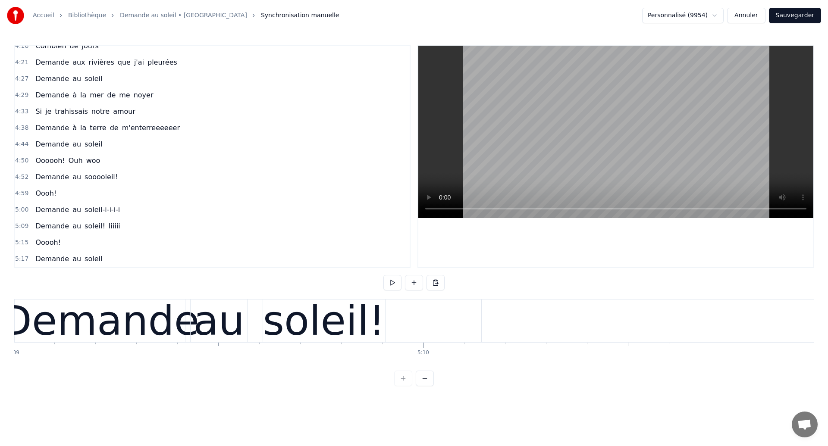
scroll to position [0, 126626]
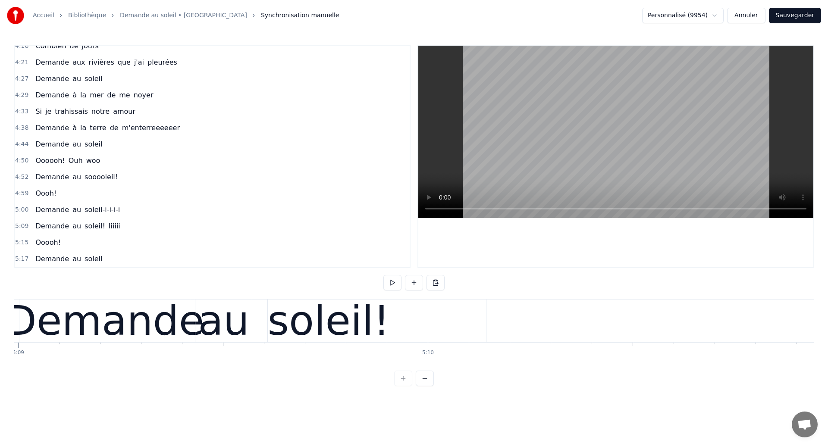
click at [341, 317] on div "soleil!" at bounding box center [329, 321] width 122 height 62
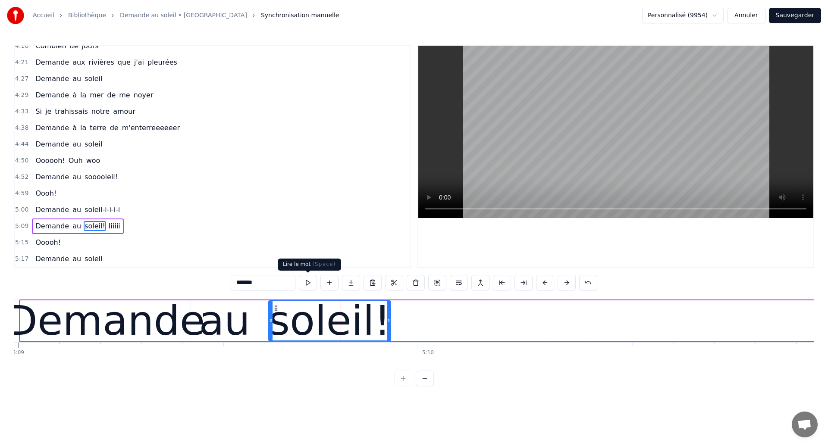
click at [288, 287] on input "*******" at bounding box center [263, 283] width 65 height 16
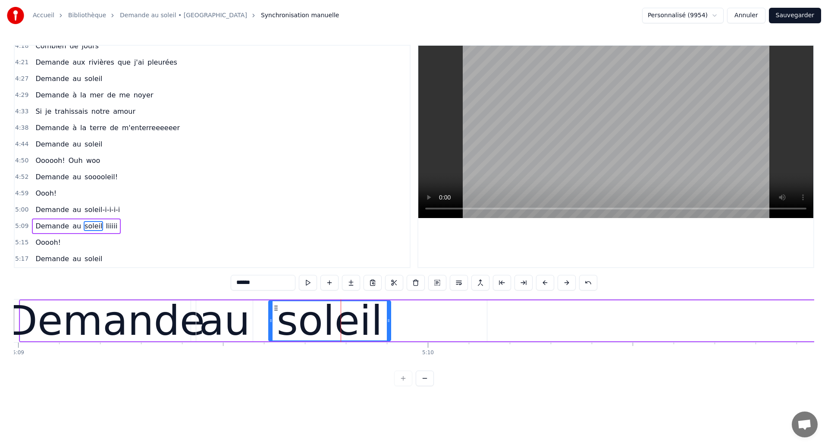
click at [83, 317] on div "Demande" at bounding box center [105, 321] width 199 height 62
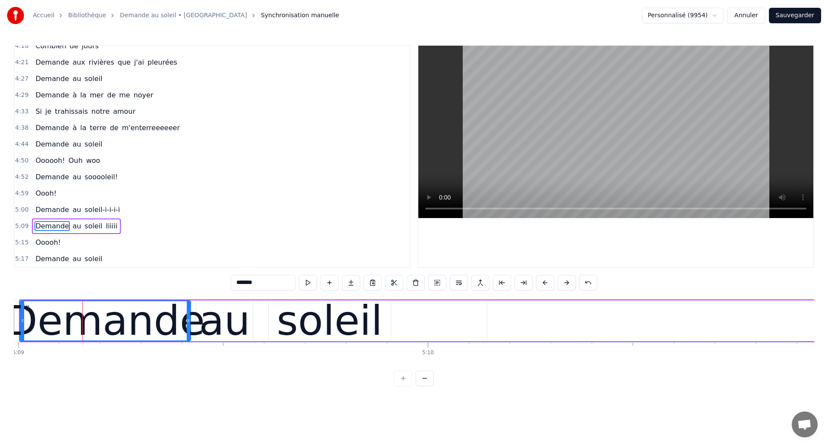
click at [129, 316] on div "Demande" at bounding box center [105, 321] width 199 height 62
click at [334, 326] on div "soleil" at bounding box center [330, 321] width 106 height 62
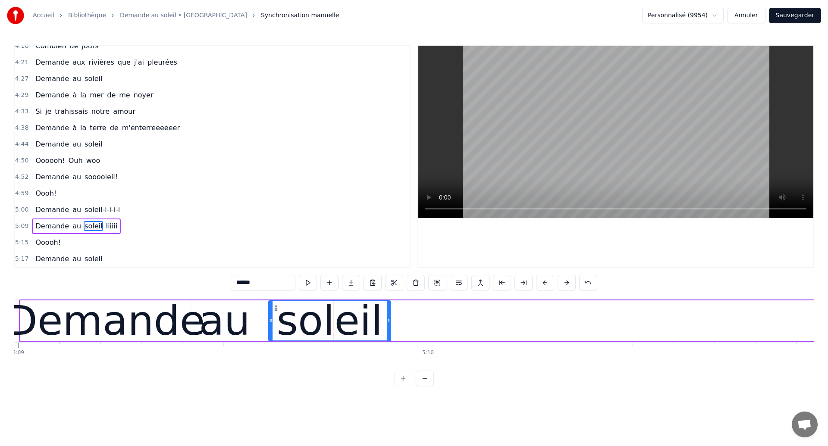
click at [141, 340] on div "Demande" at bounding box center [105, 321] width 199 height 62
type input "*******"
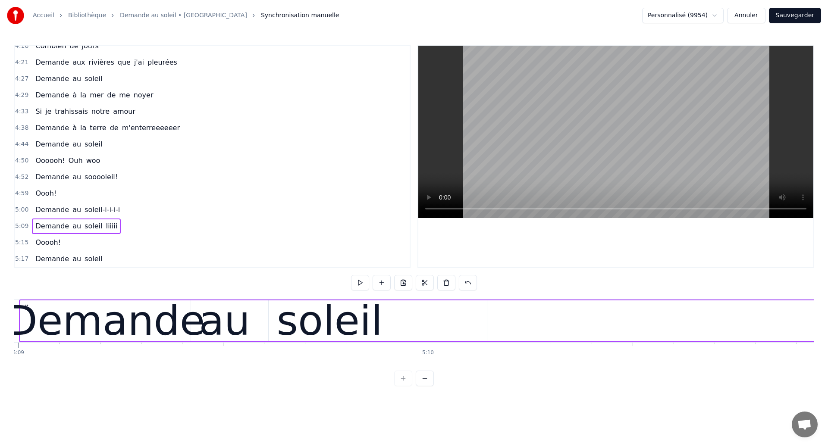
click at [87, 333] on div "Demande" at bounding box center [105, 321] width 199 height 62
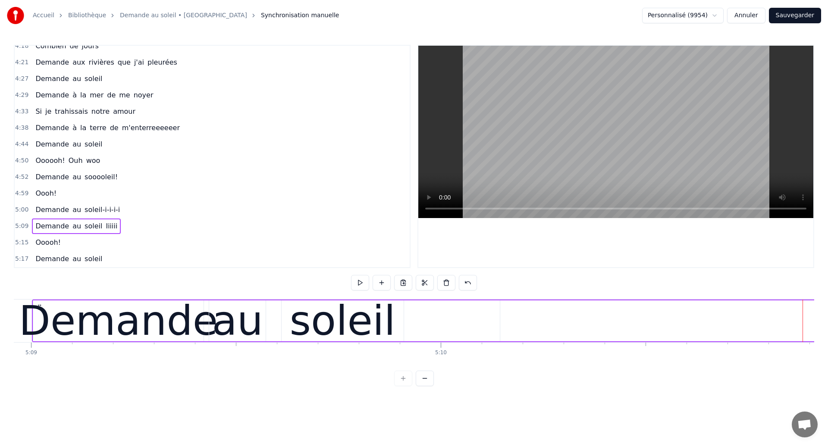
scroll to position [0, 126599]
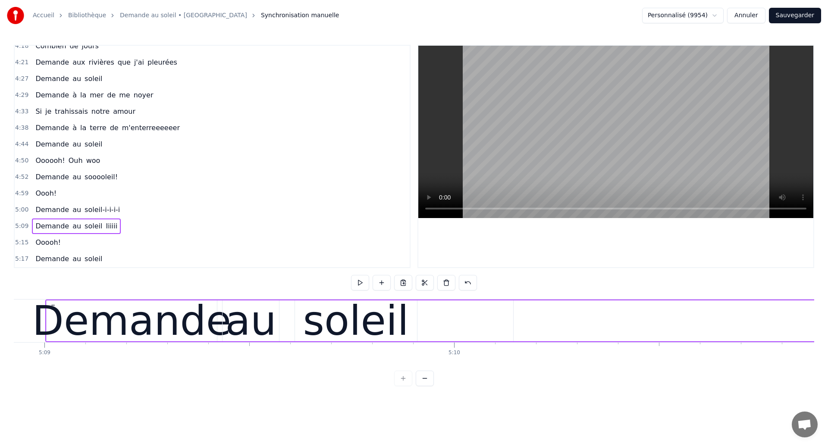
click at [343, 314] on div "soleil" at bounding box center [356, 321] width 106 height 62
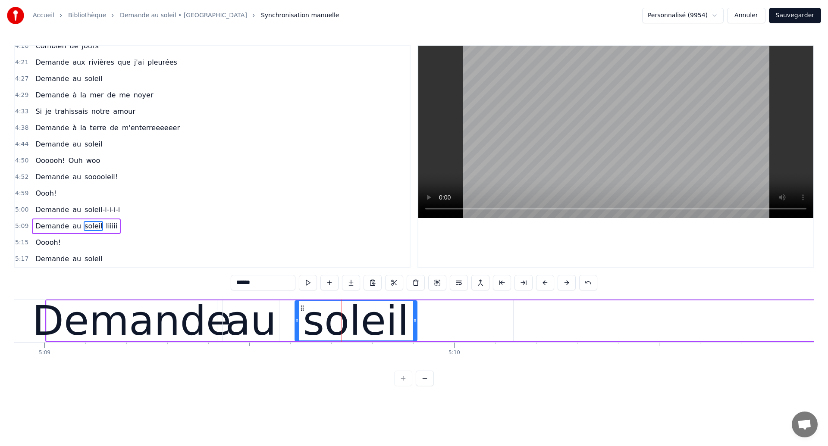
click at [261, 288] on input "******" at bounding box center [263, 283] width 65 height 16
type input "******"
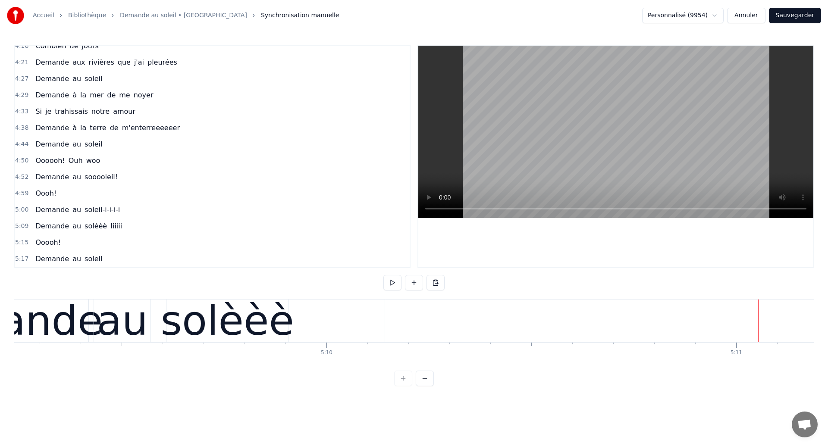
scroll to position [0, 126703]
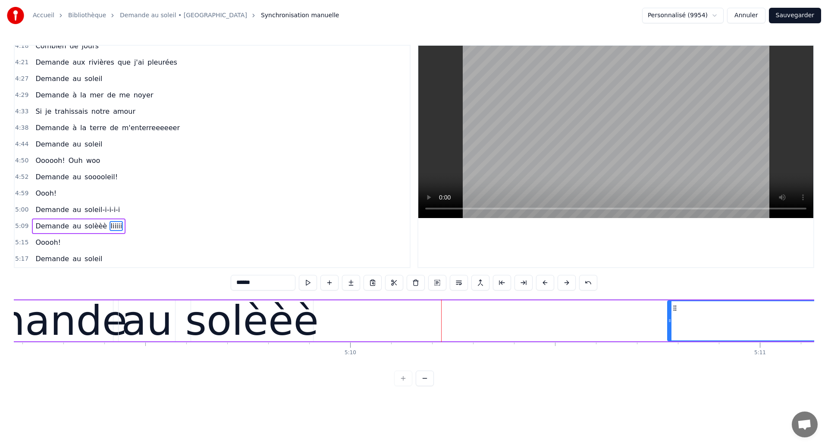
drag, startPoint x: 412, startPoint y: 324, endPoint x: 675, endPoint y: 310, distance: 263.1
click at [672, 310] on div at bounding box center [669, 321] width 3 height 39
click at [277, 333] on div "solèèè" at bounding box center [251, 321] width 133 height 62
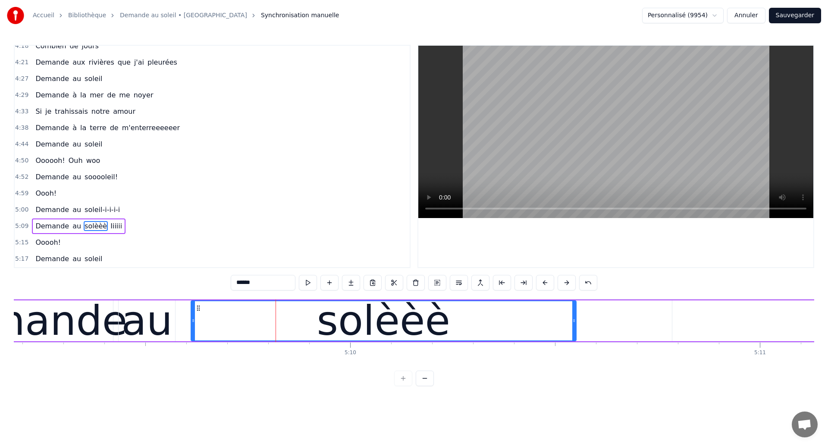
drag, startPoint x: 312, startPoint y: 321, endPoint x: 578, endPoint y: 323, distance: 265.3
click at [577, 323] on div "solèèè" at bounding box center [384, 321] width 386 height 41
click at [77, 324] on div "Demande" at bounding box center [27, 321] width 199 height 62
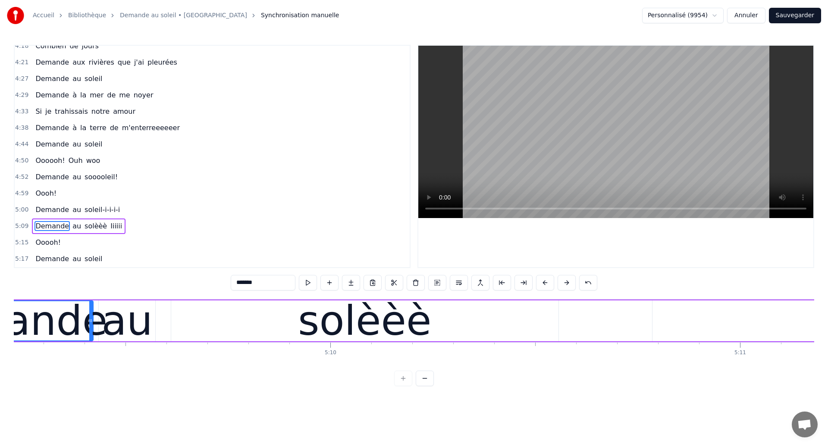
scroll to position [0, 126718]
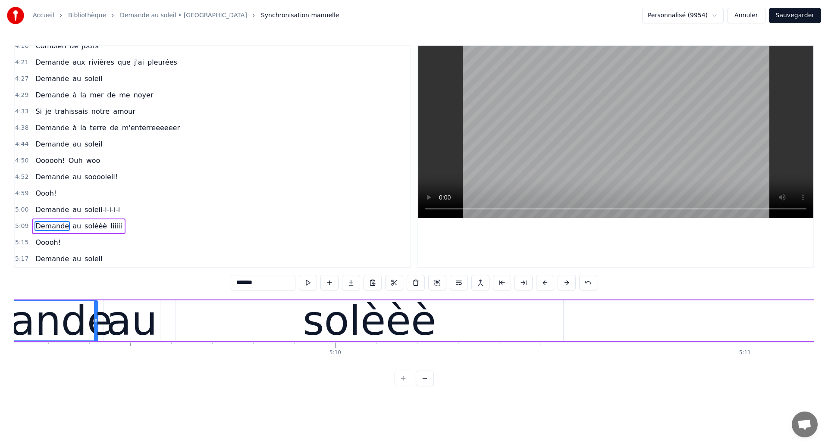
click at [112, 336] on div "au" at bounding box center [132, 321] width 51 height 62
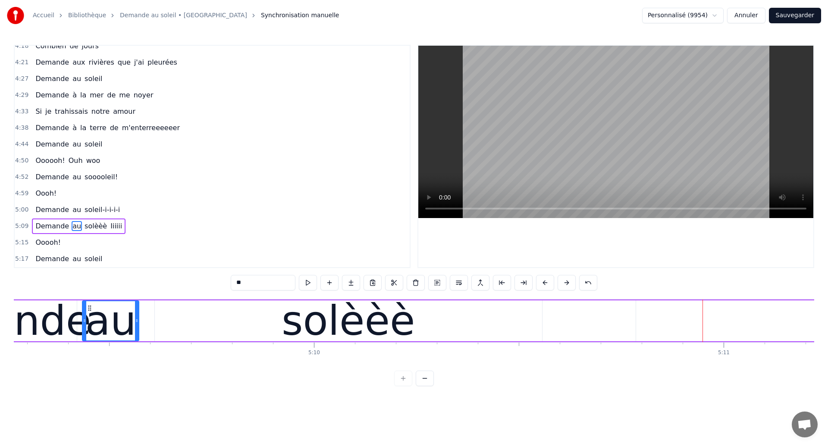
scroll to position [0, 126749]
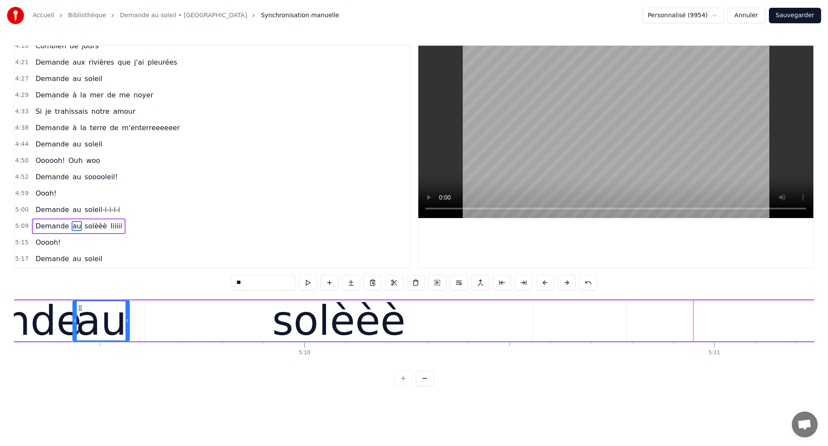
click at [189, 333] on div "solèèè" at bounding box center [338, 321] width 387 height 41
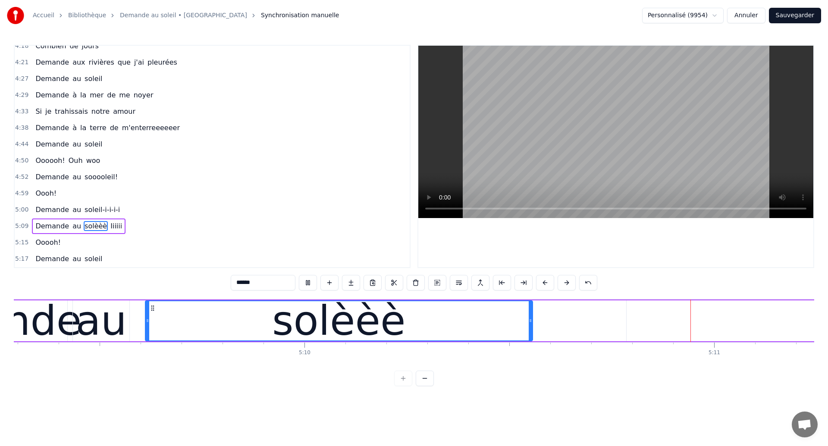
click at [508, 336] on div "solèèè" at bounding box center [339, 321] width 387 height 39
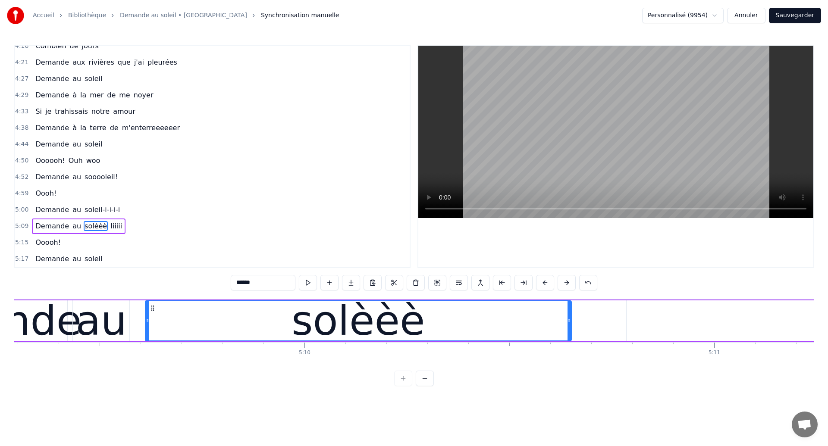
drag, startPoint x: 531, startPoint y: 329, endPoint x: 569, endPoint y: 329, distance: 38.8
click at [569, 329] on div at bounding box center [569, 321] width 3 height 39
click at [92, 338] on div "au" at bounding box center [101, 321] width 51 height 62
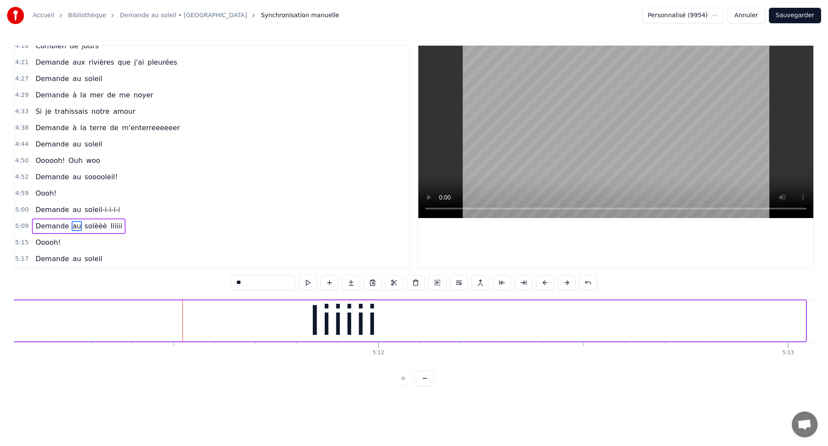
scroll to position [0, 127493]
click at [110, 225] on span "Iiiiii" at bounding box center [116, 226] width 13 height 10
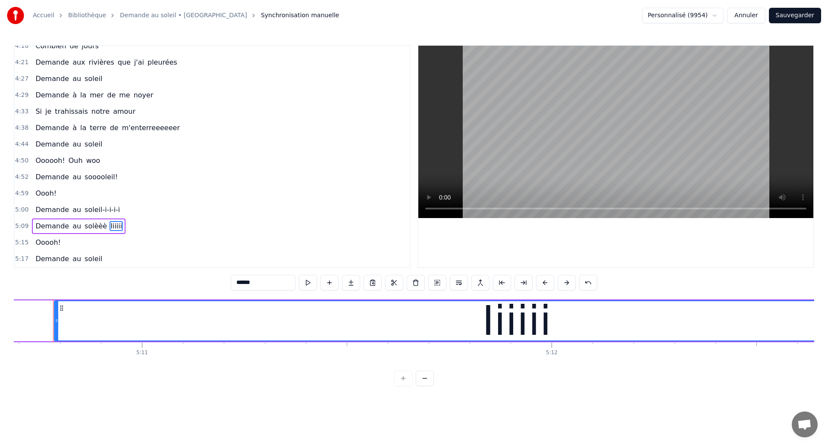
scroll to position [0, 127318]
drag, startPoint x: 247, startPoint y: 283, endPoint x: 231, endPoint y: 286, distance: 16.4
click at [231, 286] on input "******" at bounding box center [263, 283] width 65 height 16
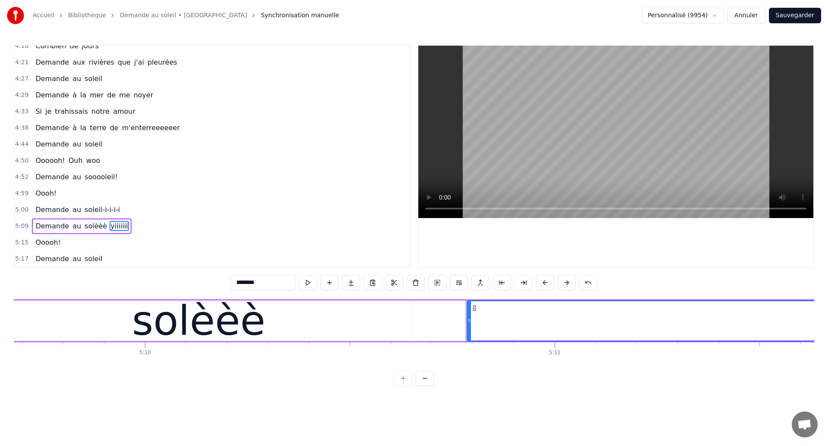
click at [44, 322] on div "solèèè" at bounding box center [199, 321] width 426 height 41
type input "******"
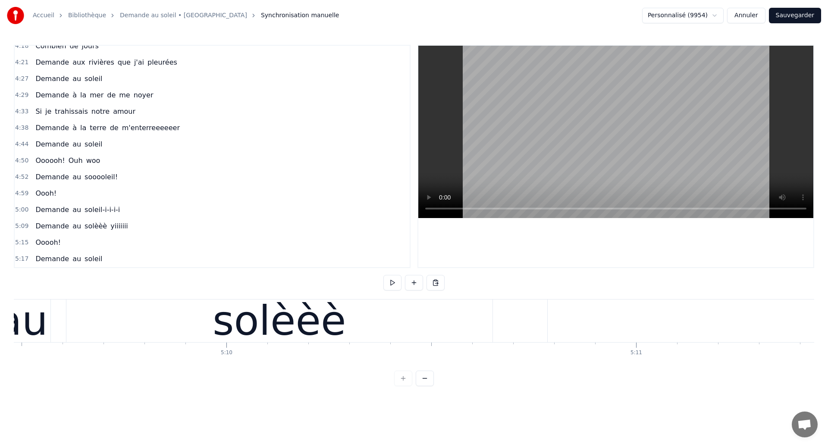
scroll to position [0, 126822]
click at [52, 336] on div "au" at bounding box center [27, 321] width 57 height 43
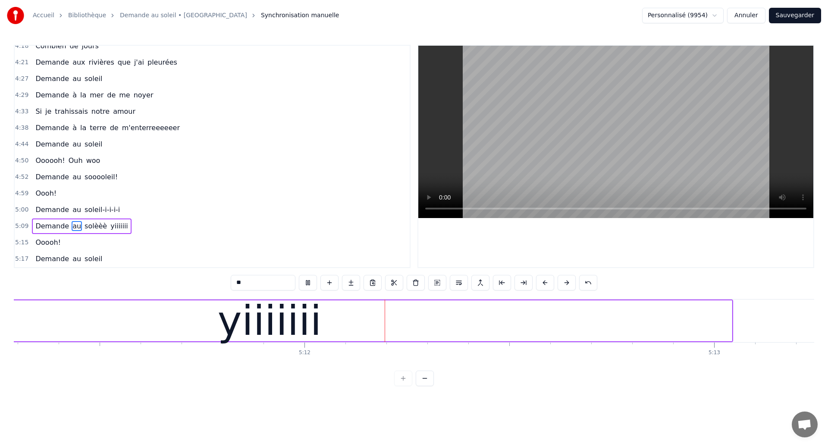
scroll to position [0, 127571]
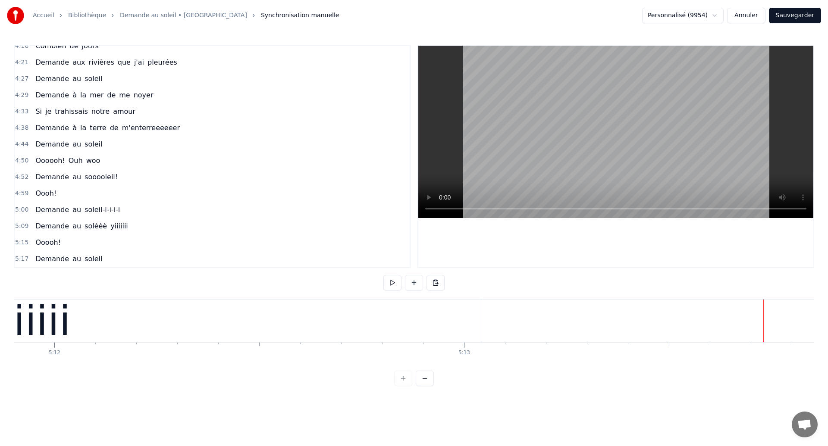
scroll to position [0, 127813]
click at [459, 341] on div "yiiiiiii" at bounding box center [24, 321] width 926 height 43
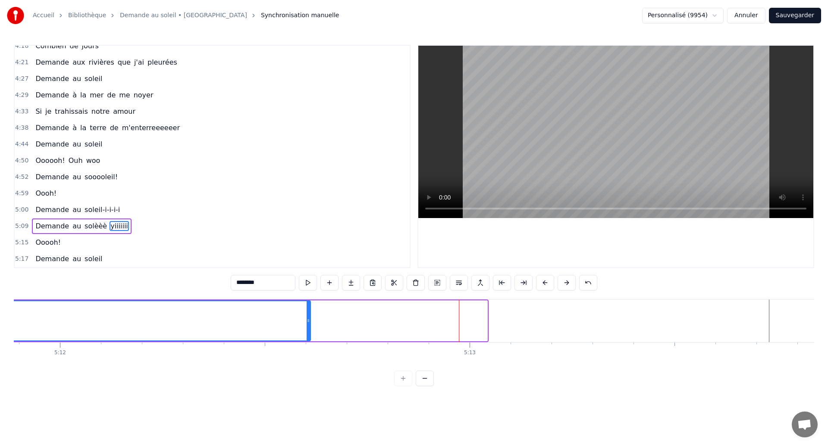
drag, startPoint x: 486, startPoint y: 322, endPoint x: 309, endPoint y: 359, distance: 180.7
click at [309, 359] on div "Dans mes nuits Je vois des murs de feu Je traverse des océans de sang Je croise…" at bounding box center [414, 331] width 801 height 65
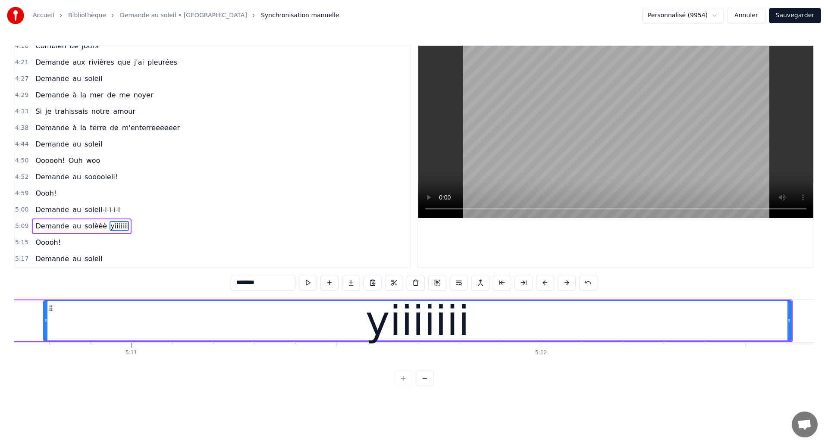
scroll to position [0, 127300]
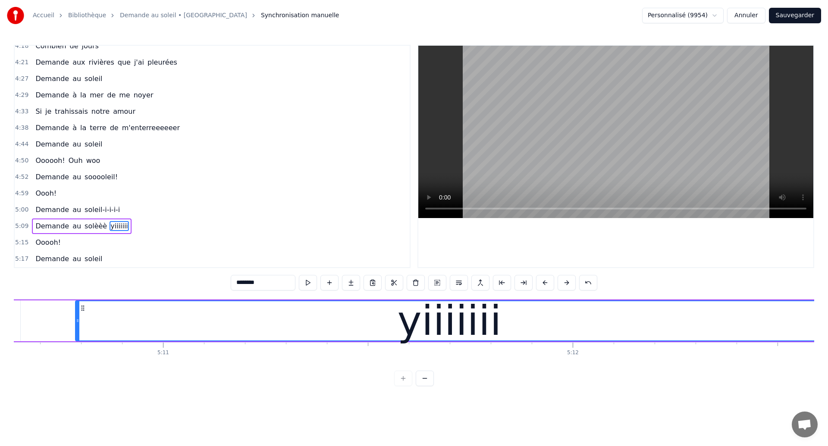
click at [42, 229] on span "Demande" at bounding box center [52, 226] width 35 height 10
type input "*******"
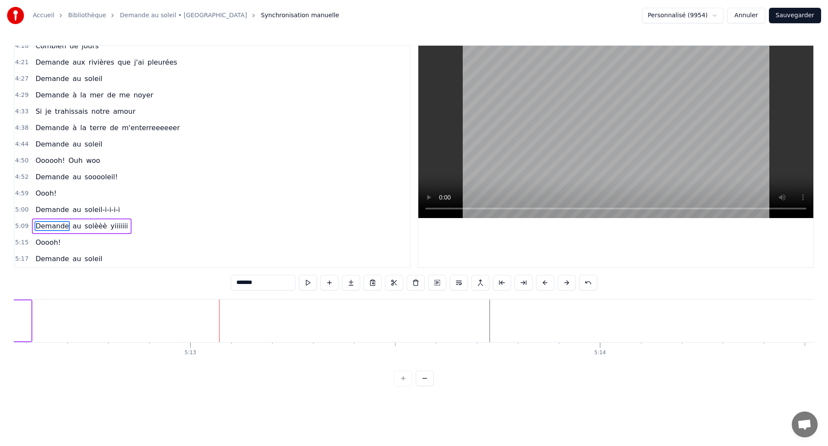
scroll to position [0, 128096]
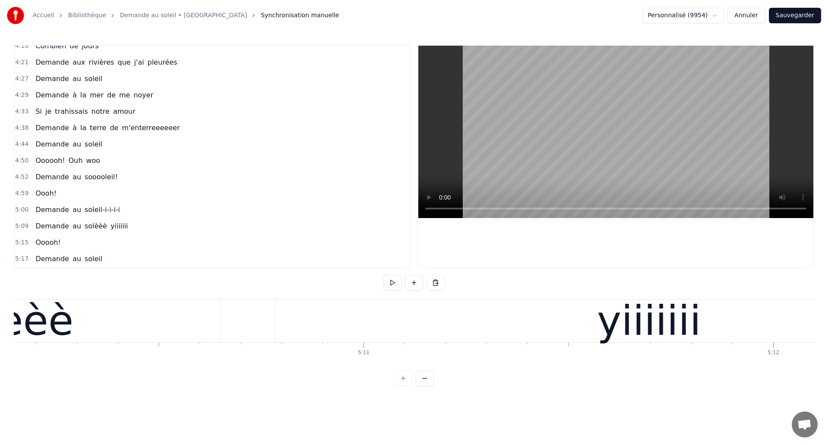
scroll to position [0, 127079]
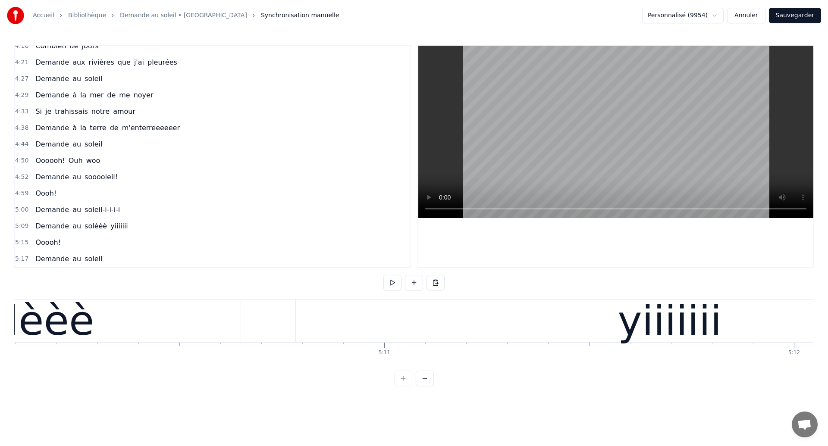
click at [68, 326] on div "solèèè" at bounding box center [27, 321] width 133 height 62
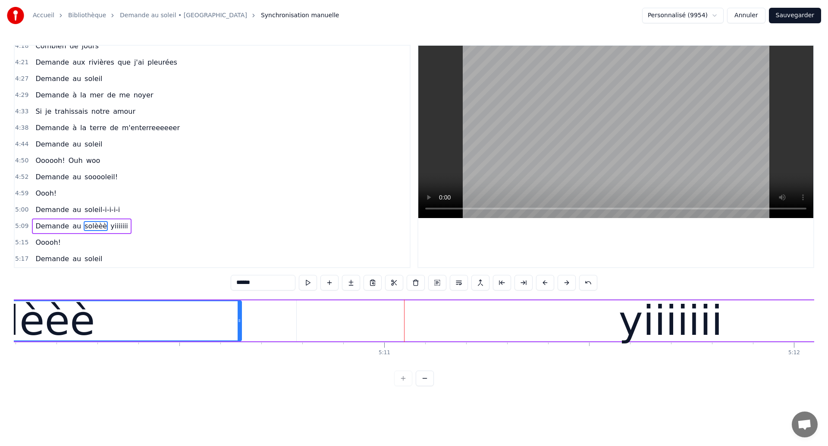
click at [343, 330] on div "yiiiiiii" at bounding box center [671, 321] width 748 height 41
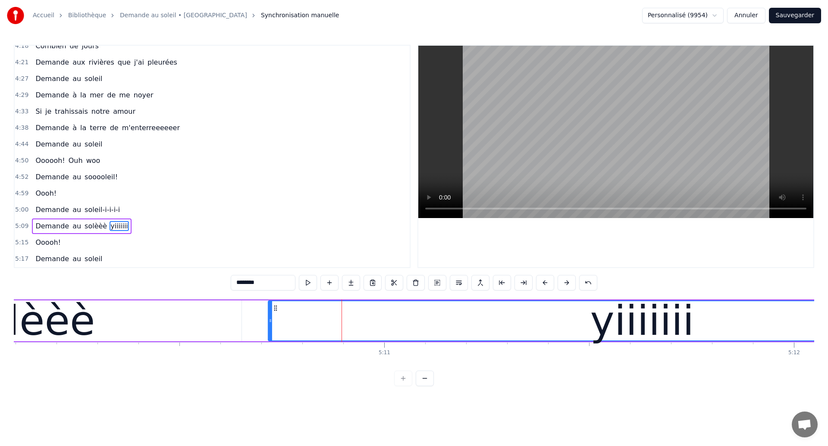
drag, startPoint x: 305, startPoint y: 309, endPoint x: 276, endPoint y: 320, distance: 30.3
click at [276, 320] on div "yiiiiiii" at bounding box center [642, 321] width 747 height 39
click at [95, 327] on div "solèèè" at bounding box center [28, 321] width 426 height 41
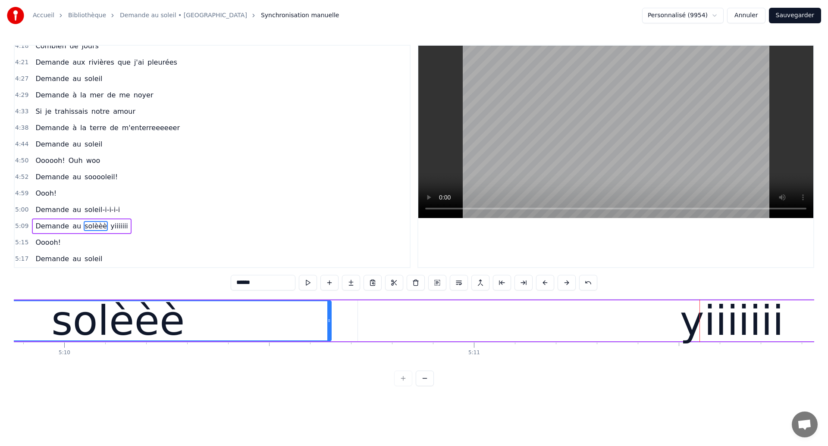
scroll to position [0, 126960]
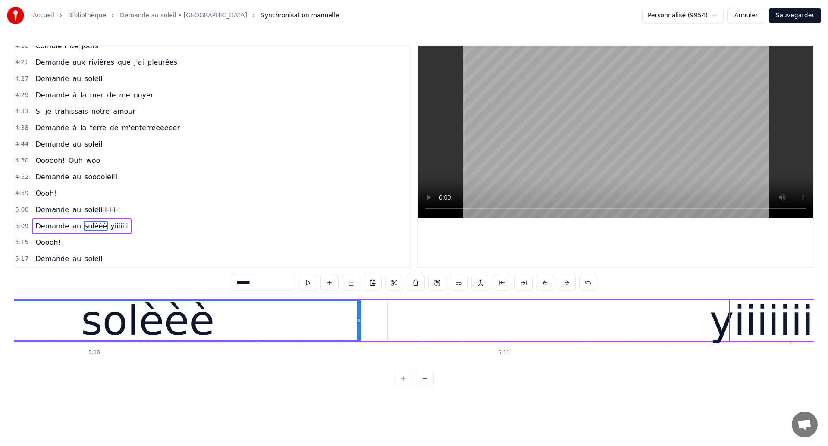
click at [128, 332] on div "solèèè" at bounding box center [147, 321] width 133 height 62
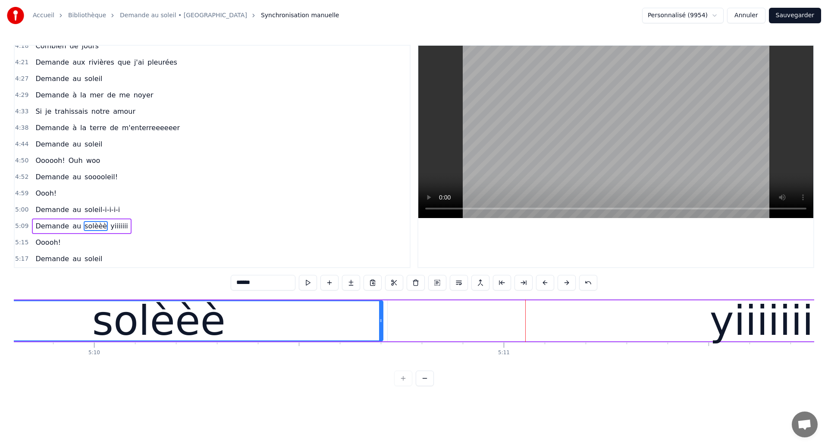
drag, startPoint x: 359, startPoint y: 326, endPoint x: 381, endPoint y: 327, distance: 22.0
click at [381, 327] on div at bounding box center [380, 321] width 3 height 39
click at [111, 326] on div "solèèè" at bounding box center [158, 321] width 133 height 62
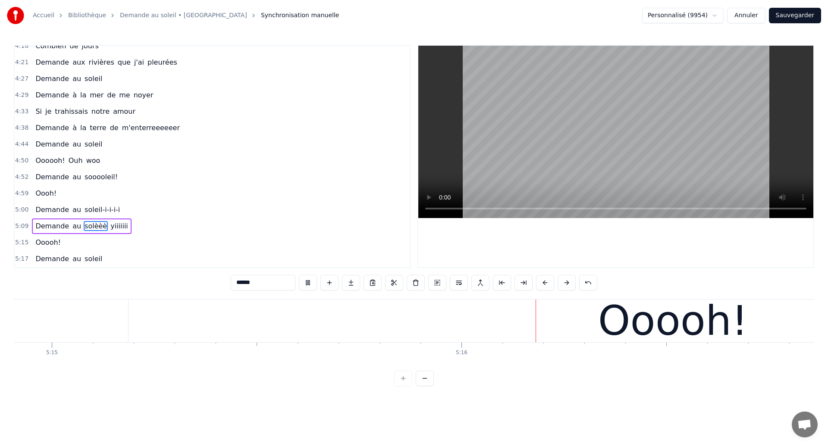
scroll to position [0, 129280]
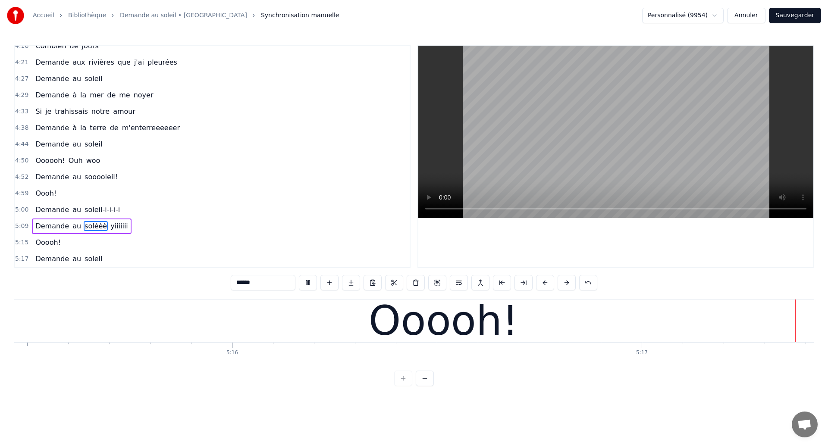
click at [416, 306] on div "Ooooh!" at bounding box center [444, 321] width 150 height 62
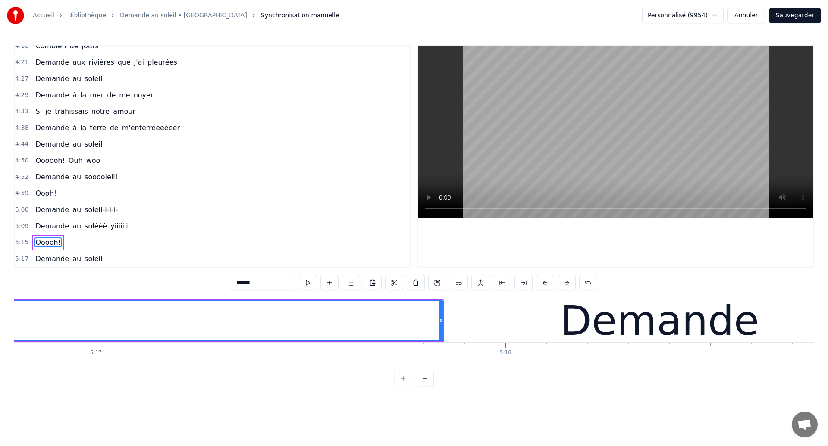
scroll to position [0, 129779]
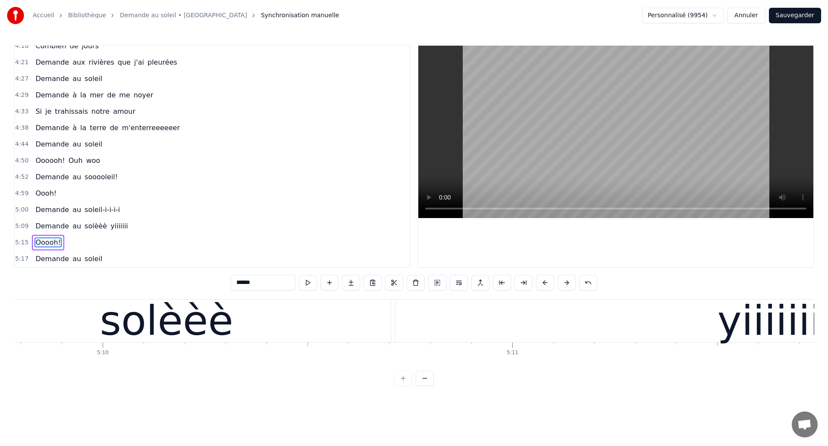
scroll to position [0, 126893]
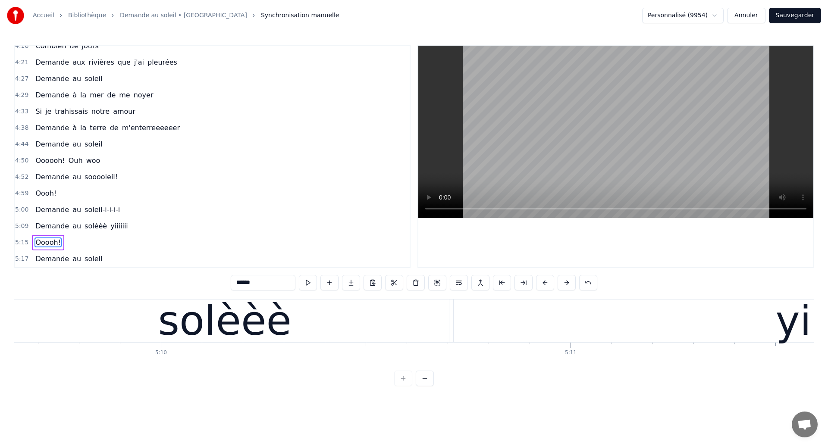
click at [150, 297] on div "0:18 Dans mes nuits 0:20 Je vois des murs de feu 0:26 Je traverse des océans de…" at bounding box center [414, 216] width 801 height 342
click at [108, 298] on div "0:18 Dans mes nuits 0:20 Je vois des murs de feu 0:26 Je traverse des océans de…" at bounding box center [414, 216] width 801 height 342
click at [104, 324] on div "solèèè" at bounding box center [225, 321] width 448 height 43
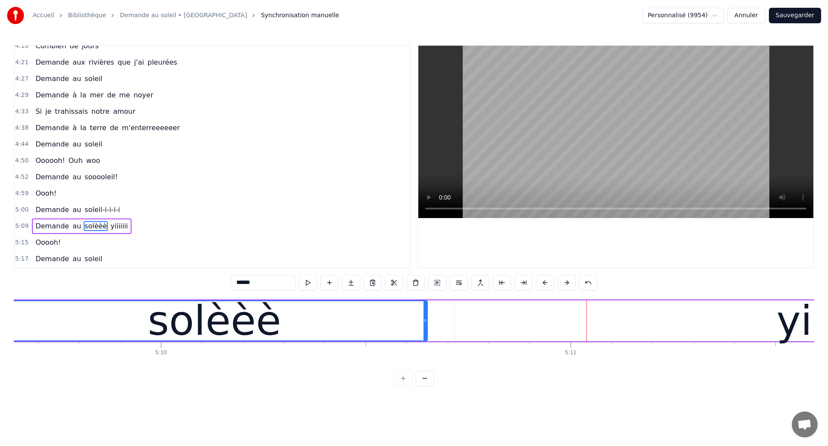
drag, startPoint x: 446, startPoint y: 324, endPoint x: 424, endPoint y: 324, distance: 22.4
click at [424, 324] on div at bounding box center [425, 321] width 3 height 39
click at [504, 323] on div "yiiiiiii" at bounding box center [829, 321] width 748 height 41
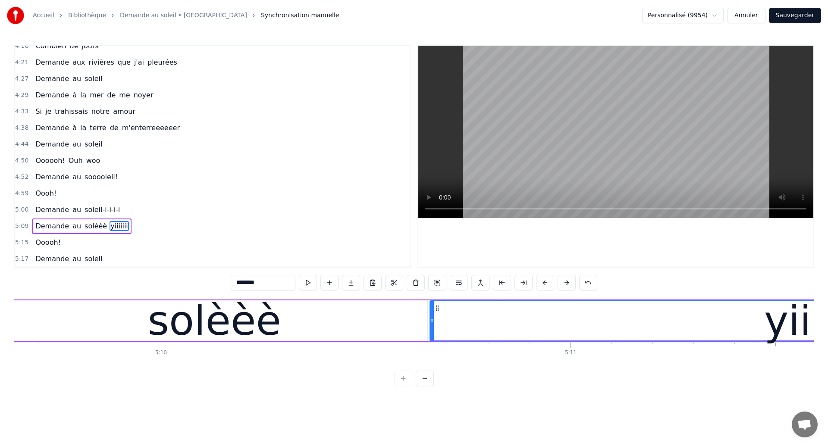
drag, startPoint x: 457, startPoint y: 318, endPoint x: 432, endPoint y: 319, distance: 24.6
click at [432, 319] on icon at bounding box center [432, 320] width 3 height 7
click at [59, 308] on div "solèèè" at bounding box center [215, 321] width 426 height 41
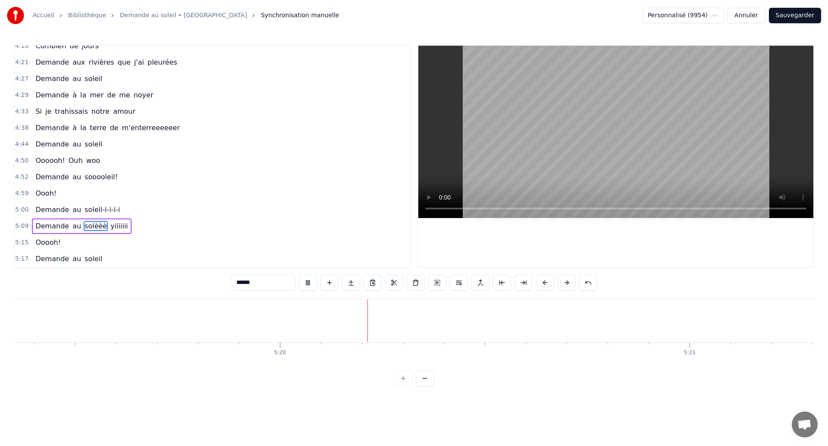
scroll to position [0, 130895]
type input "******"
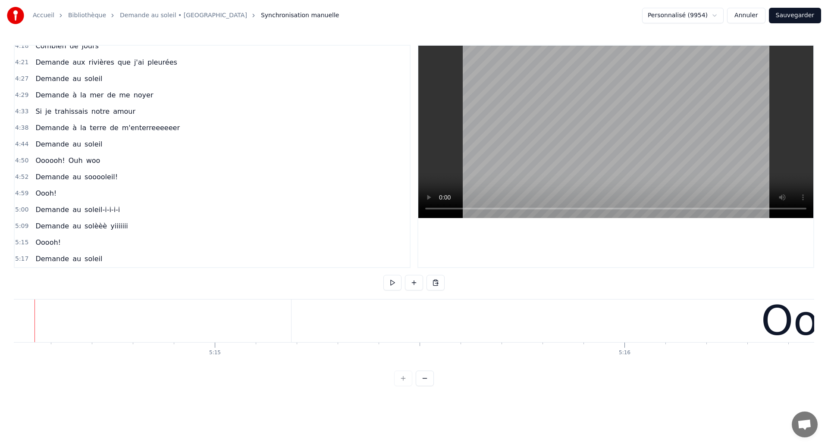
scroll to position [0, 128865]
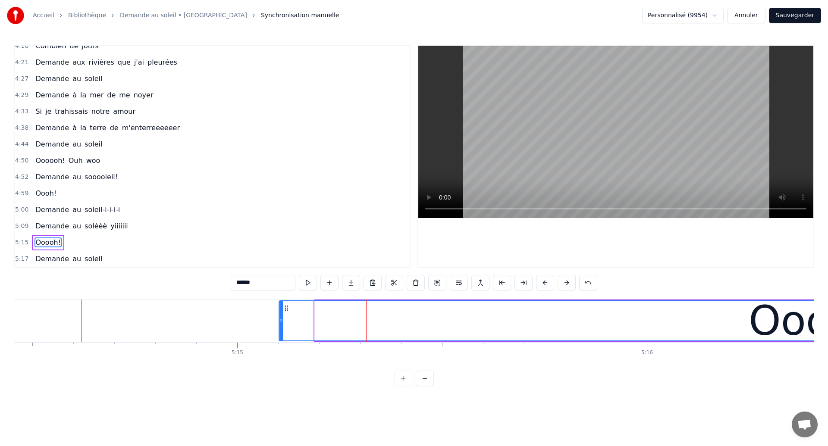
drag, startPoint x: 322, startPoint y: 309, endPoint x: 286, endPoint y: 314, distance: 36.1
click at [286, 314] on div "Ooooh!" at bounding box center [824, 321] width 1088 height 39
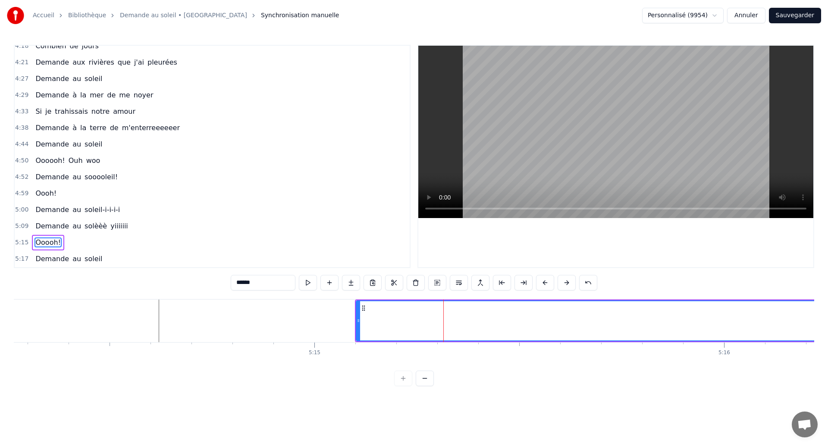
scroll to position [0, 128783]
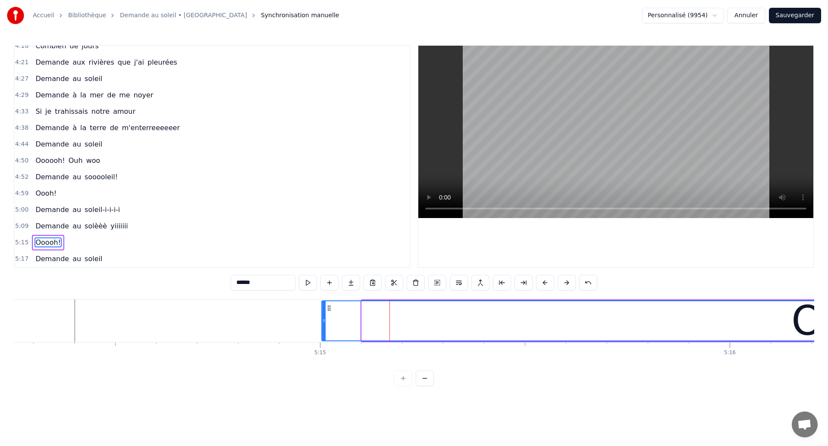
drag, startPoint x: 370, startPoint y: 308, endPoint x: 330, endPoint y: 319, distance: 41.8
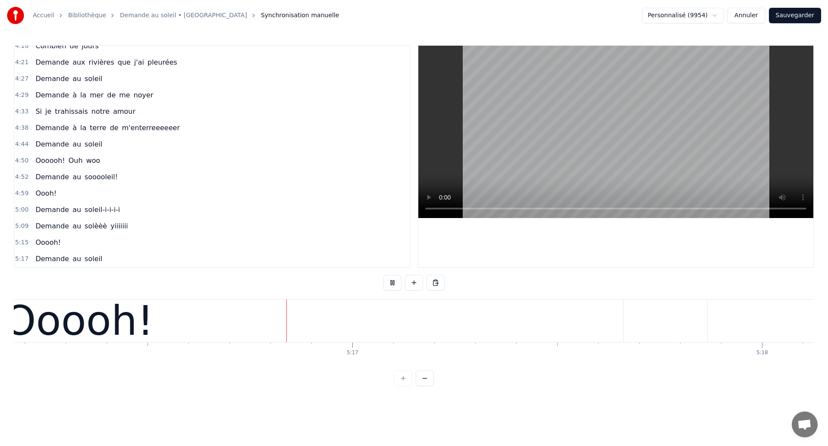
scroll to position [0, 129571]
click at [595, 324] on div "Ooooh!" at bounding box center [77, 321] width 1089 height 43
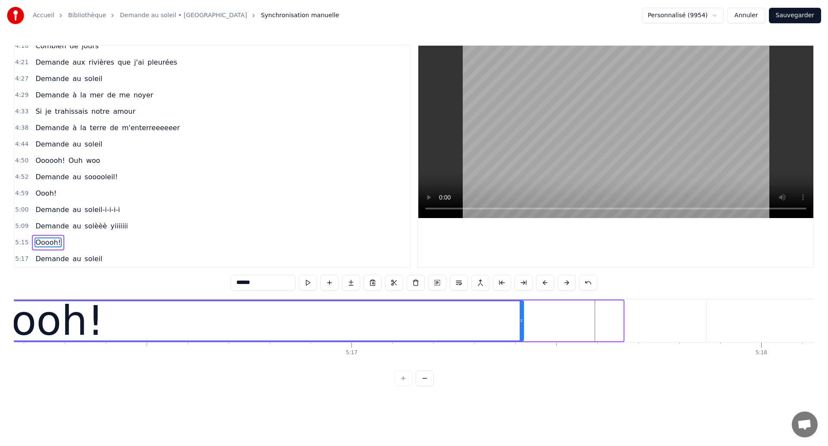
drag, startPoint x: 622, startPoint y: 324, endPoint x: 522, endPoint y: 327, distance: 99.7
click at [522, 327] on div at bounding box center [521, 321] width 3 height 39
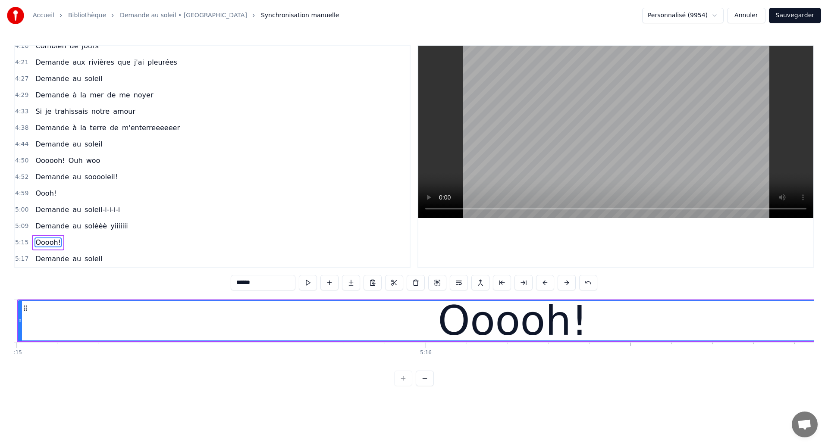
scroll to position [0, 129007]
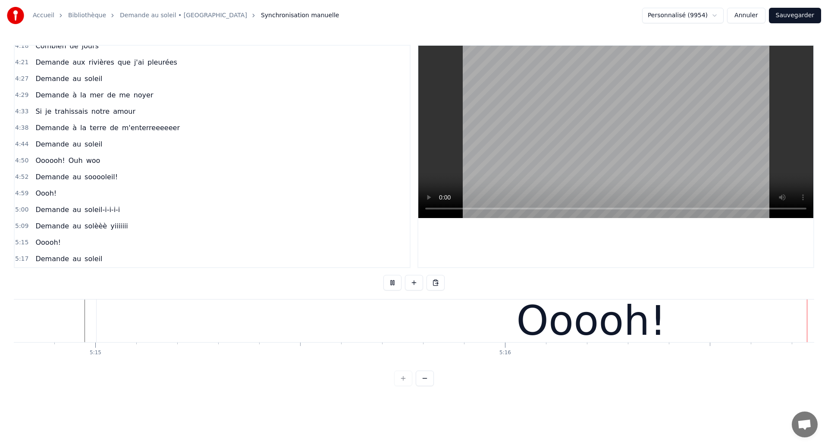
click at [513, 330] on div "Ooooh!" at bounding box center [592, 321] width 990 height 43
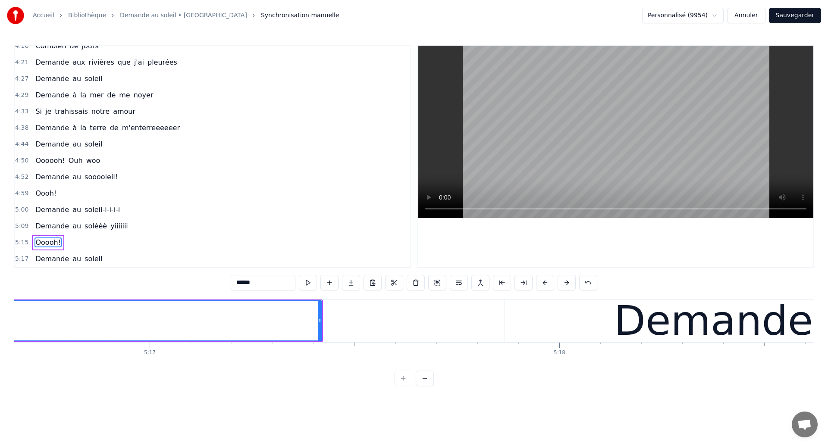
scroll to position [0, 129773]
drag, startPoint x: 320, startPoint y: 324, endPoint x: 159, endPoint y: 323, distance: 160.5
click at [233, 323] on icon at bounding box center [234, 320] width 3 height 7
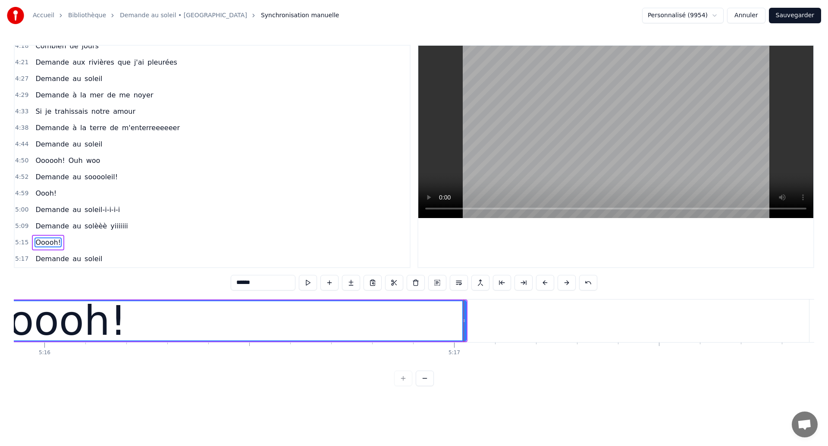
scroll to position [0, 129461]
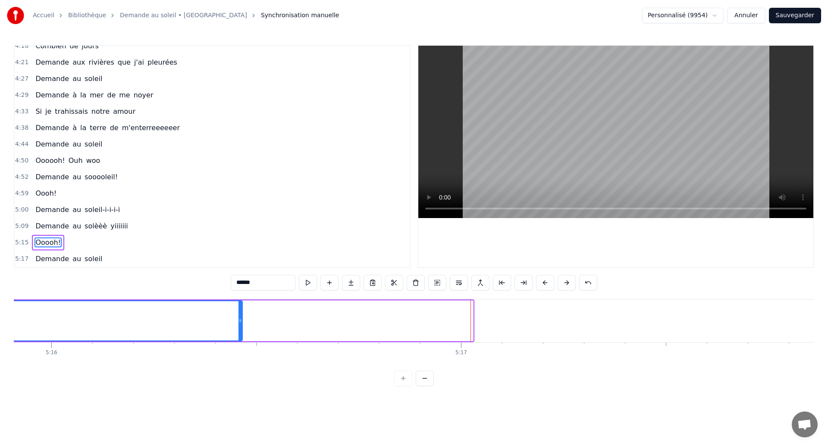
drag, startPoint x: 471, startPoint y: 322, endPoint x: 241, endPoint y: 322, distance: 230.8
click at [241, 322] on icon at bounding box center [240, 320] width 3 height 7
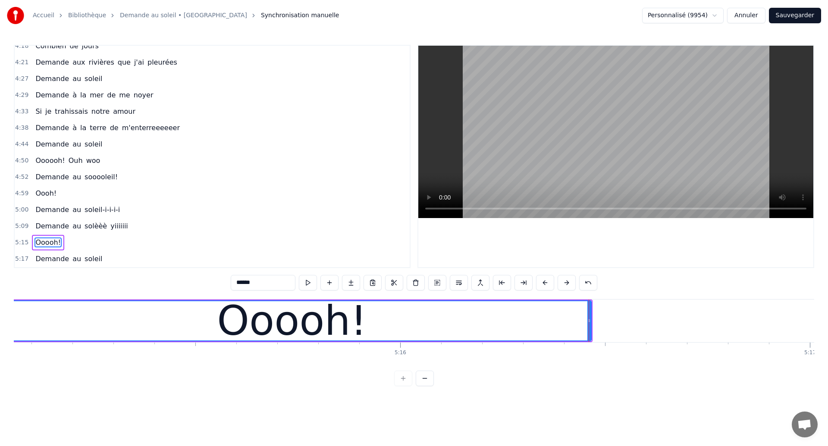
scroll to position [0, 129084]
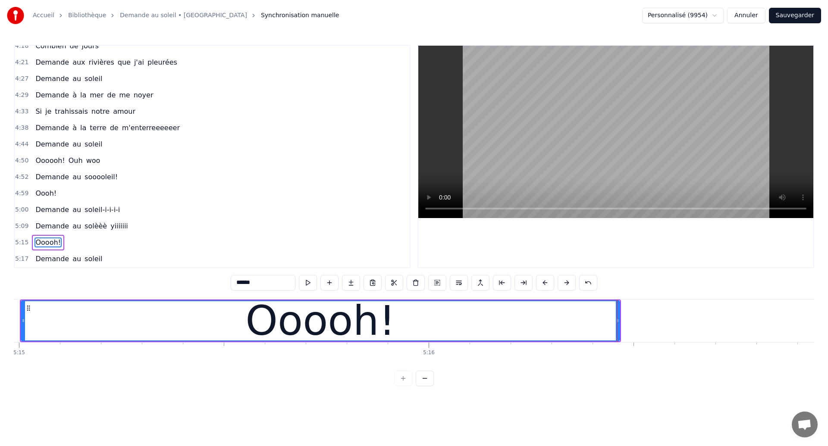
click at [39, 240] on span "Ooooh!" at bounding box center [48, 243] width 27 height 10
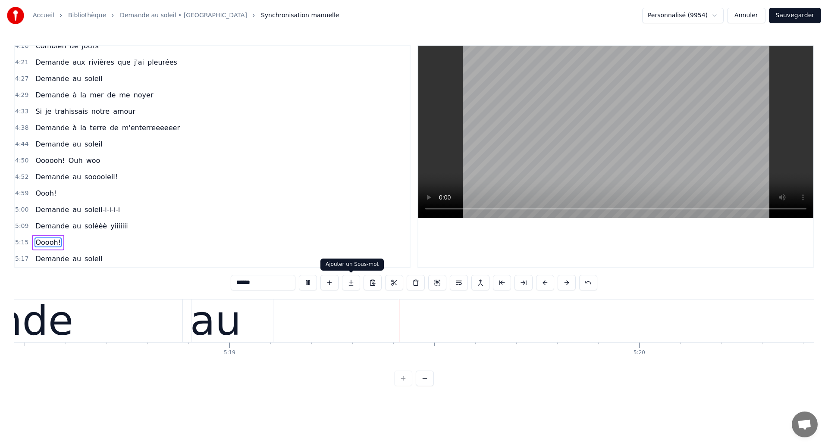
scroll to position [0, 130543]
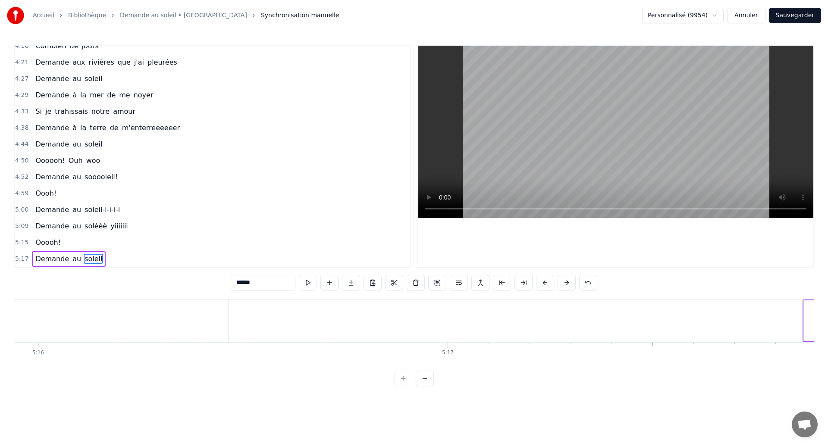
scroll to position [0, 129424]
type input "******"
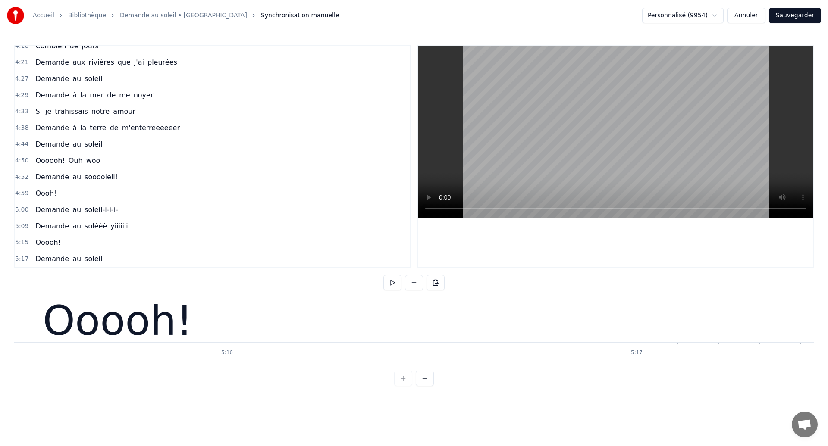
scroll to position [0, 129164]
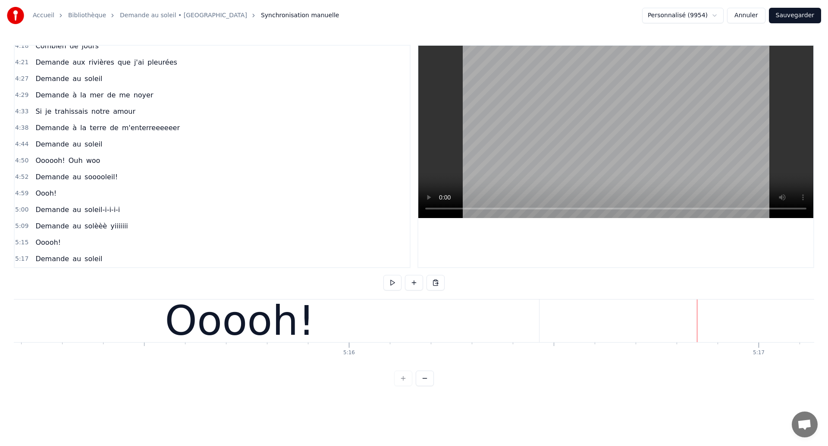
click at [231, 330] on div "Ooooh!" at bounding box center [240, 321] width 150 height 62
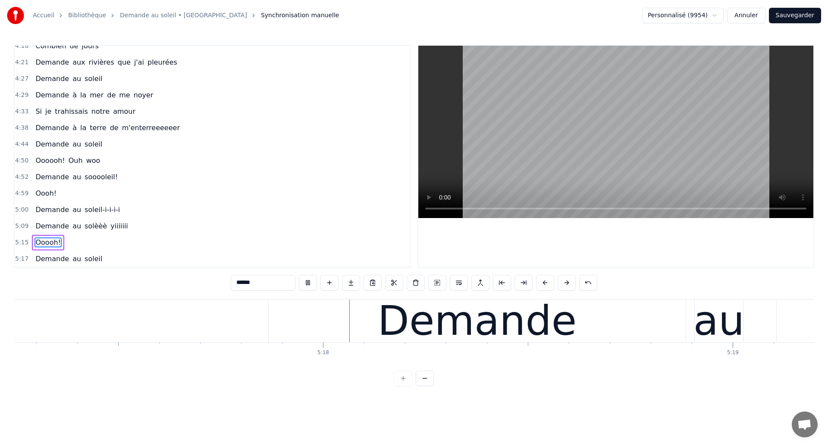
scroll to position [0, 130065]
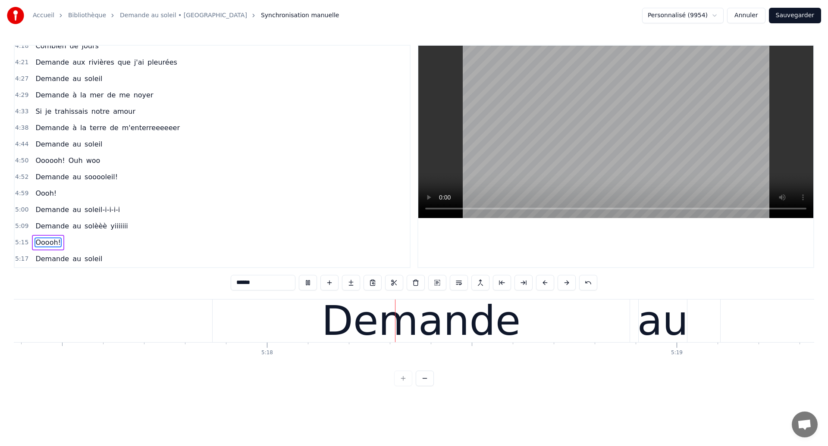
click at [409, 336] on div "Demande" at bounding box center [421, 321] width 199 height 62
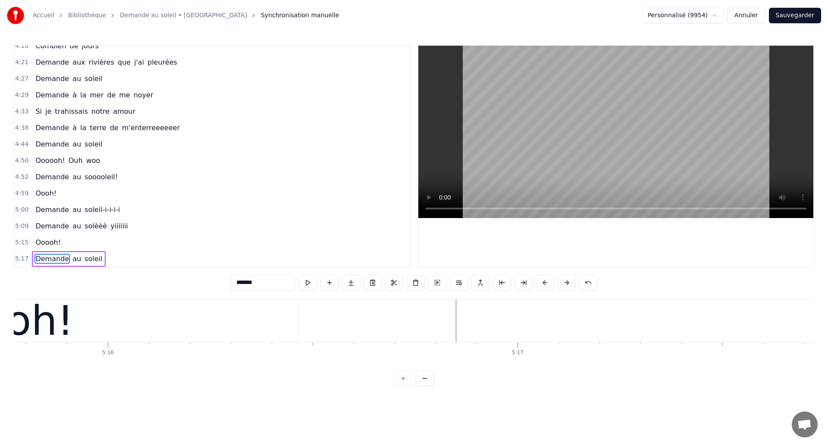
scroll to position [0, 129386]
click at [212, 331] on div "Ooooh!" at bounding box center [17, 321] width 599 height 43
type input "******"
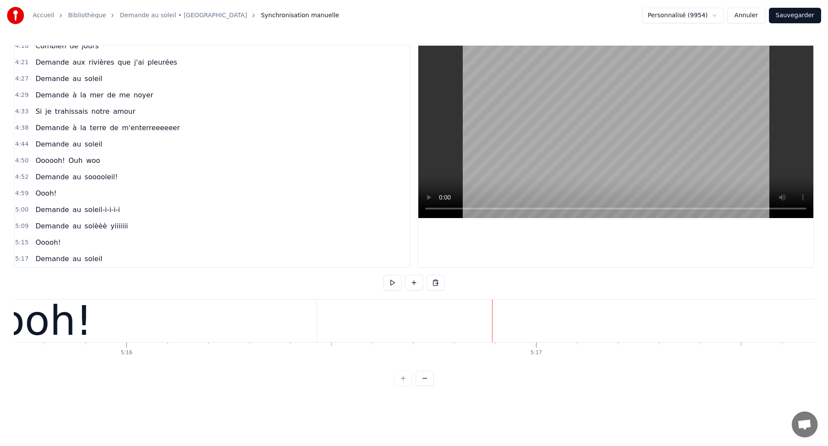
click at [245, 330] on div "Ooooh!" at bounding box center [17, 321] width 599 height 43
click at [205, 328] on div "Ooooh!" at bounding box center [17, 321] width 599 height 43
click at [277, 333] on div "Ooooh!" at bounding box center [17, 321] width 599 height 43
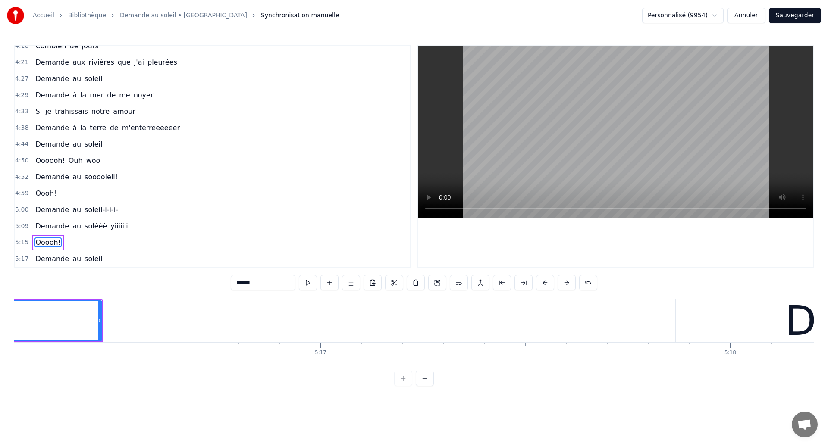
scroll to position [0, 129641]
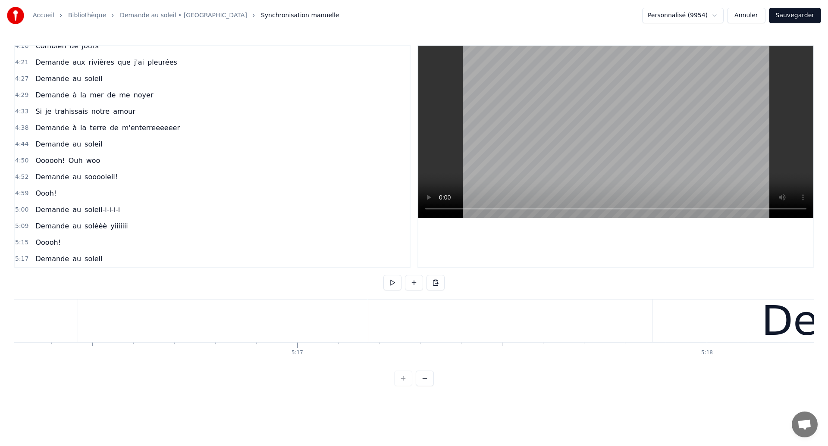
click at [411, 286] on button at bounding box center [414, 283] width 18 height 16
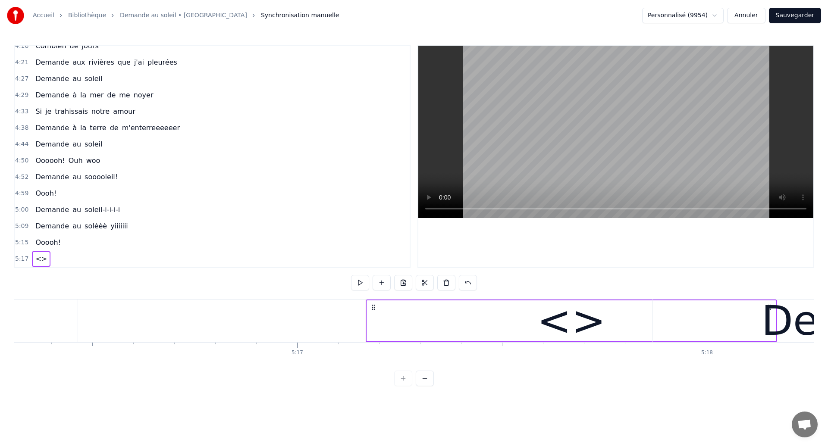
click at [635, 333] on div "<>" at bounding box center [571, 321] width 409 height 41
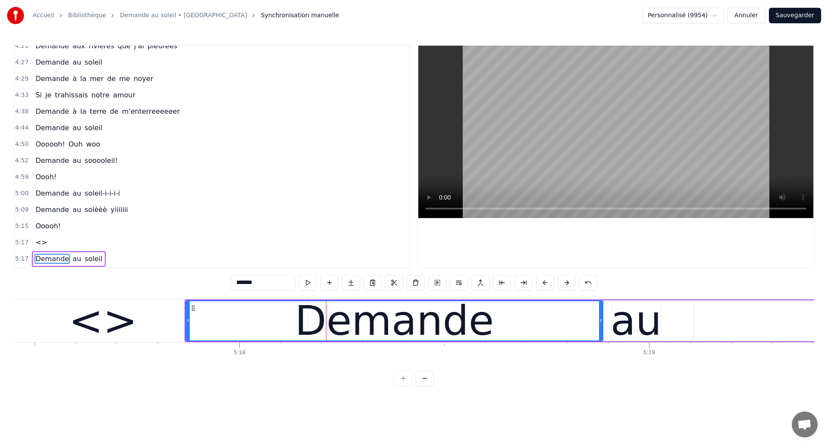
scroll to position [0, 130069]
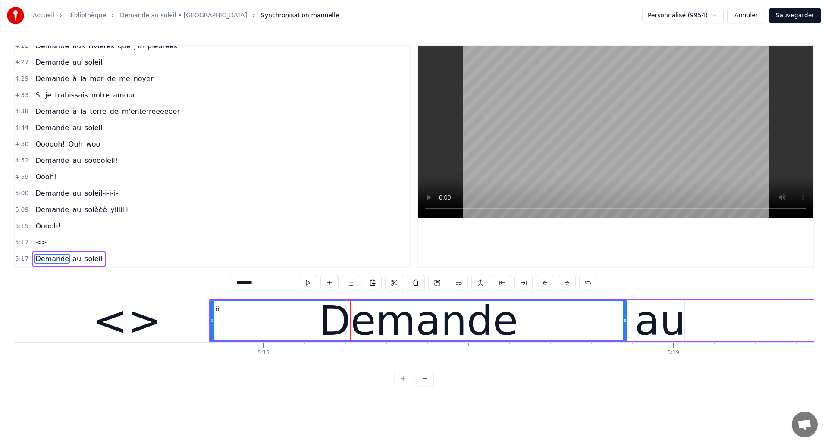
click at [38, 244] on span "<>" at bounding box center [41, 243] width 13 height 10
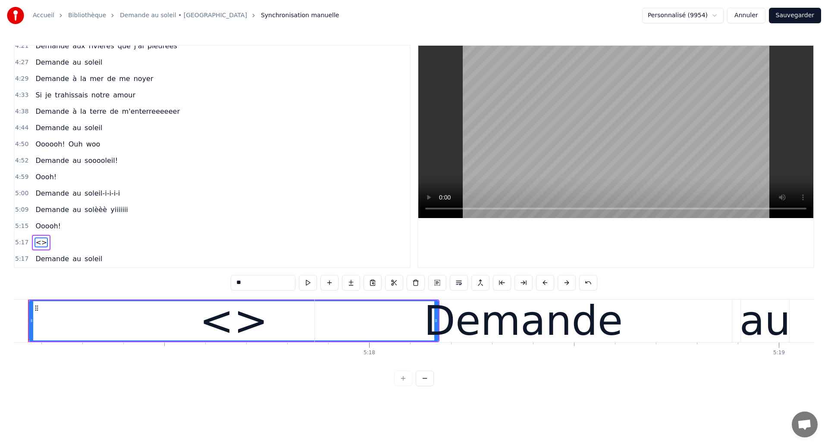
scroll to position [0, 129934]
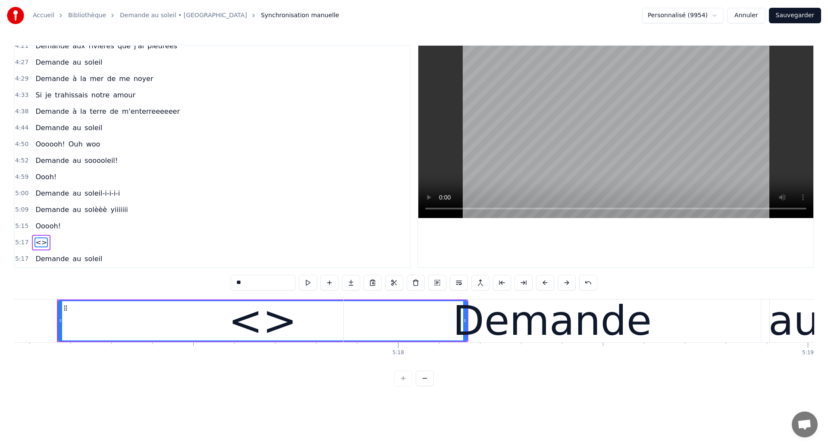
click at [462, 325] on div "Demande" at bounding box center [552, 321] width 417 height 43
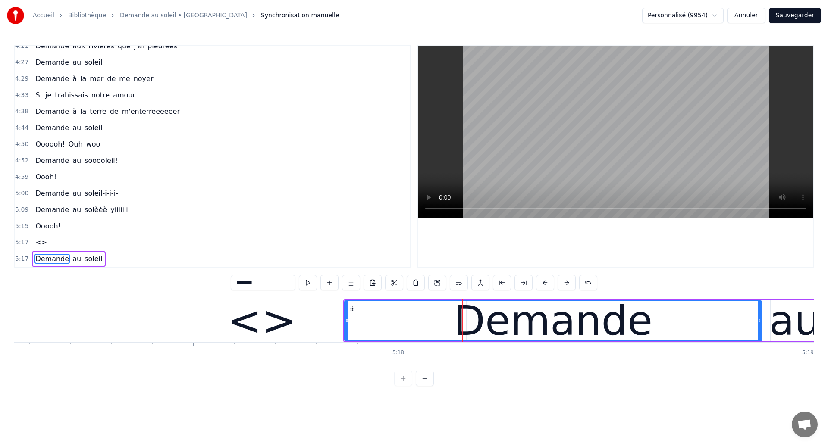
click at [276, 337] on div "<>" at bounding box center [261, 321] width 69 height 62
type input "**"
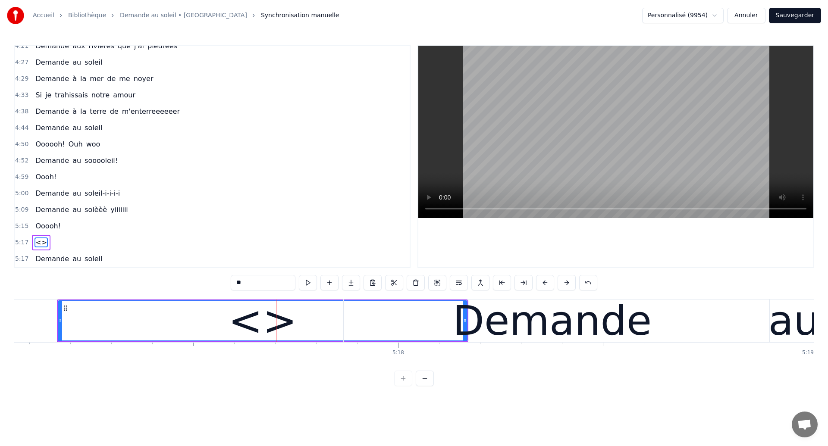
click at [59, 323] on icon at bounding box center [60, 320] width 3 height 7
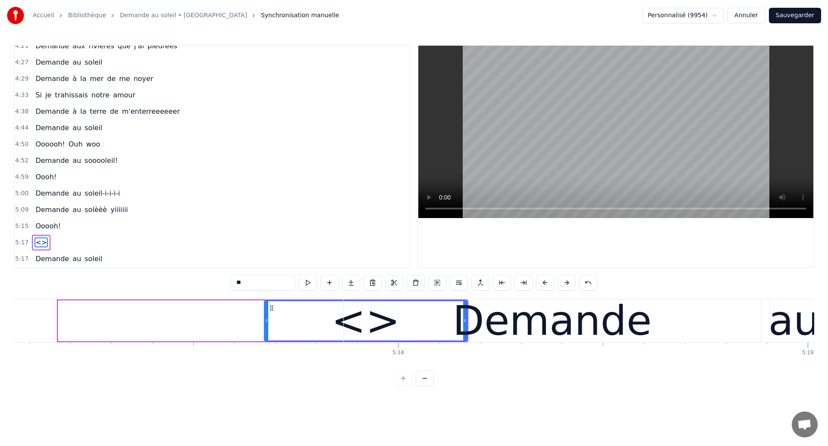
drag, startPoint x: 60, startPoint y: 322, endPoint x: 269, endPoint y: 314, distance: 209.8
click at [268, 314] on div at bounding box center [266, 321] width 3 height 39
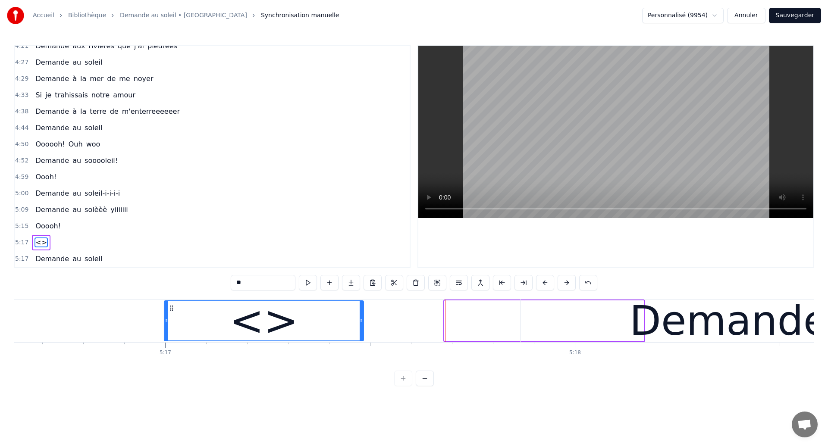
scroll to position [0, 129752]
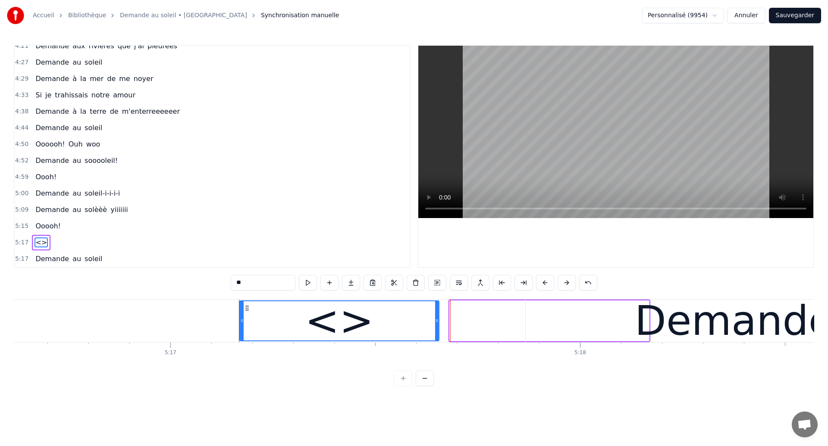
drag, startPoint x: 273, startPoint y: 310, endPoint x: 245, endPoint y: 332, distance: 35.9
click at [245, 332] on div "<>" at bounding box center [339, 321] width 198 height 39
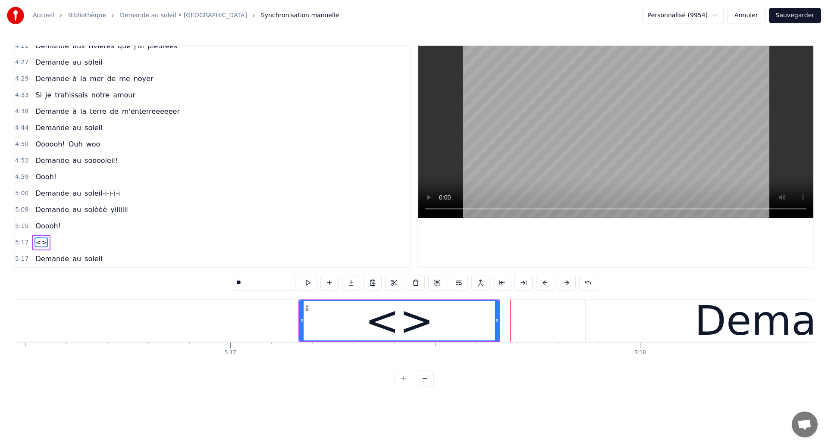
scroll to position [0, 129691]
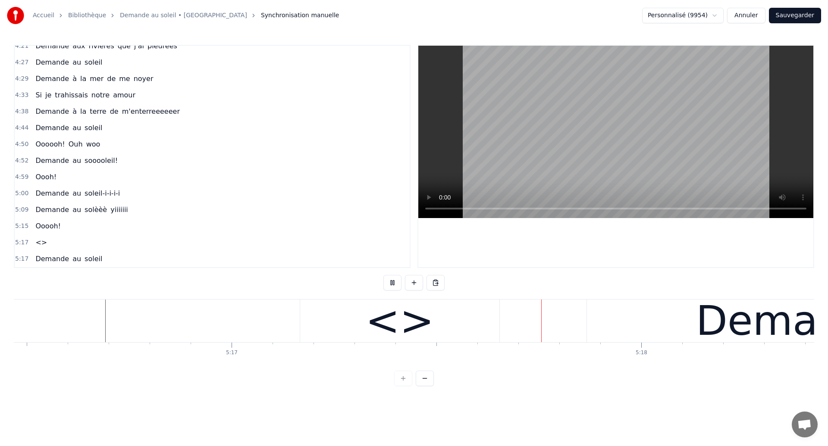
click at [405, 317] on div "<>" at bounding box center [399, 321] width 69 height 62
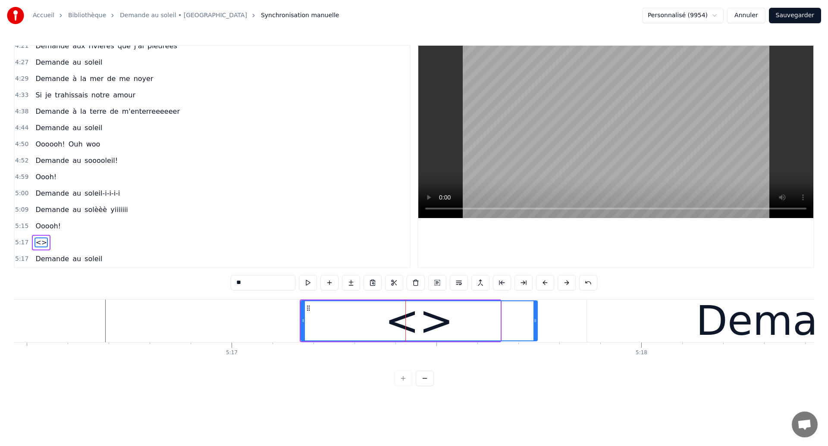
drag, startPoint x: 499, startPoint y: 323, endPoint x: 536, endPoint y: 323, distance: 37.1
click at [536, 323] on icon at bounding box center [535, 320] width 3 height 7
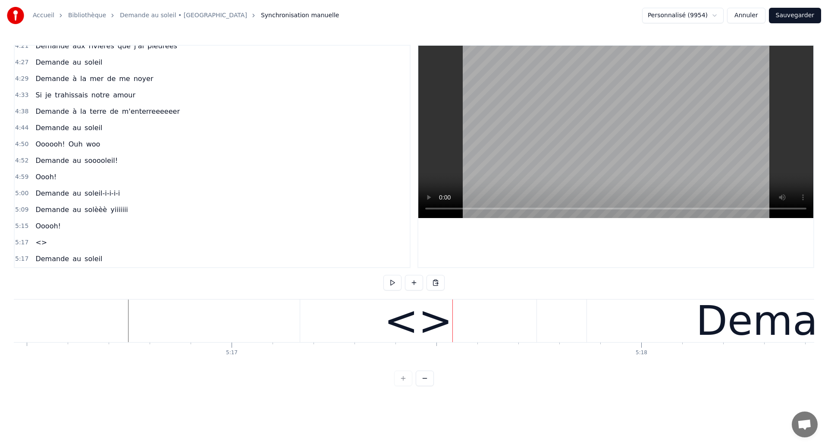
click at [402, 325] on div "<>" at bounding box center [418, 321] width 69 height 62
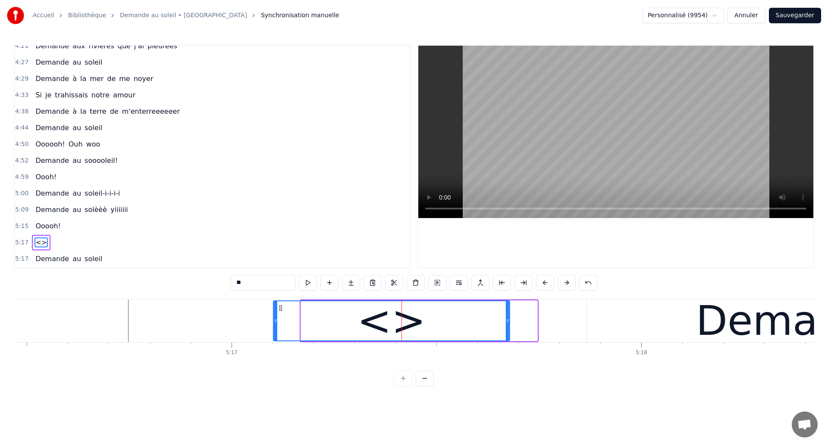
drag, startPoint x: 308, startPoint y: 309, endPoint x: 281, endPoint y: 320, distance: 29.4
click at [281, 320] on div "<>" at bounding box center [392, 321] width 236 height 39
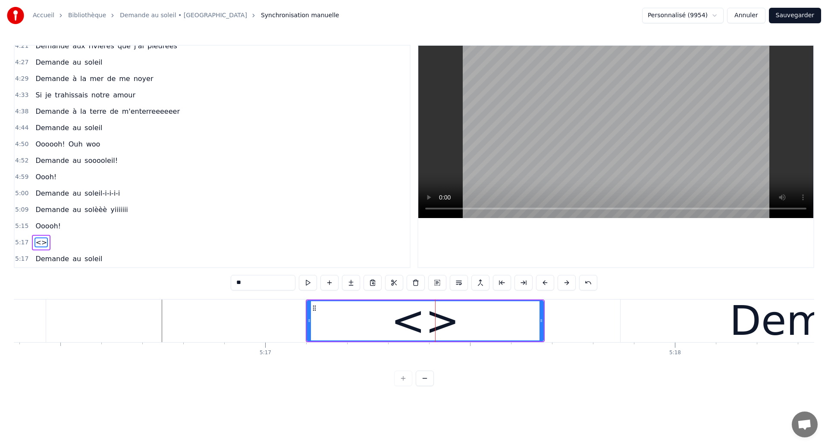
scroll to position [0, 129610]
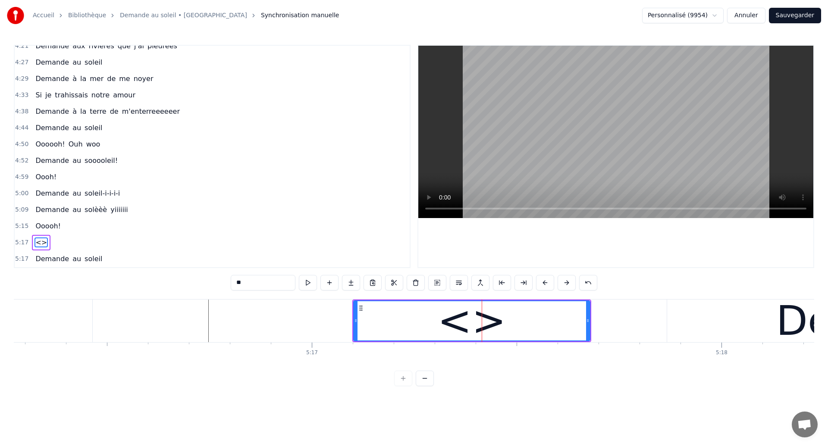
type input "******"
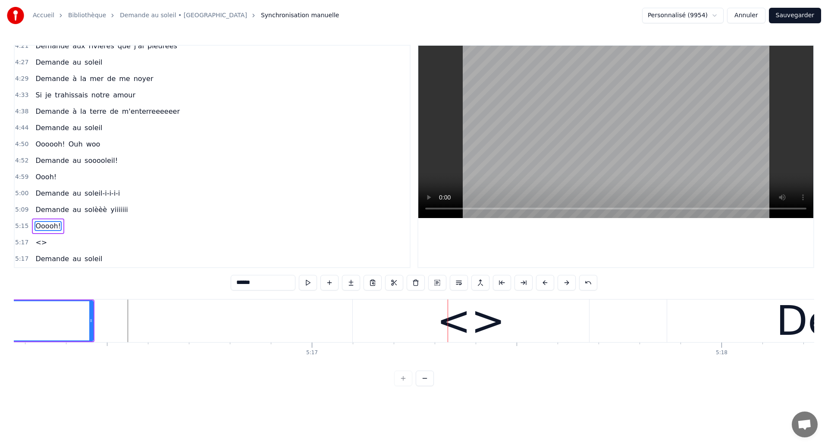
click at [409, 330] on div "<>" at bounding box center [471, 321] width 236 height 43
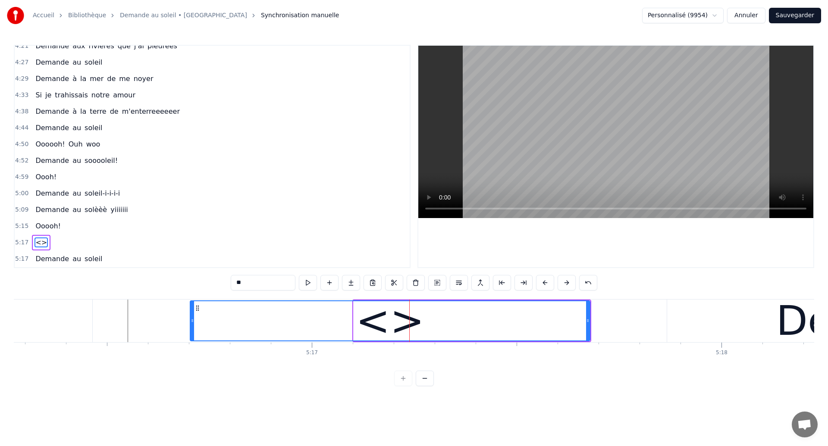
drag, startPoint x: 356, startPoint y: 327, endPoint x: 192, endPoint y: 343, distance: 164.7
click at [192, 343] on div "Dans mes nuits Je vois des murs de feu Je traverse des océans de sang Je croise…" at bounding box center [414, 331] width 801 height 65
drag, startPoint x: 249, startPoint y: 286, endPoint x: 205, endPoint y: 291, distance: 44.7
click at [205, 291] on div "0:18 Dans mes nuits 0:20 Je vois des murs de feu 0:26 Je traverse des océans de…" at bounding box center [414, 216] width 801 height 342
drag, startPoint x: 254, startPoint y: 282, endPoint x: 226, endPoint y: 284, distance: 27.7
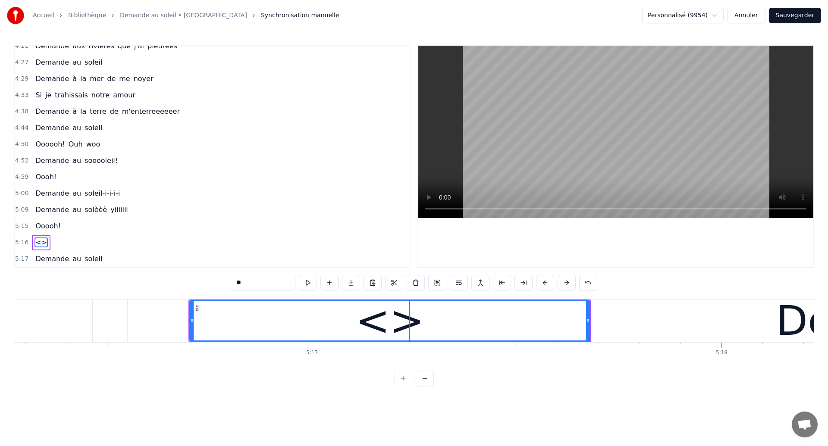
click at [226, 284] on div "0:18 Dans mes nuits 0:20 Je vois des murs de feu 0:26 Je traverse des océans de…" at bounding box center [414, 216] width 801 height 342
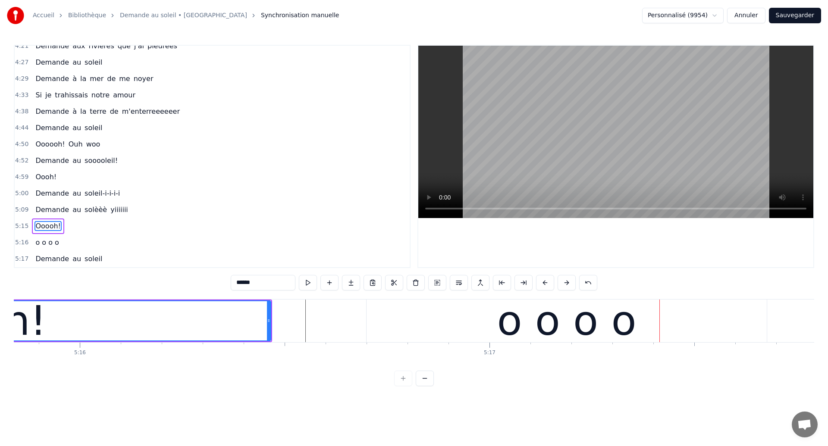
scroll to position [0, 129406]
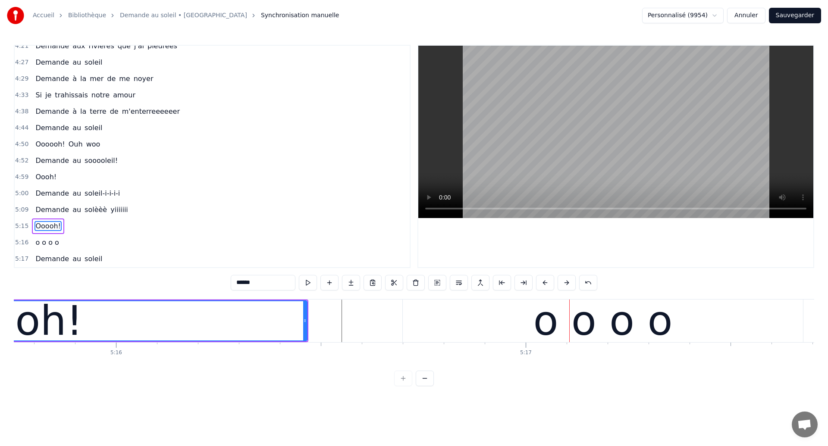
click at [438, 319] on div "o o o o" at bounding box center [603, 321] width 400 height 43
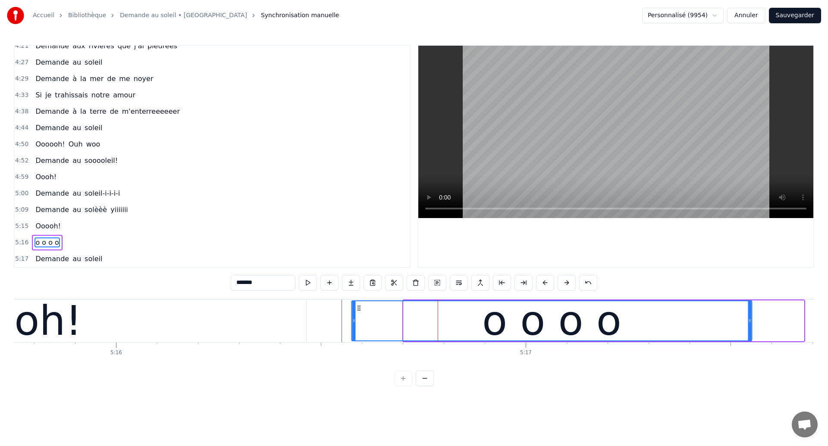
drag, startPoint x: 412, startPoint y: 307, endPoint x: 360, endPoint y: 321, distance: 53.7
click at [360, 321] on div "o o o o" at bounding box center [551, 321] width 399 height 39
click at [142, 338] on div "Ooooh!" at bounding box center [7, 321] width 599 height 43
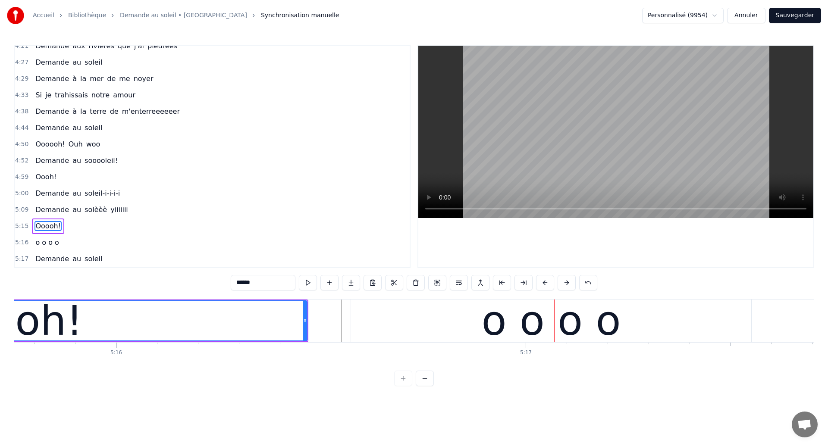
click at [170, 328] on div "Ooooh!" at bounding box center [8, 321] width 598 height 39
click at [383, 322] on div "o o o o" at bounding box center [551, 321] width 400 height 43
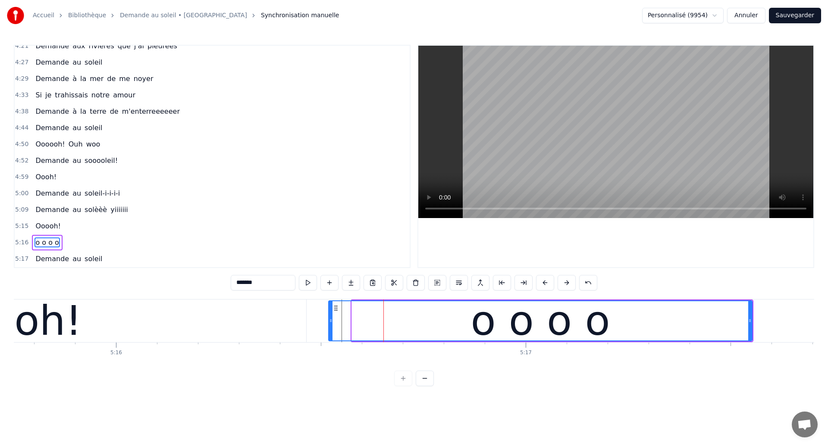
drag, startPoint x: 355, startPoint y: 327, endPoint x: 332, endPoint y: 333, distance: 24.0
click at [332, 333] on div at bounding box center [330, 321] width 3 height 39
click at [95, 337] on div "Ooooh!" at bounding box center [7, 321] width 599 height 43
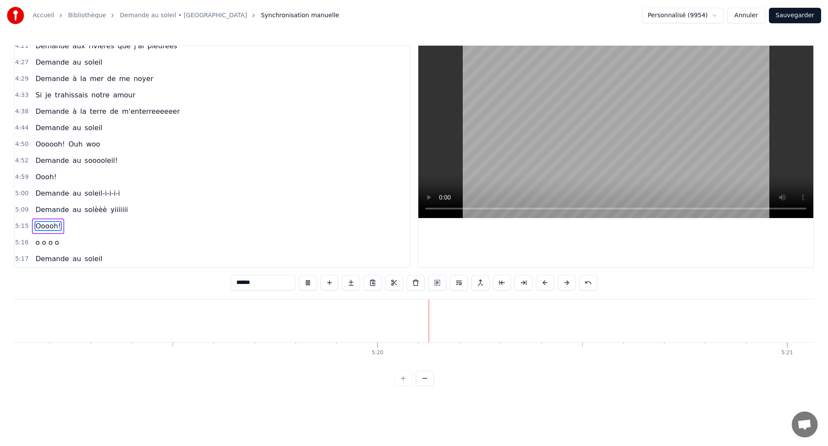
scroll to position [0, 130954]
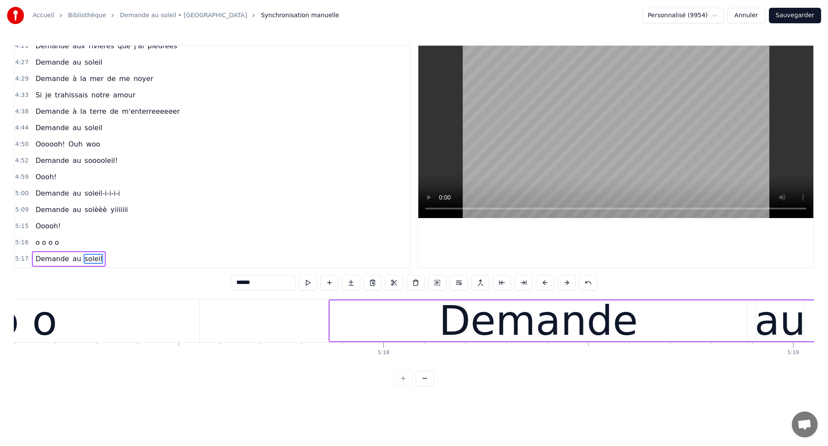
scroll to position [0, 129932]
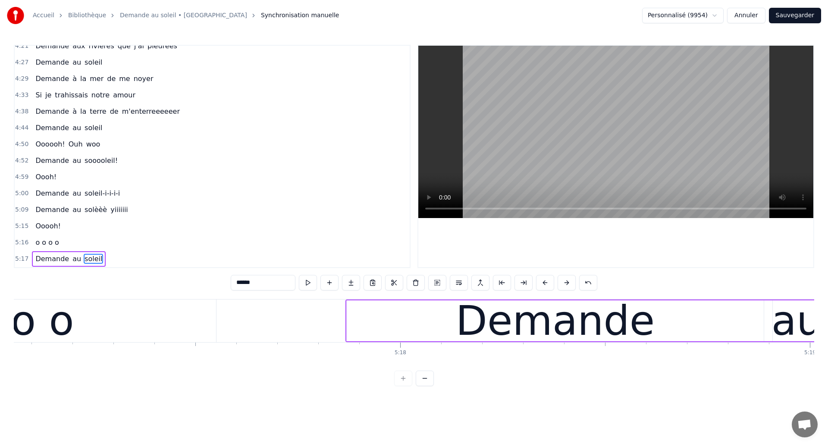
click at [81, 325] on div "o o o o" at bounding box center [5, 321] width 424 height 43
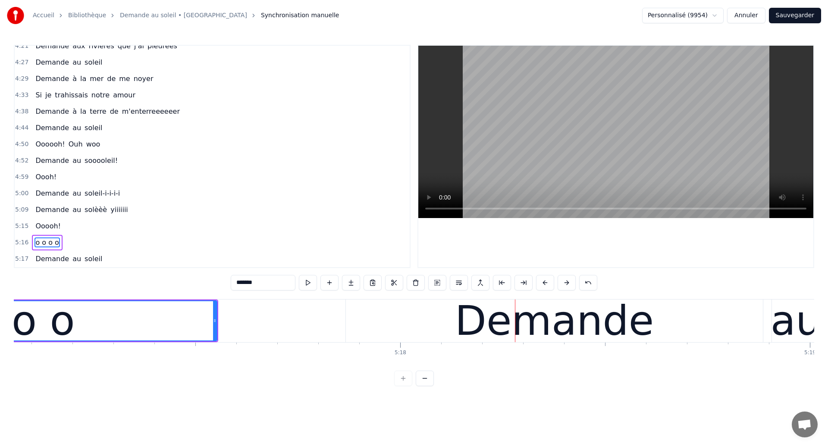
click at [122, 336] on div "o o o o" at bounding box center [5, 321] width 423 height 39
click at [164, 326] on div "o o o o" at bounding box center [5, 321] width 423 height 39
drag, startPoint x: 215, startPoint y: 327, endPoint x: 271, endPoint y: 328, distance: 56.5
click at [271, 328] on div at bounding box center [271, 321] width 3 height 39
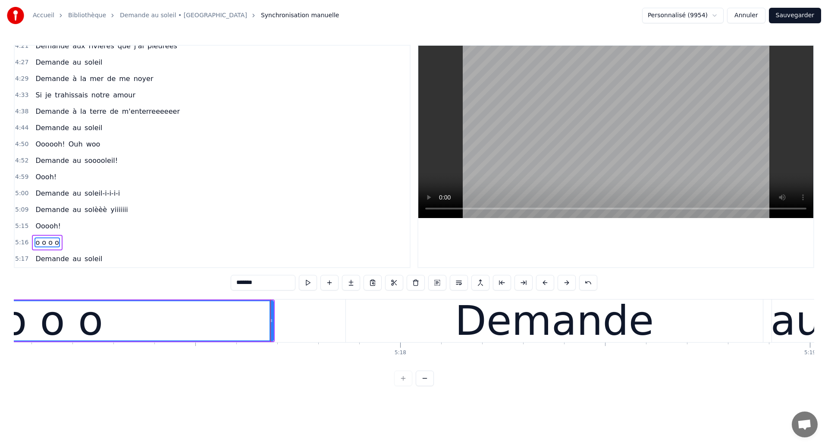
click at [102, 336] on div "o o o o" at bounding box center [33, 321] width 479 height 39
click at [431, 329] on div "Demande" at bounding box center [554, 321] width 417 height 43
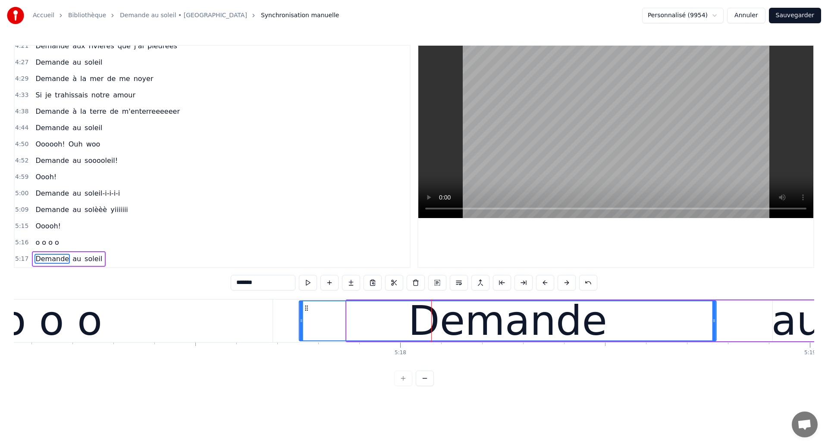
drag, startPoint x: 352, startPoint y: 310, endPoint x: 305, endPoint y: 332, distance: 52.1
click at [305, 332] on div "Demande" at bounding box center [508, 321] width 416 height 39
click at [75, 334] on div "o o o o" at bounding box center [32, 321] width 139 height 62
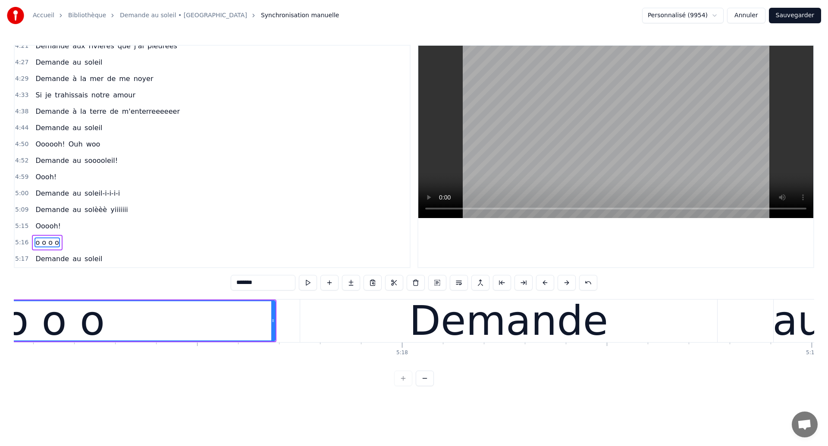
scroll to position [0, 129918]
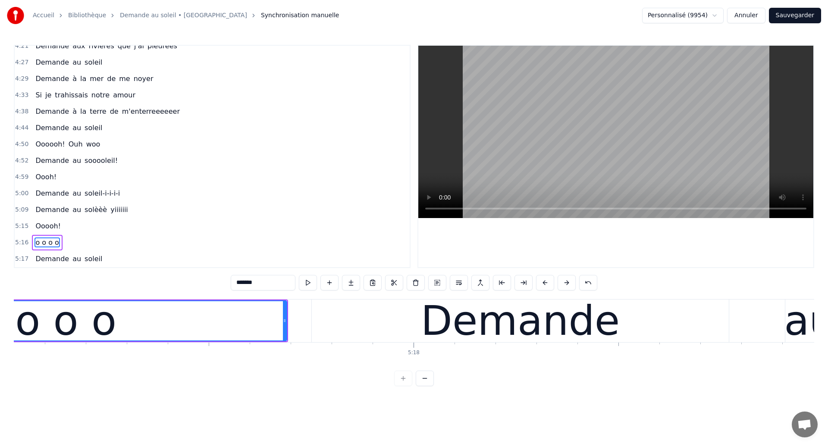
click at [91, 328] on div "o o o o" at bounding box center [46, 321] width 139 height 62
click at [143, 330] on div "o o o o" at bounding box center [46, 321] width 479 height 39
click at [361, 325] on div "Demande" at bounding box center [520, 321] width 417 height 43
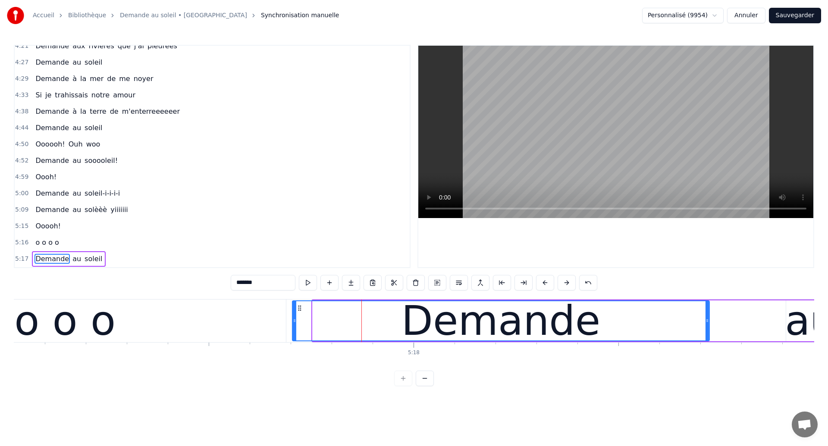
drag, startPoint x: 319, startPoint y: 307, endPoint x: 299, endPoint y: 317, distance: 22.6
click at [299, 317] on div "Demande" at bounding box center [501, 321] width 416 height 39
click at [94, 333] on div "o o o o" at bounding box center [45, 321] width 139 height 62
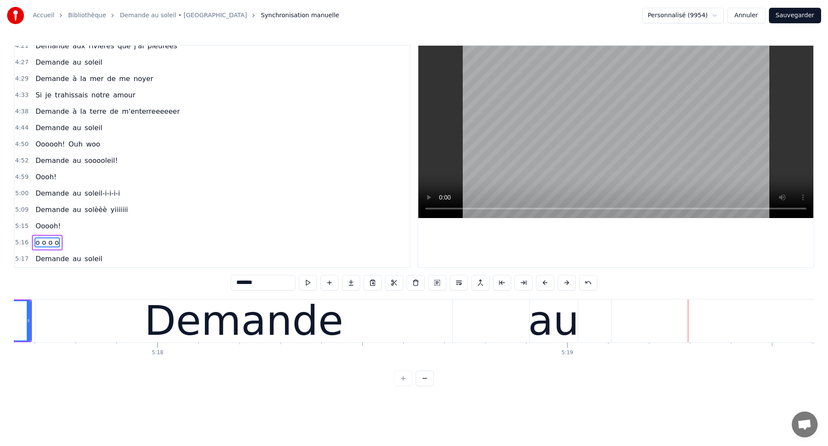
scroll to position [0, 130154]
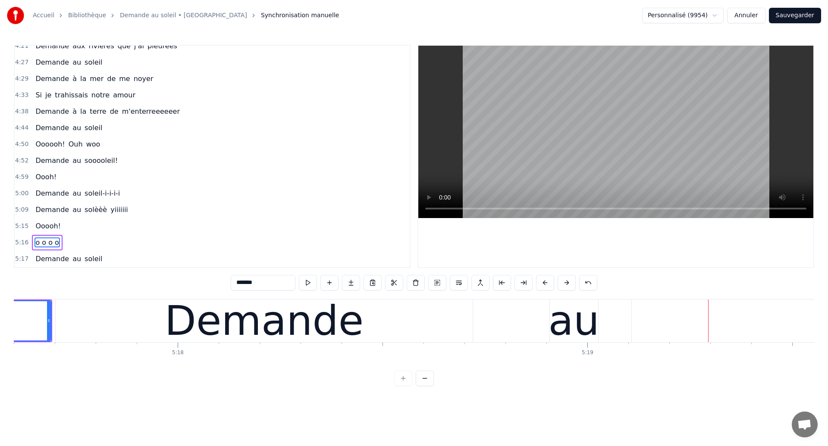
click at [130, 333] on div "Demande" at bounding box center [264, 321] width 417 height 43
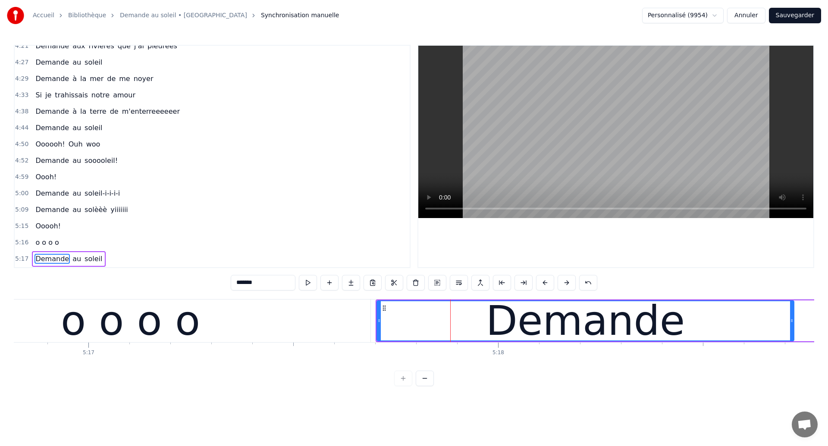
scroll to position [0, 129783]
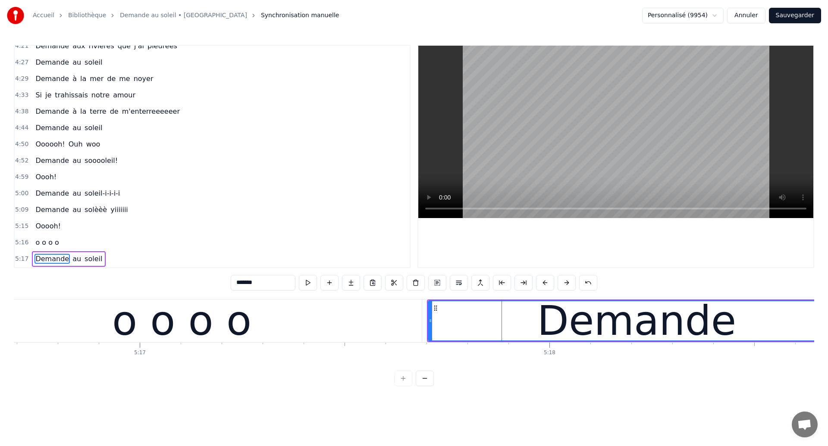
click at [132, 320] on div "o o o o" at bounding box center [181, 321] width 139 height 62
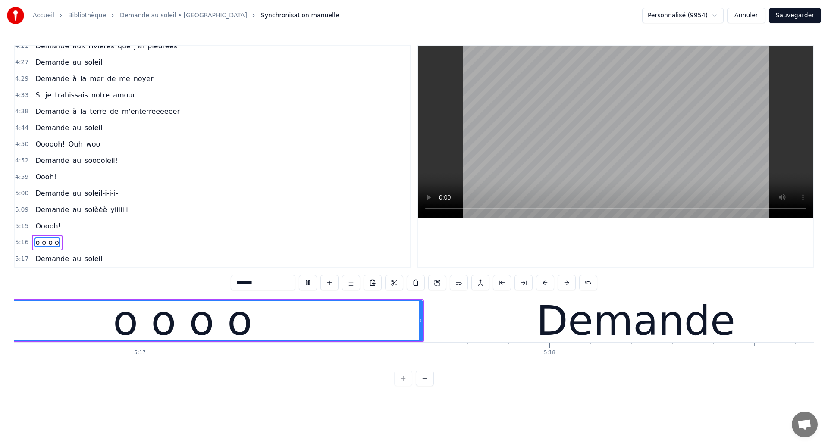
click at [459, 311] on div "Demande" at bounding box center [635, 321] width 417 height 43
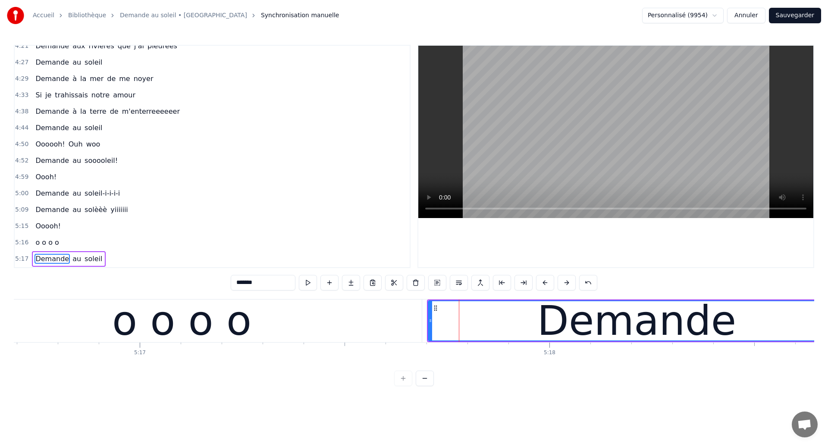
click at [148, 332] on div "o o o o" at bounding box center [181, 321] width 139 height 62
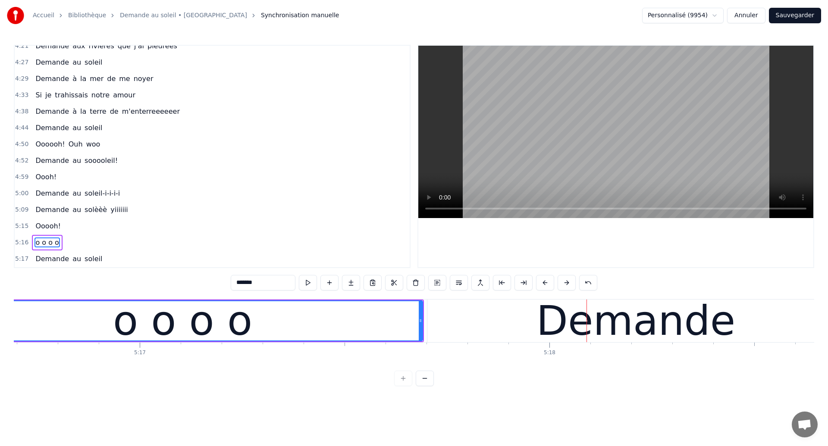
click at [143, 330] on div "o o o o" at bounding box center [182, 321] width 139 height 62
click at [192, 323] on div "o o o o" at bounding box center [182, 321] width 139 height 62
click at [453, 330] on div "Demande" at bounding box center [635, 321] width 417 height 43
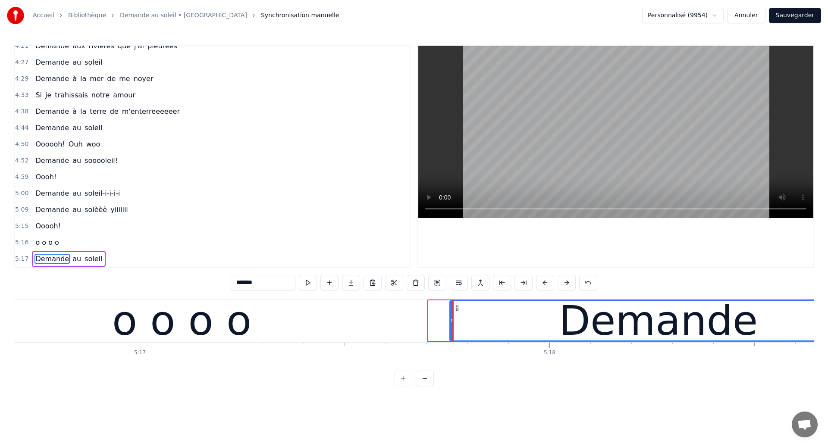
drag, startPoint x: 435, startPoint y: 307, endPoint x: 456, endPoint y: 313, distance: 22.0
click at [456, 312] on div "Demande" at bounding box center [658, 321] width 416 height 39
click at [190, 333] on div "o o o o" at bounding box center [181, 321] width 139 height 62
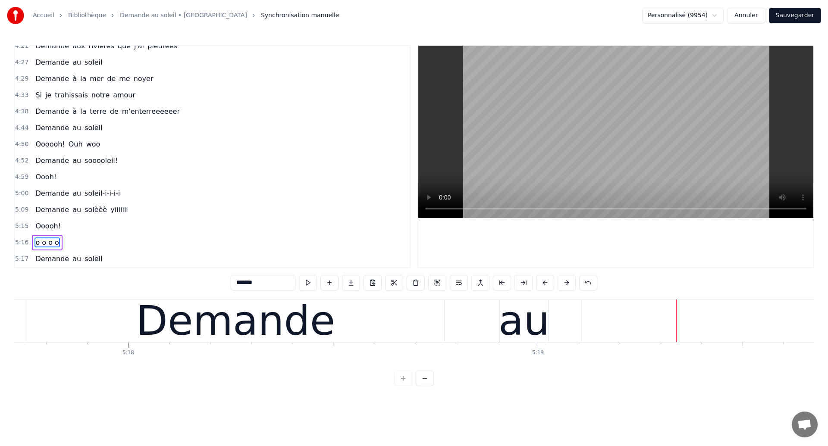
scroll to position [0, 130195]
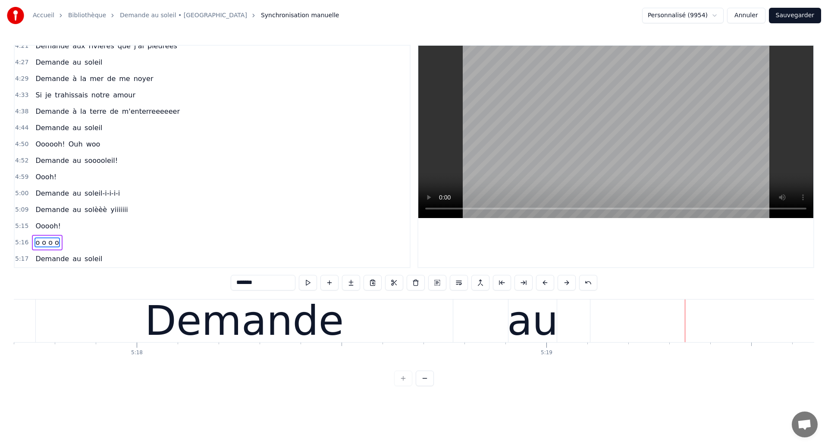
click at [118, 339] on div "Demande" at bounding box center [244, 321] width 417 height 43
type input "*******"
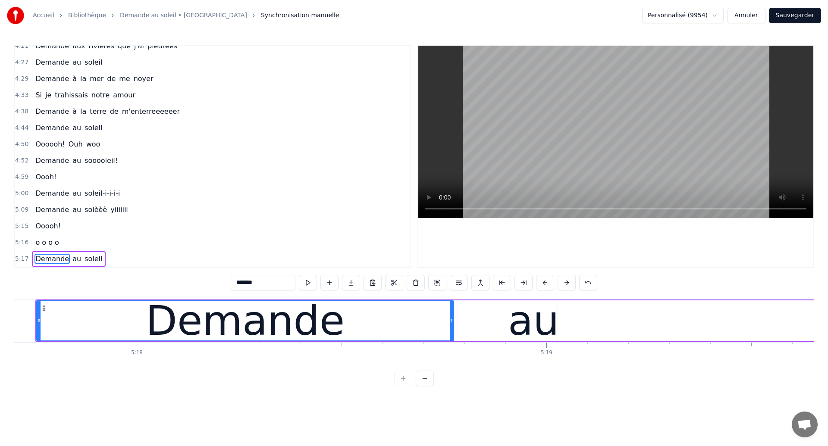
click at [53, 326] on div "Demande" at bounding box center [245, 321] width 416 height 39
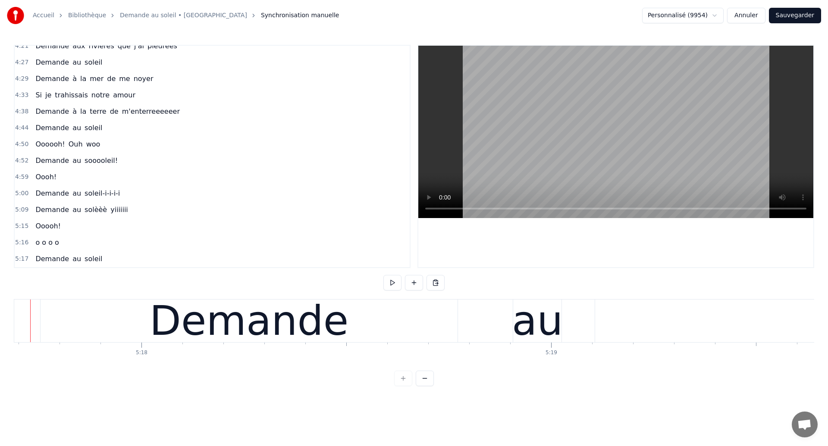
scroll to position [0, 130164]
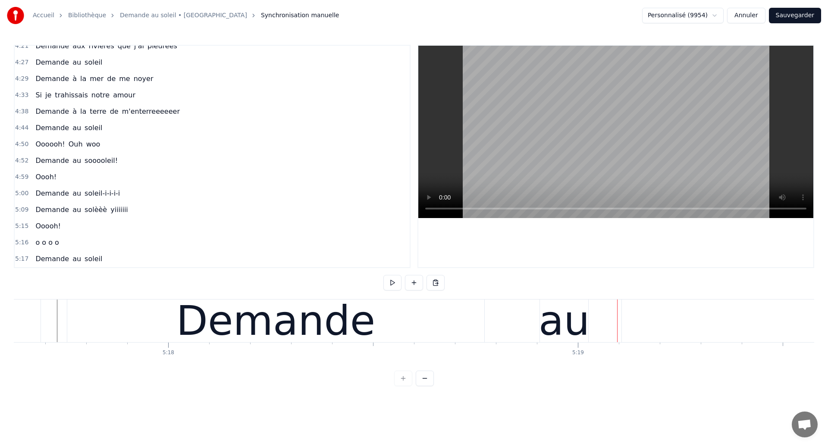
click at [459, 336] on div "Demande" at bounding box center [275, 321] width 417 height 43
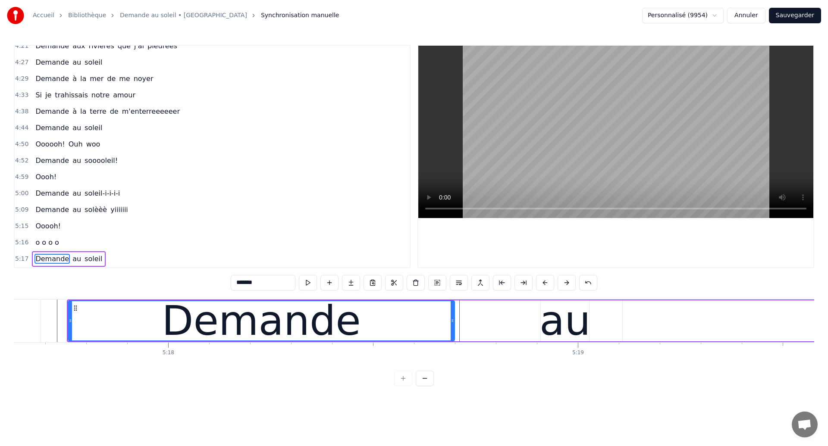
drag, startPoint x: 484, startPoint y: 327, endPoint x: 454, endPoint y: 336, distance: 32.1
click at [454, 336] on div at bounding box center [452, 321] width 3 height 39
click at [567, 327] on div "au" at bounding box center [565, 321] width 51 height 62
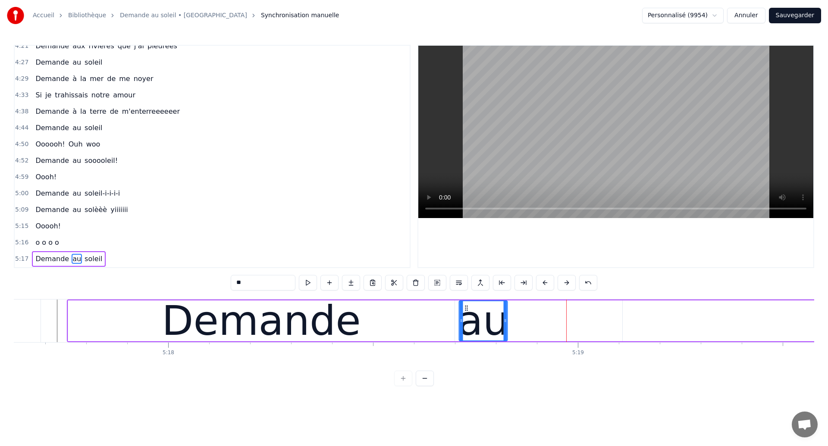
drag, startPoint x: 547, startPoint y: 309, endPoint x: 466, endPoint y: 347, distance: 89.9
click at [466, 341] on div "au" at bounding box center [483, 321] width 47 height 39
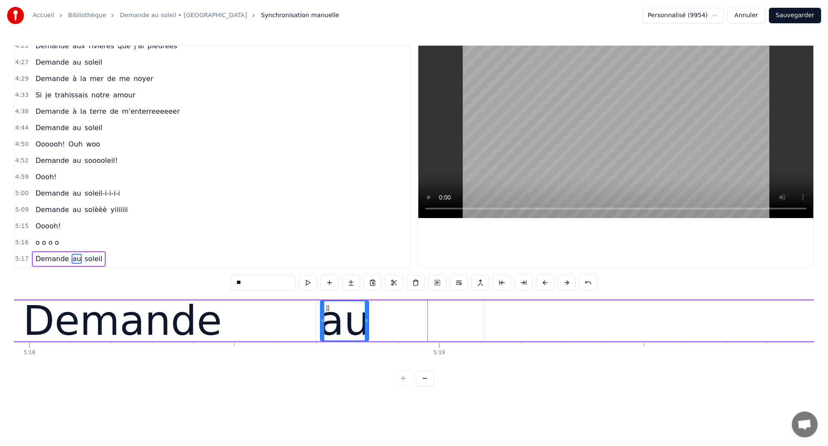
scroll to position [0, 130312]
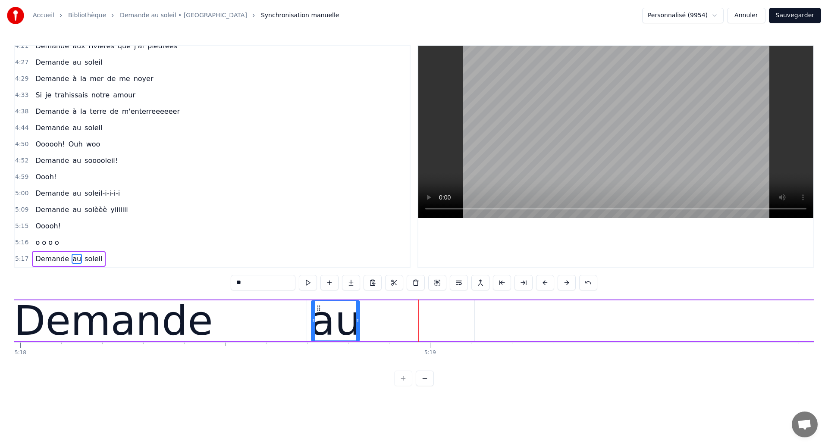
click at [81, 331] on div "Demande" at bounding box center [113, 321] width 199 height 62
type input "*******"
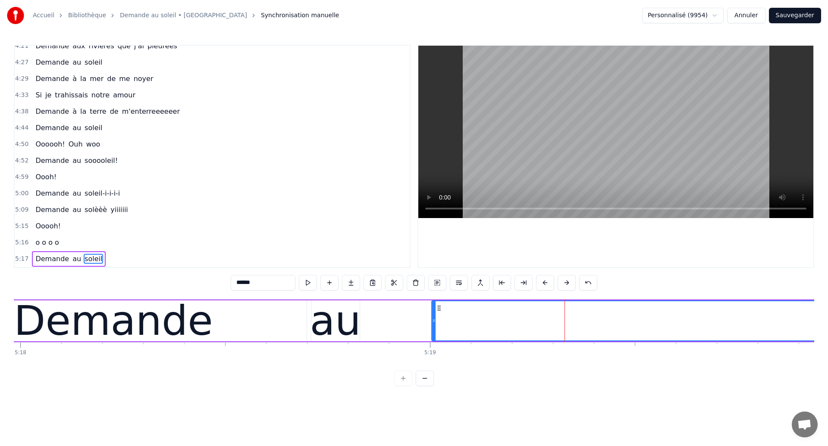
drag, startPoint x: 484, startPoint y: 306, endPoint x: 440, endPoint y: 325, distance: 47.1
click at [61, 319] on div "Demande" at bounding box center [113, 321] width 199 height 62
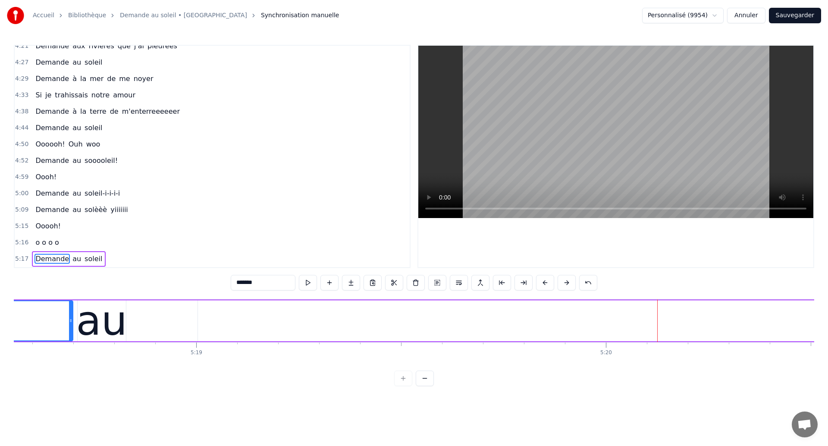
scroll to position [0, 130521]
click at [108, 314] on div "au" at bounding box center [126, 321] width 51 height 62
type input "**"
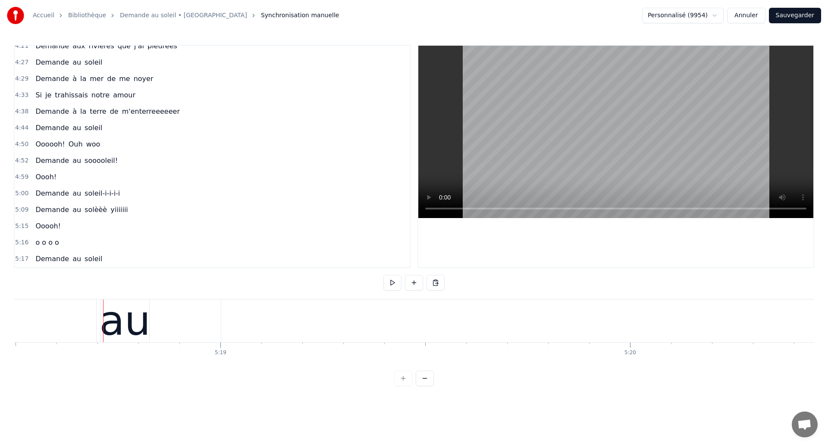
click at [116, 315] on div "au" at bounding box center [125, 321] width 51 height 62
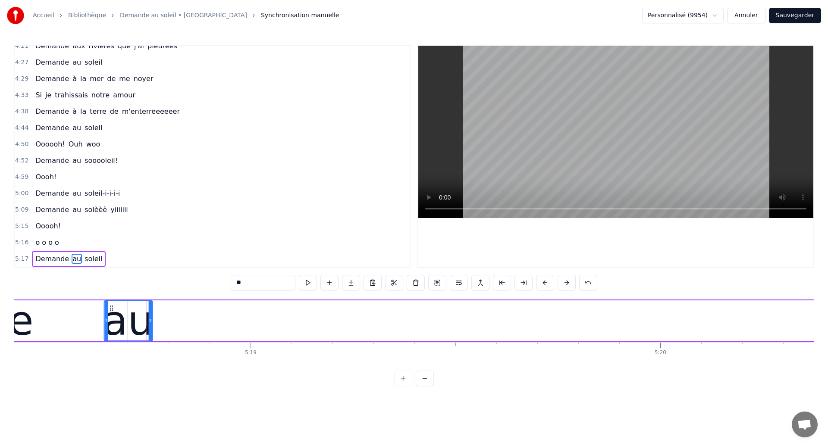
scroll to position [0, 130405]
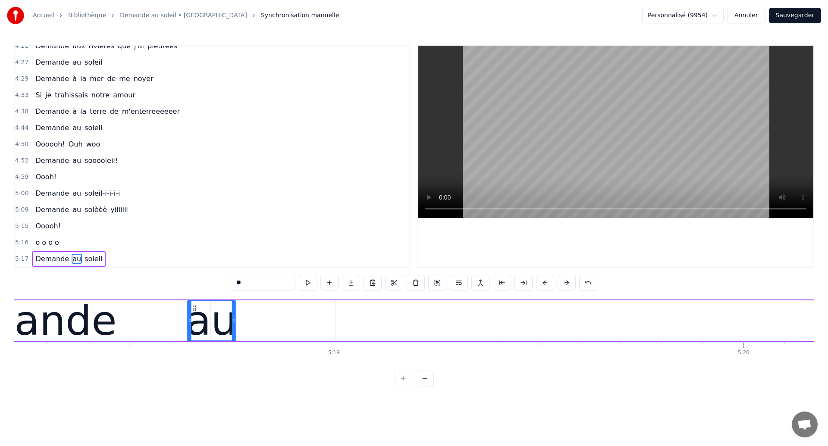
click at [191, 307] on icon at bounding box center [194, 308] width 7 height 7
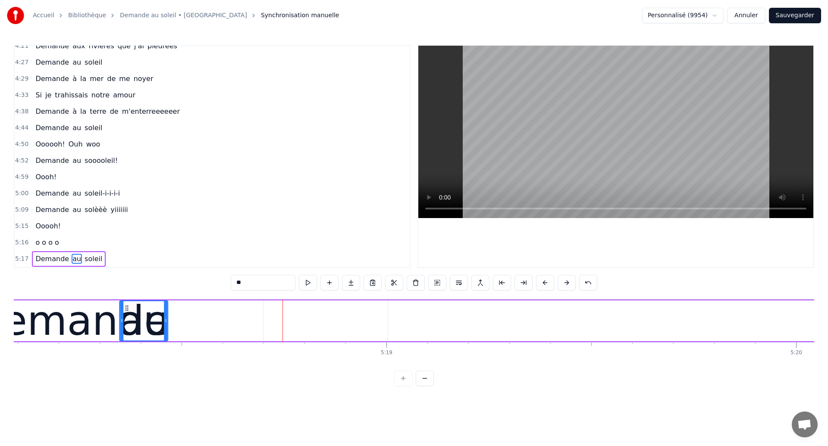
scroll to position [0, 130353]
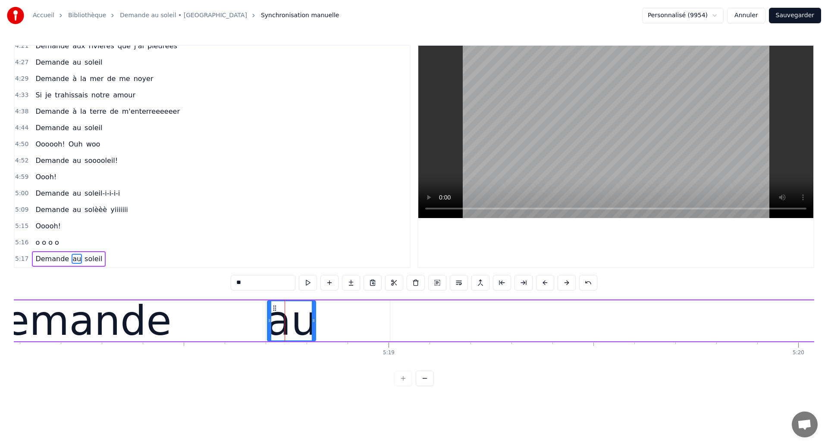
drag, startPoint x: 108, startPoint y: 308, endPoint x: 276, endPoint y: 313, distance: 168.3
click at [276, 313] on div "au" at bounding box center [291, 321] width 47 height 39
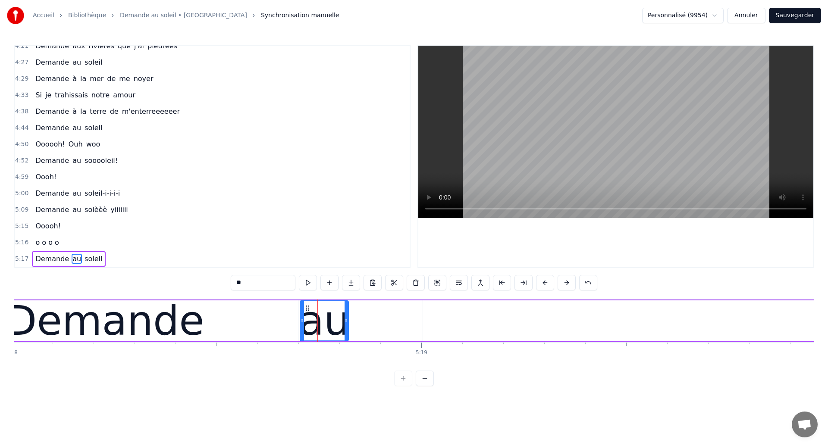
scroll to position [0, 130301]
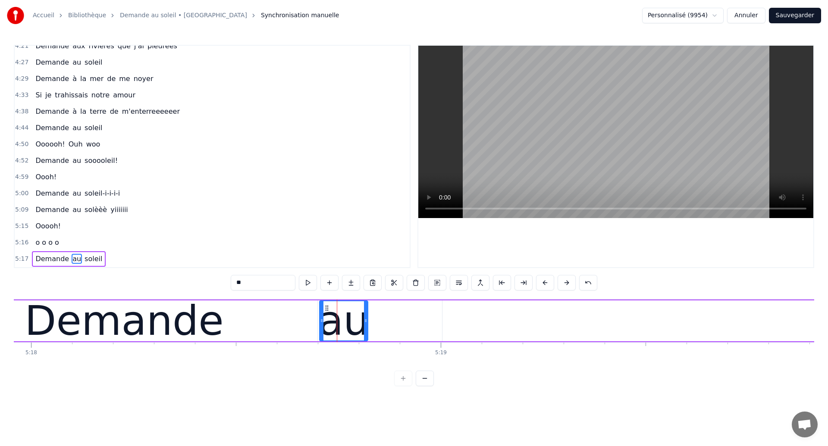
click at [87, 330] on div "Demande" at bounding box center [124, 321] width 199 height 62
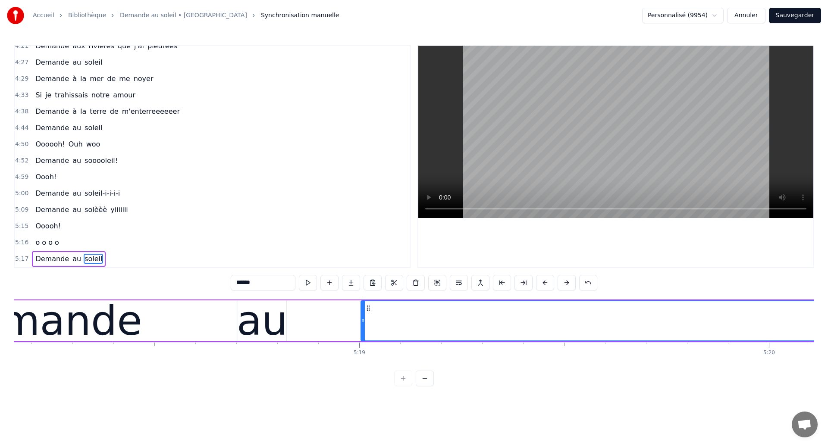
scroll to position [0, 130381]
click at [85, 321] on div "Demande" at bounding box center [43, 321] width 199 height 62
type input "*******"
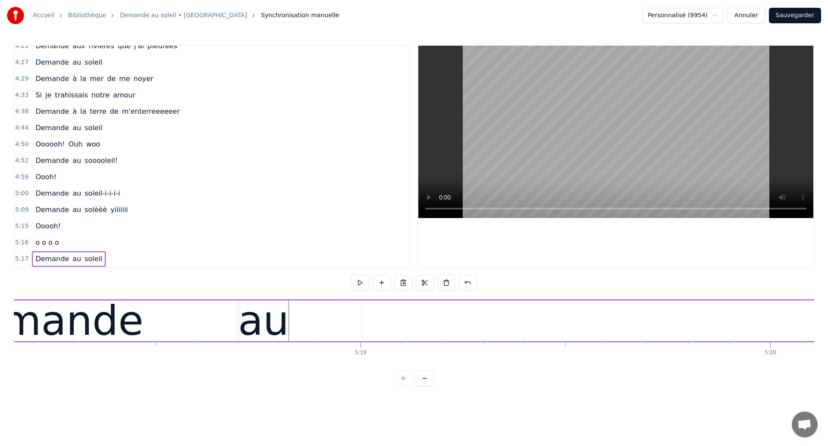
click at [270, 325] on div "au" at bounding box center [263, 321] width 51 height 62
click at [248, 311] on icon at bounding box center [248, 308] width 7 height 7
click at [101, 322] on div "Demande" at bounding box center [43, 321] width 199 height 62
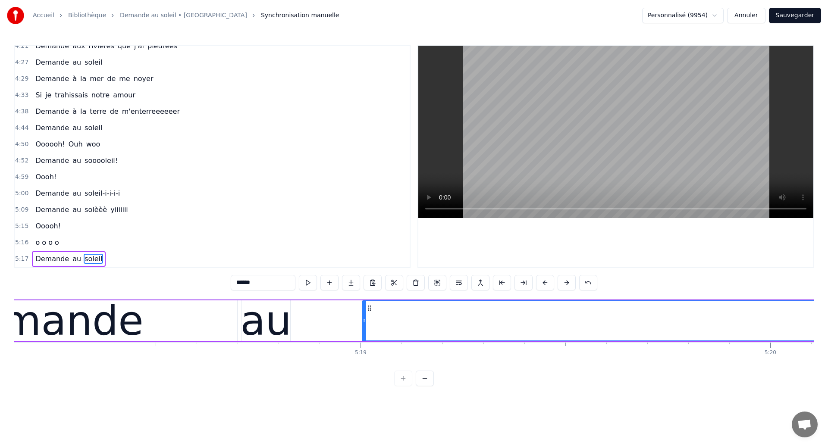
drag, startPoint x: 371, startPoint y: 308, endPoint x: 349, endPoint y: 320, distance: 25.1
click at [29, 324] on div "Demande" at bounding box center [43, 321] width 199 height 62
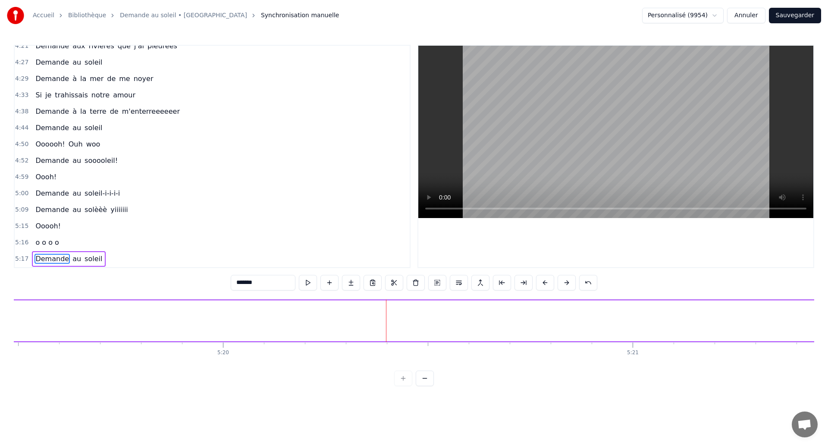
scroll to position [0, 131085]
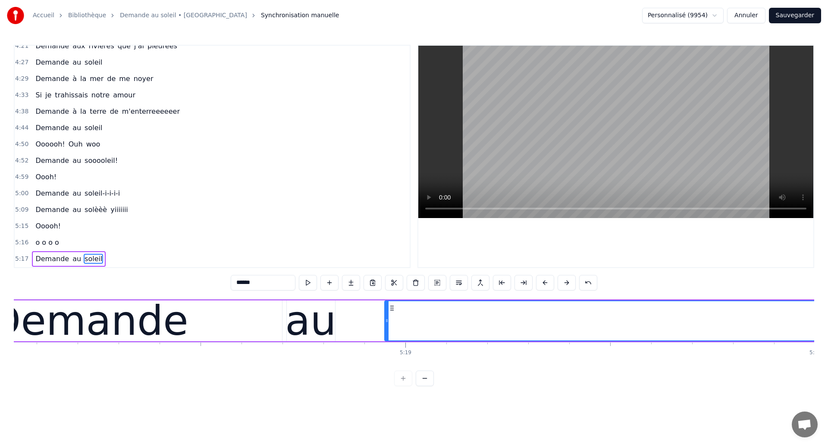
scroll to position [0, 130294]
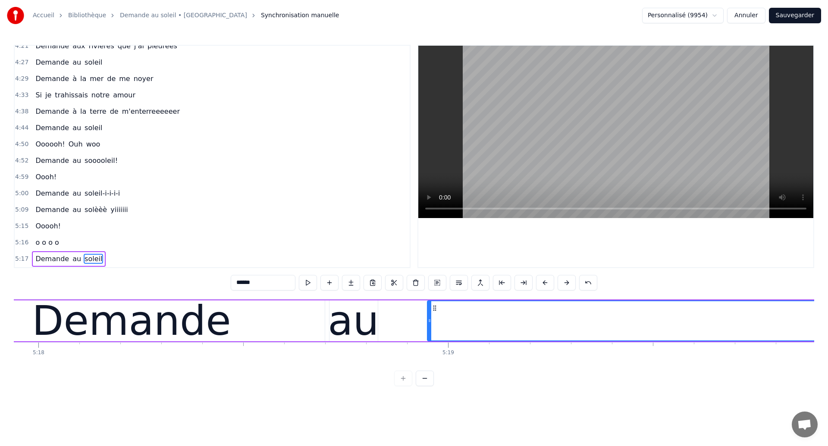
click at [106, 326] on div "Demande" at bounding box center [131, 321] width 199 height 62
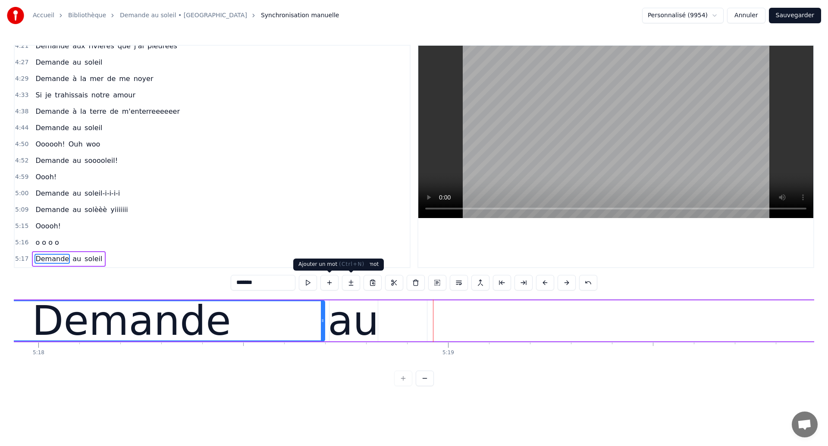
click at [312, 313] on div "Demande" at bounding box center [132, 321] width 386 height 39
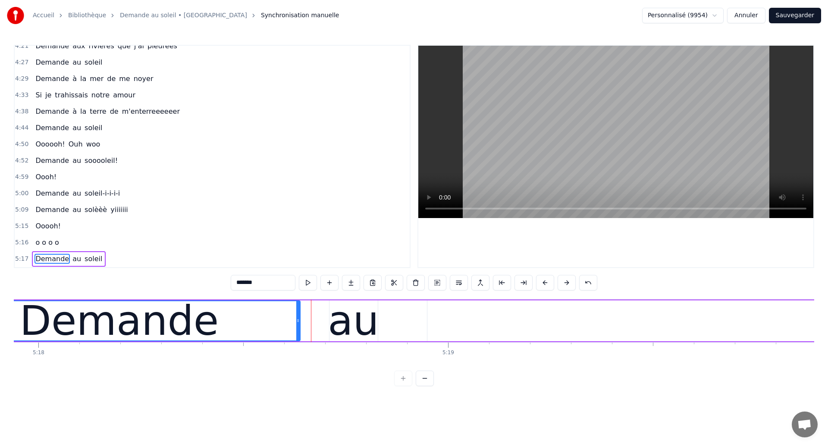
drag, startPoint x: 323, startPoint y: 319, endPoint x: 299, endPoint y: 324, distance: 25.0
click at [299, 324] on icon at bounding box center [297, 320] width 3 height 7
click at [346, 318] on div "au" at bounding box center [353, 321] width 51 height 62
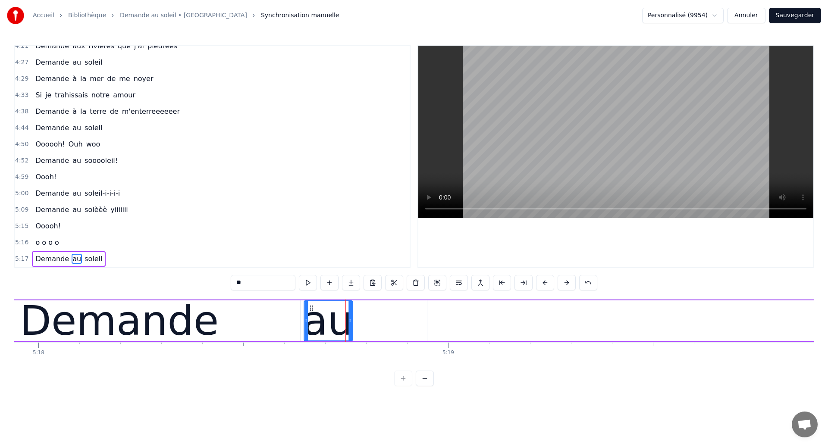
drag, startPoint x: 338, startPoint y: 308, endPoint x: 313, endPoint y: 321, distance: 27.8
click at [313, 321] on div "au" at bounding box center [328, 321] width 47 height 39
click at [100, 333] on div "Demande" at bounding box center [119, 321] width 199 height 62
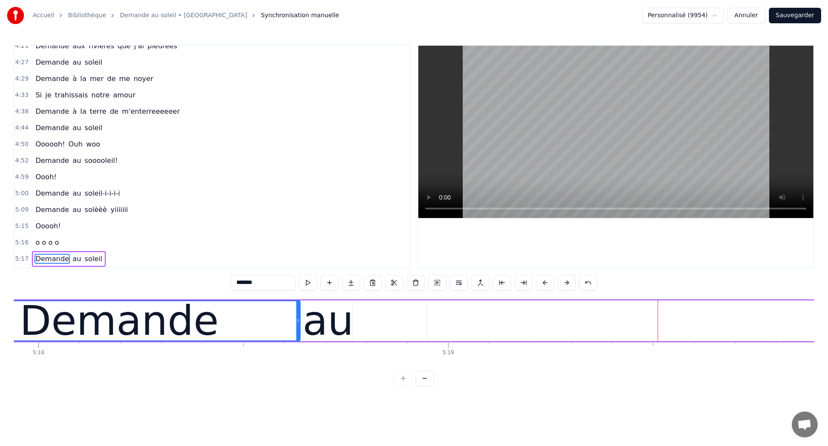
click at [146, 326] on div "Demande" at bounding box center [119, 321] width 199 height 62
click at [340, 324] on div "au" at bounding box center [328, 321] width 51 height 62
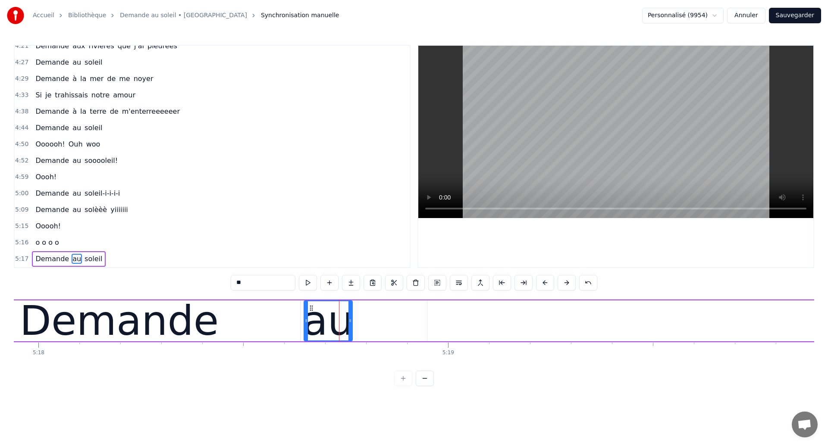
click at [173, 329] on div "Demande" at bounding box center [119, 321] width 199 height 62
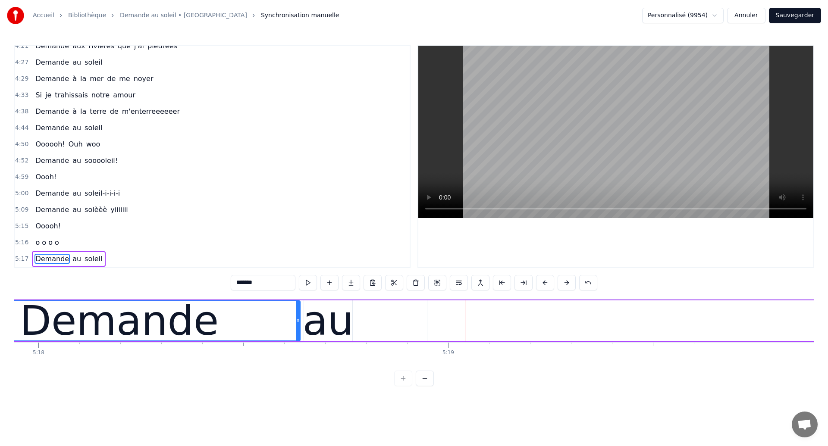
click at [340, 324] on div "au" at bounding box center [328, 321] width 51 height 62
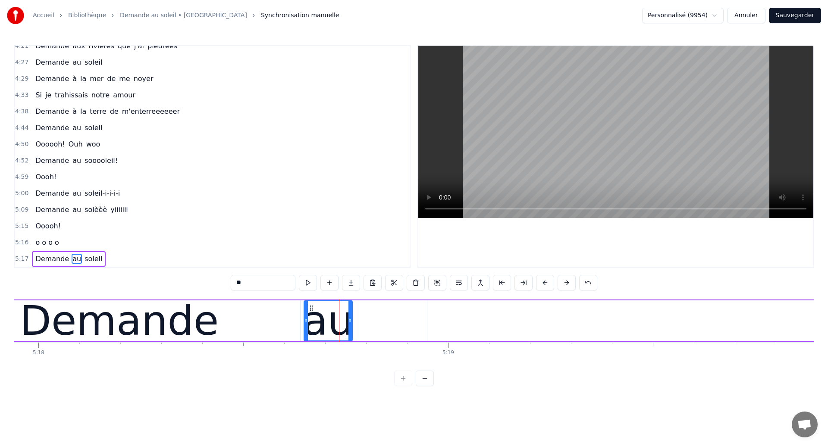
click at [193, 339] on div "Demande" at bounding box center [119, 321] width 199 height 62
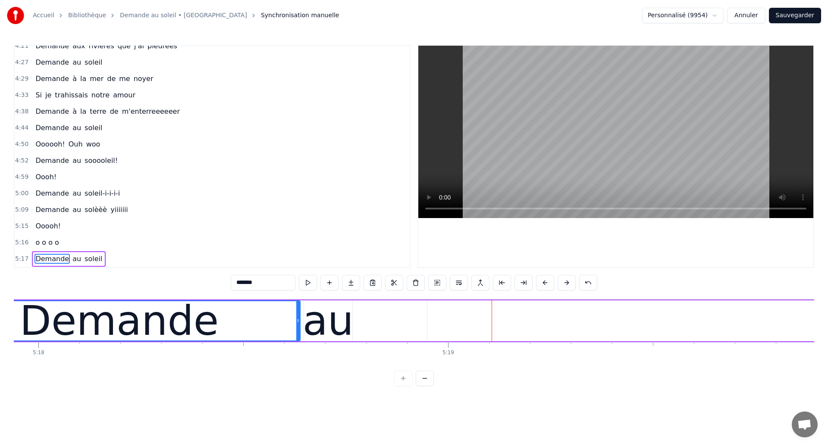
click at [335, 330] on div "au" at bounding box center [328, 321] width 51 height 62
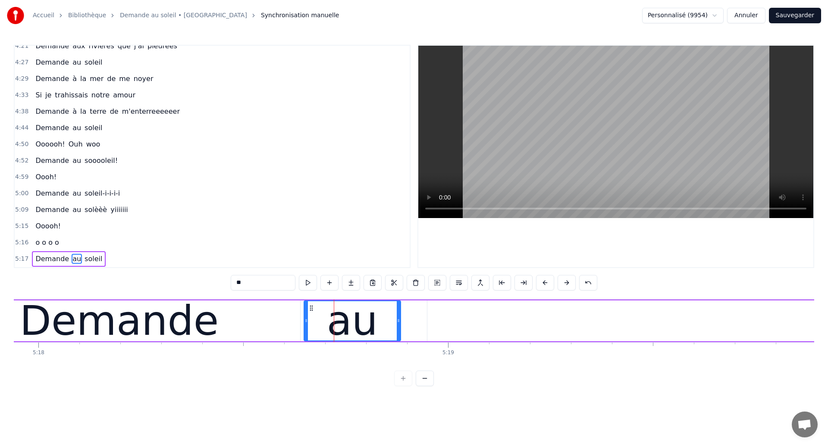
drag, startPoint x: 349, startPoint y: 329, endPoint x: 398, endPoint y: 328, distance: 48.3
click at [398, 328] on div at bounding box center [398, 321] width 3 height 39
click at [131, 330] on div "Demande" at bounding box center [119, 321] width 199 height 62
type input "*******"
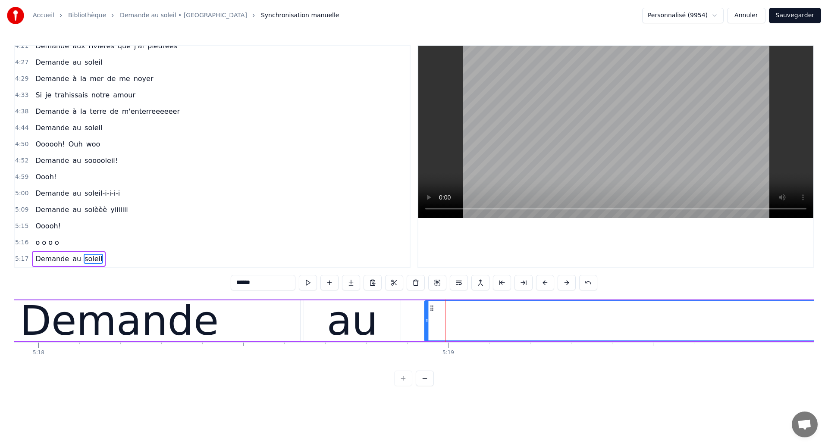
click at [431, 309] on icon at bounding box center [431, 308] width 7 height 7
click at [69, 335] on div "Demande" at bounding box center [119, 321] width 199 height 62
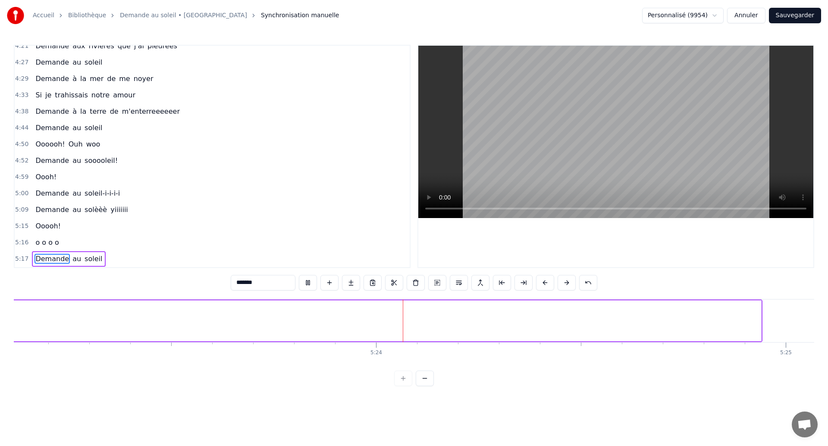
scroll to position [0, 132564]
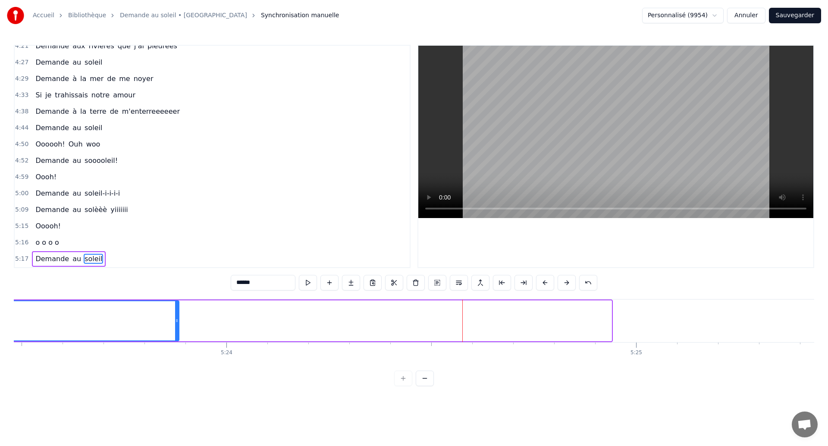
drag, startPoint x: 611, startPoint y: 322, endPoint x: 179, endPoint y: 395, distance: 438.3
click at [179, 395] on html "Accueil Bibliothèque Demande au soleil • Garou Synchronisation manuelle Personn…" at bounding box center [414, 200] width 828 height 400
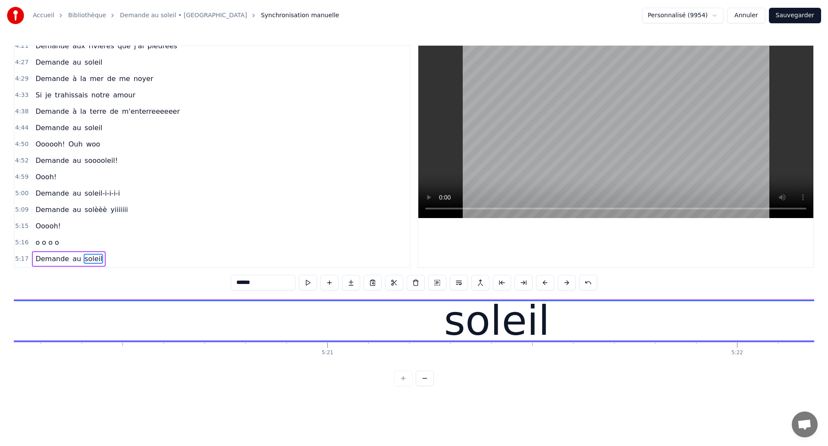
scroll to position [0, 131189]
click at [38, 261] on span "Demande" at bounding box center [52, 259] width 35 height 10
type input "*******"
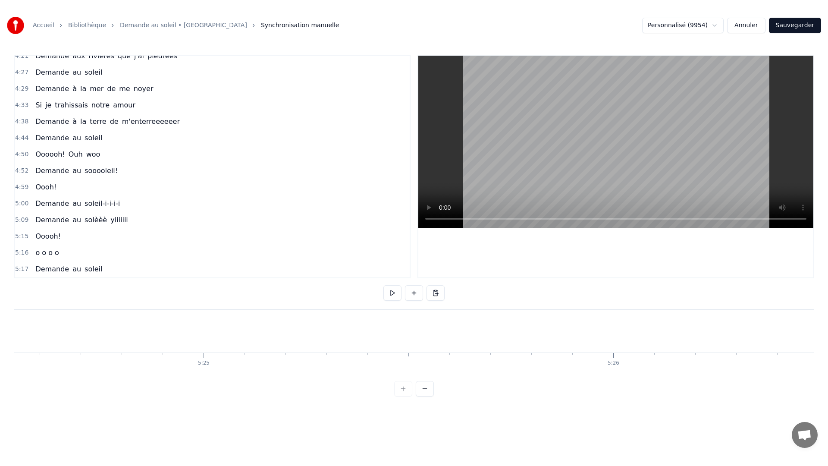
scroll to position [0, 132979]
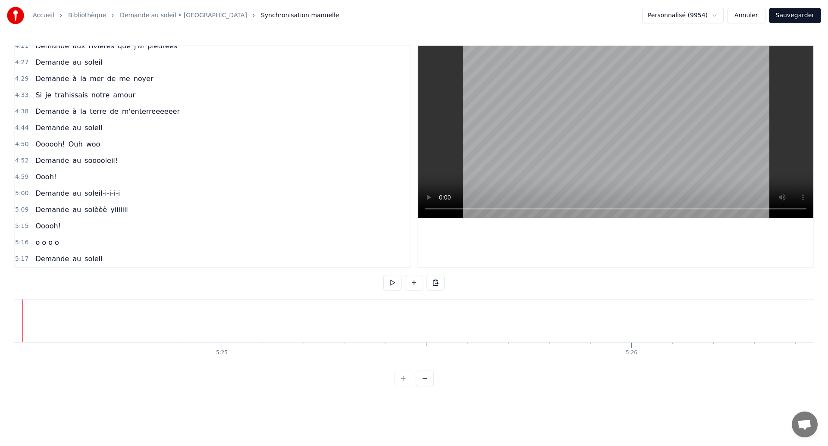
click at [795, 15] on button "Sauvegarder" at bounding box center [795, 16] width 52 height 16
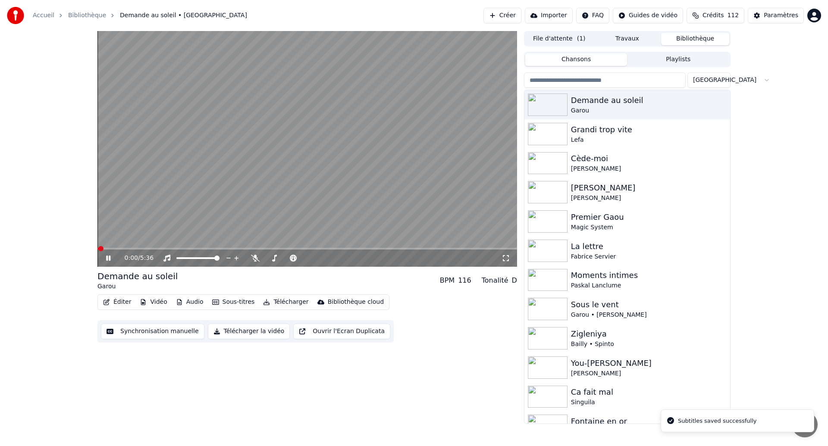
click at [505, 259] on icon at bounding box center [506, 258] width 9 height 7
